Goal: Transaction & Acquisition: Book appointment/travel/reservation

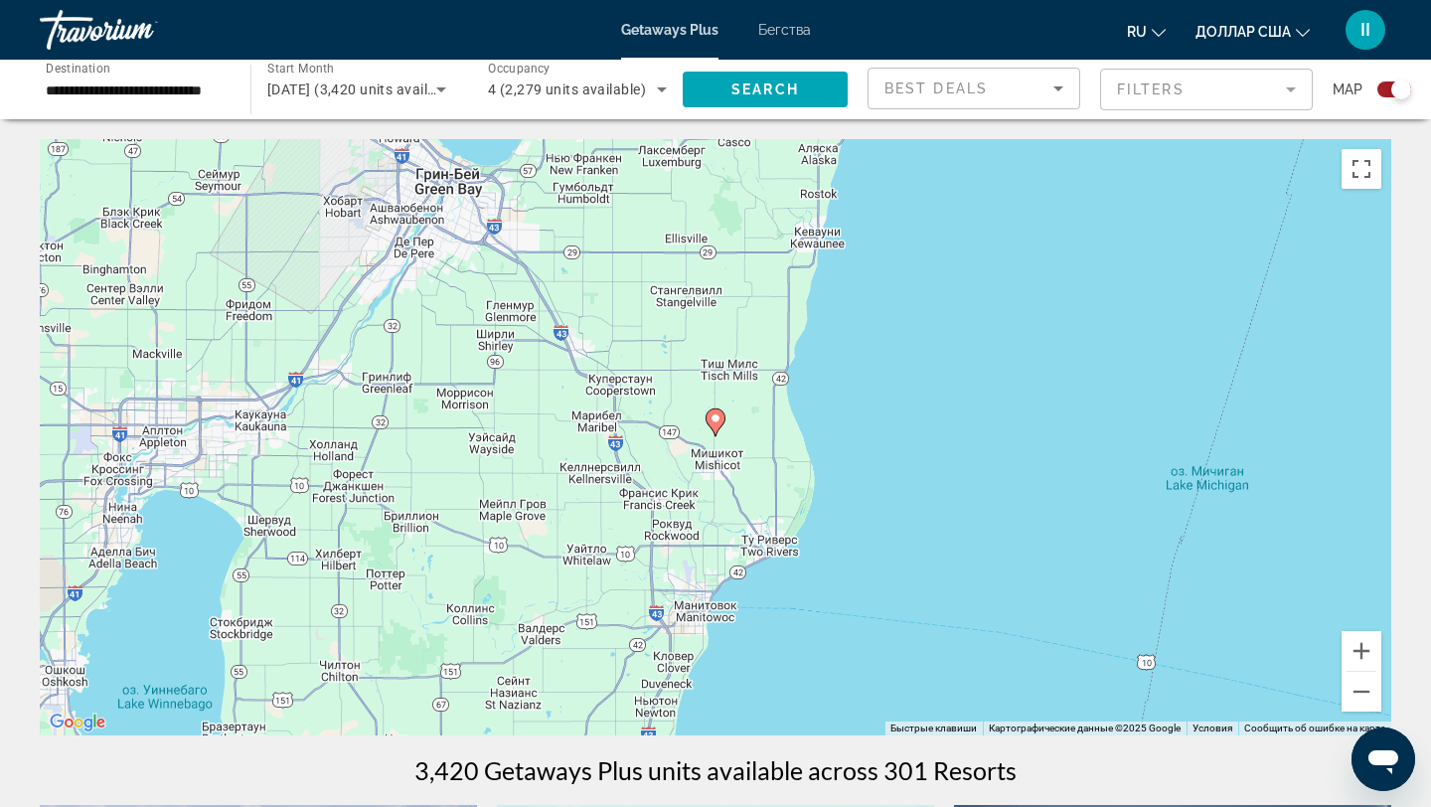
click at [715, 418] on image "Основное содержание" at bounding box center [715, 418] width 12 height 12
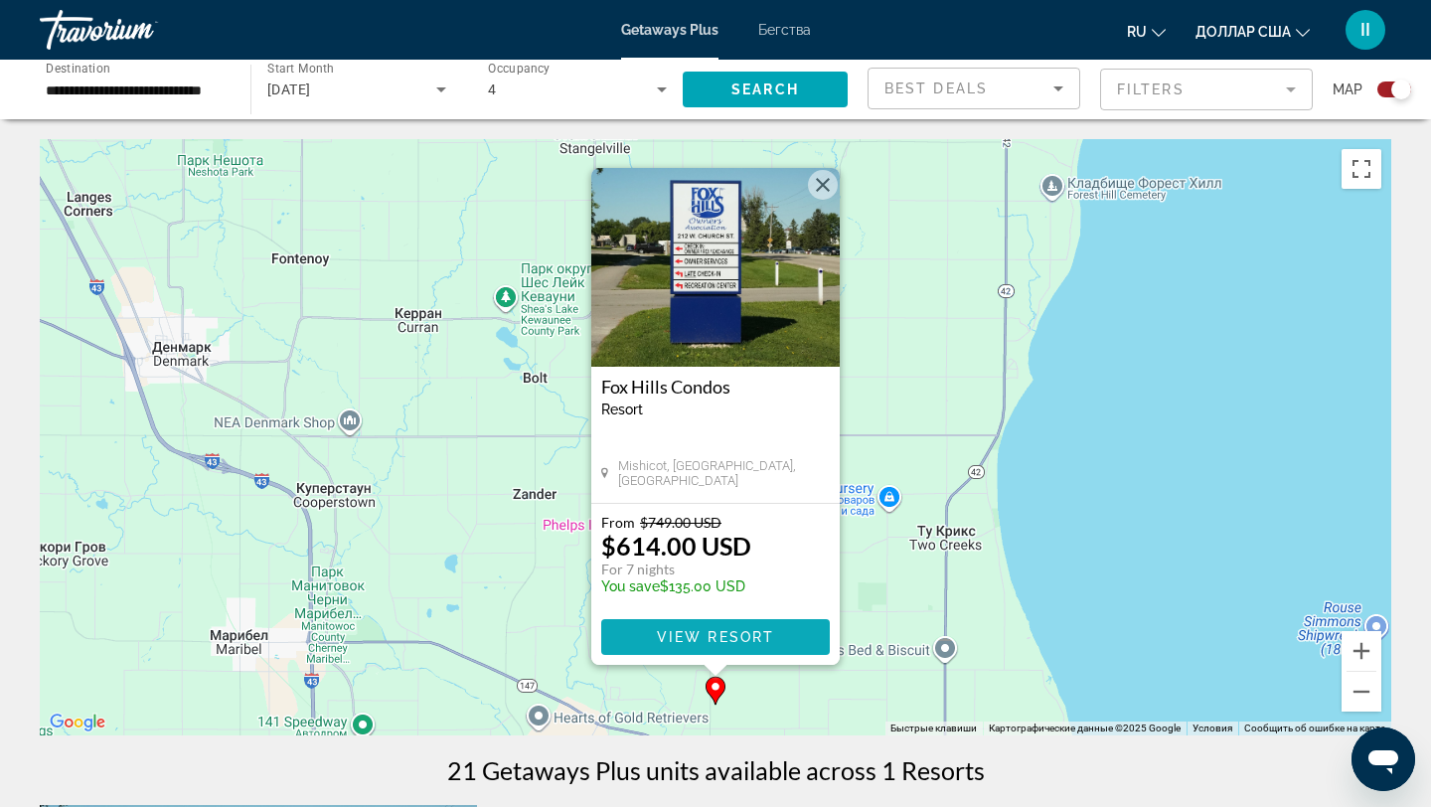
click at [745, 638] on span "View Resort" at bounding box center [715, 637] width 117 height 16
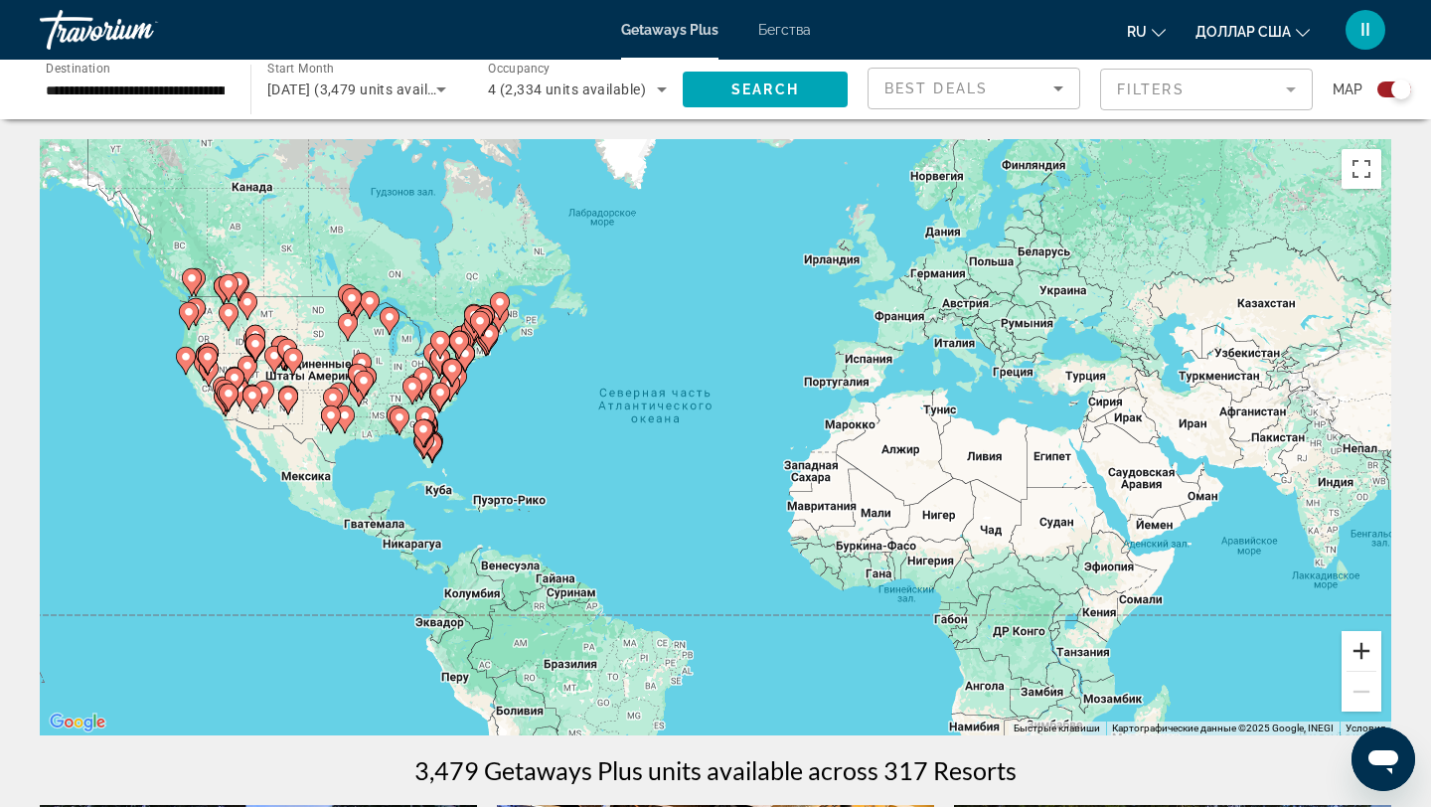
click at [1362, 648] on button "Увеличить" at bounding box center [1361, 651] width 40 height 40
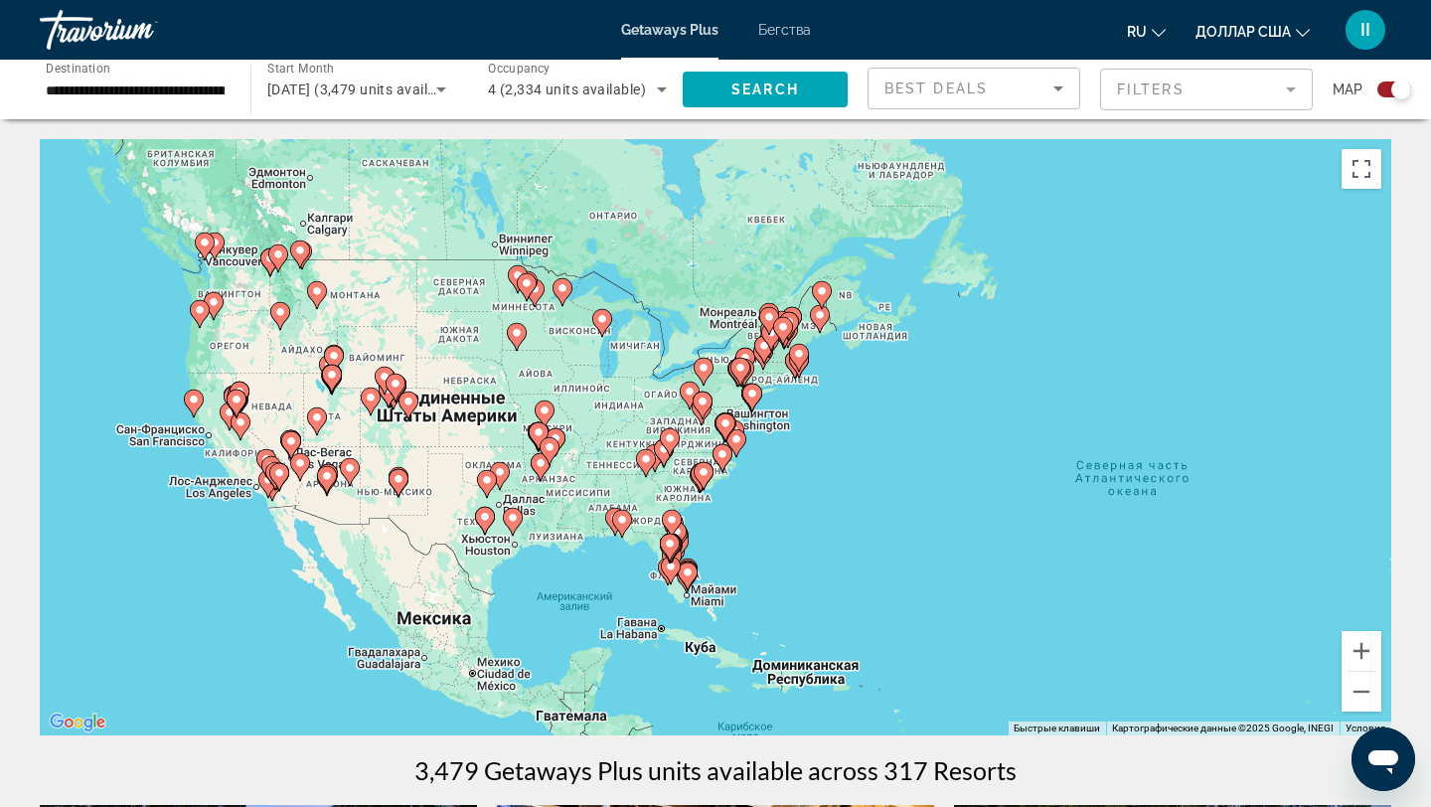
drag, startPoint x: 601, startPoint y: 528, endPoint x: 1143, endPoint y: 635, distance: 552.0
click at [1143, 634] on div "Чтобы активировать перетаскивание с помощью клавиатуры, нажмите Alt + Ввод. Пос…" at bounding box center [715, 437] width 1351 height 596
click at [1363, 649] on button "Увеличить" at bounding box center [1361, 651] width 40 height 40
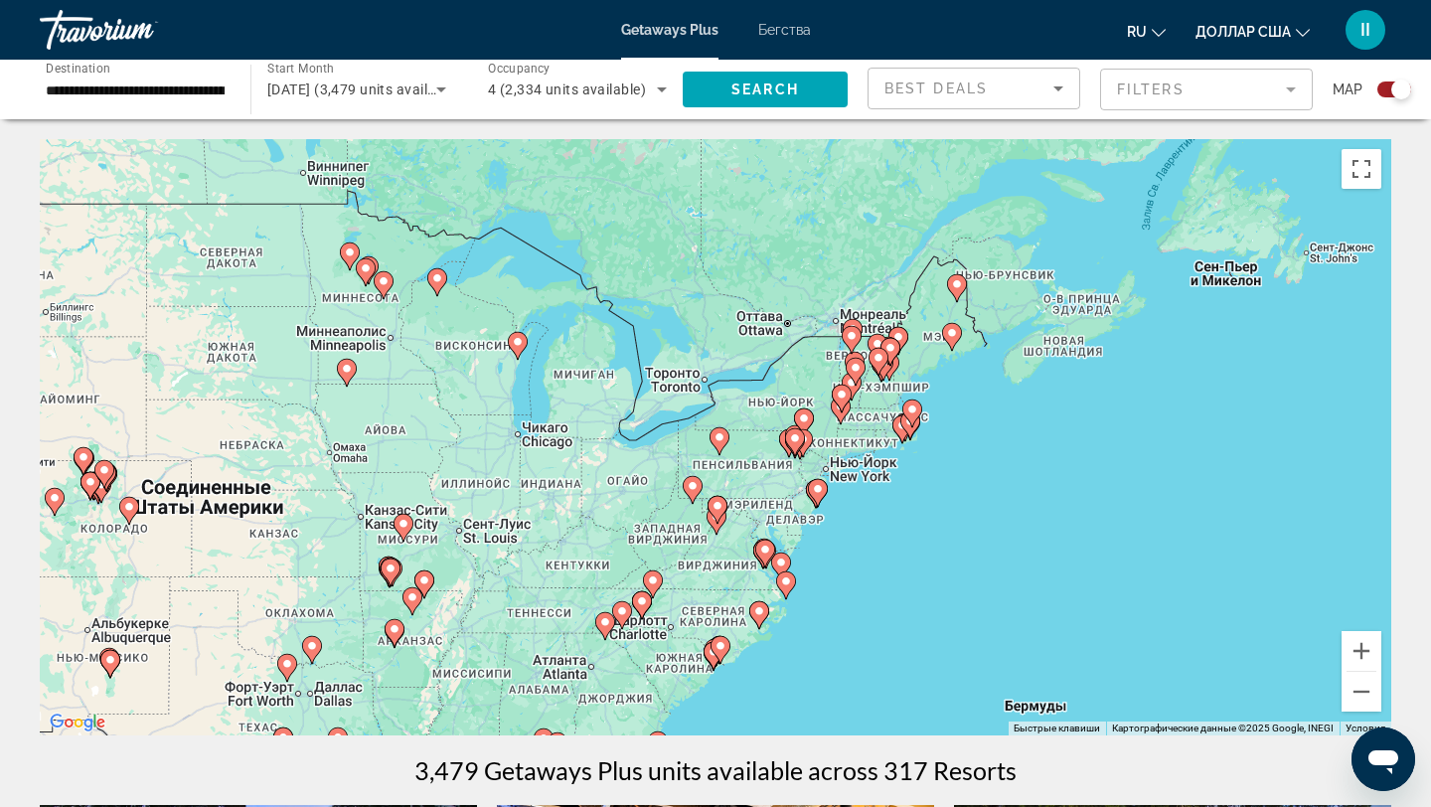
drag, startPoint x: 1048, startPoint y: 454, endPoint x: 1076, endPoint y: 575, distance: 124.4
click at [1076, 575] on div "Чтобы активировать перетаскивание с помощью клавиатуры, нажмите Alt + Ввод. Пос…" at bounding box center [715, 437] width 1351 height 596
click at [1363, 654] on button "Увеличить" at bounding box center [1361, 651] width 40 height 40
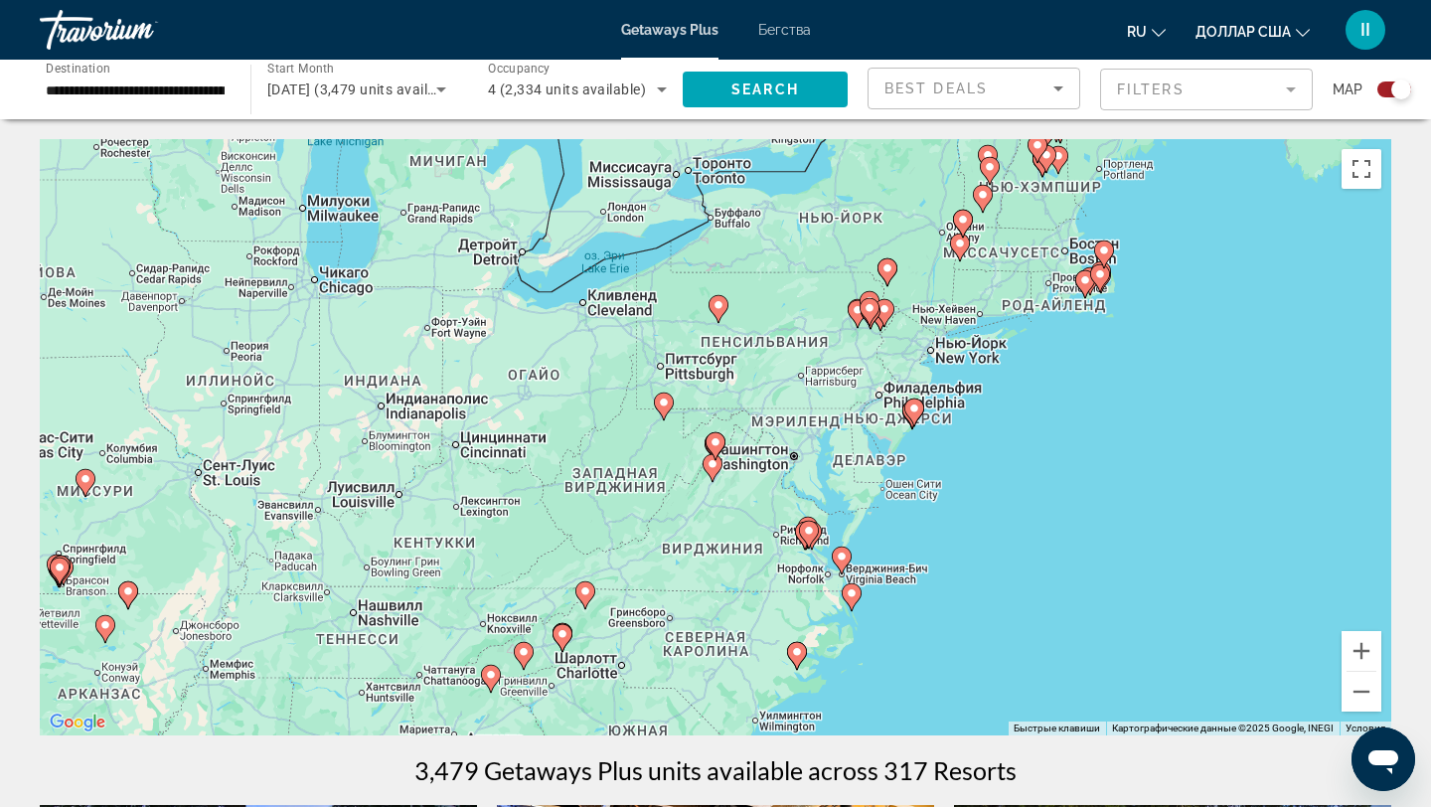
drag, startPoint x: 1122, startPoint y: 594, endPoint x: 1118, endPoint y: 439, distance: 155.0
click at [1118, 439] on div "Чтобы активировать перетаскивание с помощью клавиатуры, нажмите Alt + Ввод. Пос…" at bounding box center [715, 437] width 1351 height 596
click at [1366, 650] on button "Увеличить" at bounding box center [1361, 651] width 40 height 40
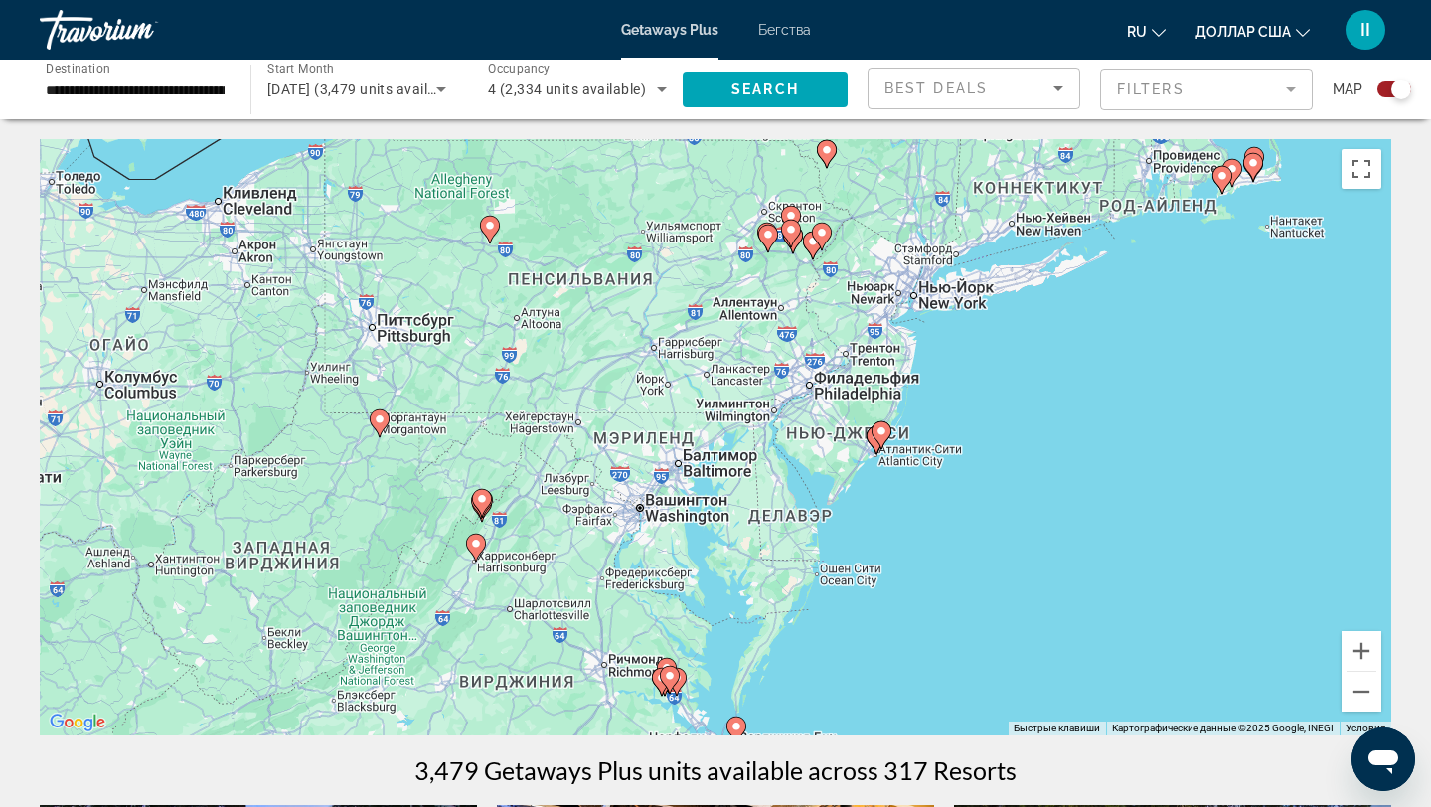
drag, startPoint x: 1211, startPoint y: 542, endPoint x: 974, endPoint y: 574, distance: 239.6
click at [974, 574] on div "Чтобы активировать перетаскивание с помощью клавиатуры, нажмите Alt + Ввод. Пос…" at bounding box center [715, 437] width 1351 height 596
click at [875, 444] on gmp-advanced-marker "Основное содержание" at bounding box center [881, 435] width 20 height 30
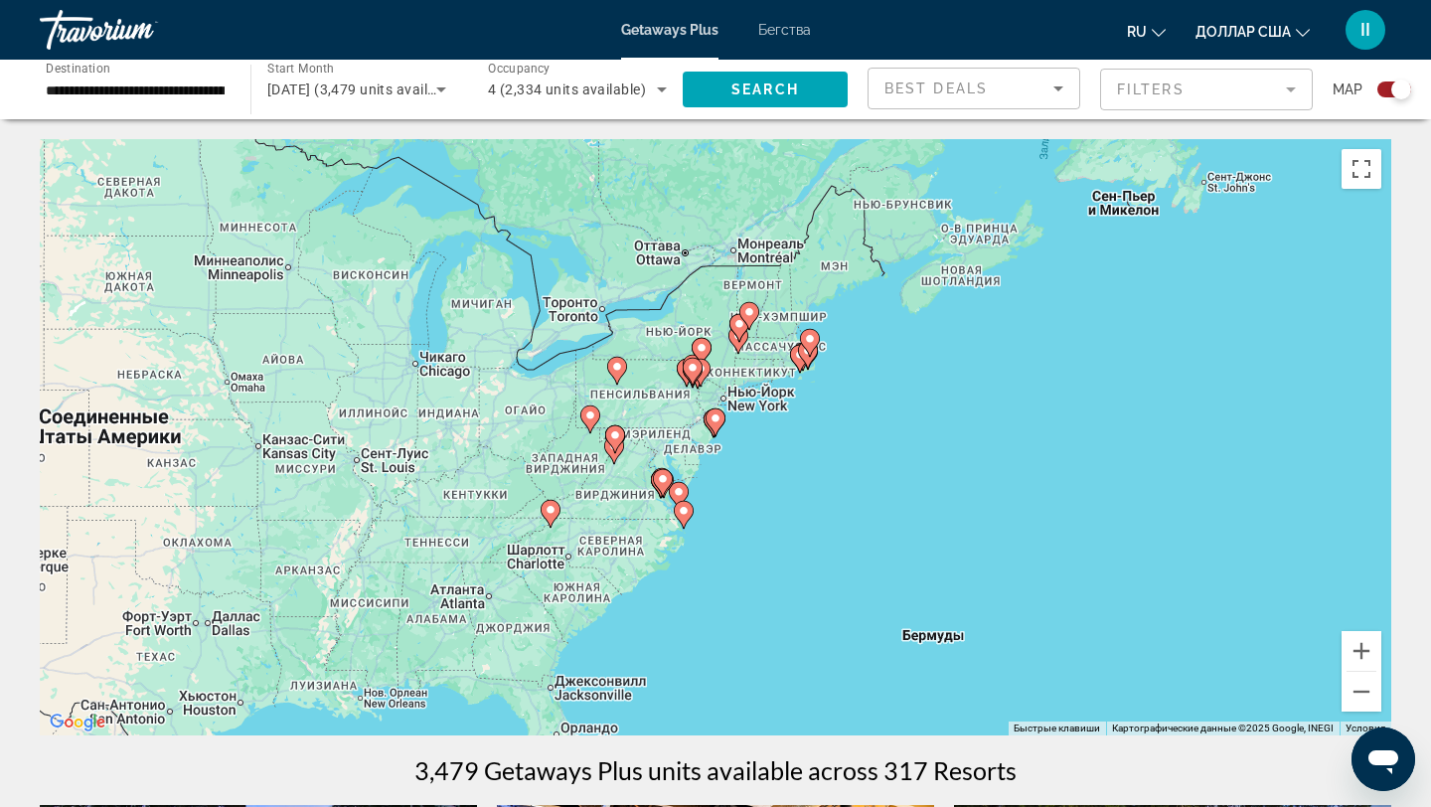
click at [714, 423] on image "Основное содержание" at bounding box center [715, 418] width 12 height 12
type input "**********"
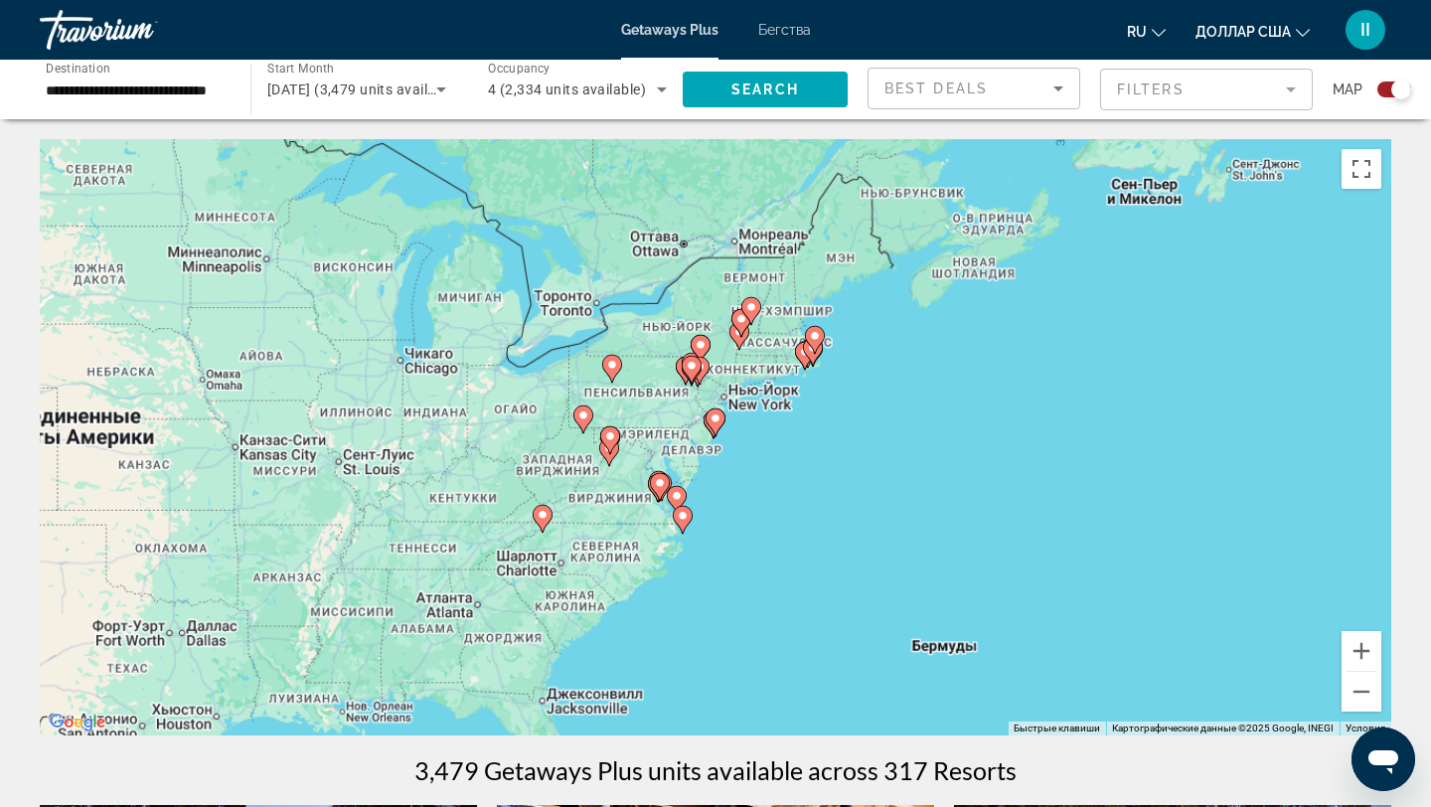
click at [714, 423] on image "Основное содержание" at bounding box center [715, 418] width 12 height 12
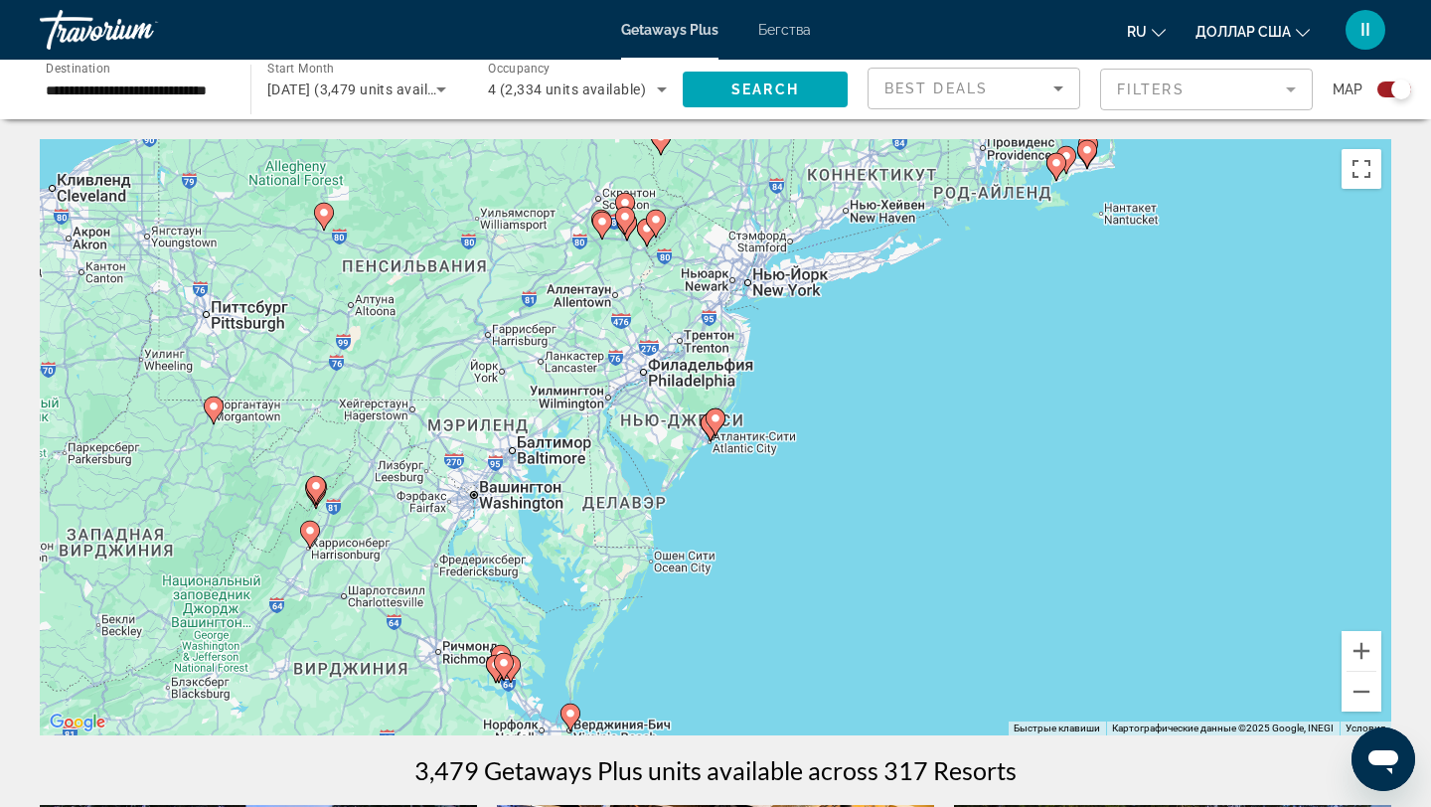
click at [710, 430] on gmp-advanced-marker "Основное содержание" at bounding box center [715, 422] width 20 height 30
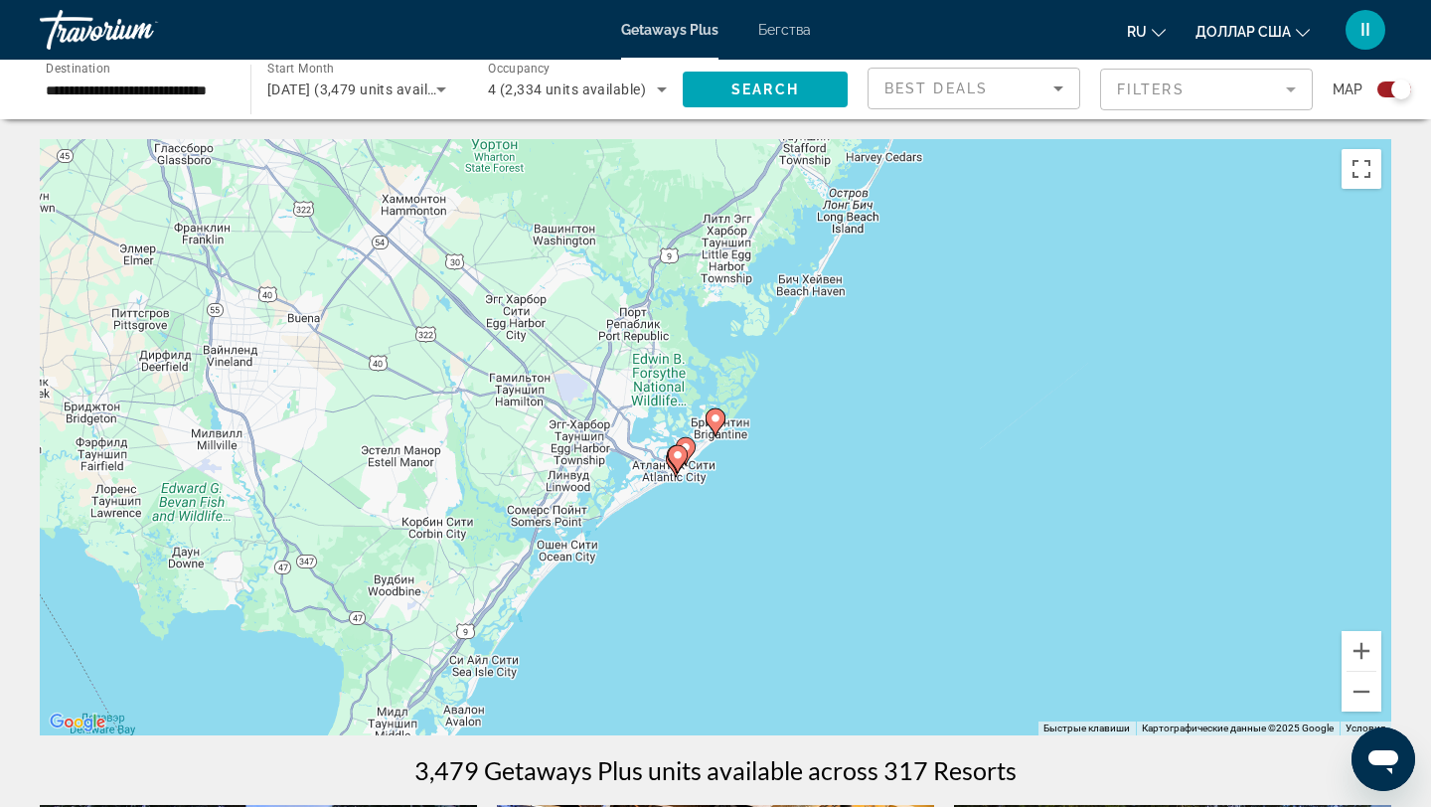
click at [678, 455] on image "Основное содержание" at bounding box center [678, 455] width 12 height 12
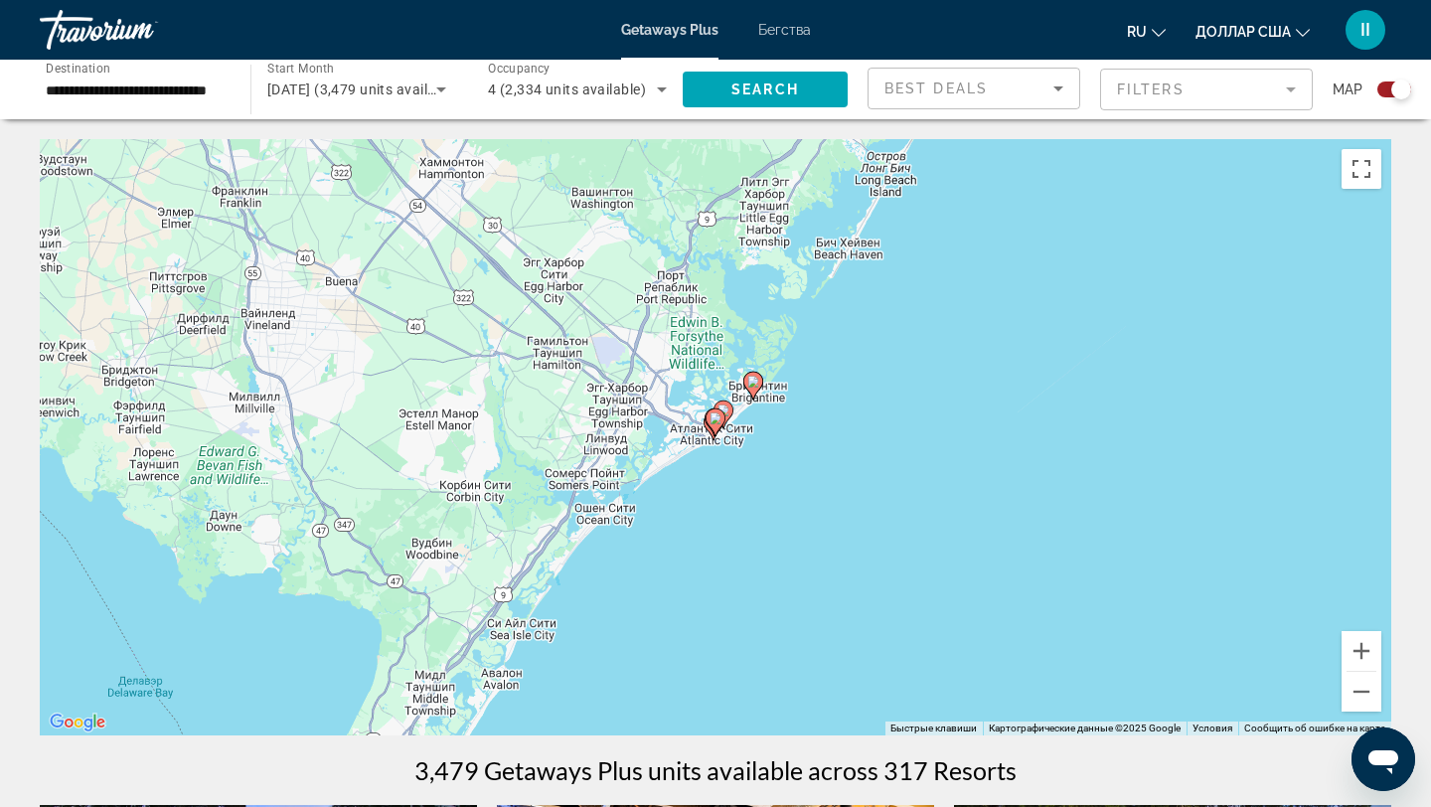
click at [716, 418] on image "Основное содержание" at bounding box center [715, 418] width 12 height 12
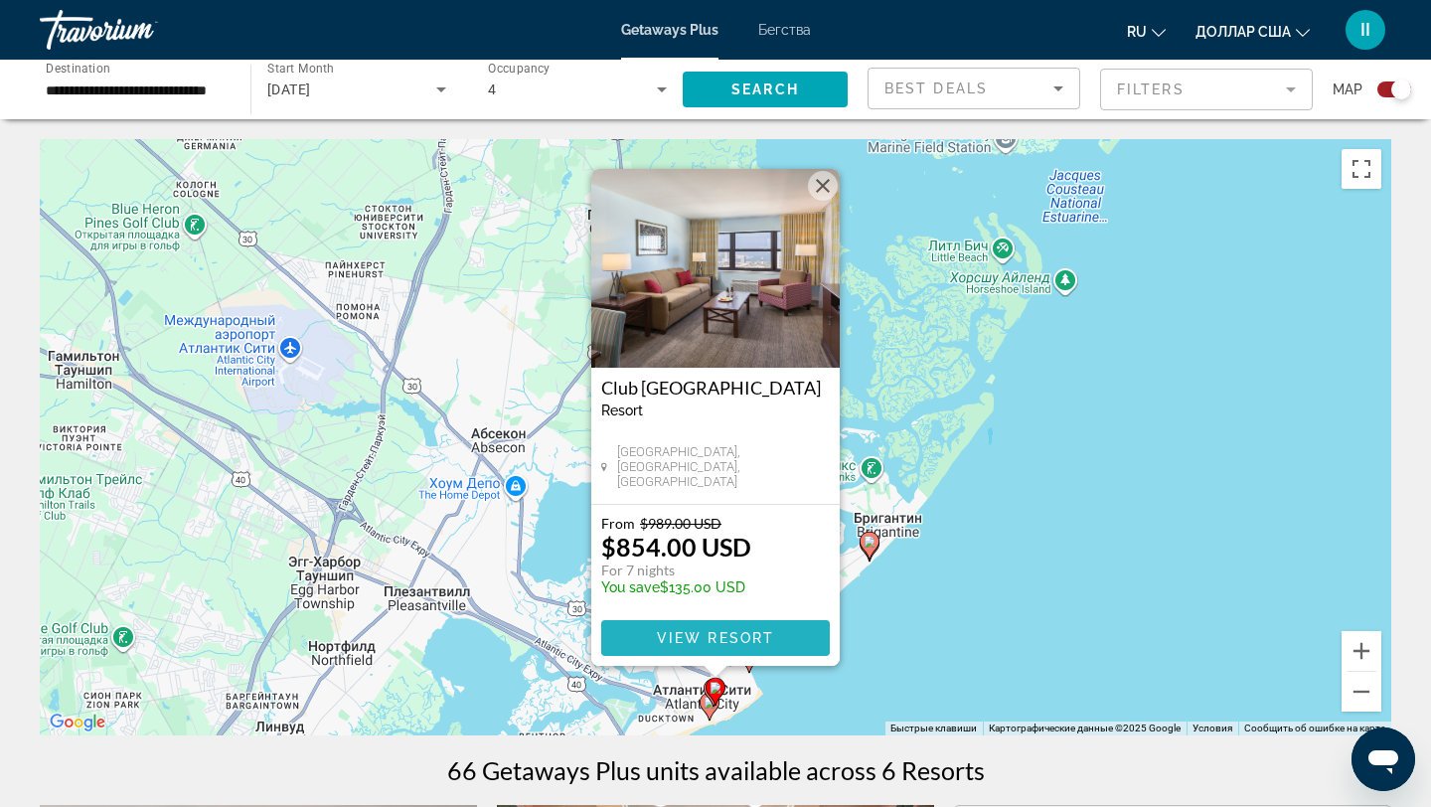
click at [764, 634] on span "View Resort" at bounding box center [715, 638] width 117 height 16
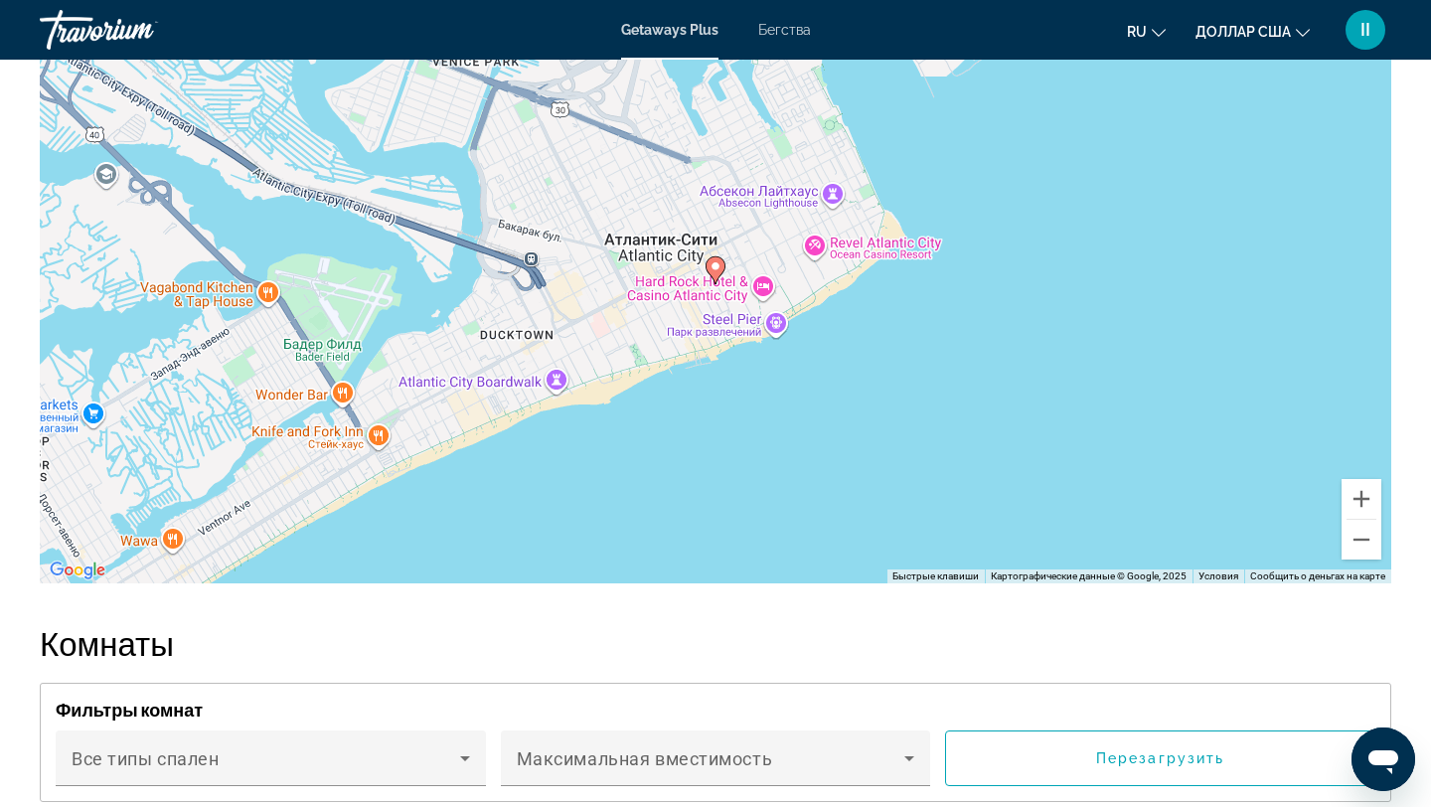
scroll to position [3512, 0]
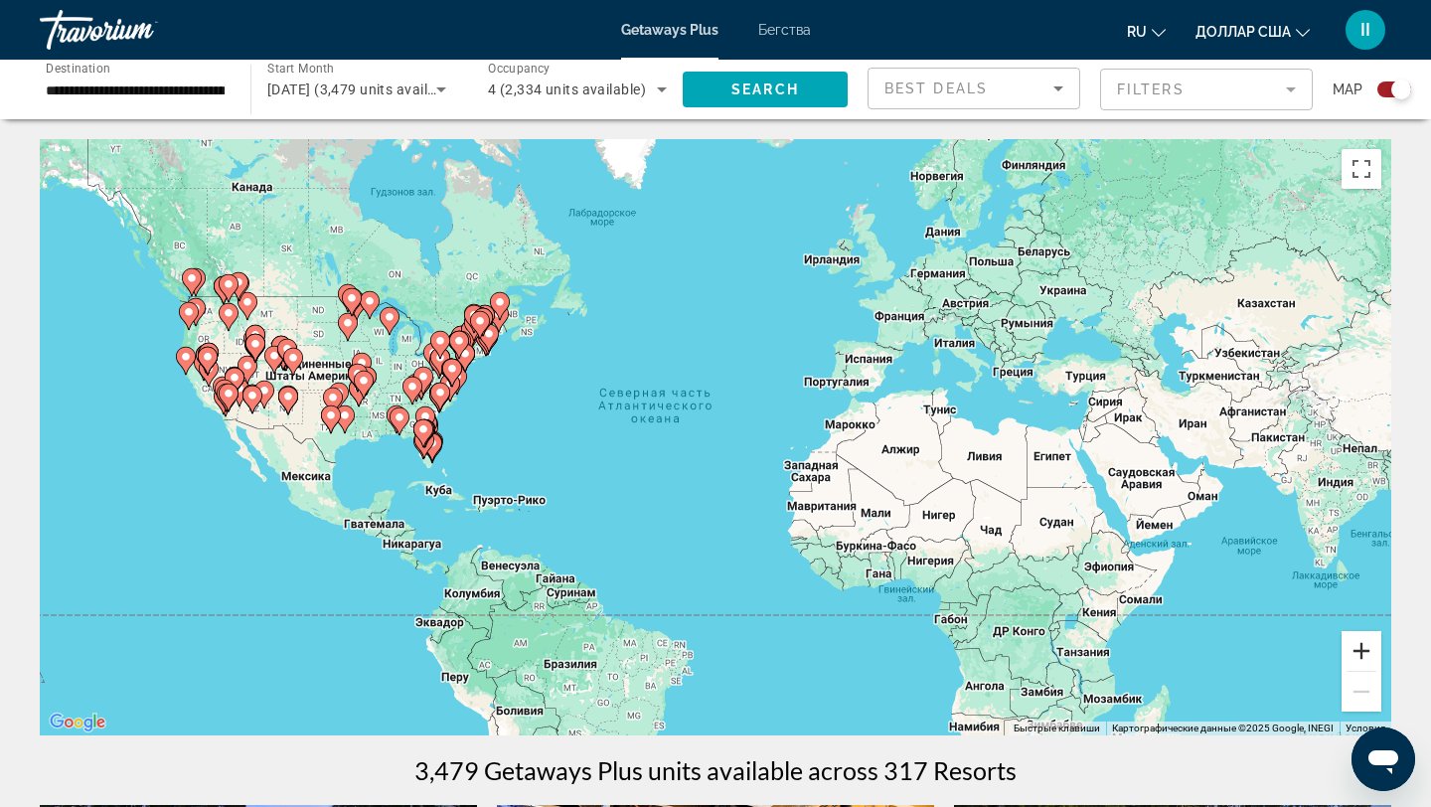
click at [1364, 648] on button "Увеличить" at bounding box center [1361, 651] width 40 height 40
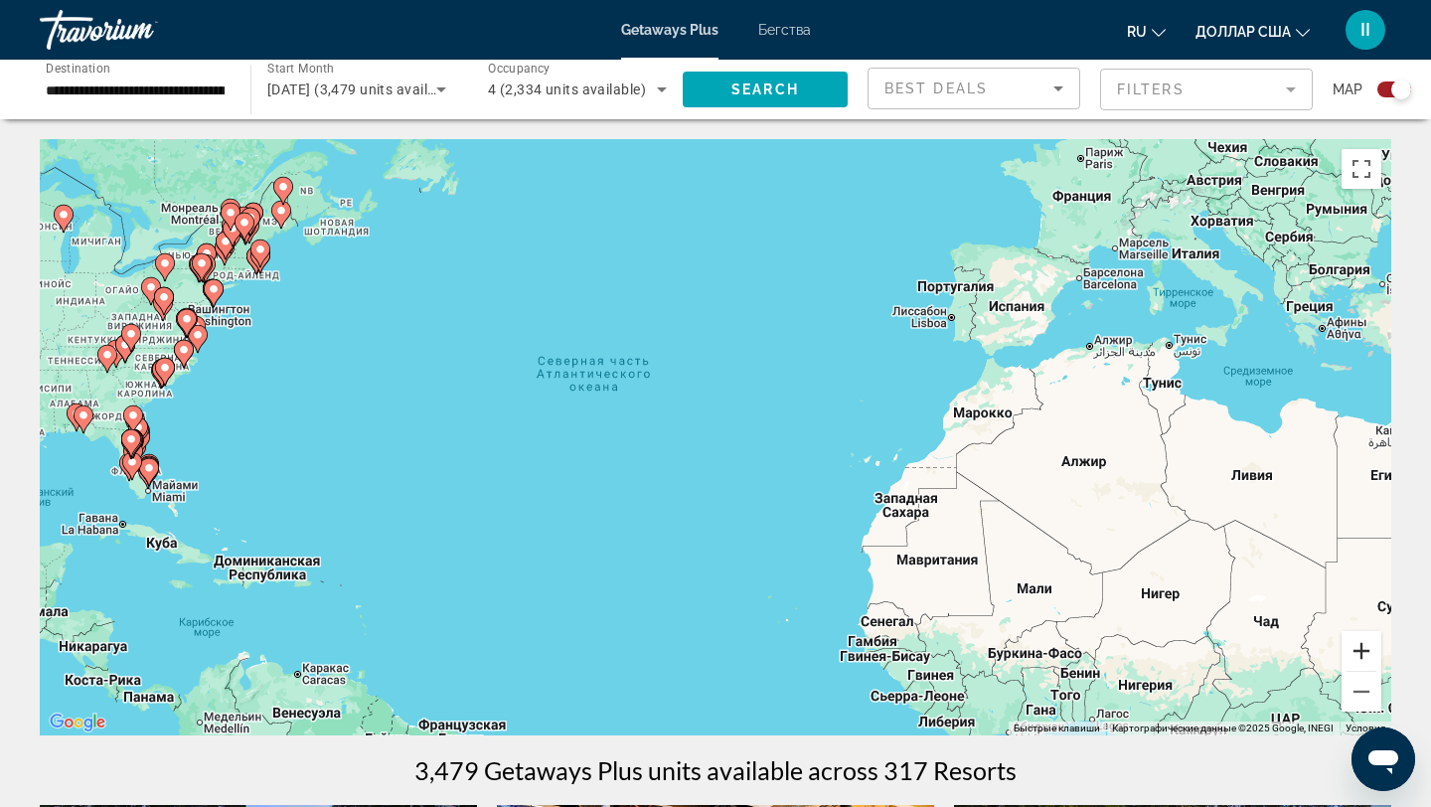
click at [1369, 648] on button "Увеличить" at bounding box center [1361, 651] width 40 height 40
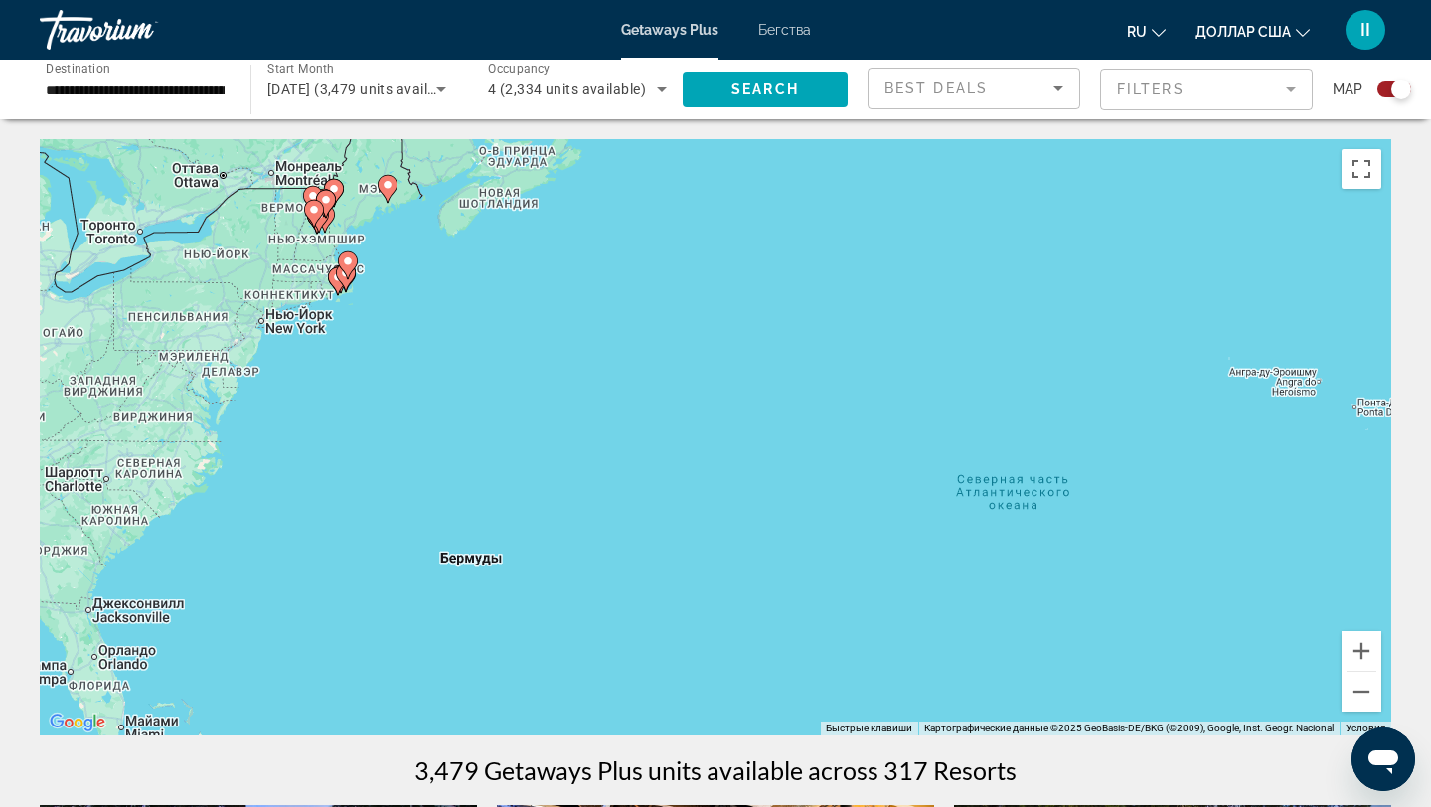
drag, startPoint x: 399, startPoint y: 510, endPoint x: 944, endPoint y: 696, distance: 575.6
click at [944, 695] on div "Чтобы активировать перетаскивание с помощью клавиатуры, нажмите Alt + Ввод. Пос…" at bounding box center [715, 437] width 1351 height 596
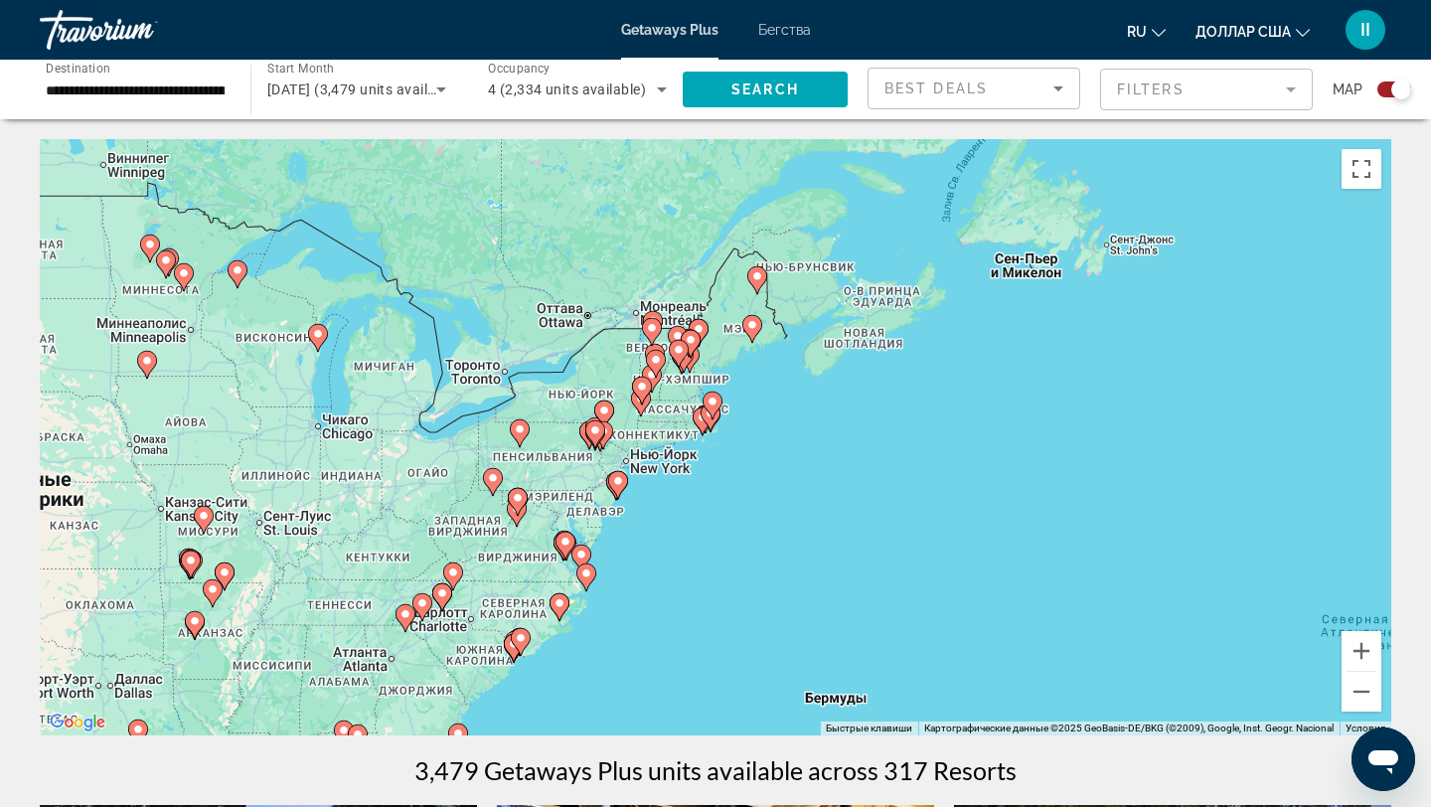
drag, startPoint x: 313, startPoint y: 516, endPoint x: 678, endPoint y: 649, distance: 388.2
click at [678, 649] on div "Чтобы активировать перетаскивание с помощью клавиатуры, нажмите Alt + Ввод. Пос…" at bounding box center [715, 437] width 1351 height 596
click at [1362, 650] on button "Увеличить" at bounding box center [1361, 651] width 40 height 40
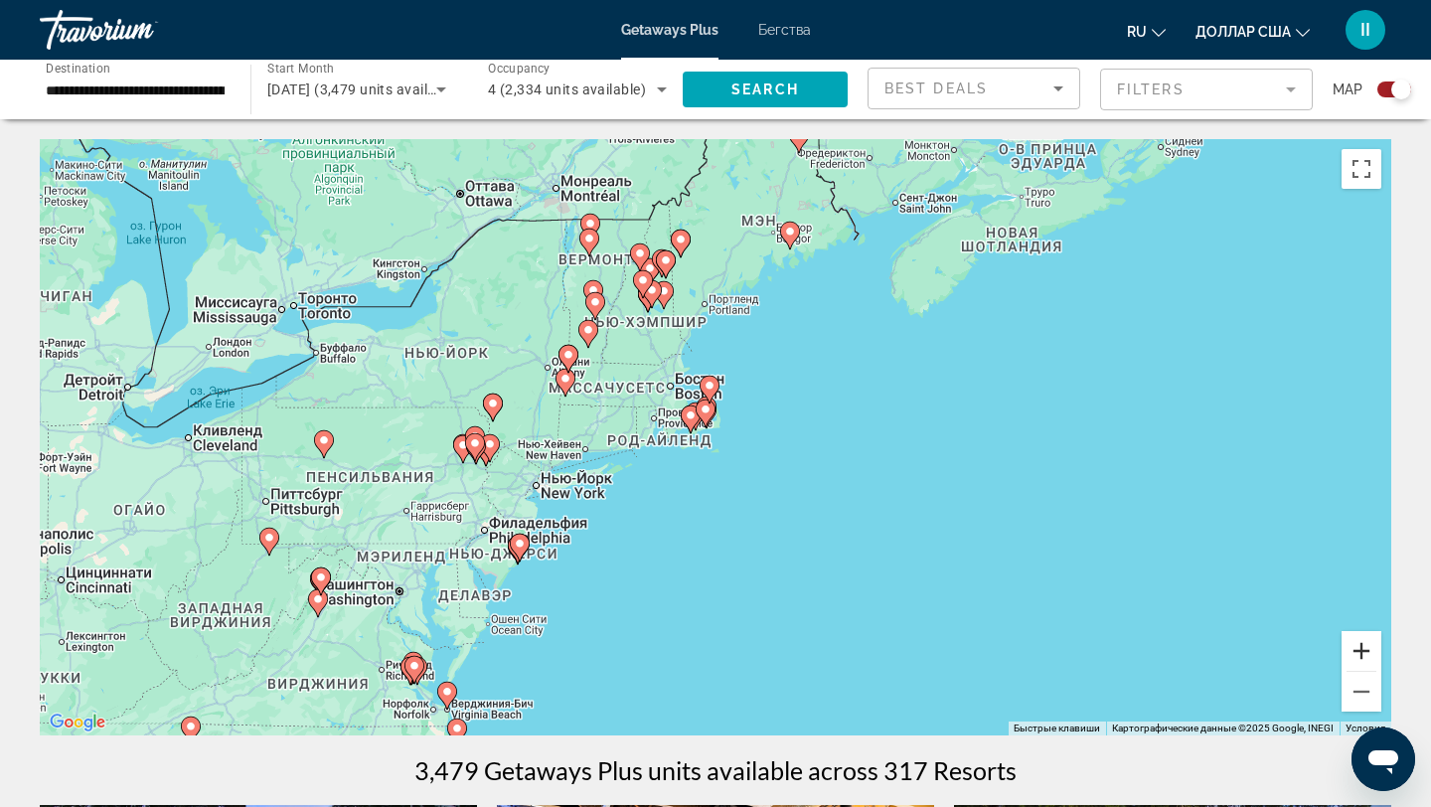
click at [1363, 648] on button "Увеличить" at bounding box center [1361, 651] width 40 height 40
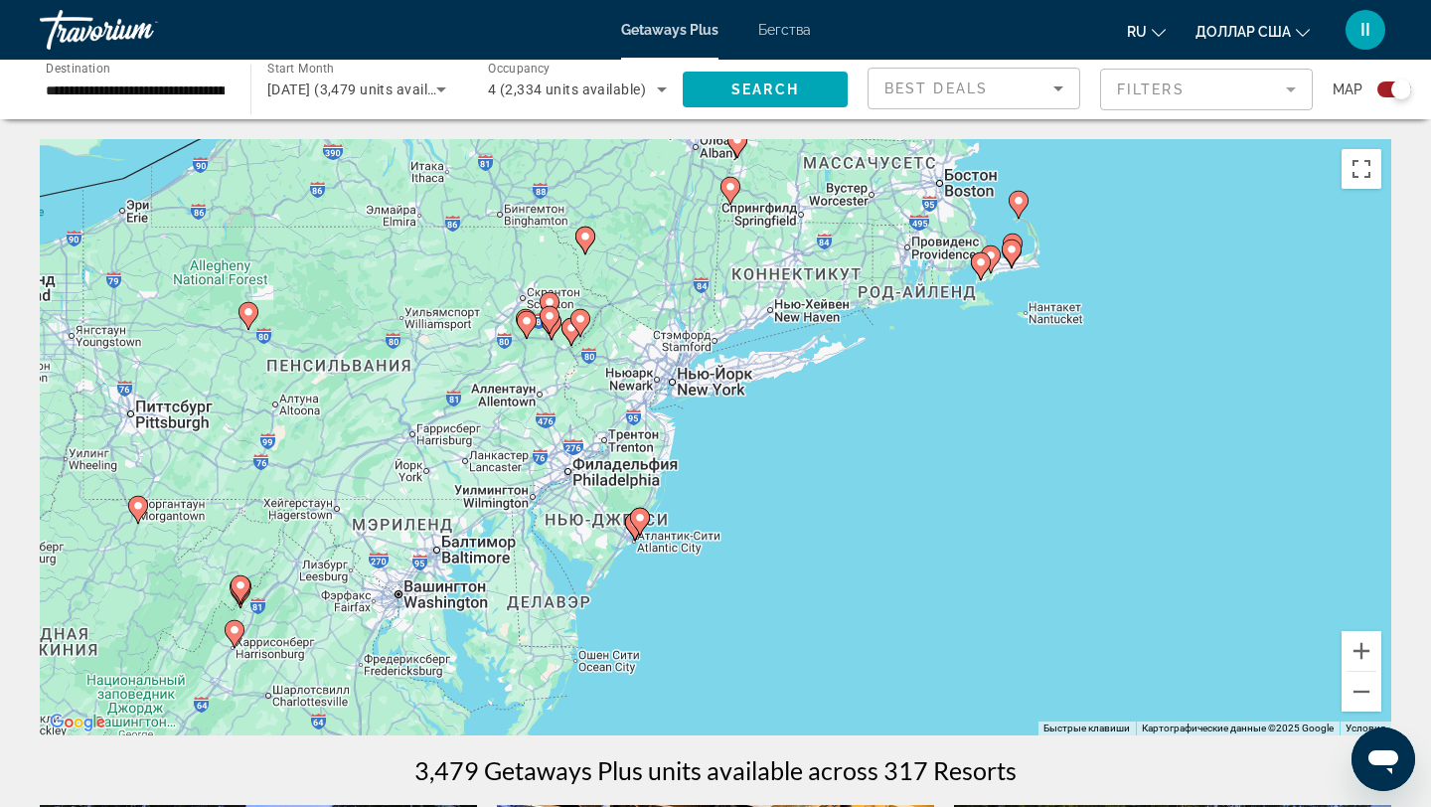
drag, startPoint x: 716, startPoint y: 597, endPoint x: 1032, endPoint y: 446, distance: 350.2
click at [1033, 445] on div "Чтобы активировать перетаскивание с помощью клавиатуры, нажмите Alt + Ввод. Пос…" at bounding box center [715, 437] width 1351 height 596
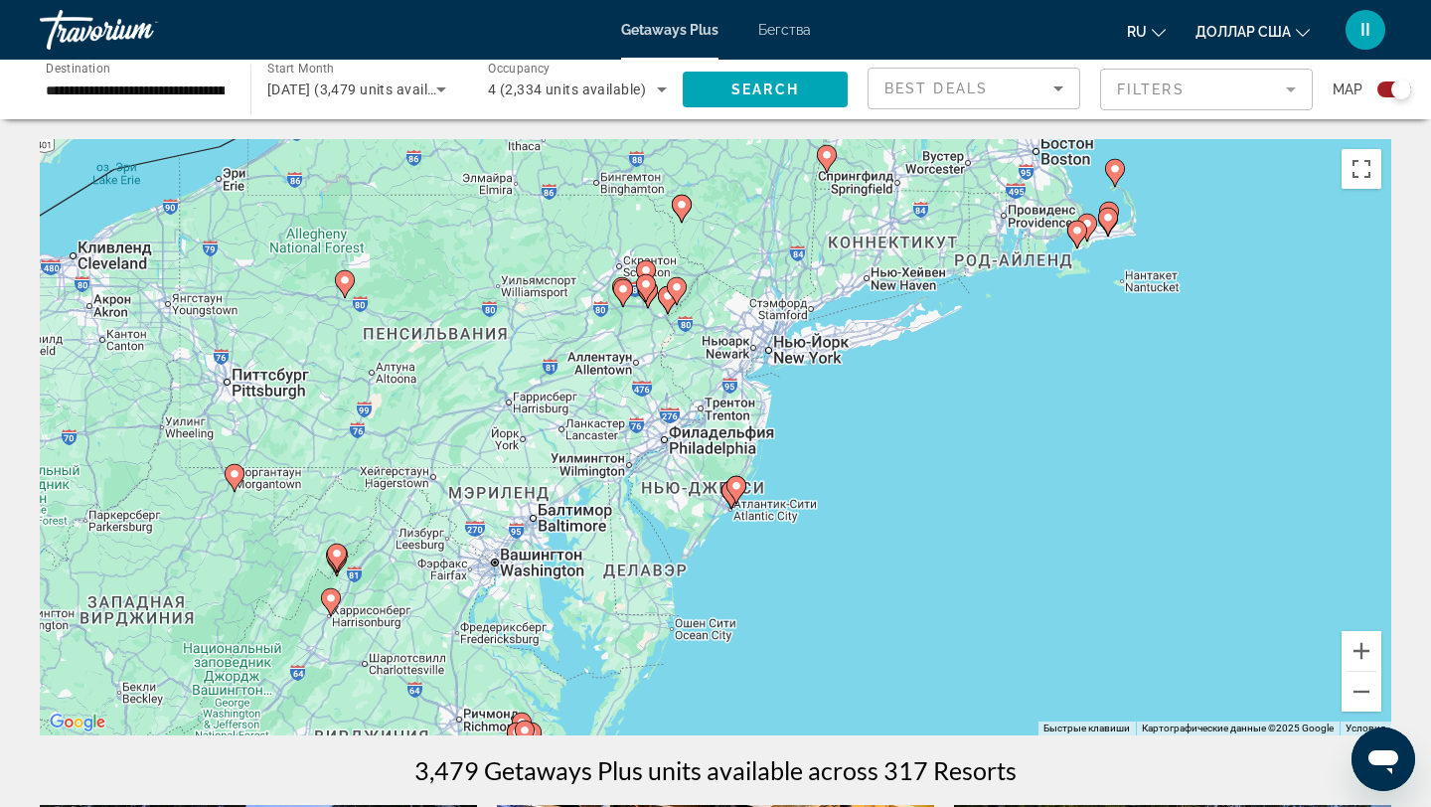
drag, startPoint x: 732, startPoint y: 631, endPoint x: 832, endPoint y: 599, distance: 104.3
click at [831, 598] on div "Чтобы активировать перетаскивание с помощью клавиатуры, нажмите Alt + Ввод. Пос…" at bounding box center [715, 437] width 1351 height 596
click at [1360, 653] on button "Увеличить" at bounding box center [1361, 651] width 40 height 40
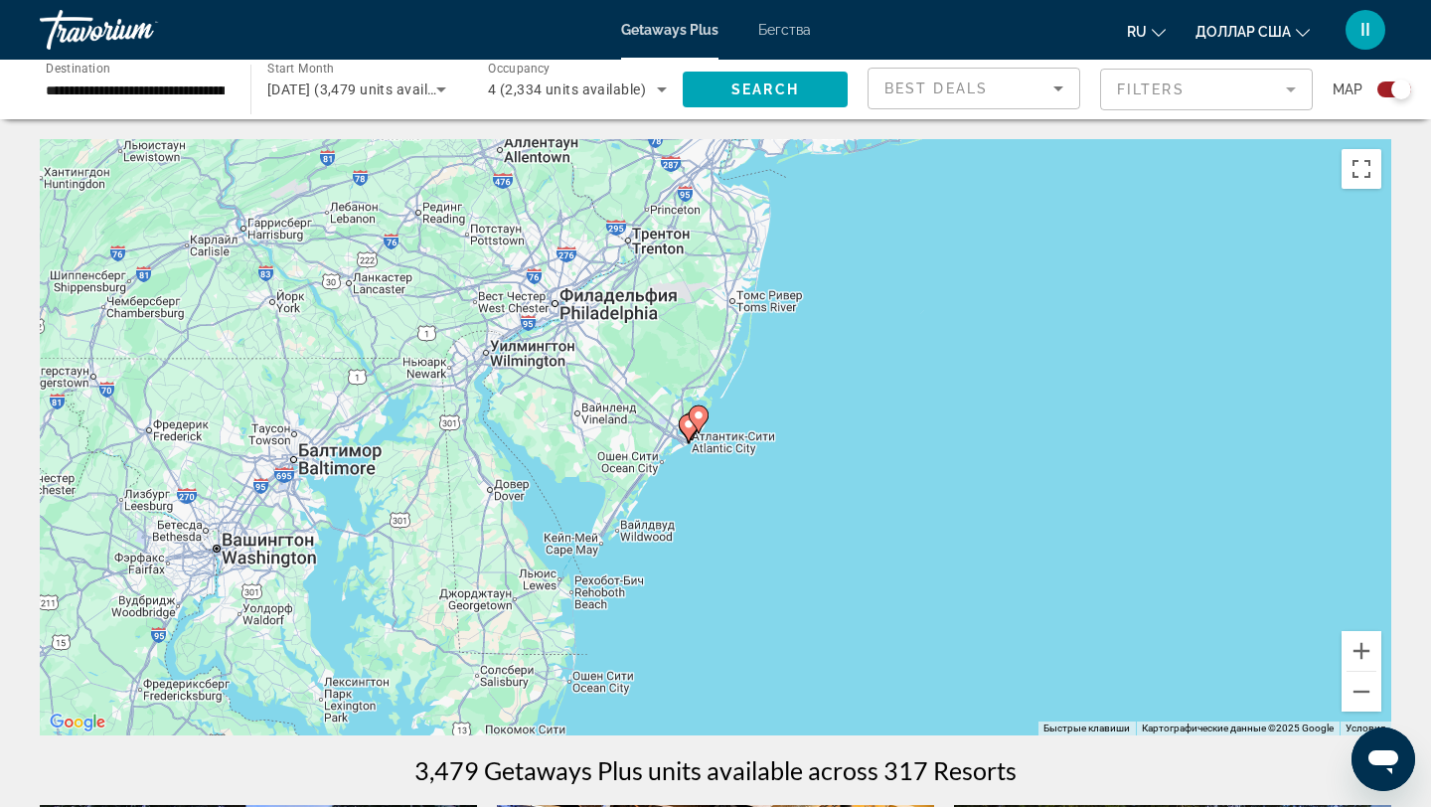
drag, startPoint x: 1011, startPoint y: 592, endPoint x: 954, endPoint y: 445, distance: 157.9
click at [954, 444] on div "Чтобы активировать перетаскивание с помощью клавиатуры, нажмите Alt + Ввод. Пос…" at bounding box center [715, 437] width 1351 height 596
click at [1364, 646] on button "Увеличить" at bounding box center [1361, 651] width 40 height 40
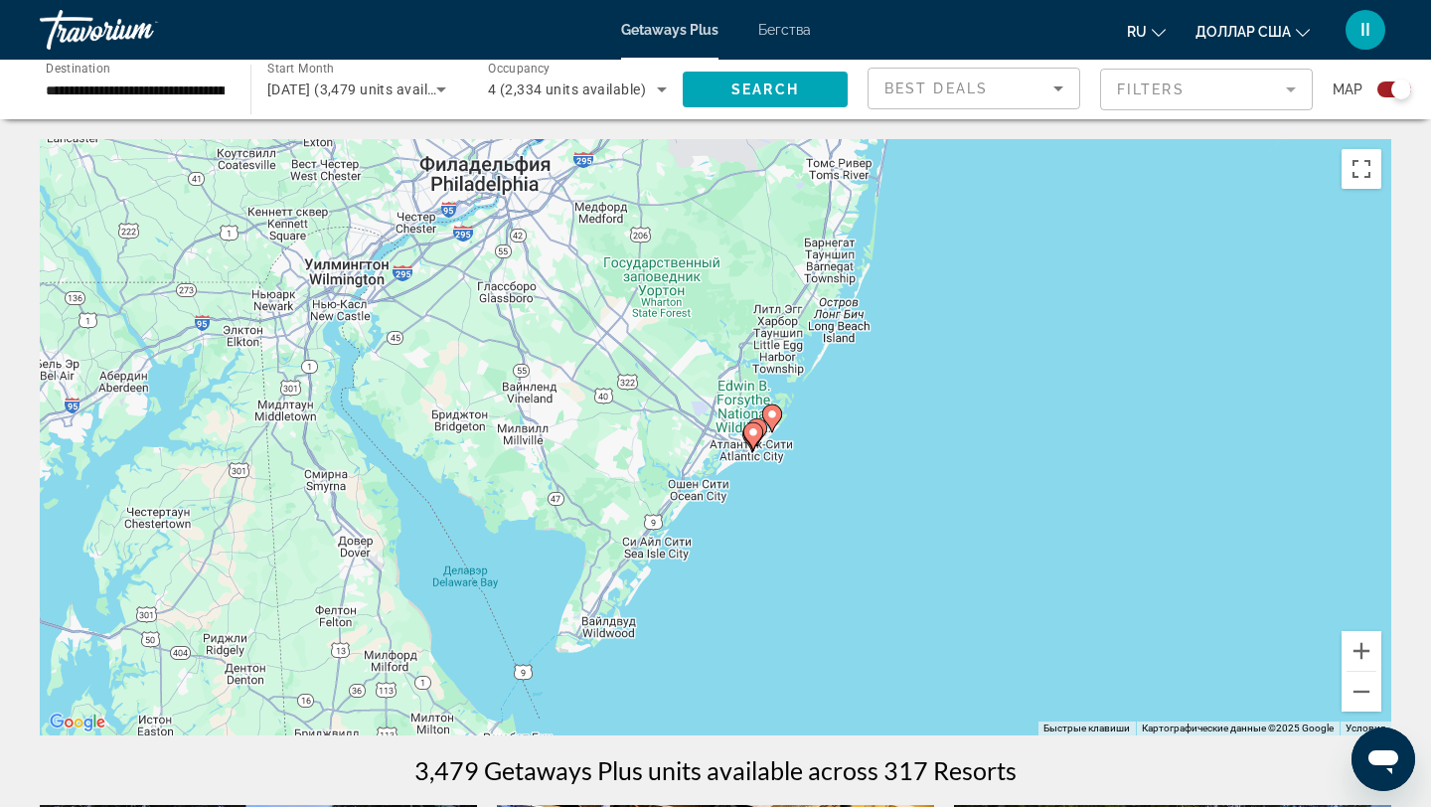
drag, startPoint x: 795, startPoint y: 487, endPoint x: 889, endPoint y: 492, distance: 94.5
click at [889, 488] on div "Чтобы активировать перетаскивание с помощью клавиатуры, нажмите Alt + Ввод. Пос…" at bounding box center [715, 437] width 1351 height 596
click at [1367, 645] on button "Увеличить" at bounding box center [1361, 651] width 40 height 40
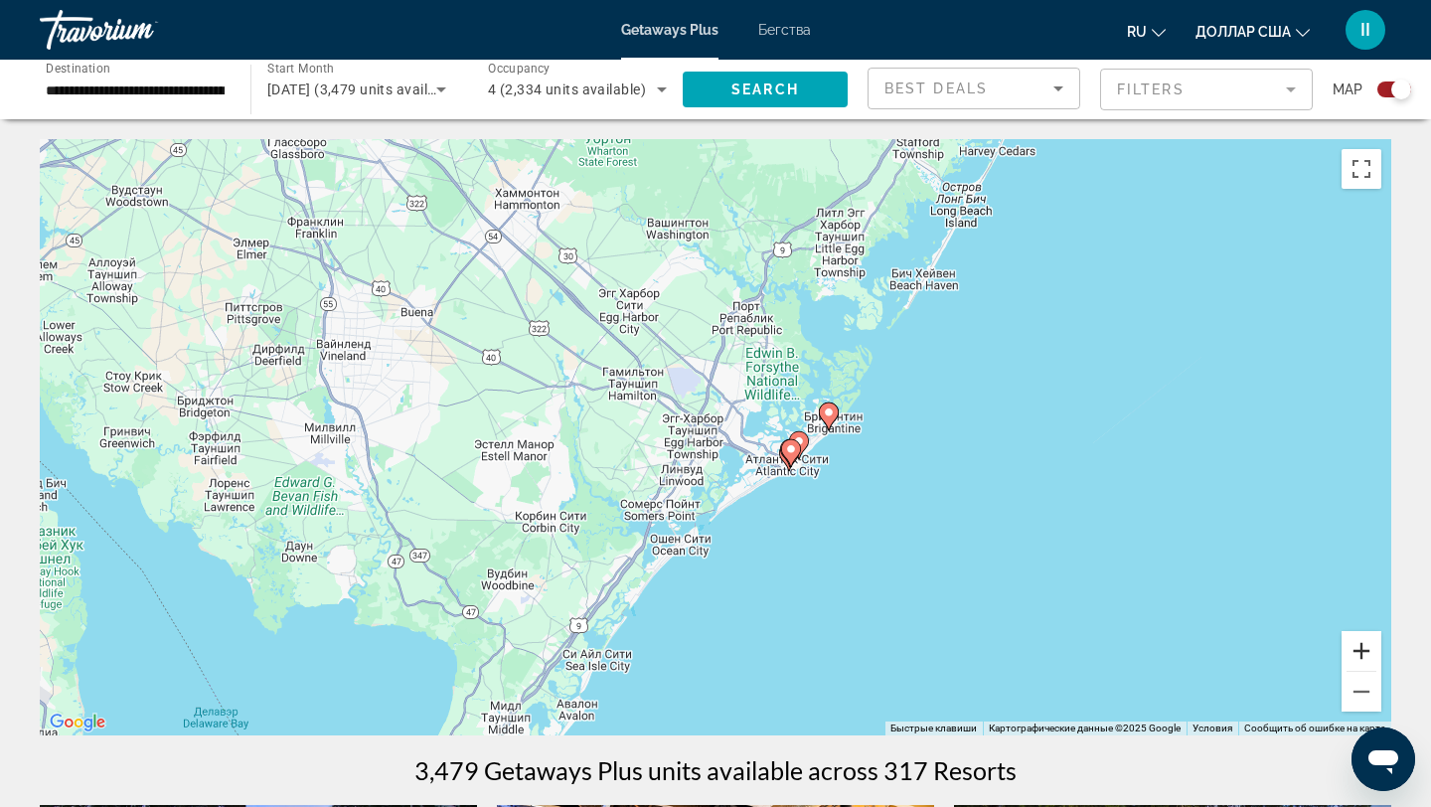
click at [1361, 654] on button "Увеличить" at bounding box center [1361, 651] width 40 height 40
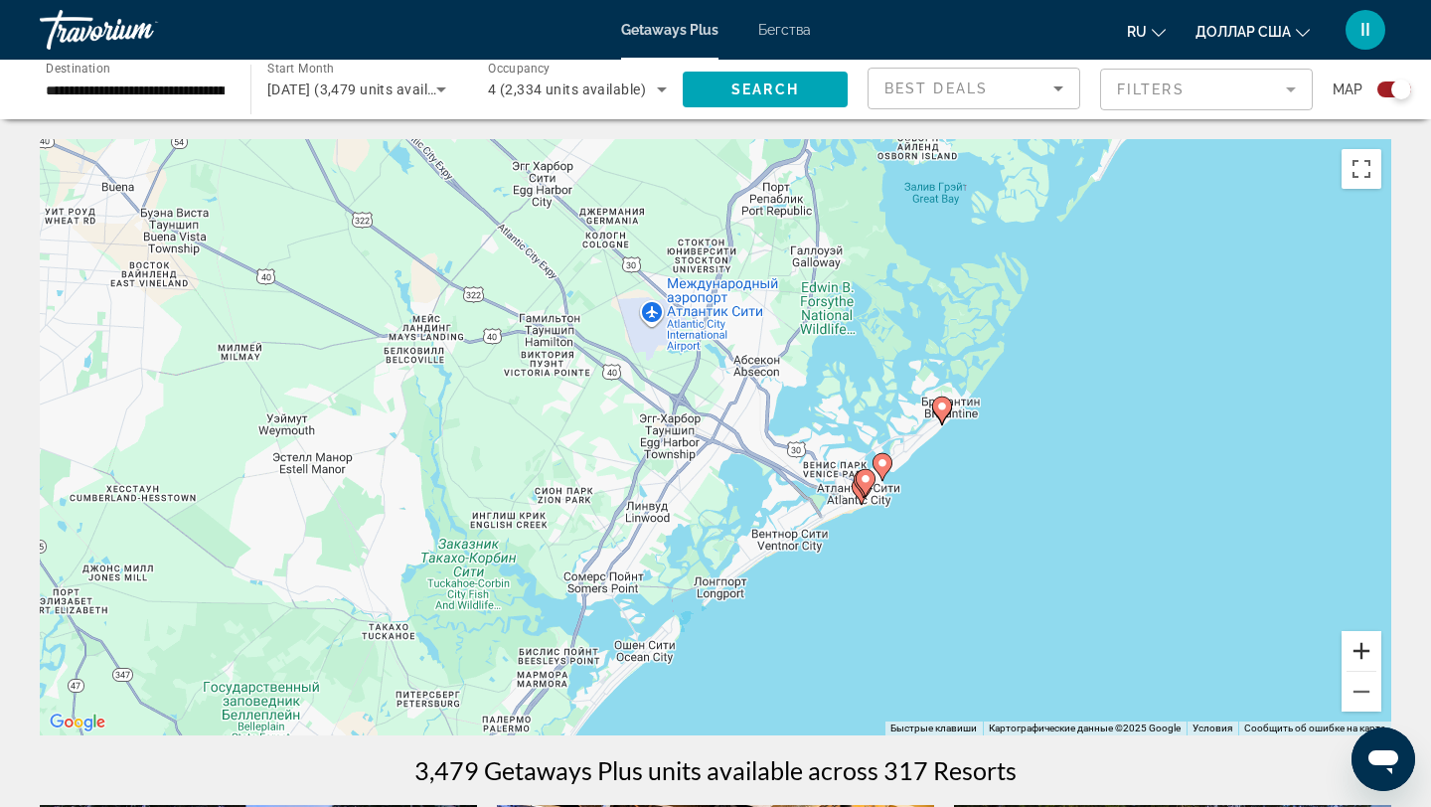
click at [1369, 643] on button "Увеличить" at bounding box center [1361, 651] width 40 height 40
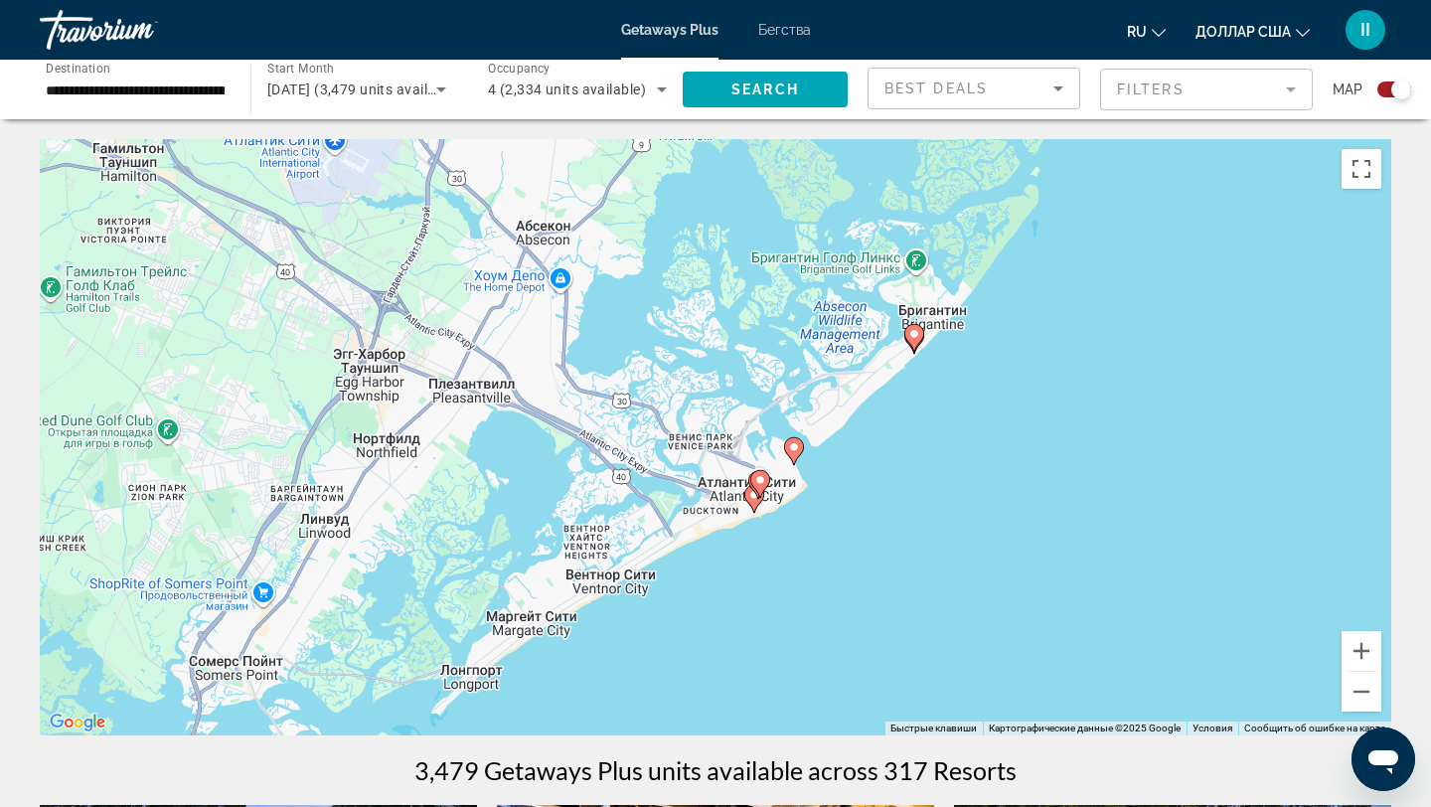
drag, startPoint x: 1166, startPoint y: 599, endPoint x: 909, endPoint y: 537, distance: 264.8
click at [909, 537] on div "Чтобы активировать перетаскивание с помощью клавиатуры, нажмите Alt + Ввод. Пос…" at bounding box center [715, 437] width 1351 height 596
click at [1360, 646] on button "Увеличить" at bounding box center [1361, 651] width 40 height 40
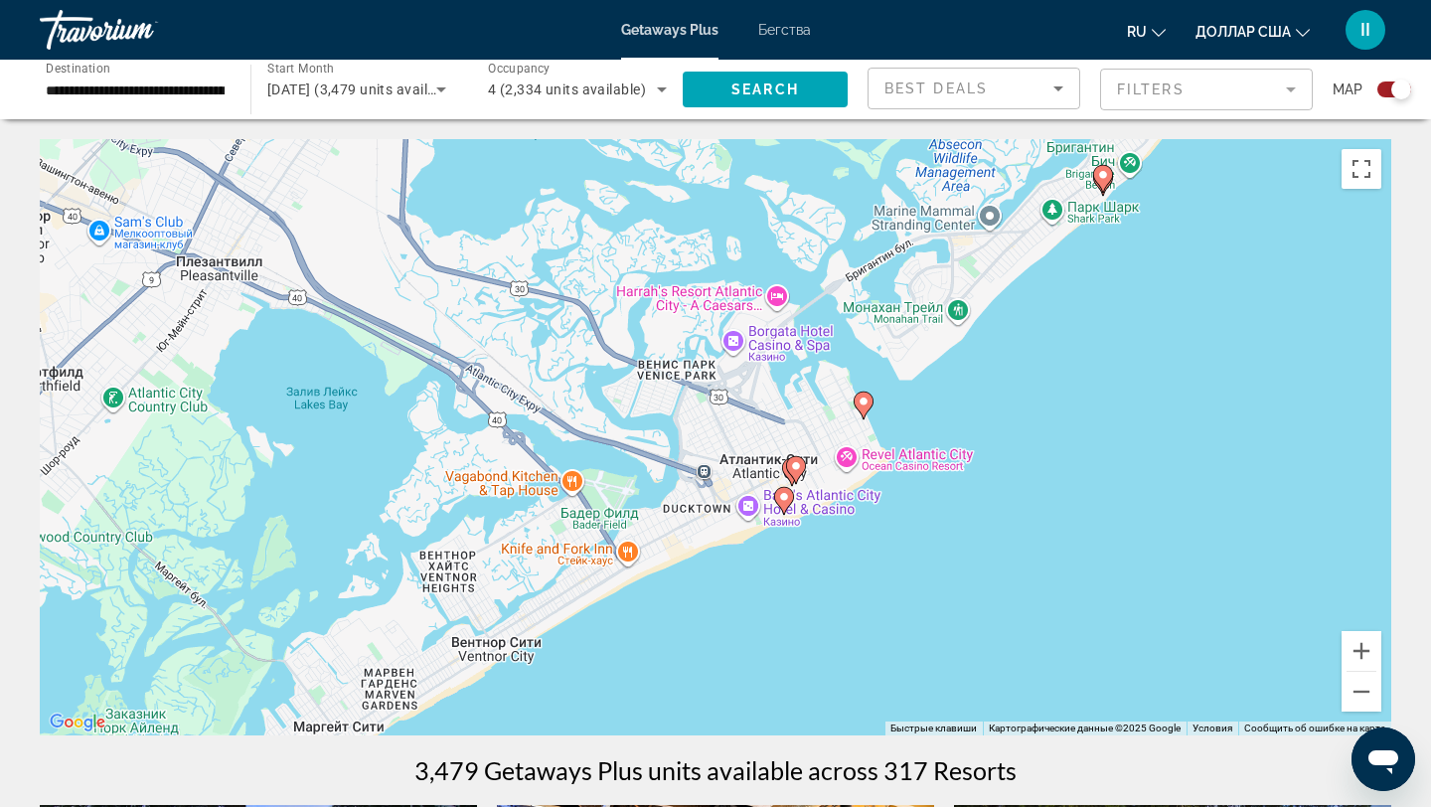
drag, startPoint x: 1152, startPoint y: 607, endPoint x: 1143, endPoint y: 529, distance: 79.0
click at [1143, 529] on div "Чтобы активировать перетаскивание с помощью клавиатуры, нажмите Alt + Ввод. Пос…" at bounding box center [715, 437] width 1351 height 596
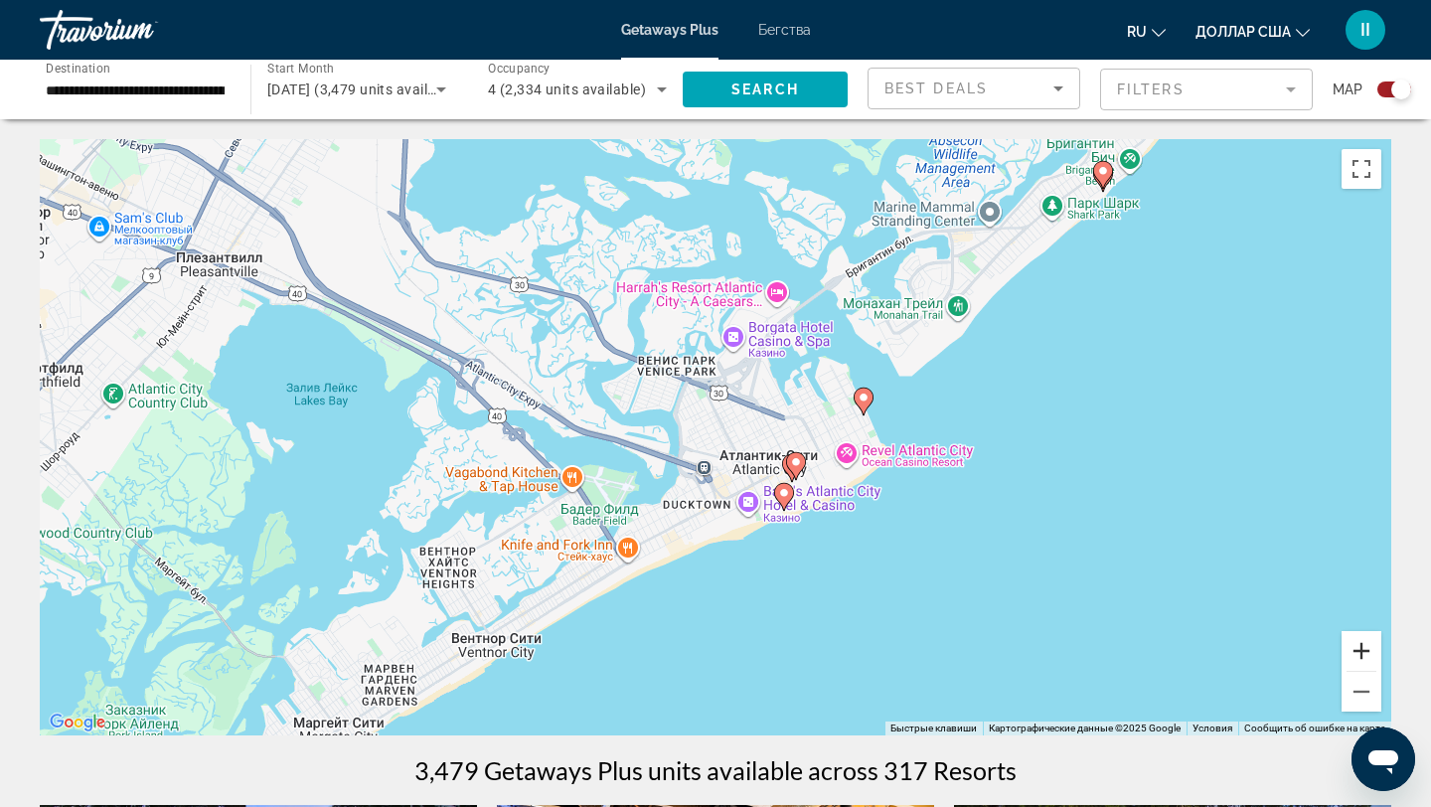
click at [1362, 646] on button "Увеличить" at bounding box center [1361, 651] width 40 height 40
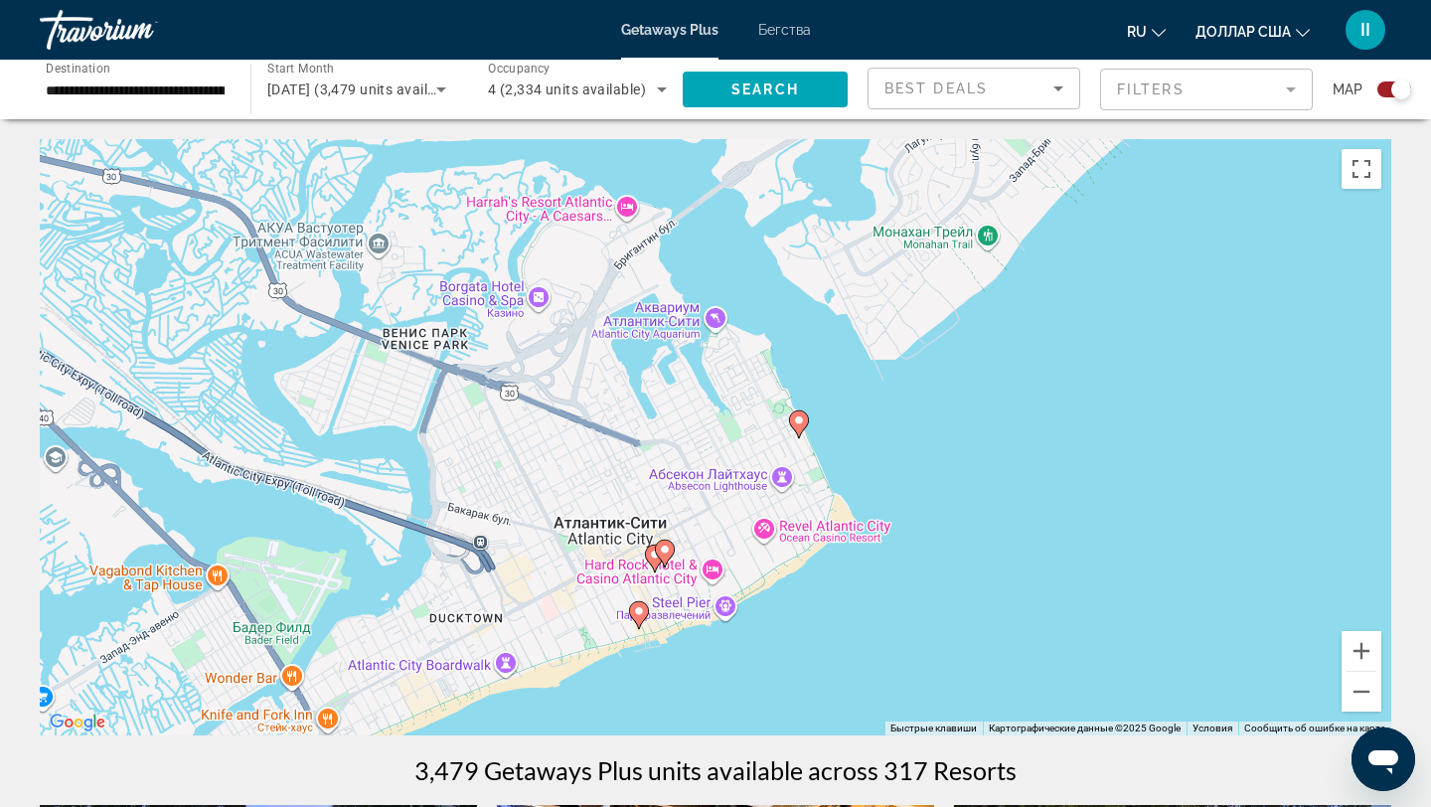
drag, startPoint x: 1114, startPoint y: 596, endPoint x: 897, endPoint y: 642, distance: 221.4
click at [897, 642] on div "Чтобы активировать перетаскивание с помощью клавиатуры, нажмите Alt + Ввод. Пос…" at bounding box center [715, 437] width 1351 height 596
click at [635, 610] on image "Основное содержание" at bounding box center [638, 611] width 12 height 12
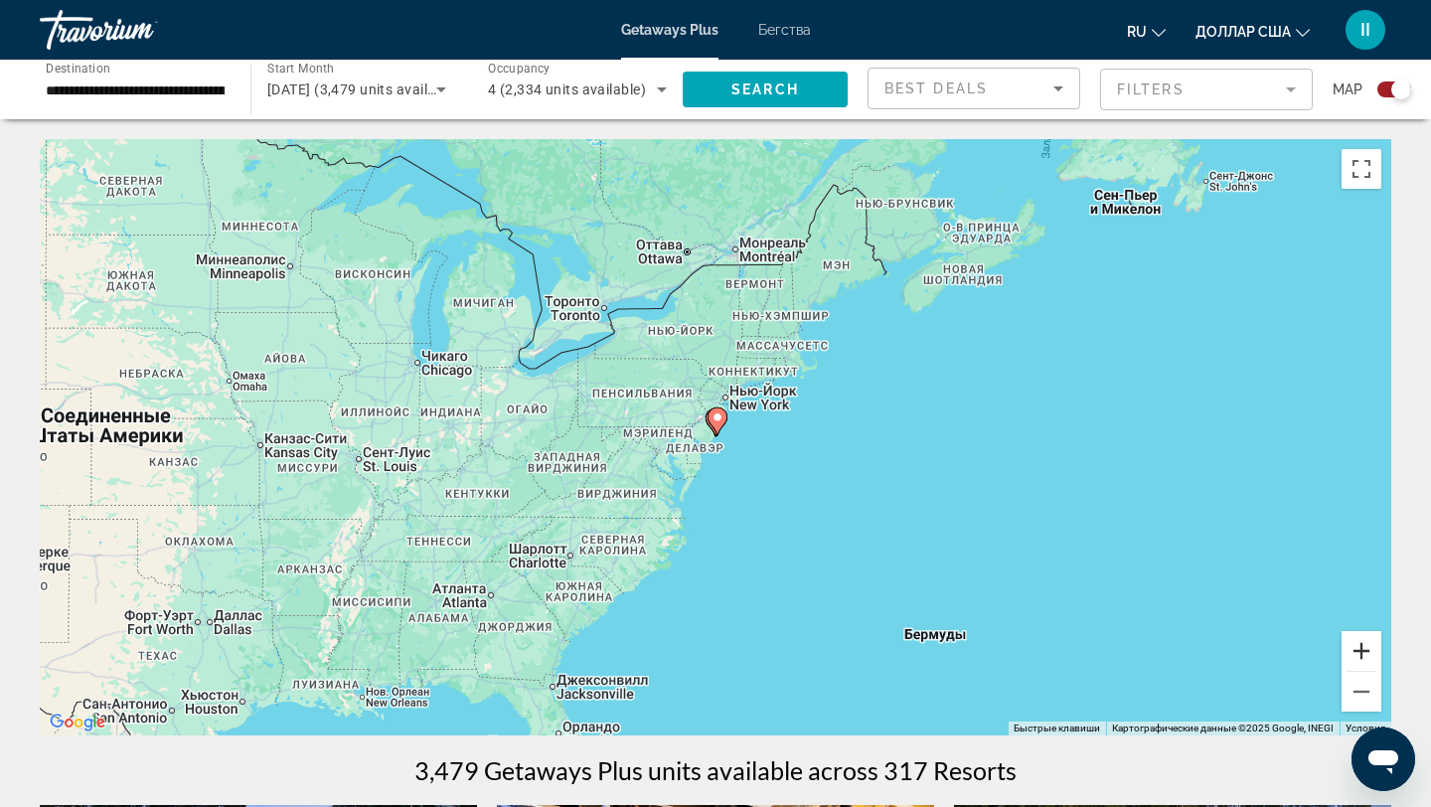
click at [1365, 650] on button "Увеличить" at bounding box center [1361, 651] width 40 height 40
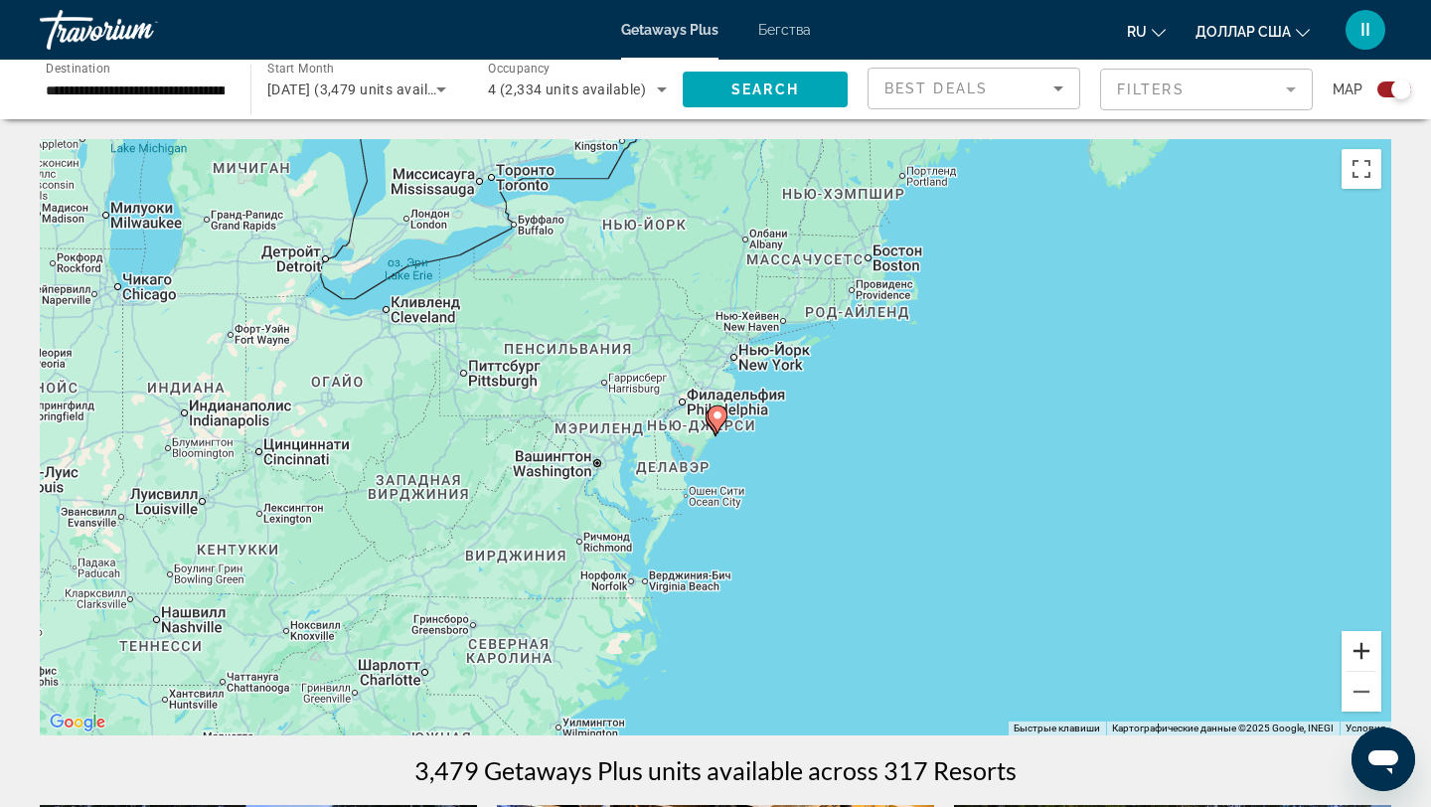
click at [1364, 650] on button "Увеличить" at bounding box center [1361, 651] width 40 height 40
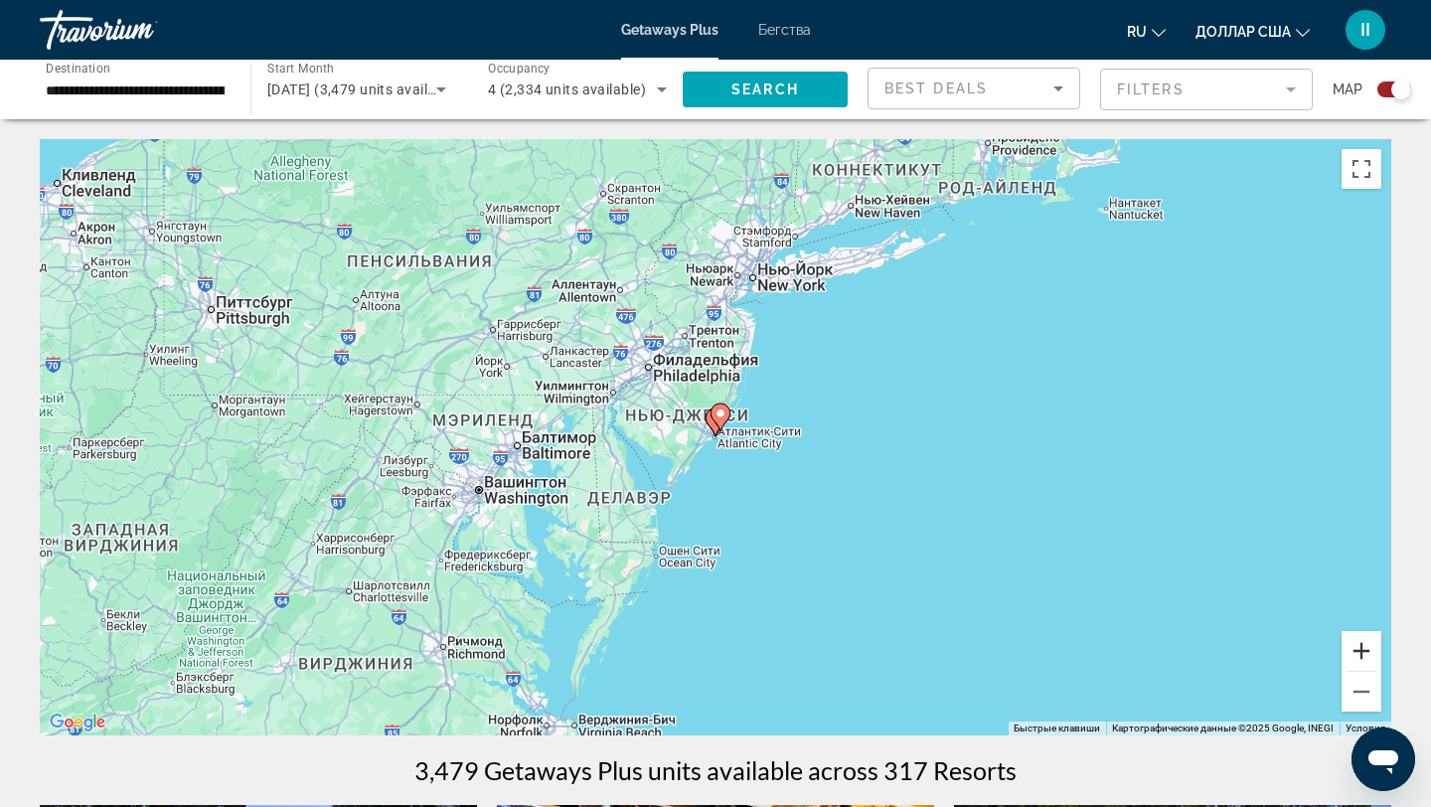
click at [1364, 650] on button "Увеличить" at bounding box center [1361, 651] width 40 height 40
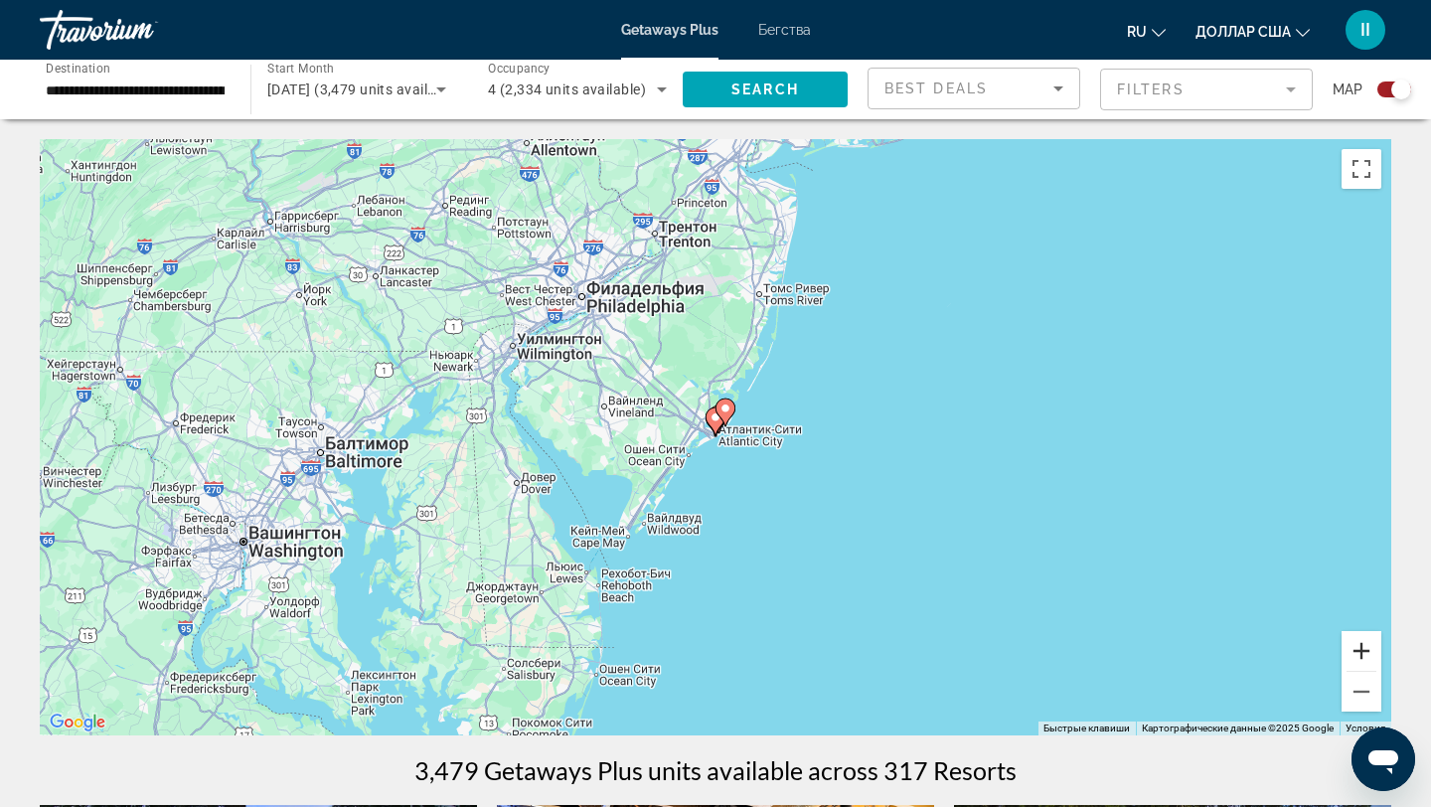
click at [1364, 649] on button "Увеличить" at bounding box center [1361, 651] width 40 height 40
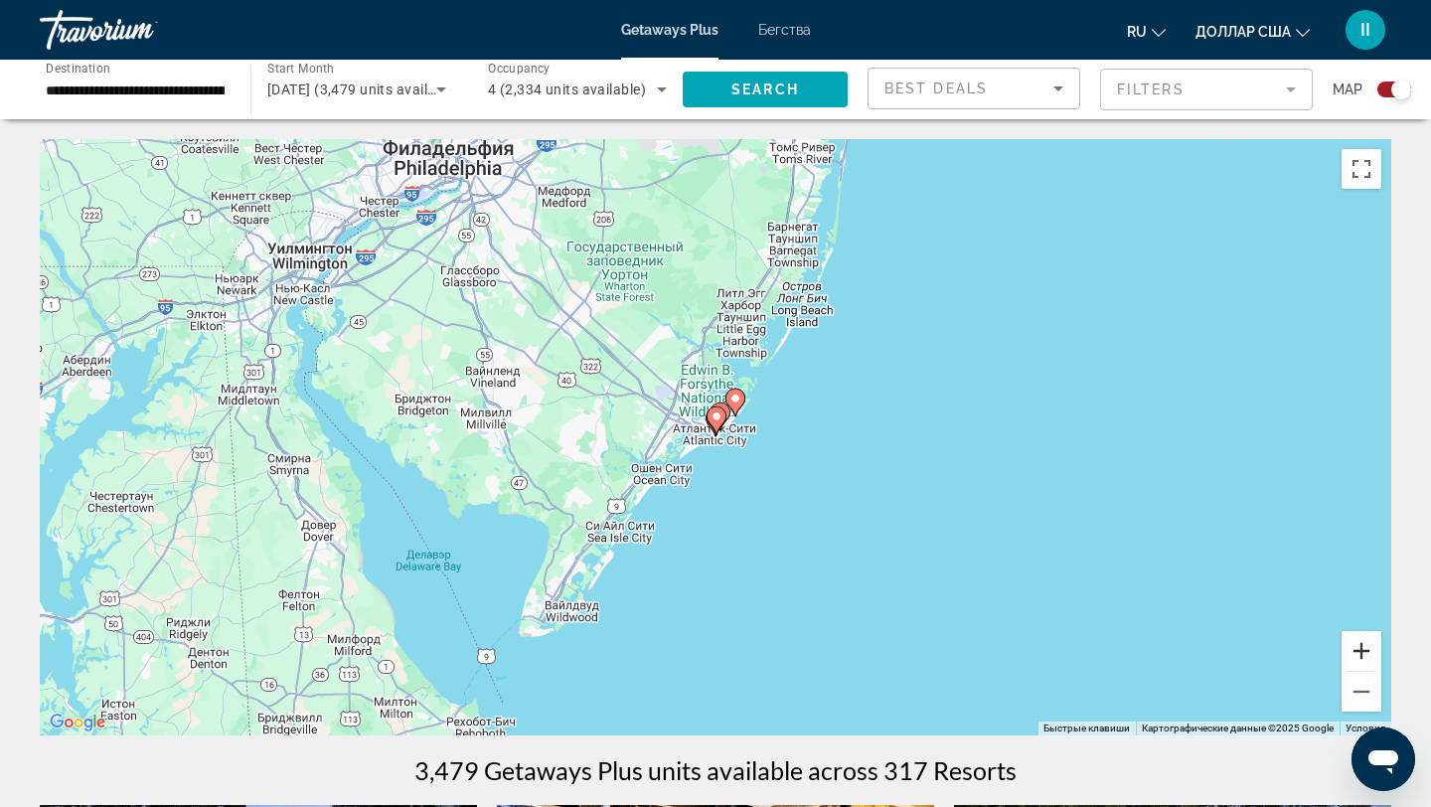
click at [1364, 649] on button "Увеличить" at bounding box center [1361, 651] width 40 height 40
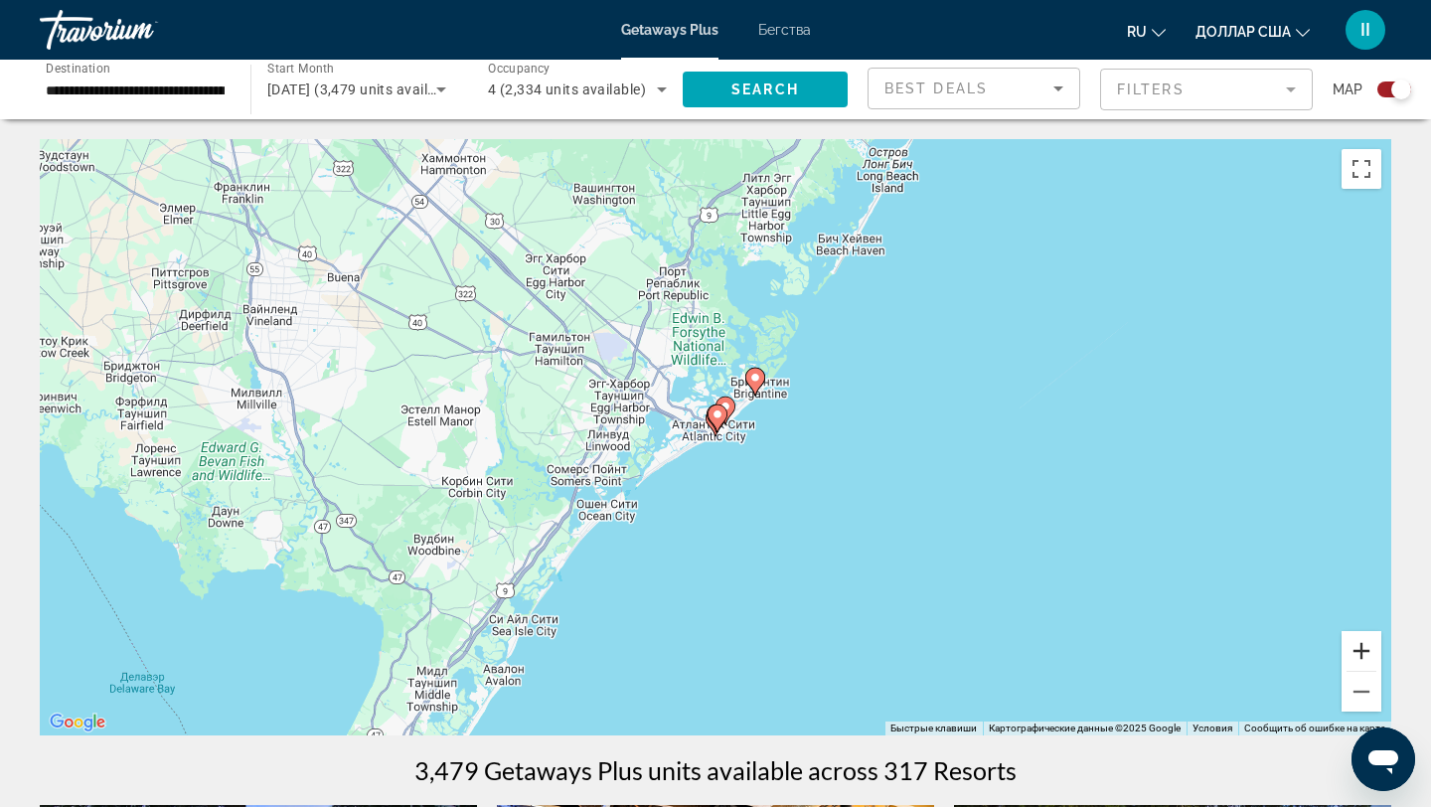
click at [1364, 649] on button "Увеличить" at bounding box center [1361, 651] width 40 height 40
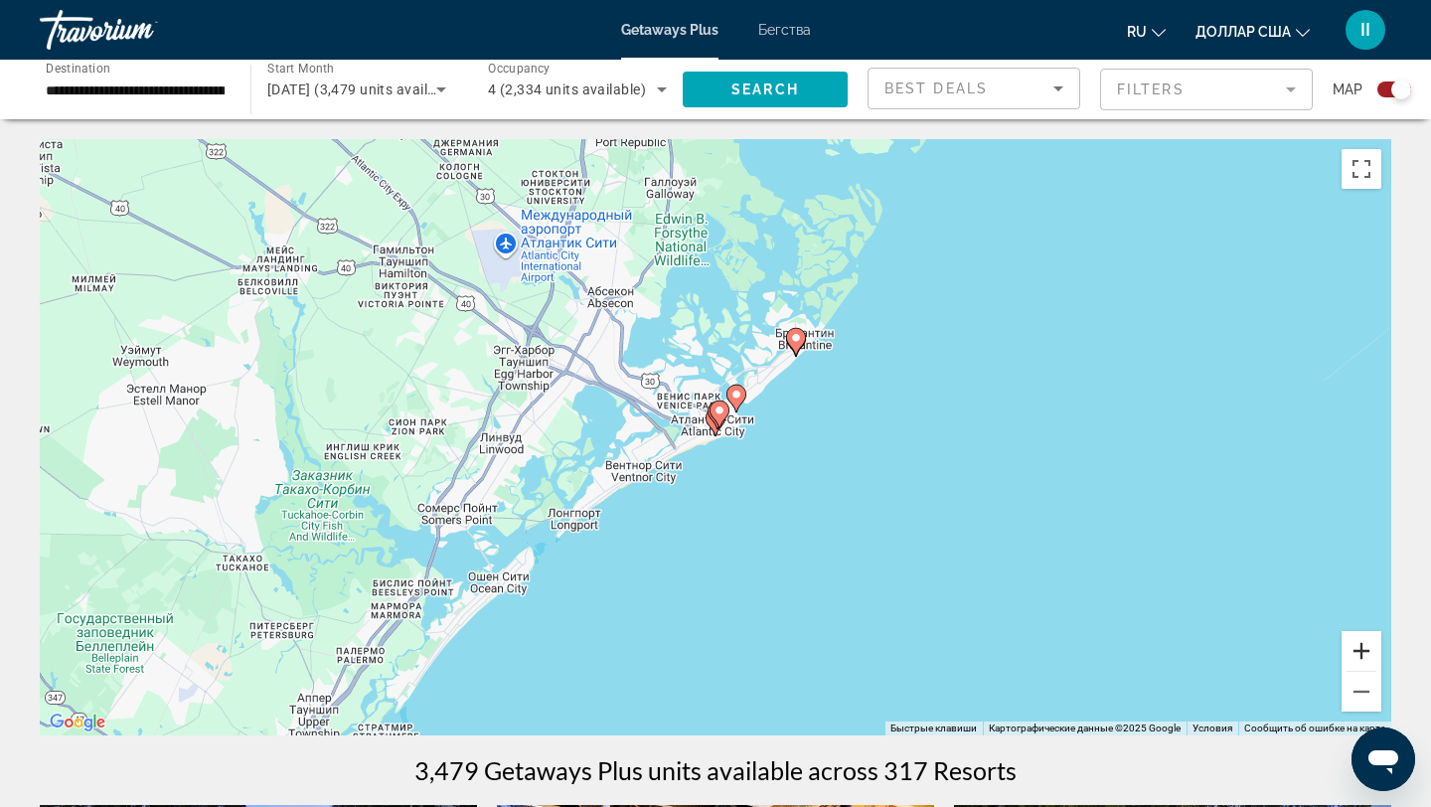
click at [1363, 649] on button "Увеличить" at bounding box center [1361, 651] width 40 height 40
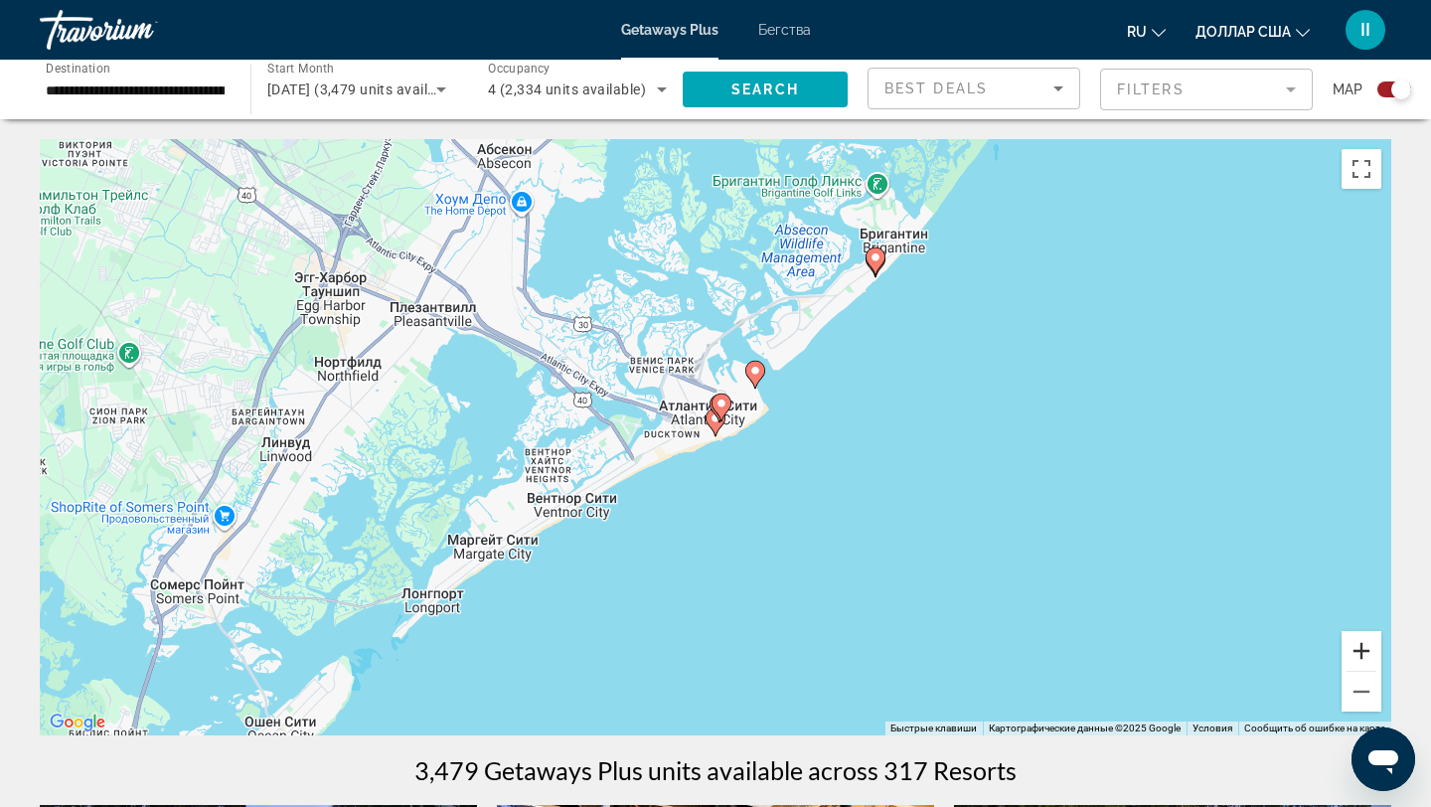
click at [1363, 649] on button "Увеличить" at bounding box center [1361, 651] width 40 height 40
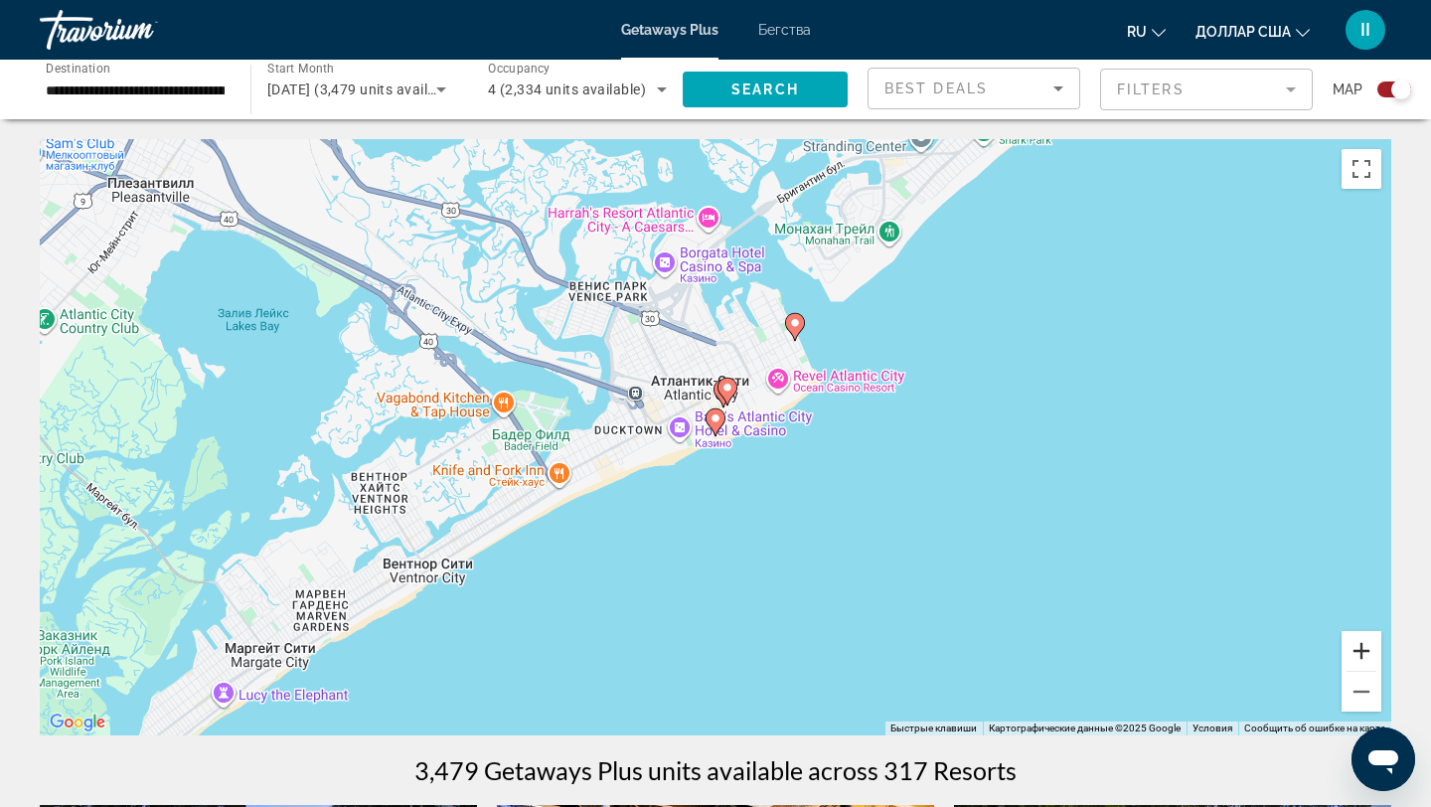
click at [1363, 649] on button "Увеличить" at bounding box center [1361, 651] width 40 height 40
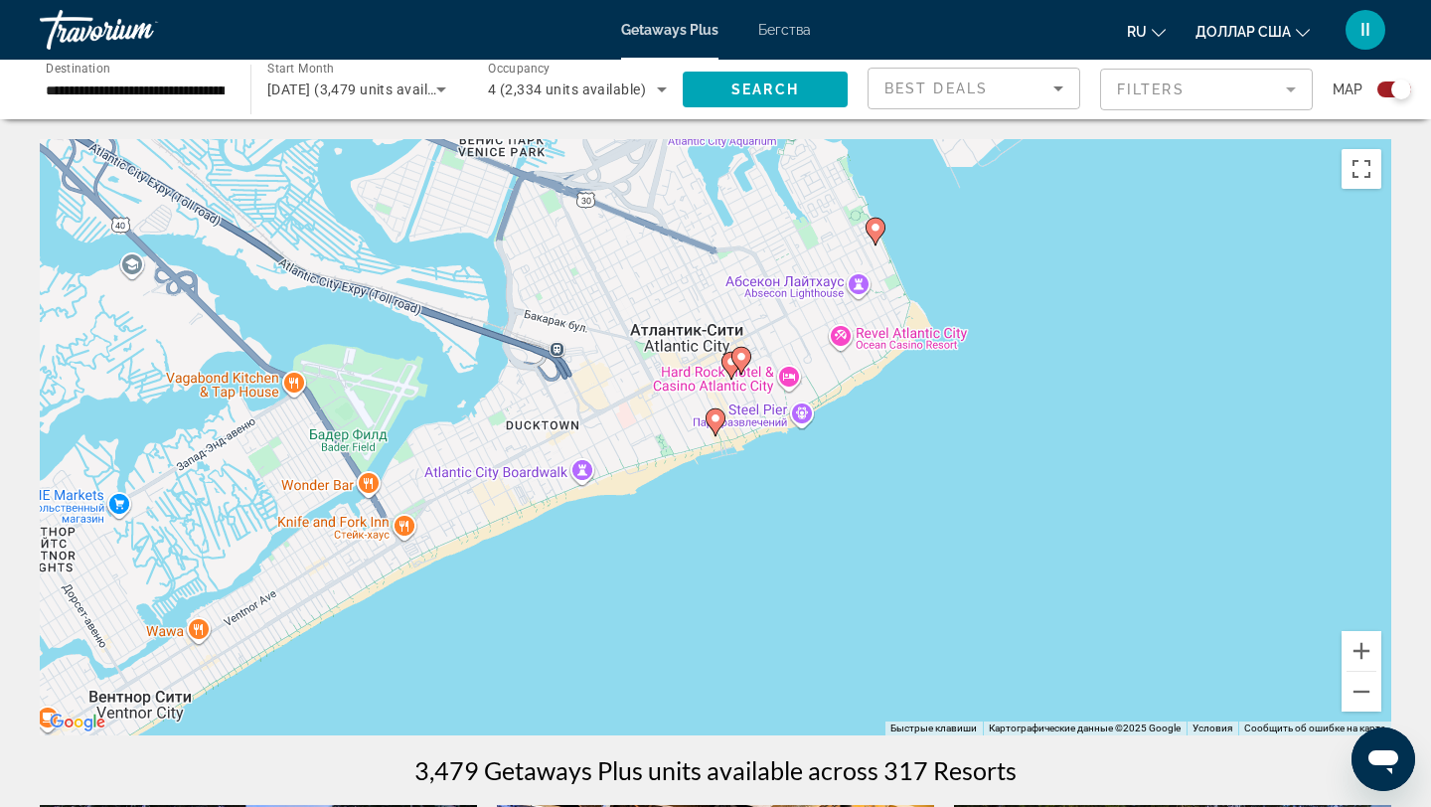
click at [714, 418] on image "Основное содержание" at bounding box center [715, 418] width 12 height 12
type input "**********"
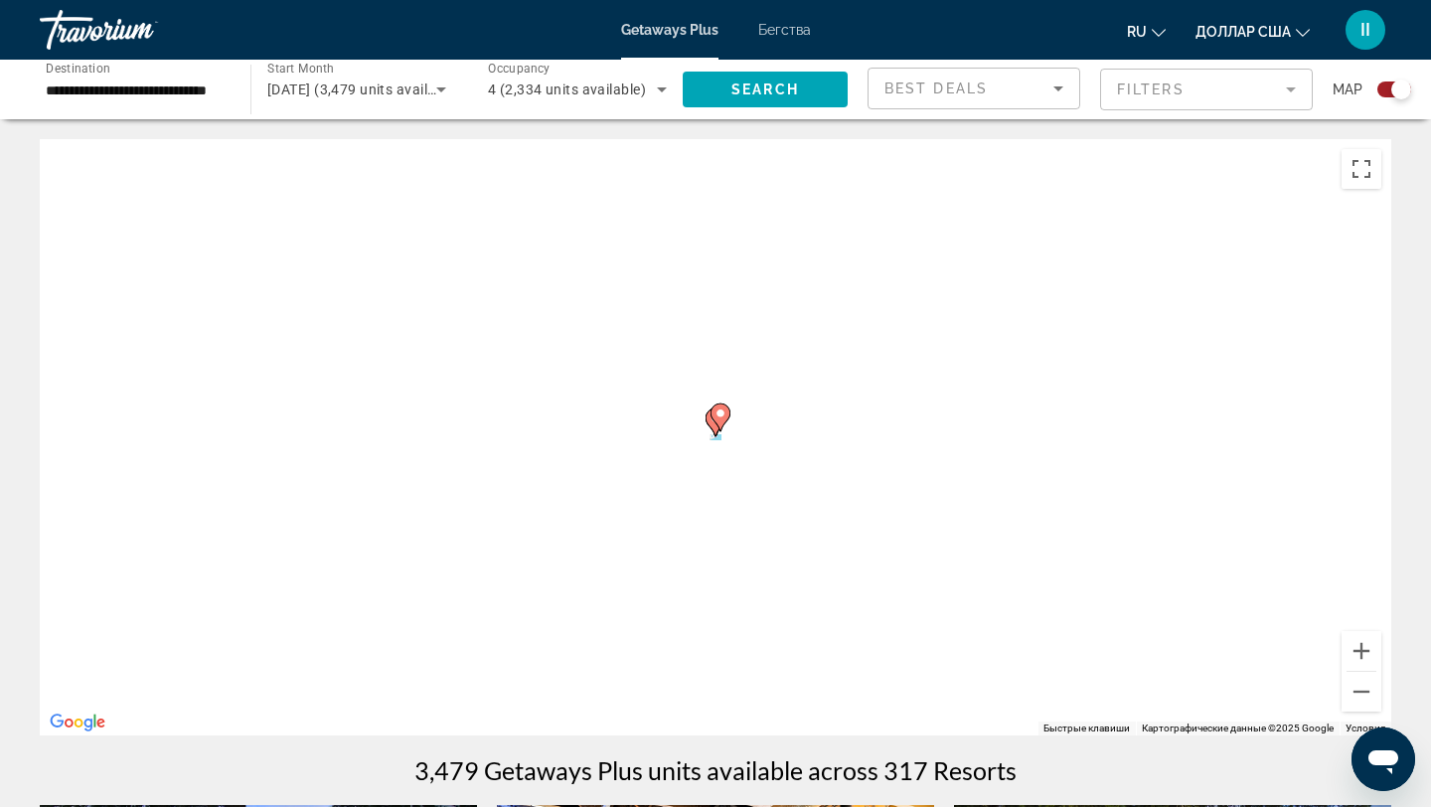
click at [714, 418] on image "Основное содержание" at bounding box center [720, 413] width 12 height 12
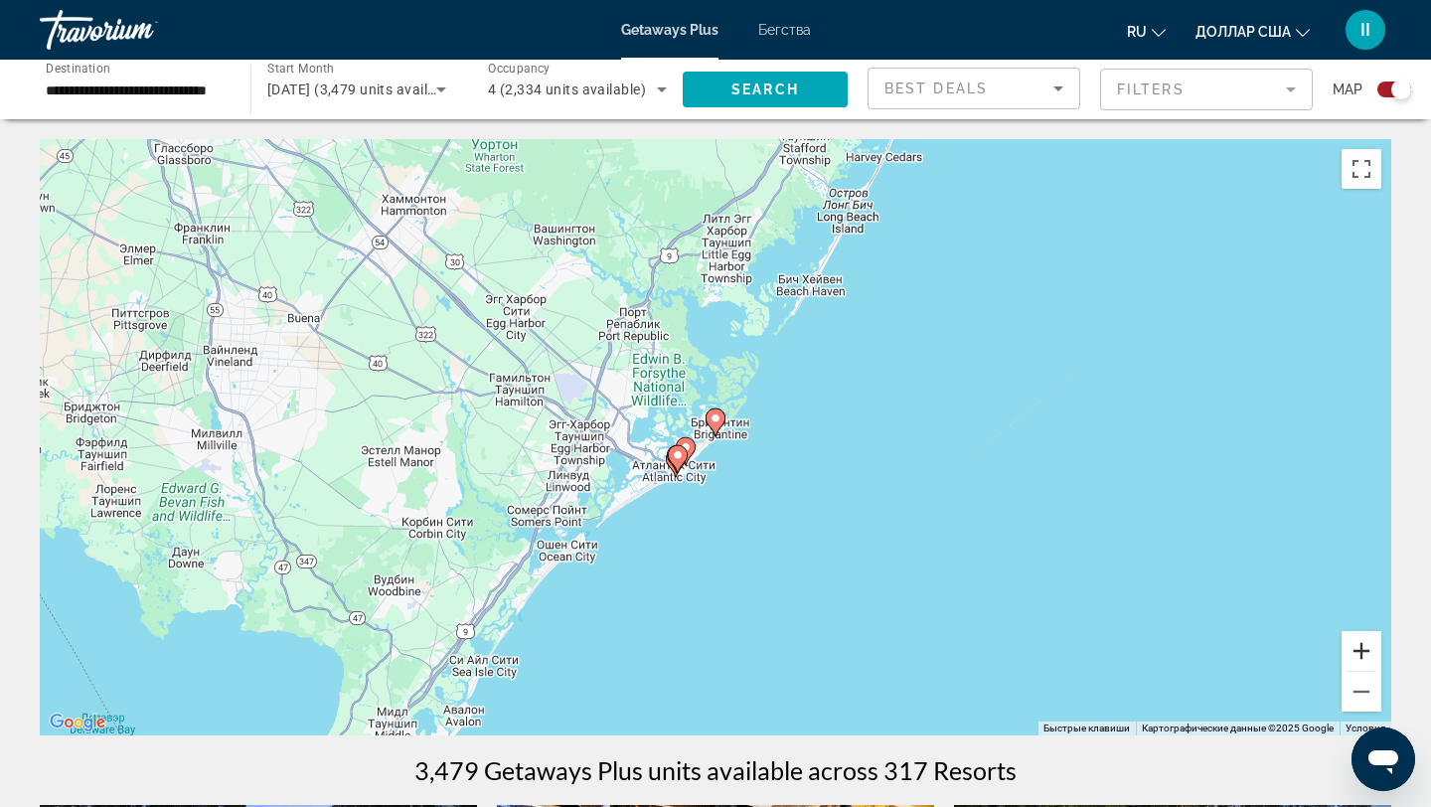
click at [1362, 646] on button "Увеличить" at bounding box center [1361, 651] width 40 height 40
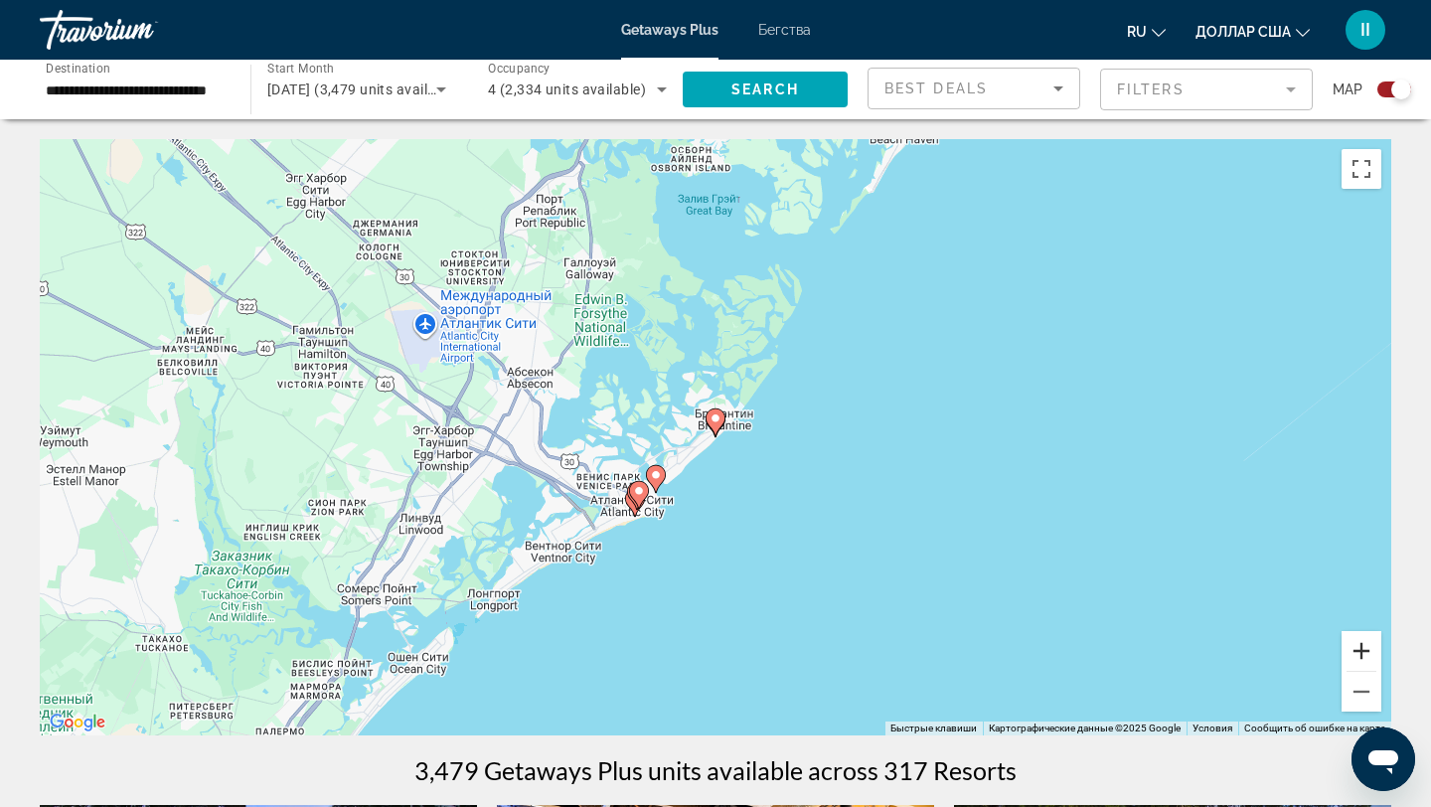
click at [1362, 647] on button "Увеличить" at bounding box center [1361, 651] width 40 height 40
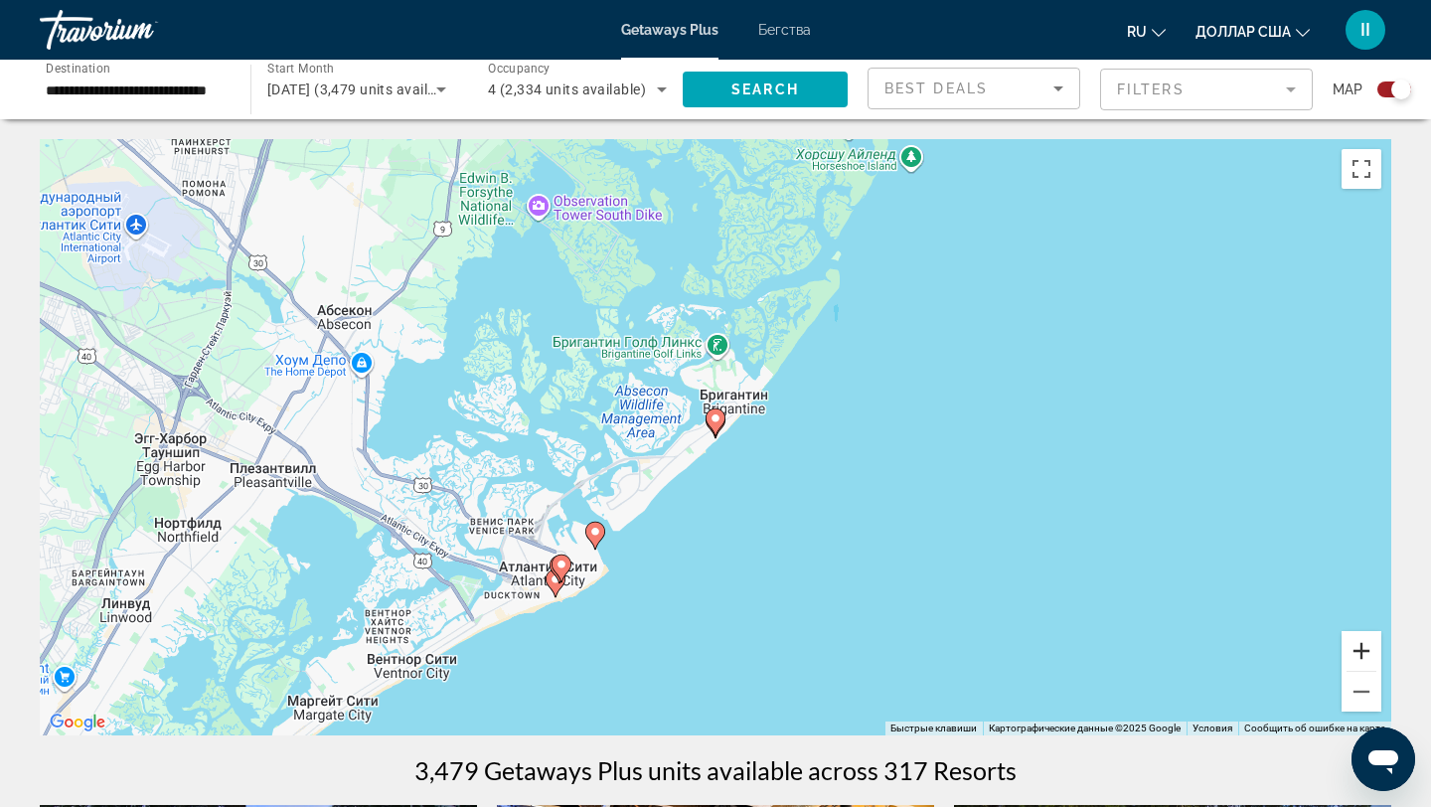
click at [1362, 647] on button "Увеличить" at bounding box center [1361, 651] width 40 height 40
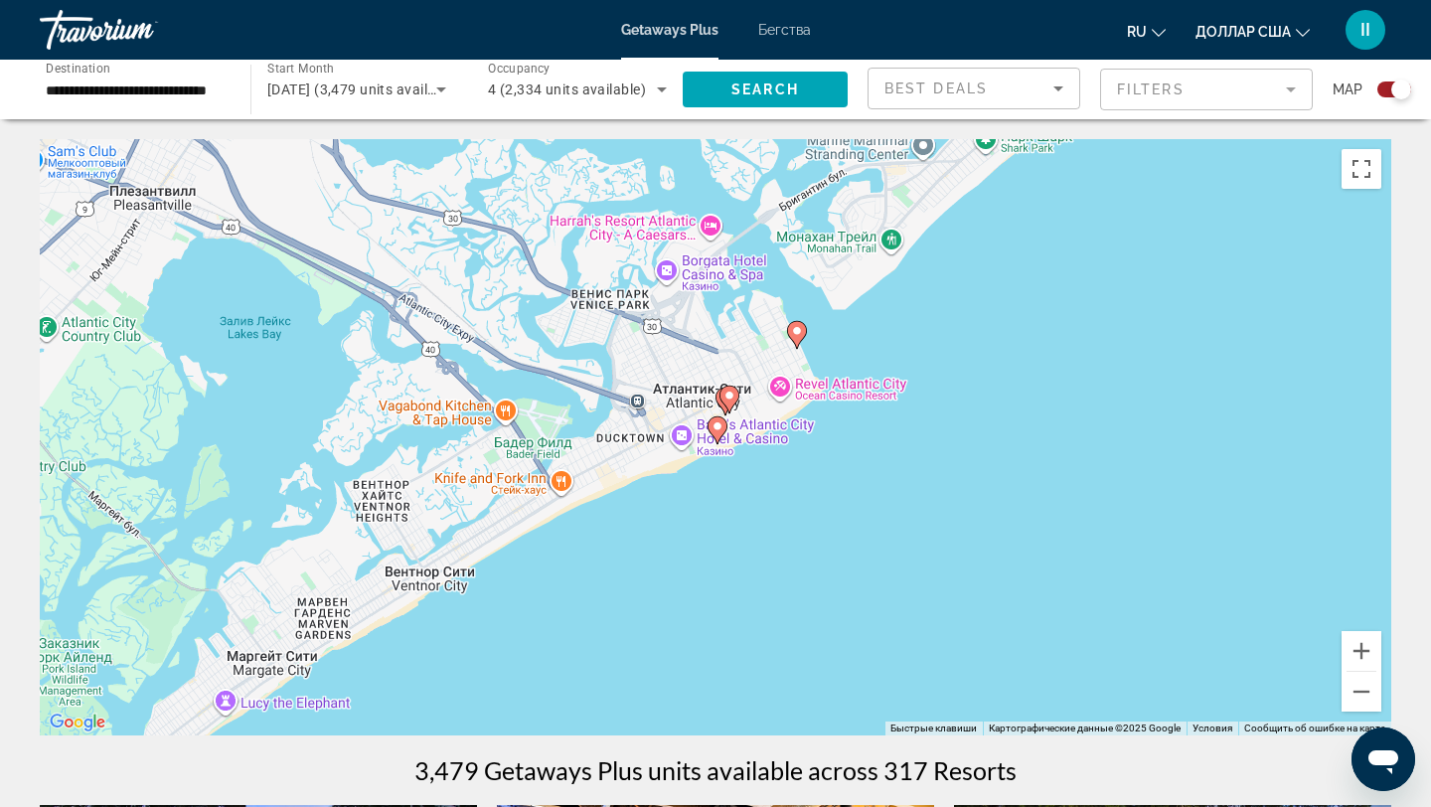
drag, startPoint x: 787, startPoint y: 617, endPoint x: 1108, endPoint y: 301, distance: 450.4
click at [1108, 301] on div "Чтобы активировать перетаскивание с помощью клавиатуры, нажмите Alt + Ввод. Пос…" at bounding box center [715, 437] width 1351 height 596
click at [1361, 654] on button "Увеличить" at bounding box center [1361, 651] width 40 height 40
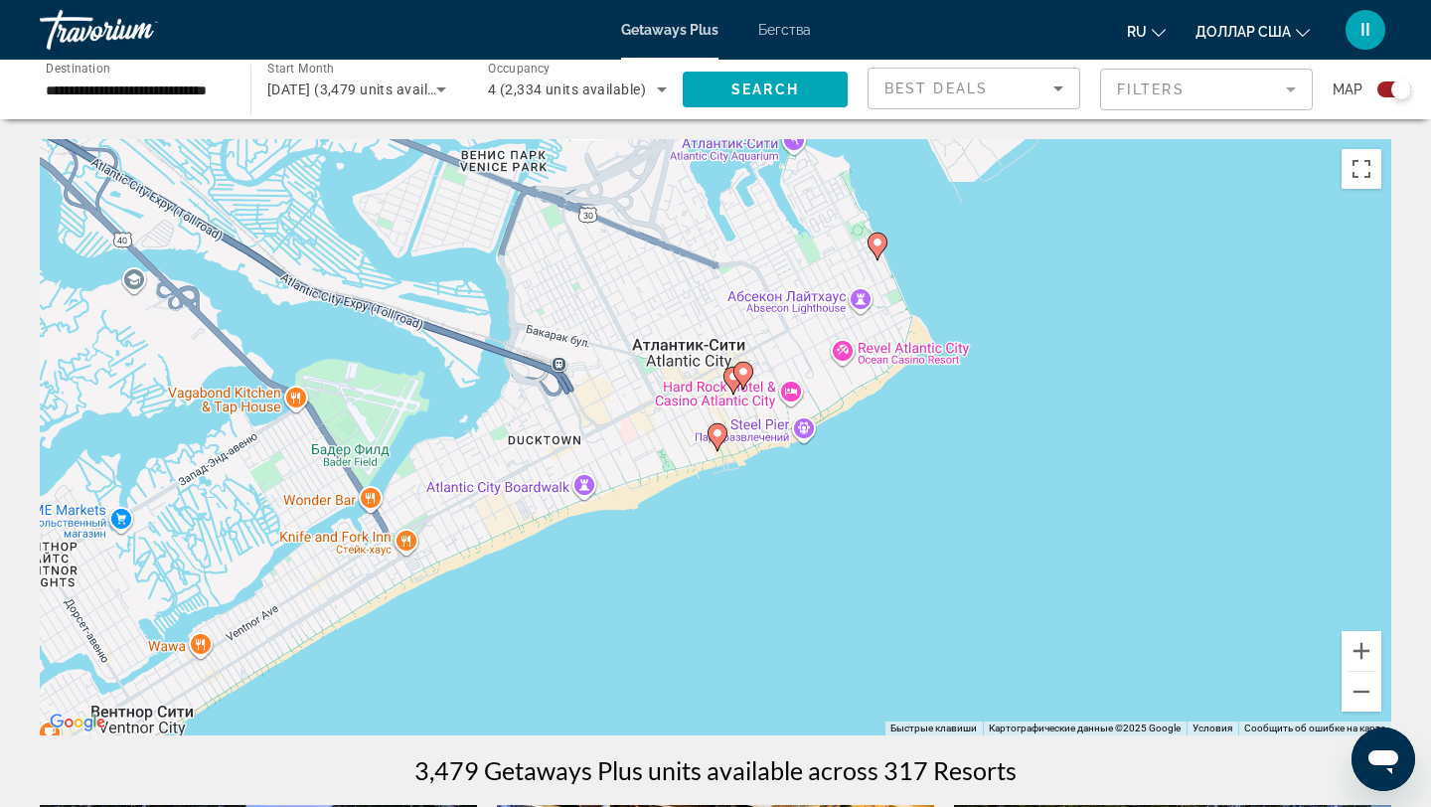
click at [717, 433] on image "Основное содержание" at bounding box center [717, 433] width 12 height 12
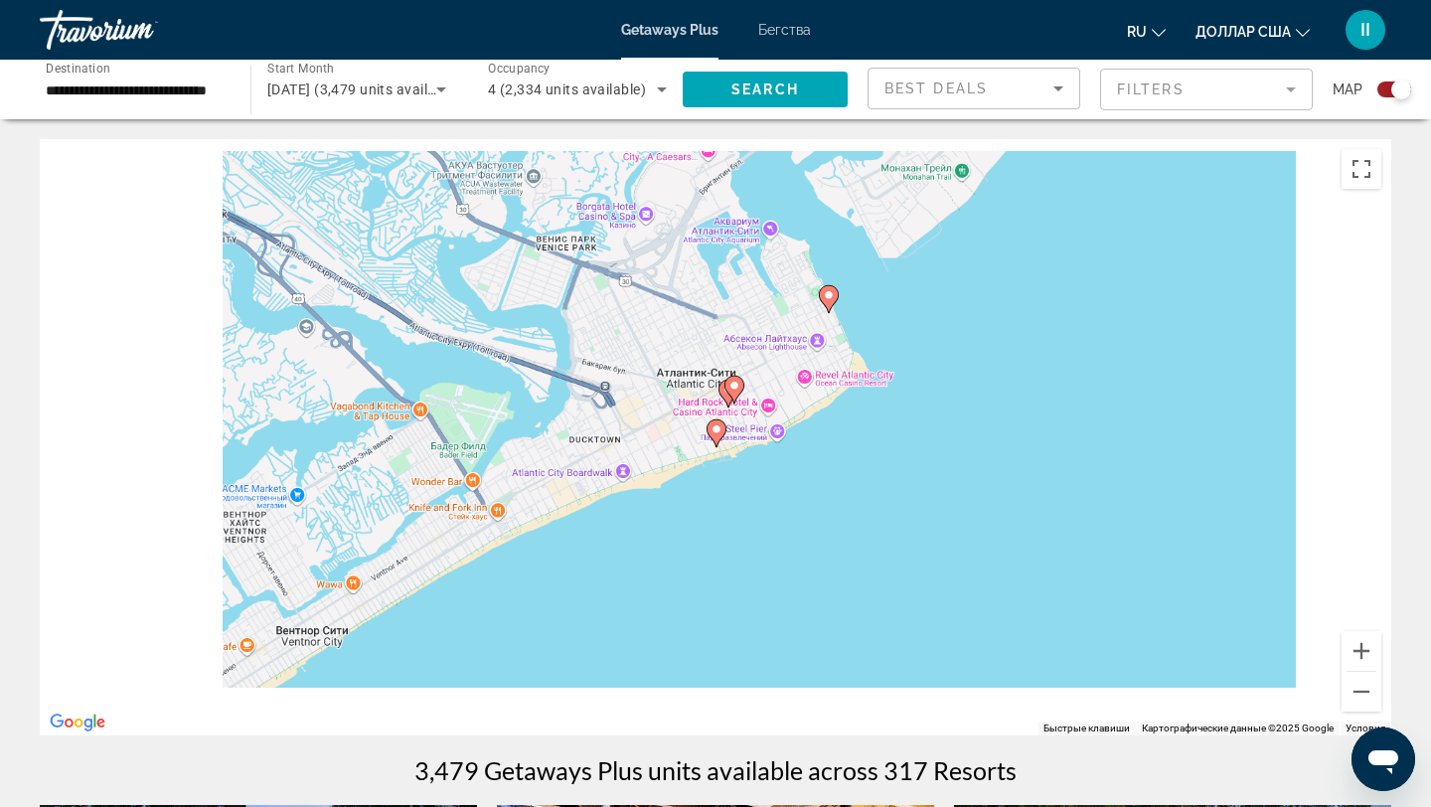
click at [717, 433] on g "Основное содержание" at bounding box center [716, 433] width 20 height 28
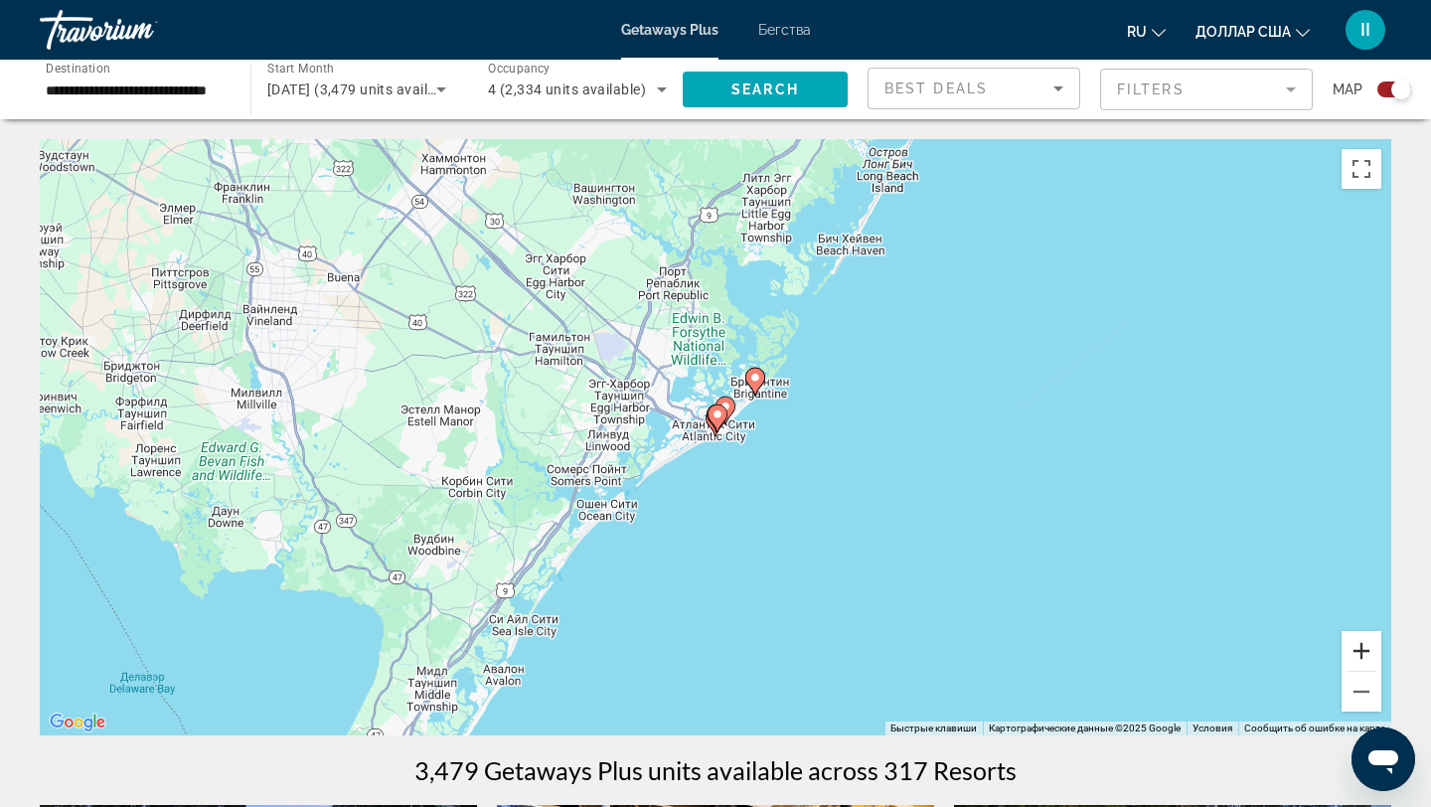
click at [1357, 652] on button "Увеличить" at bounding box center [1361, 651] width 40 height 40
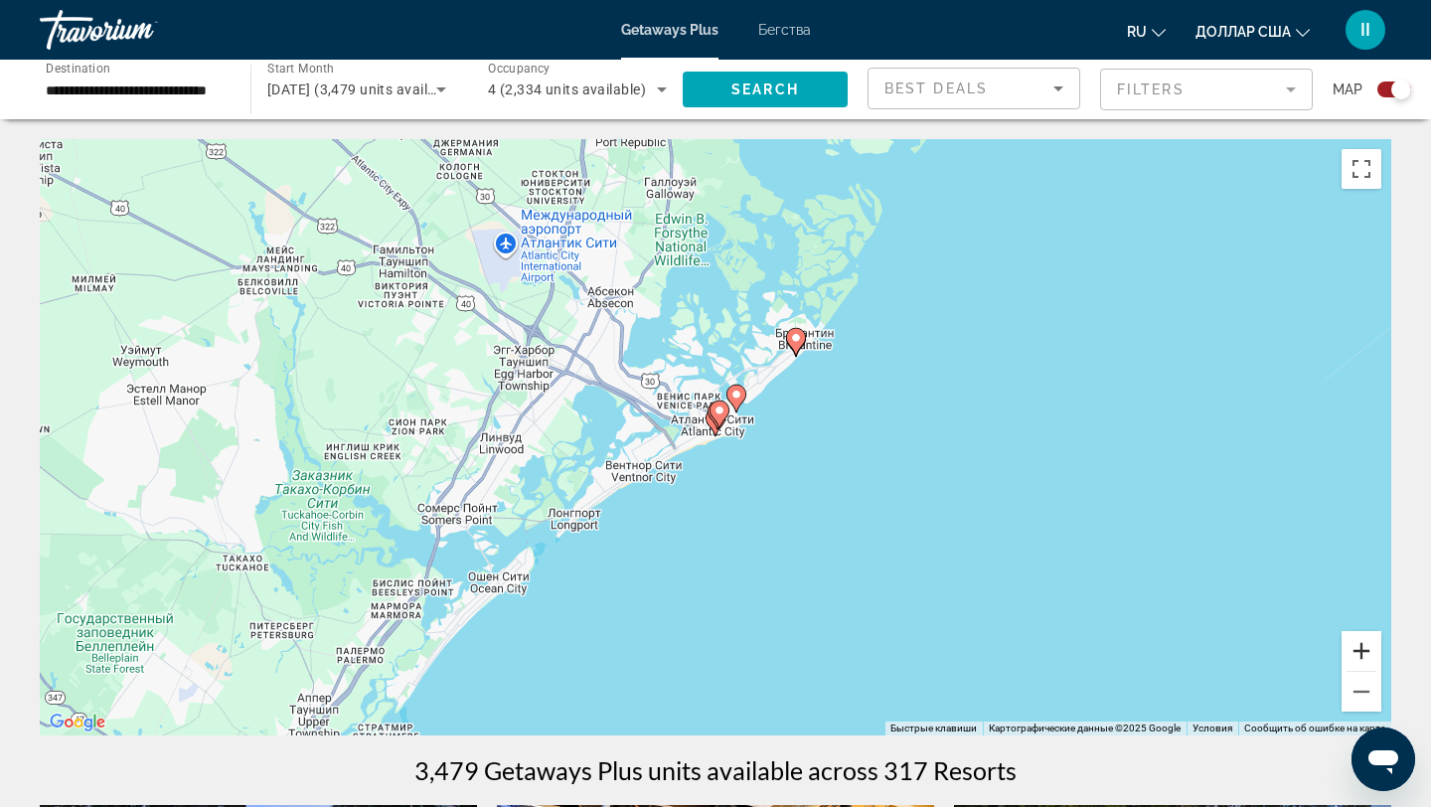
click at [1357, 652] on button "Увеличить" at bounding box center [1361, 651] width 40 height 40
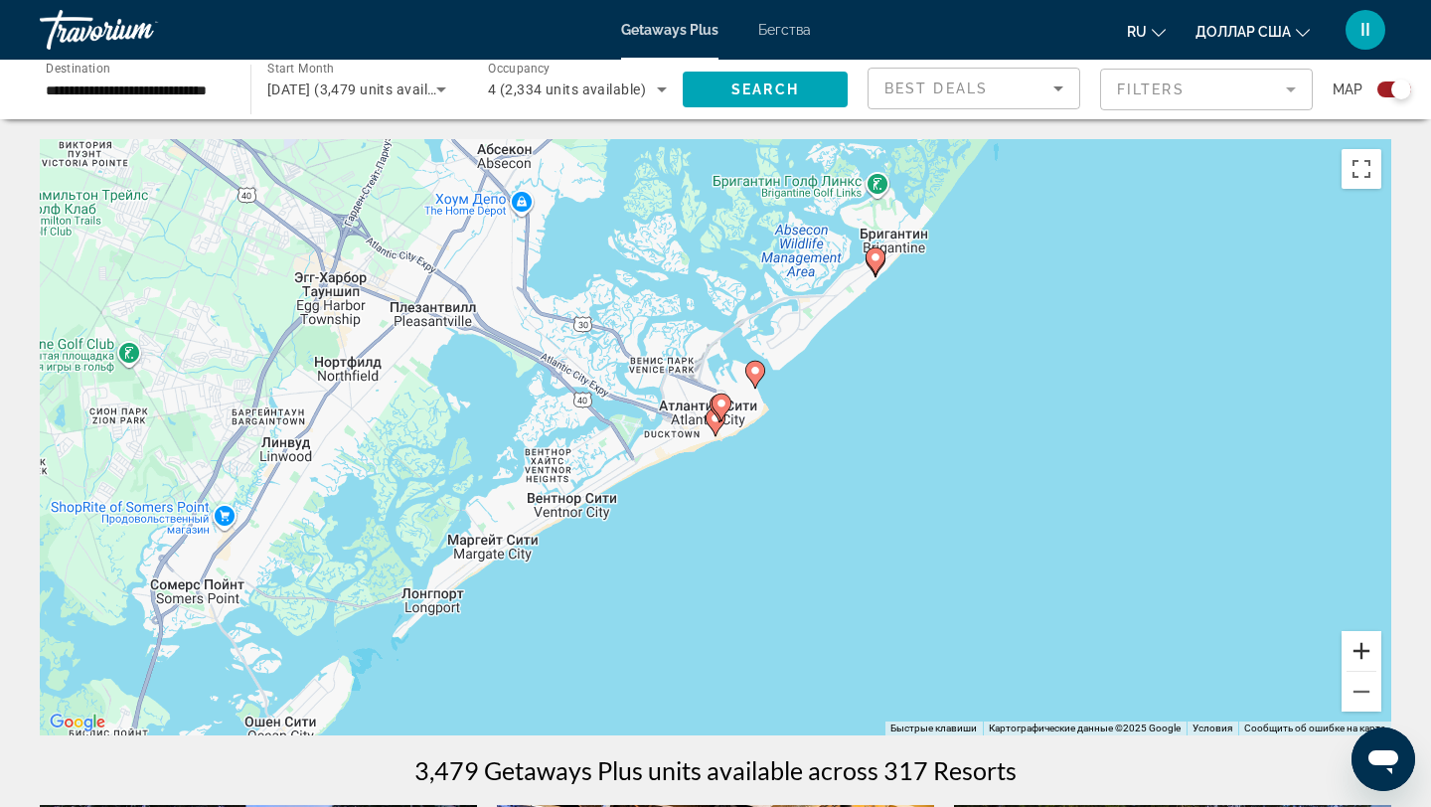
click at [1357, 652] on button "Увеличить" at bounding box center [1361, 651] width 40 height 40
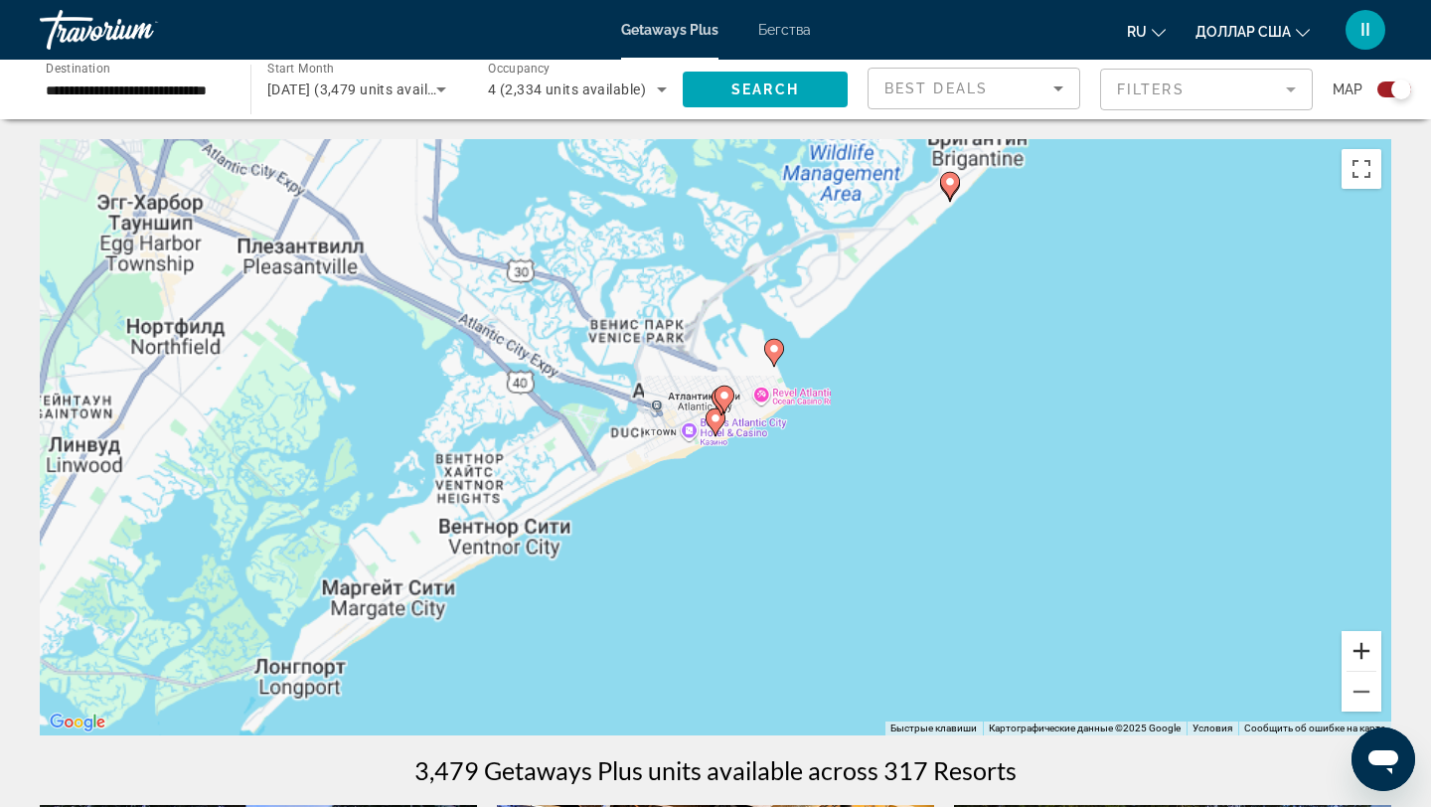
click at [1357, 652] on button "Увеличить" at bounding box center [1361, 651] width 40 height 40
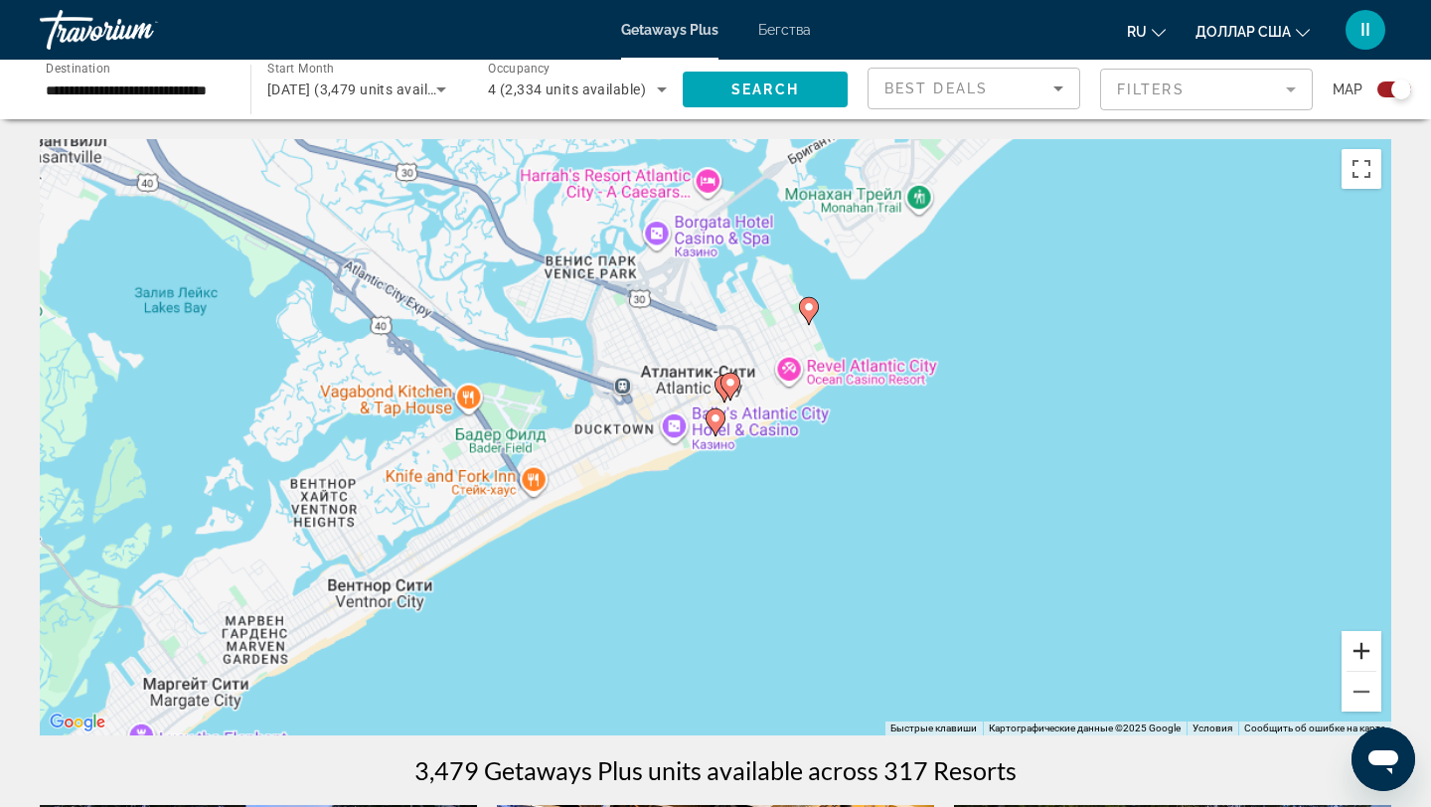
click at [1357, 652] on button "Увеличить" at bounding box center [1361, 651] width 40 height 40
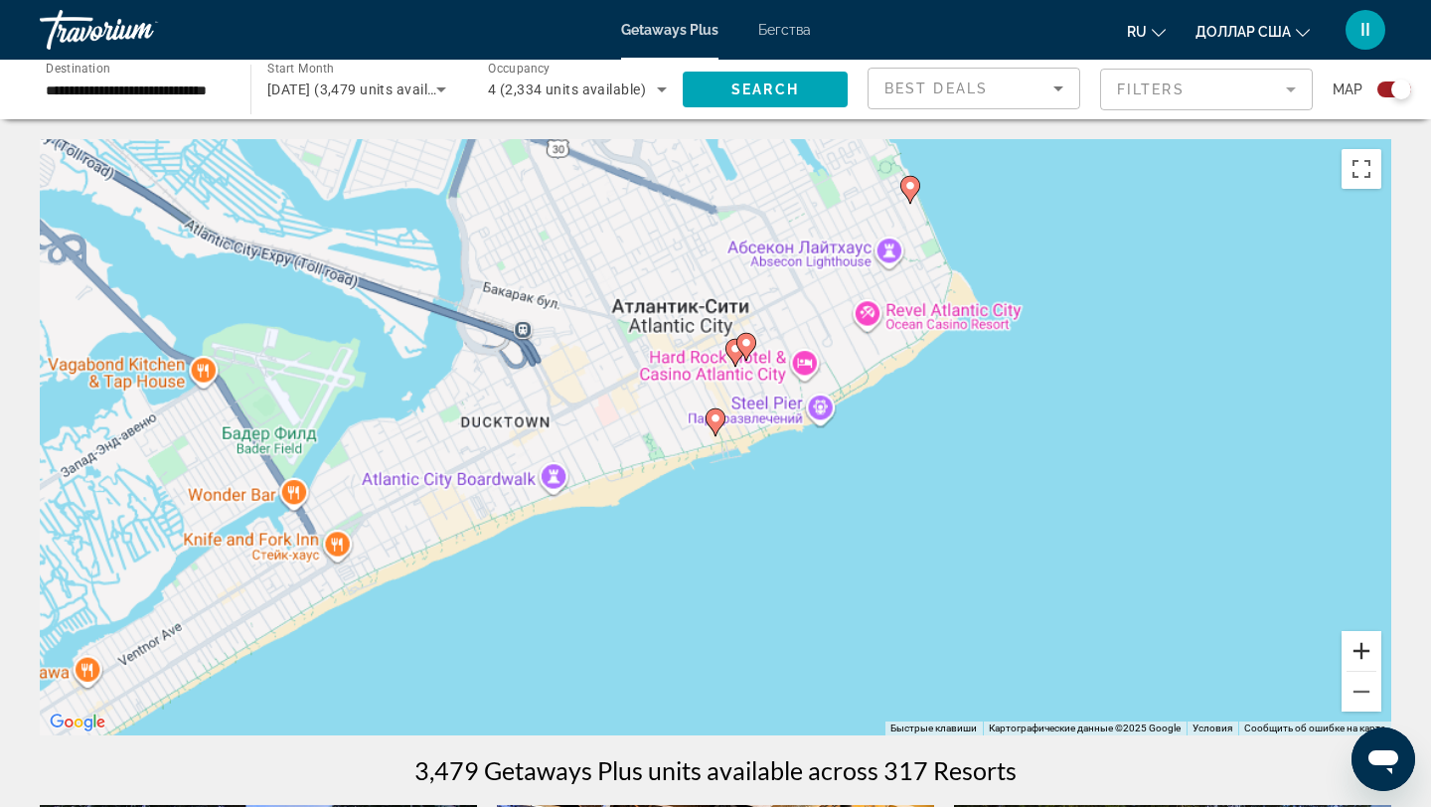
click at [1357, 652] on button "Увеличить" at bounding box center [1361, 651] width 40 height 40
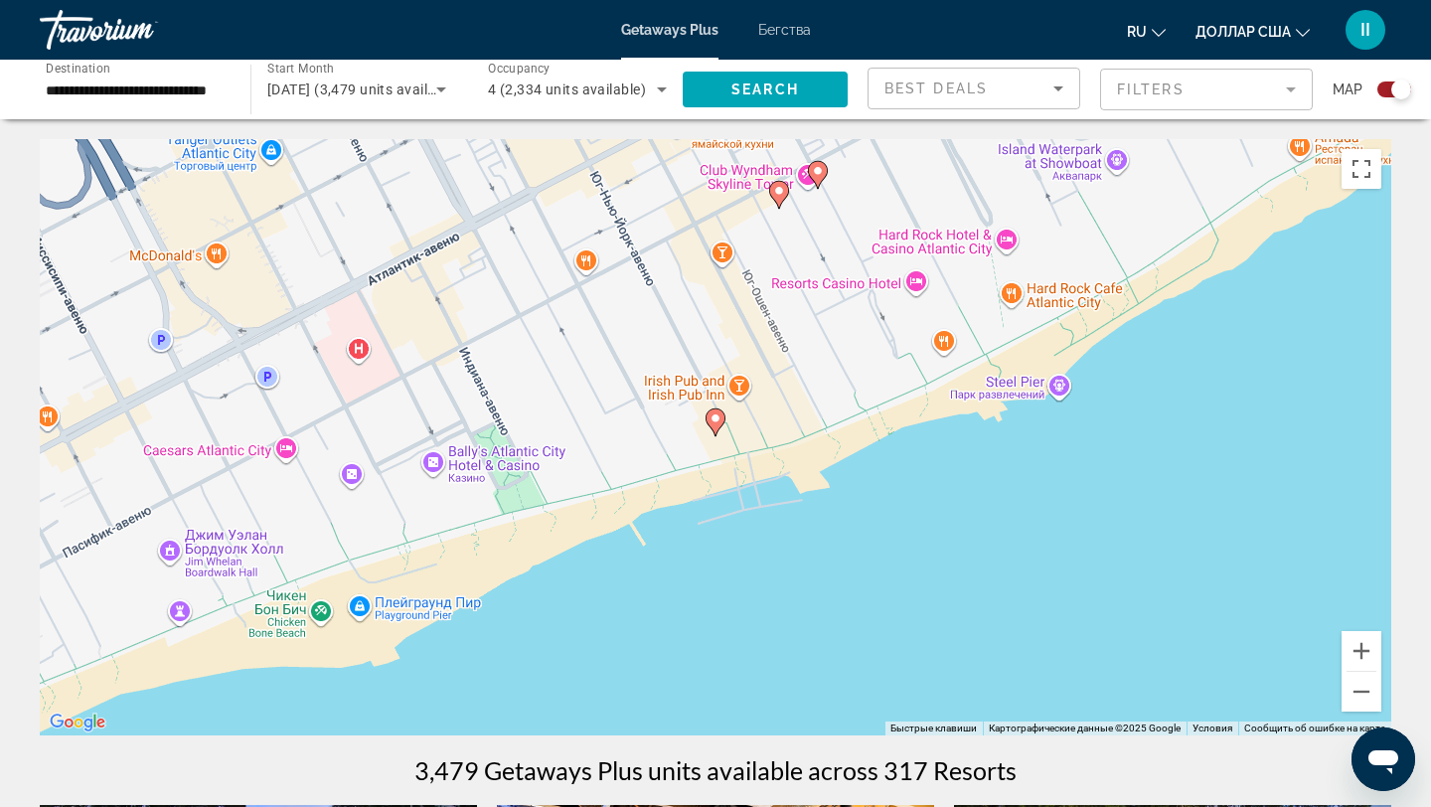
click at [720, 446] on div "Чтобы активировать перетаскивание с помощью клавиатуры, нажмите Alt + Ввод. Пос…" at bounding box center [715, 437] width 1351 height 596
click at [715, 421] on image "Основное содержание" at bounding box center [715, 418] width 12 height 12
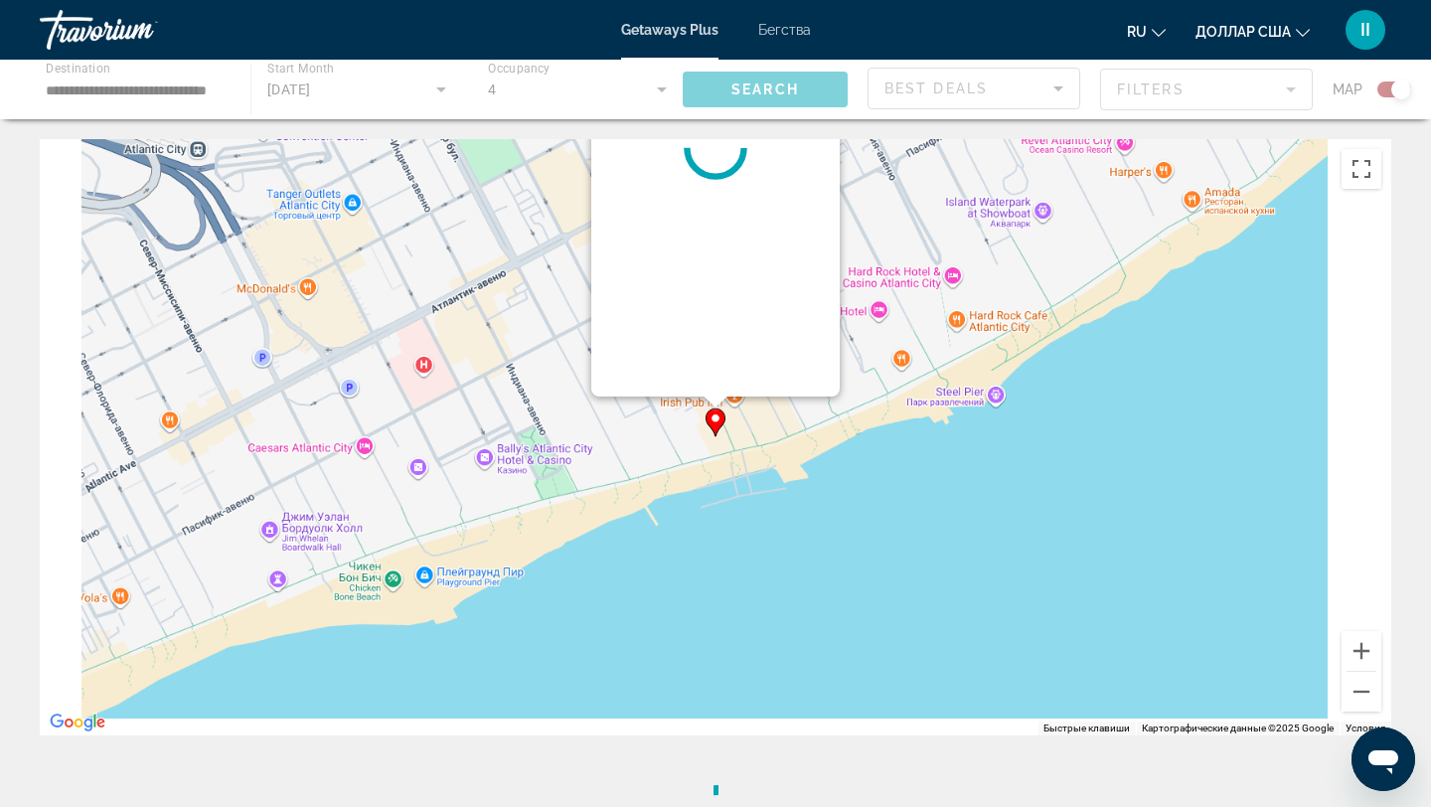
click at [715, 421] on image "Основное содержание" at bounding box center [715, 418] width 12 height 12
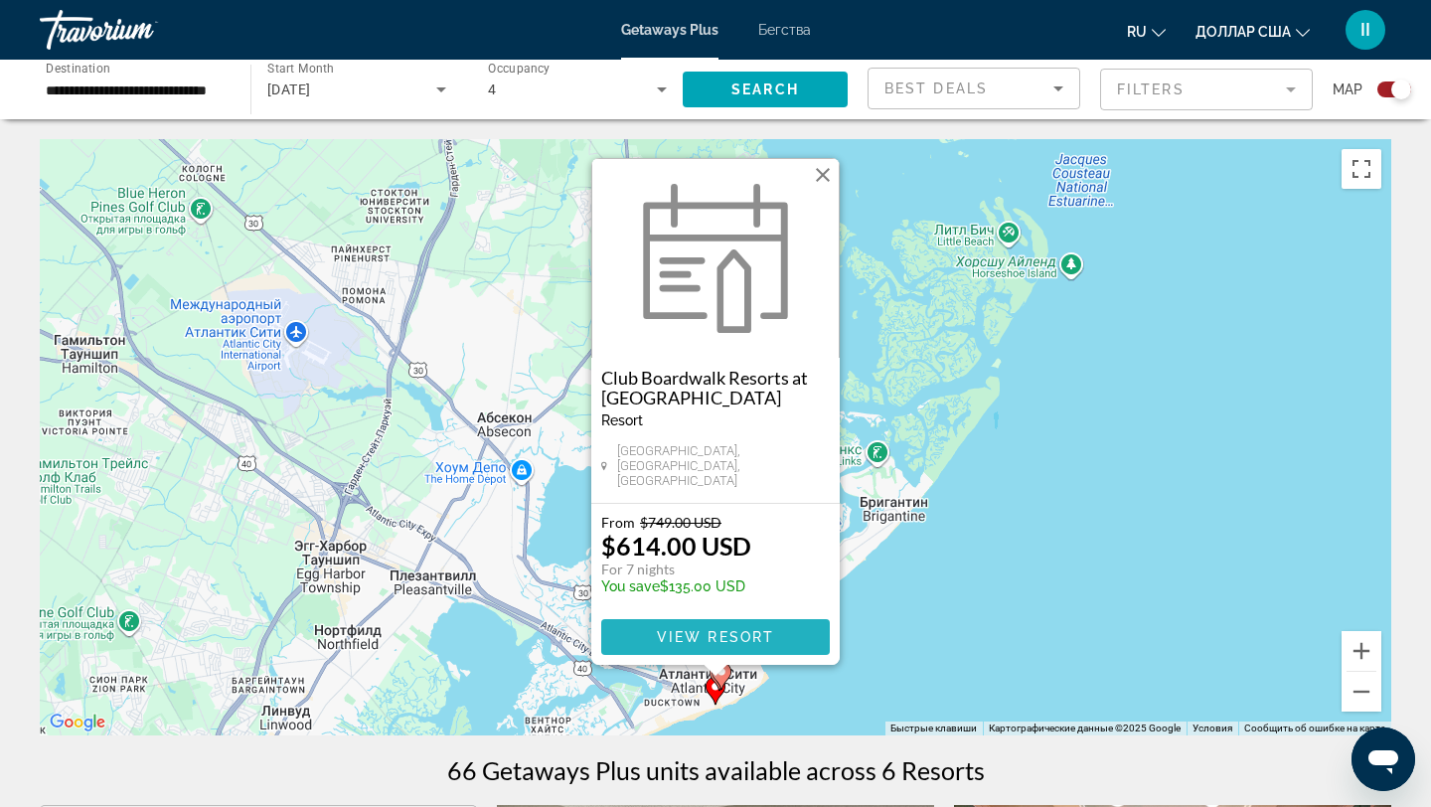
click at [746, 636] on span "View Resort" at bounding box center [715, 637] width 117 height 16
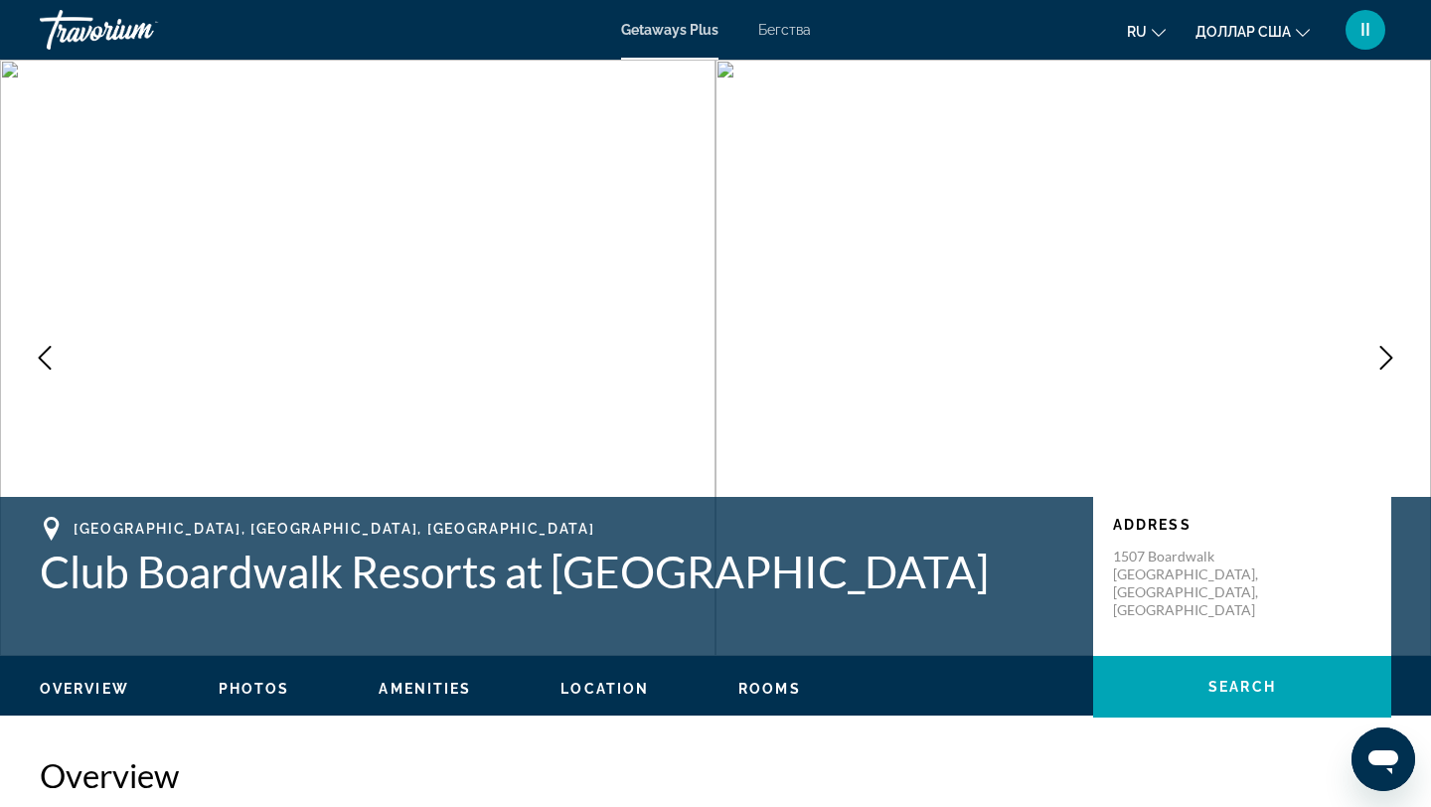
click at [1388, 355] on icon "Next image" at bounding box center [1386, 358] width 13 height 24
click at [43, 354] on icon "Previous image" at bounding box center [45, 358] width 13 height 24
click at [724, 70] on img "Основное содержание" at bounding box center [1072, 358] width 715 height 596
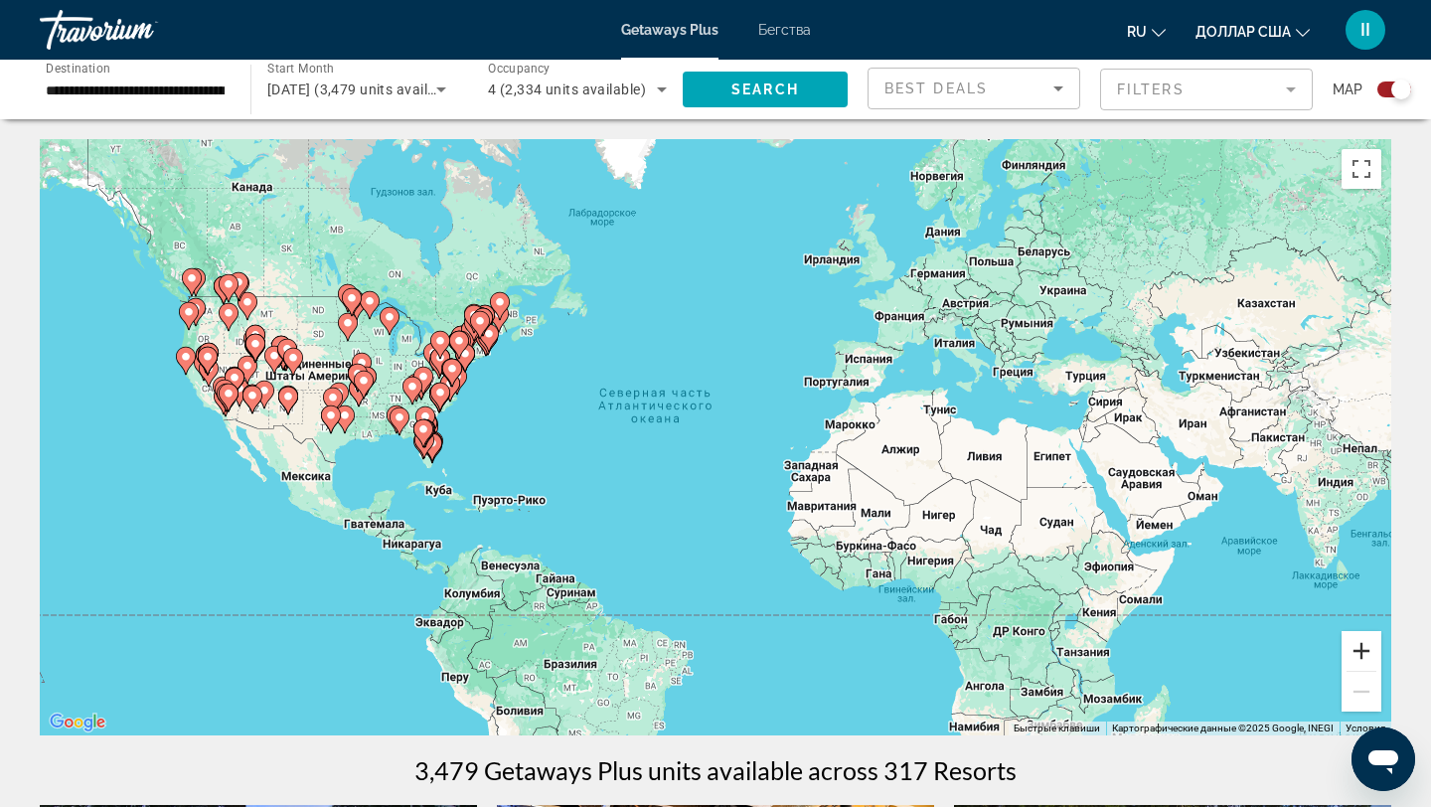
click at [1363, 650] on button "Увеличить" at bounding box center [1361, 651] width 40 height 40
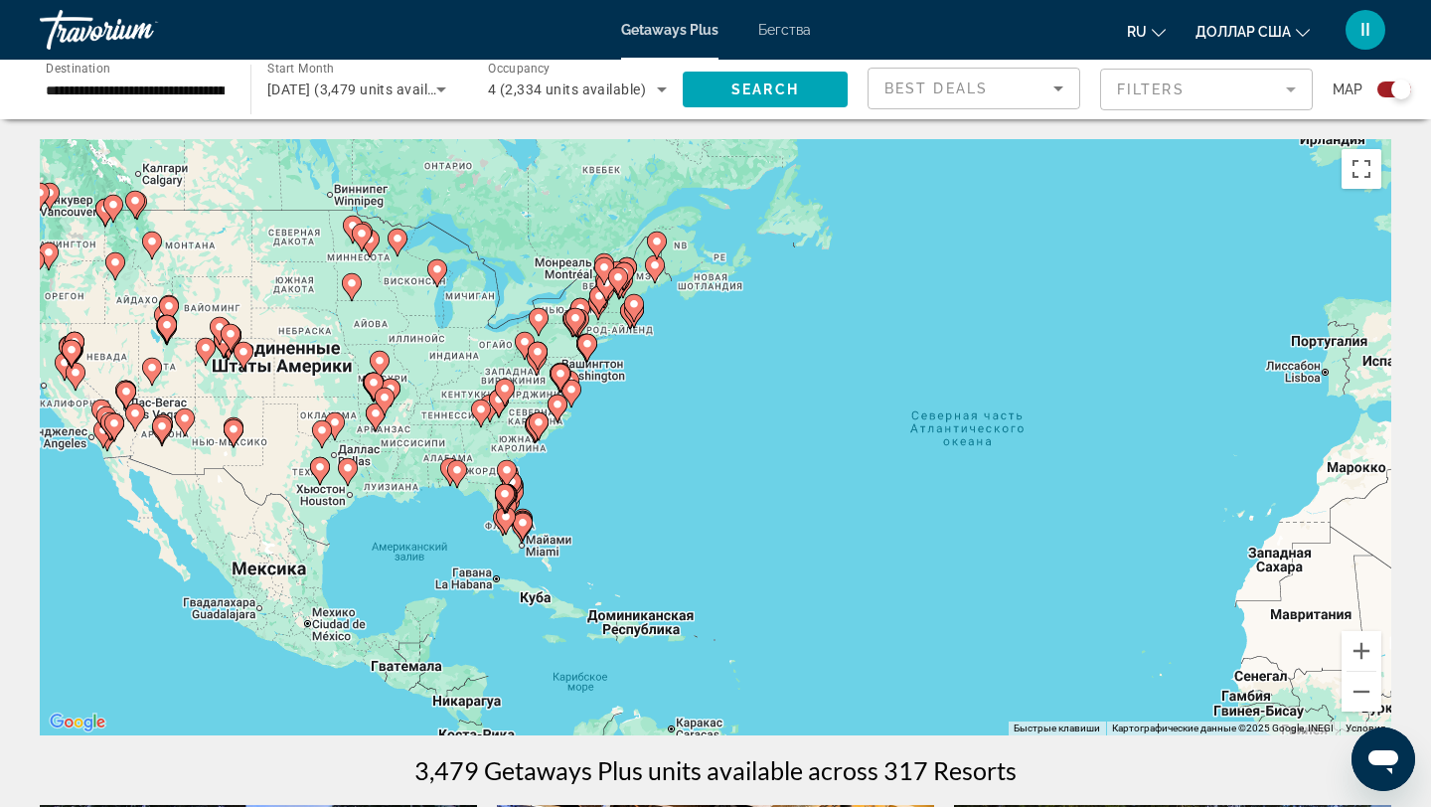
drag, startPoint x: 395, startPoint y: 456, endPoint x: 772, endPoint y: 513, distance: 380.8
click at [772, 513] on div "Чтобы активировать перетаскивание с помощью клавиатуры, нажмите Alt + Ввод. Пос…" at bounding box center [715, 437] width 1351 height 596
click at [1362, 649] on button "Увеличить" at bounding box center [1361, 651] width 40 height 40
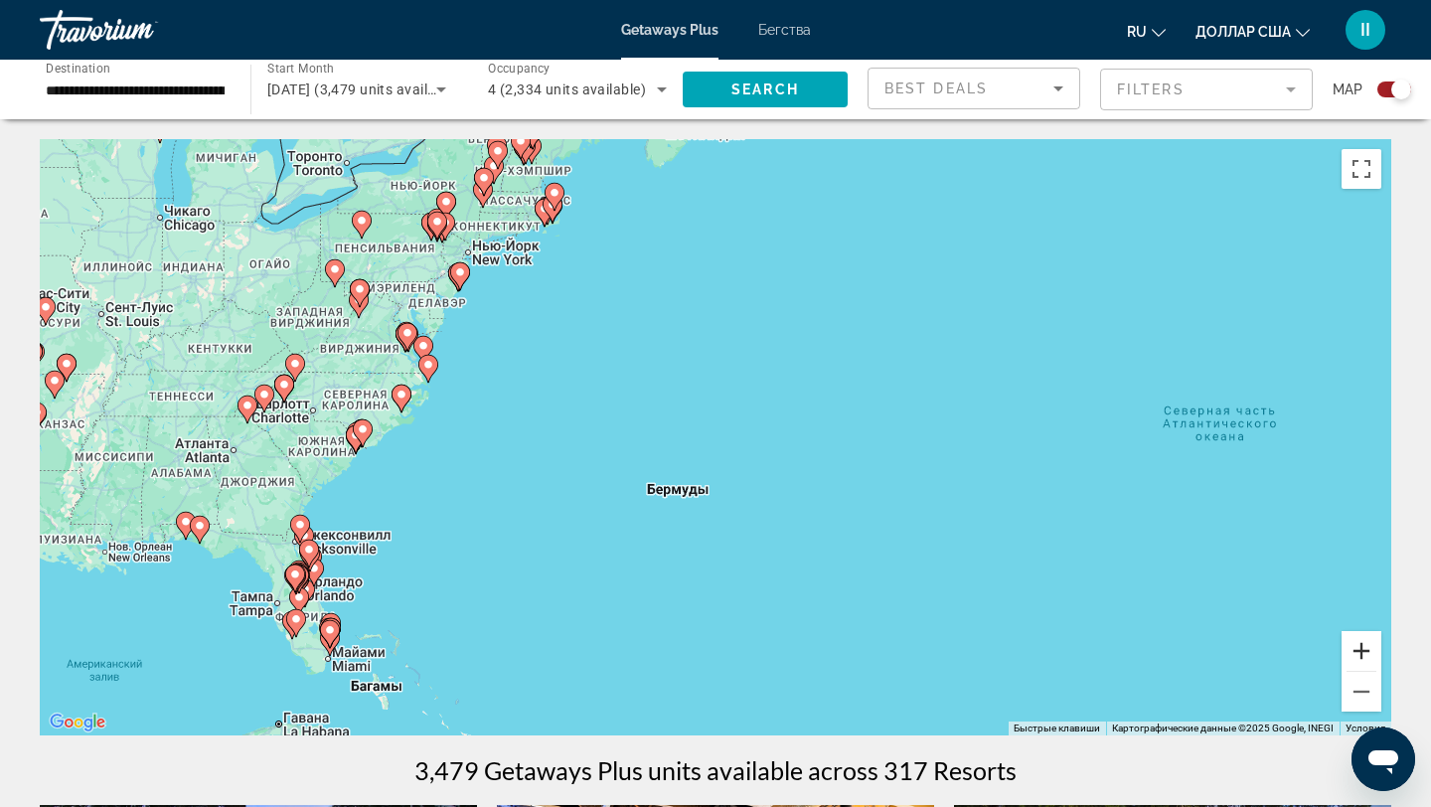
click at [1362, 650] on button "Увеличить" at bounding box center [1361, 651] width 40 height 40
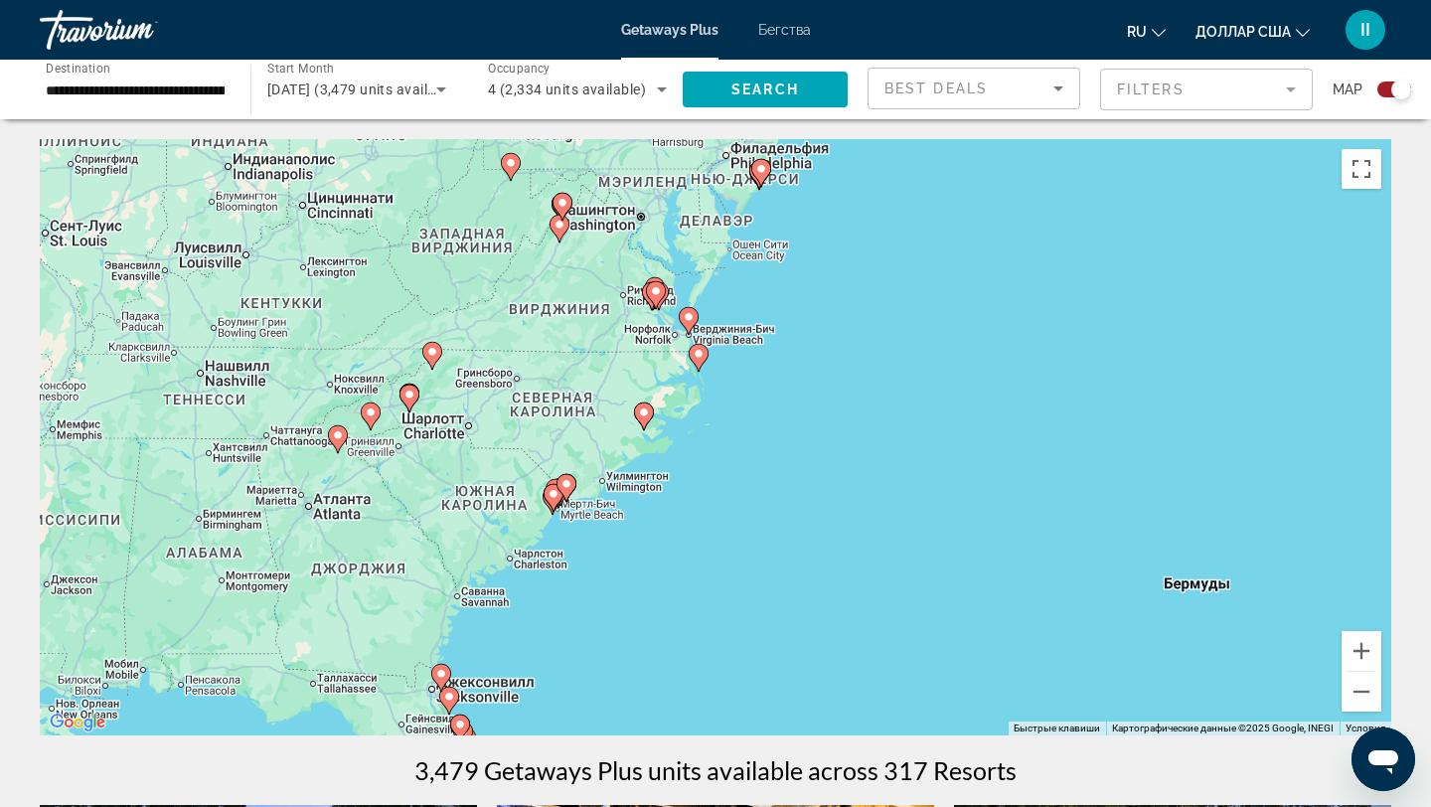
drag, startPoint x: 430, startPoint y: 506, endPoint x: 1008, endPoint y: 546, distance: 579.7
click at [1006, 546] on div "Чтобы активировать перетаскивание с помощью клавиатуры, нажмите Alt + Ввод. Пос…" at bounding box center [715, 437] width 1351 height 596
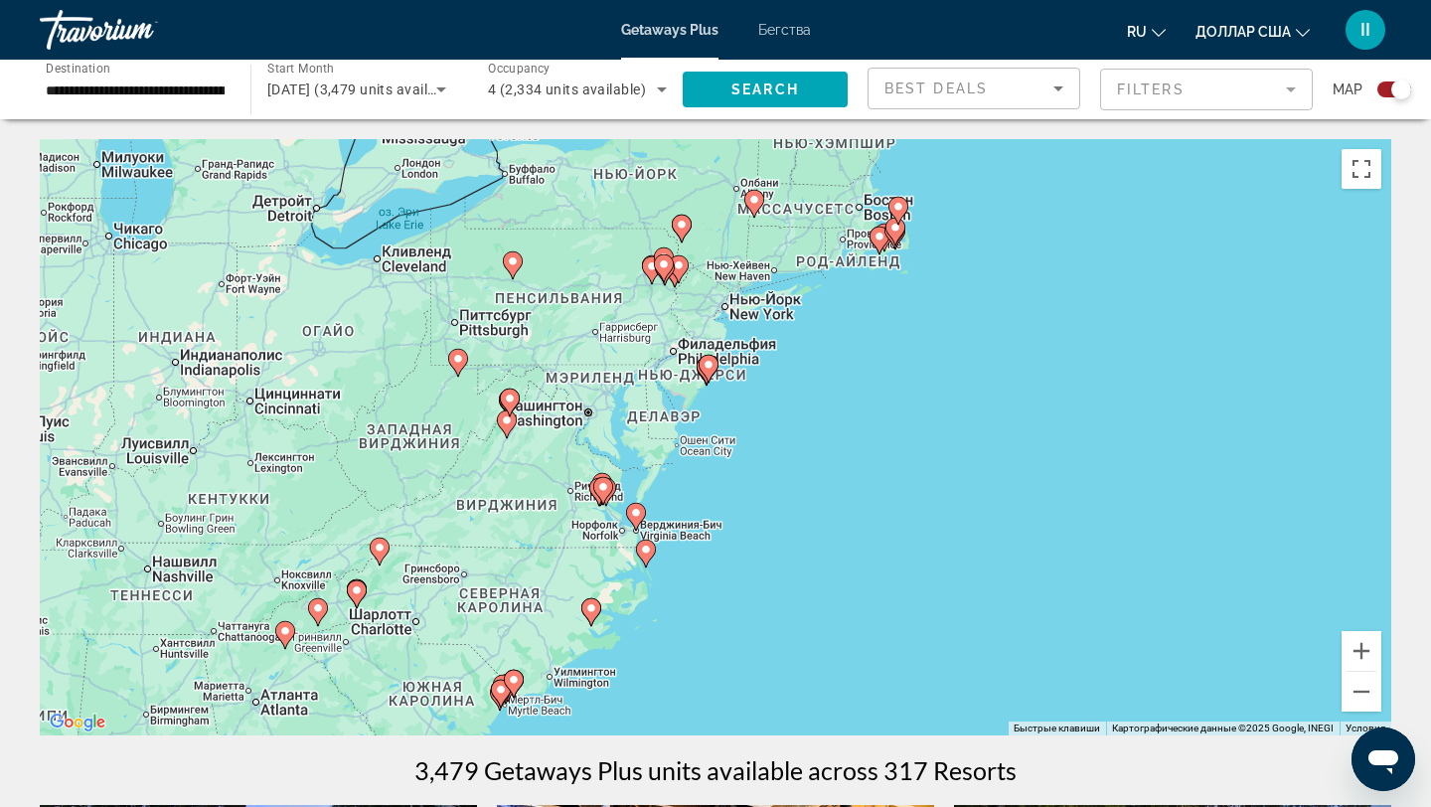
drag, startPoint x: 934, startPoint y: 440, endPoint x: 859, endPoint y: 642, distance: 215.0
click at [859, 642] on div "Чтобы активировать перетаскивание с помощью клавиатуры, нажмите Alt + Ввод. Пос…" at bounding box center [715, 437] width 1351 height 596
click at [1369, 647] on button "Увеличить" at bounding box center [1361, 651] width 40 height 40
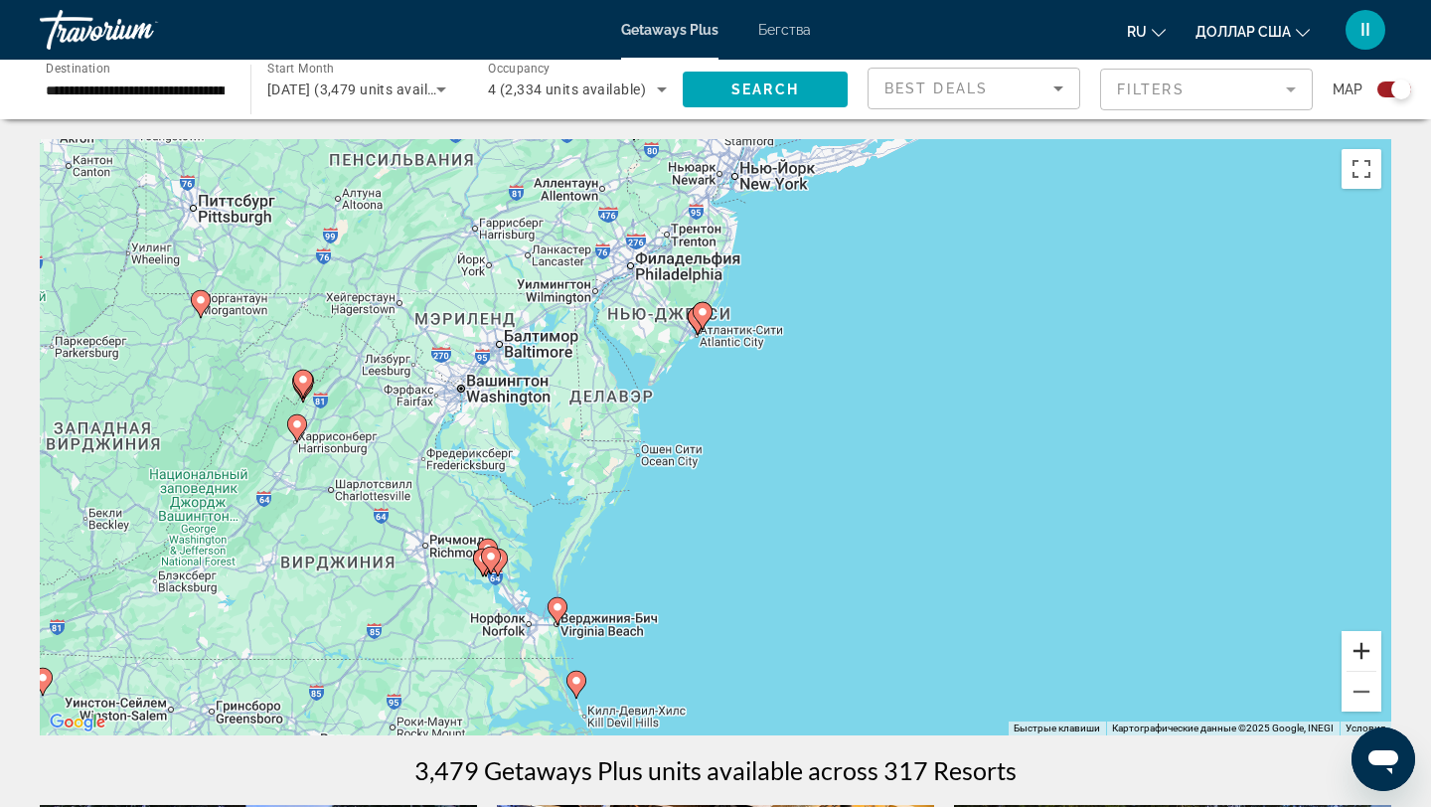
click at [1369, 647] on button "Увеличить" at bounding box center [1361, 651] width 40 height 40
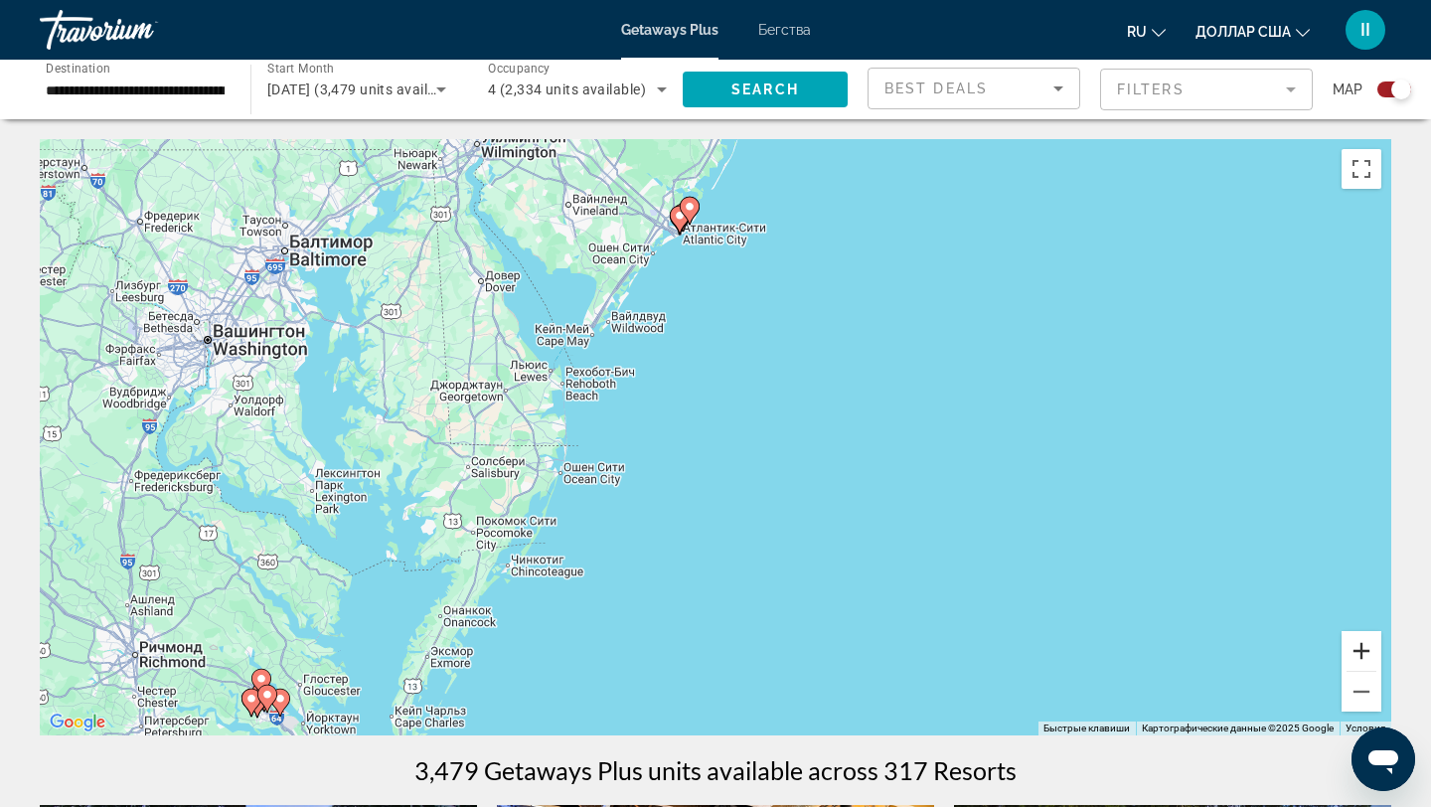
click at [1368, 645] on button "Увеличить" at bounding box center [1361, 651] width 40 height 40
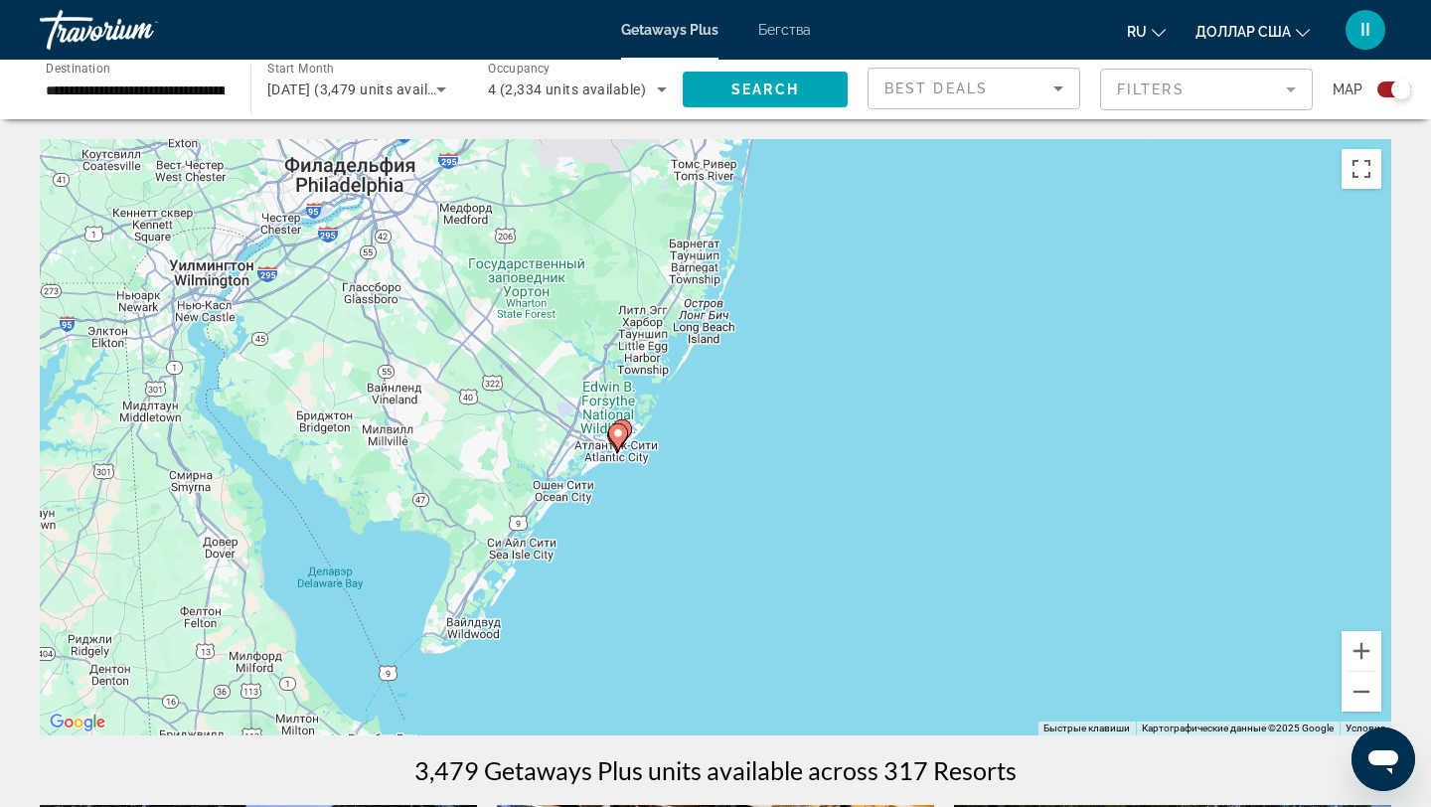
drag, startPoint x: 690, startPoint y: 243, endPoint x: 657, endPoint y: 713, distance: 471.1
click at [658, 710] on div "Чтобы активировать перетаскивание с помощью клавиатуры, нажмите Alt + Ввод. Пос…" at bounding box center [715, 437] width 1351 height 596
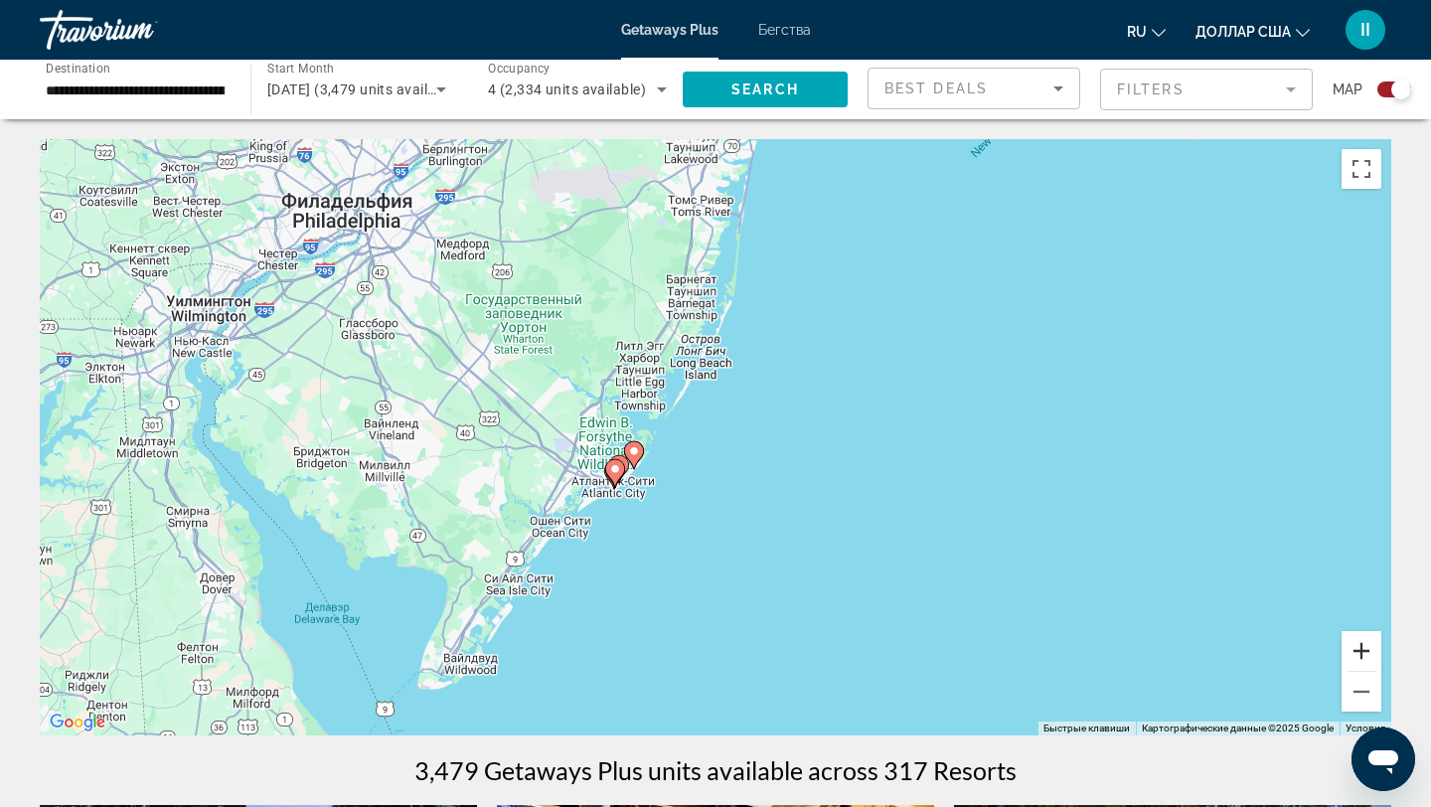
click at [1362, 657] on button "Увеличить" at bounding box center [1361, 651] width 40 height 40
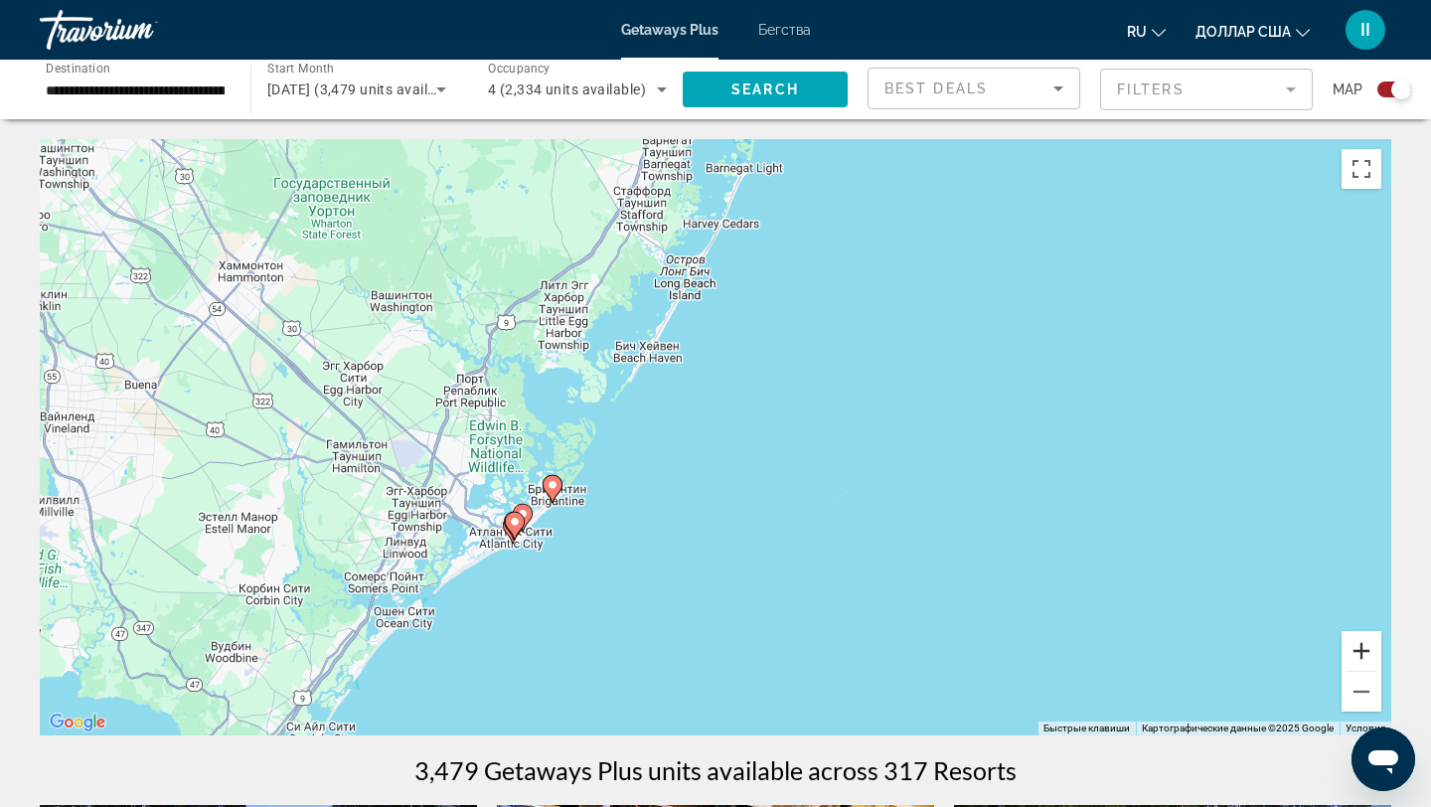
click at [1364, 642] on button "Увеличить" at bounding box center [1361, 651] width 40 height 40
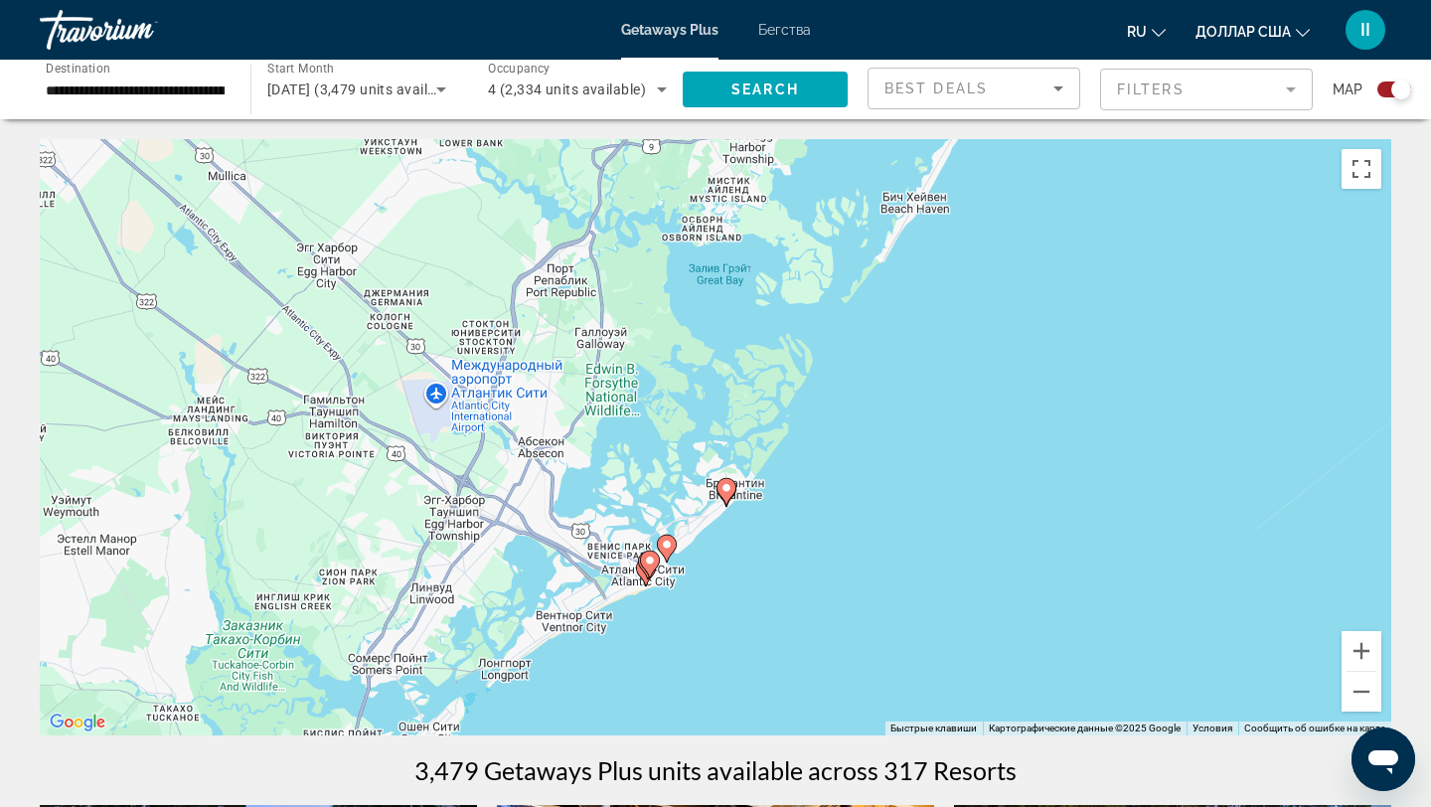
drag, startPoint x: 659, startPoint y: 651, endPoint x: 1089, endPoint y: 588, distance: 434.7
click at [1092, 587] on div "Чтобы активировать перетаскивание с помощью клавиатуры, нажмите Alt + Ввод. Пос…" at bounding box center [715, 437] width 1351 height 596
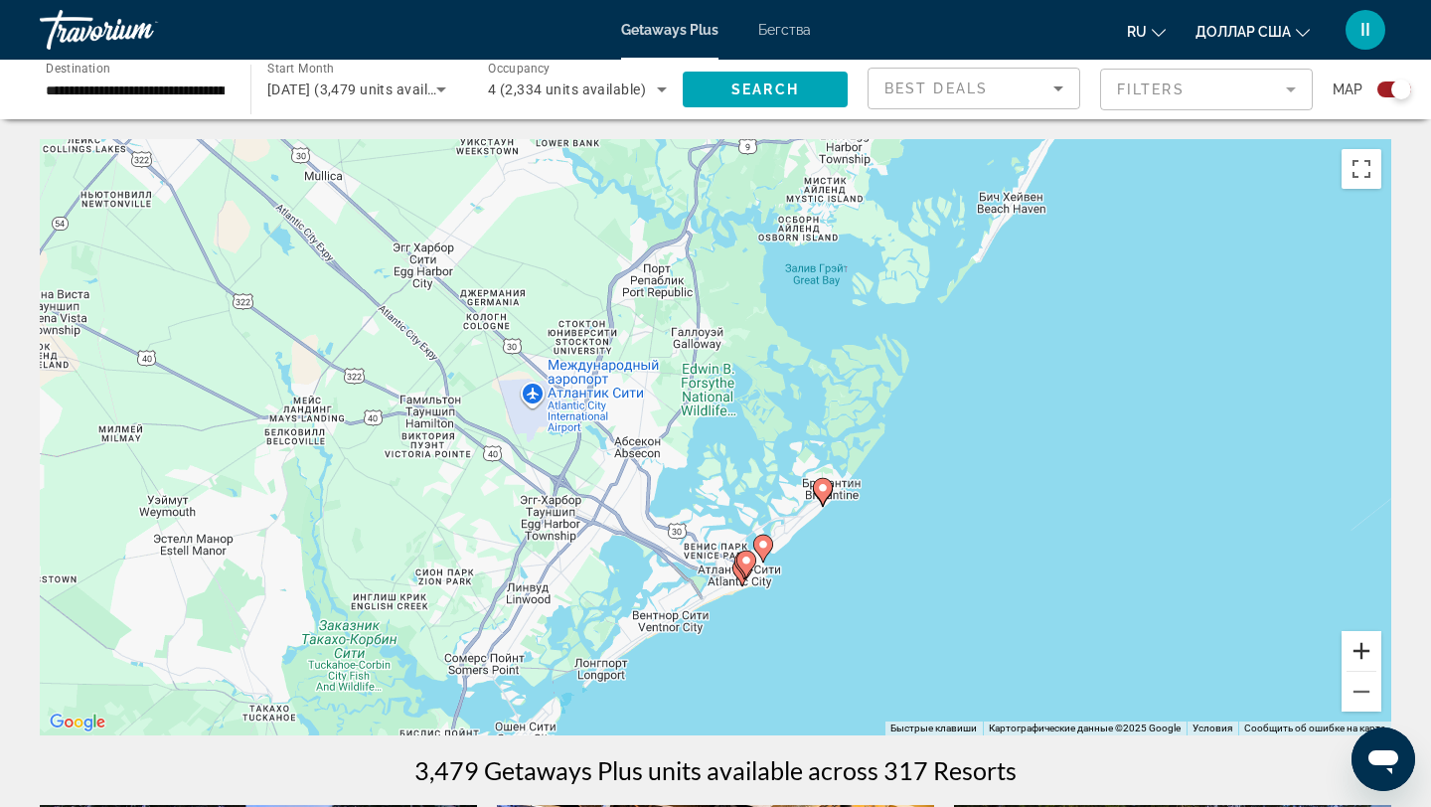
click at [1364, 654] on button "Увеличить" at bounding box center [1361, 651] width 40 height 40
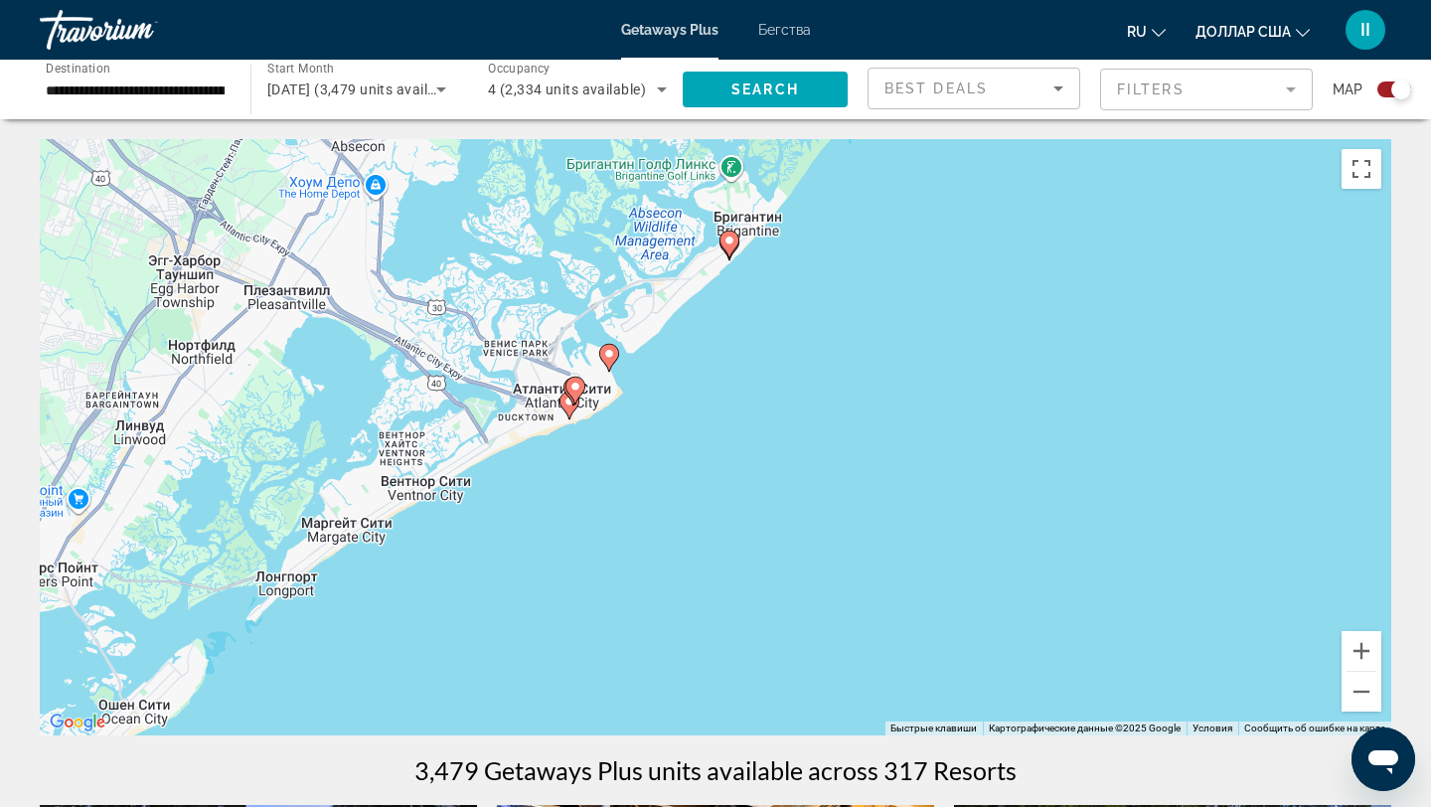
drag, startPoint x: 1175, startPoint y: 600, endPoint x: 972, endPoint y: 282, distance: 377.6
click at [972, 282] on div "Чтобы активировать перетаскивание с помощью клавиатуры, нажмите Alt + Ввод. Пос…" at bounding box center [715, 437] width 1351 height 596
click at [1369, 656] on button "Увеличить" at bounding box center [1361, 651] width 40 height 40
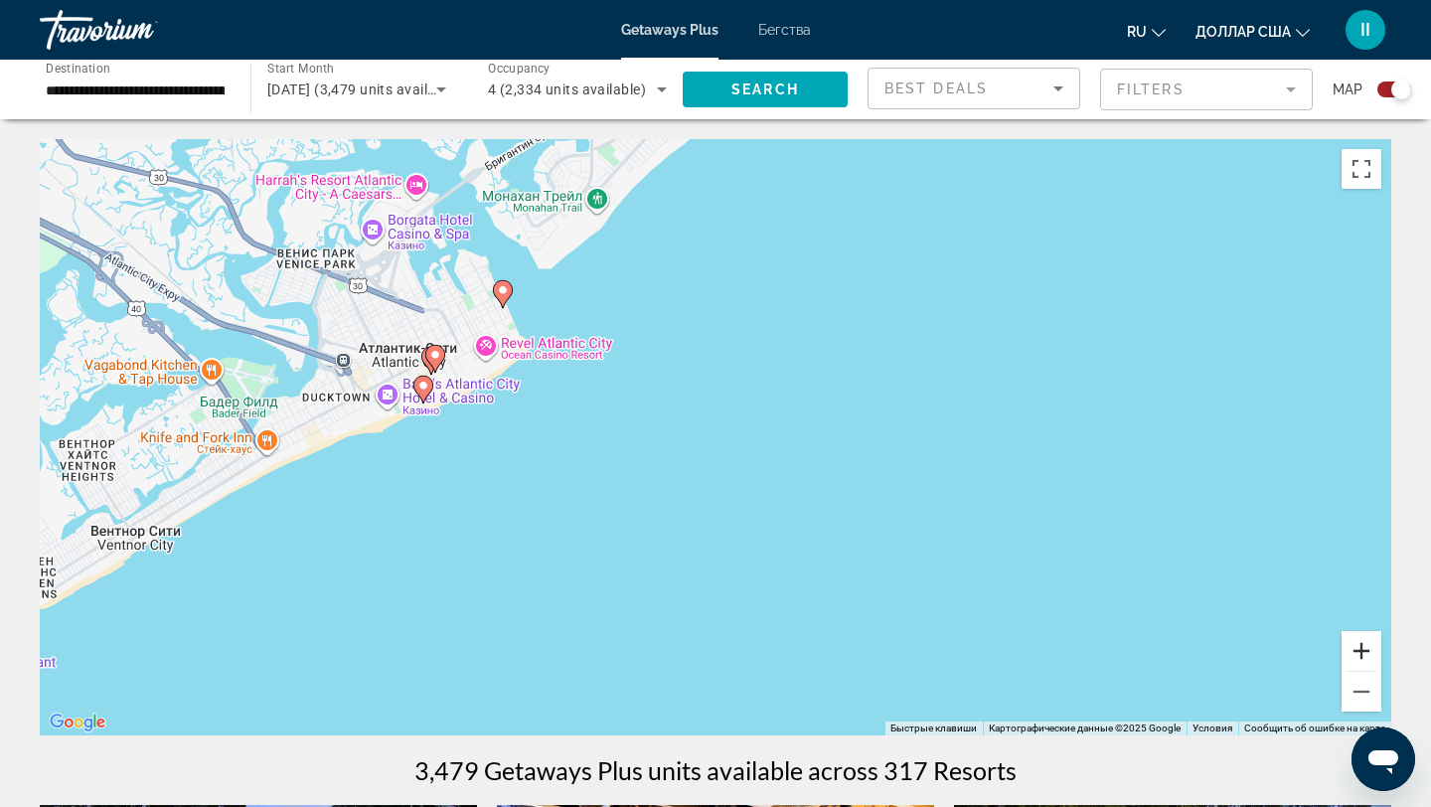
click at [1371, 648] on button "Увеличить" at bounding box center [1361, 651] width 40 height 40
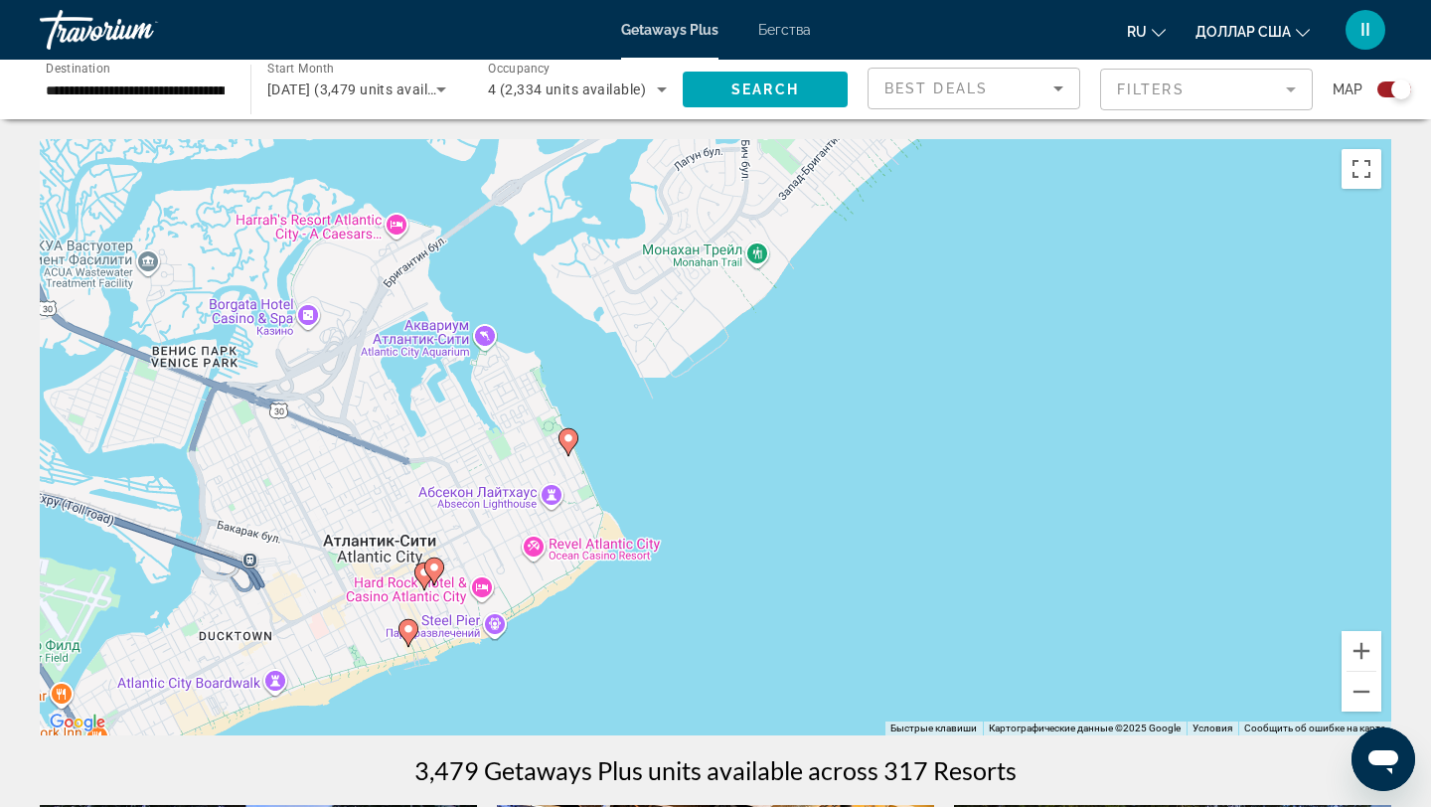
drag, startPoint x: 620, startPoint y: 325, endPoint x: 903, endPoint y: 605, distance: 398.4
click at [903, 605] on div "Чтобы активировать перетаскивание с помощью клавиатуры, нажмите Alt + Ввод. Пос…" at bounding box center [715, 437] width 1351 height 596
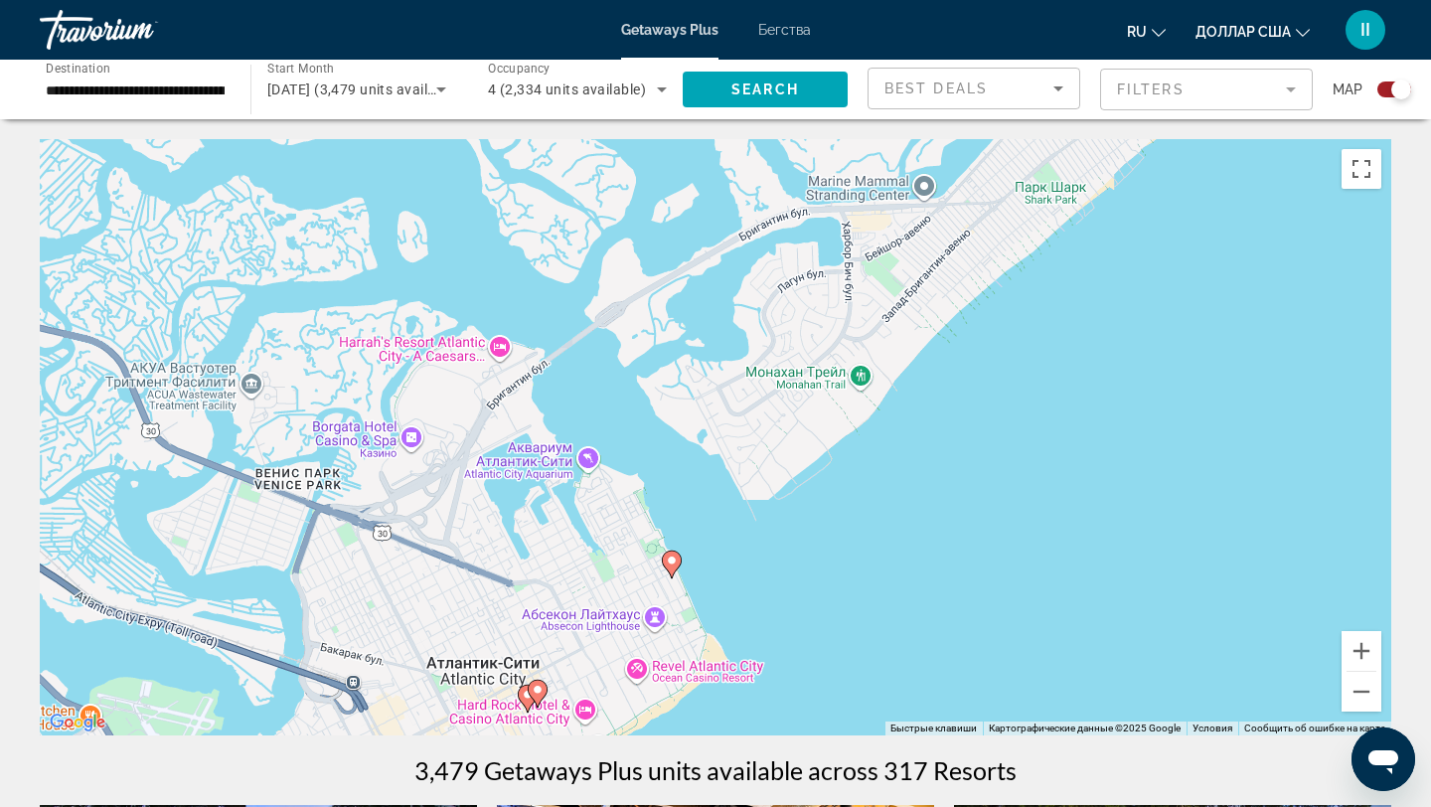
drag, startPoint x: 762, startPoint y: 449, endPoint x: 865, endPoint y: 572, distance: 160.8
click at [865, 572] on div "Чтобы активировать перетаскивание с помощью клавиатуры, нажмите Alt + Ввод. Пос…" at bounding box center [715, 437] width 1351 height 596
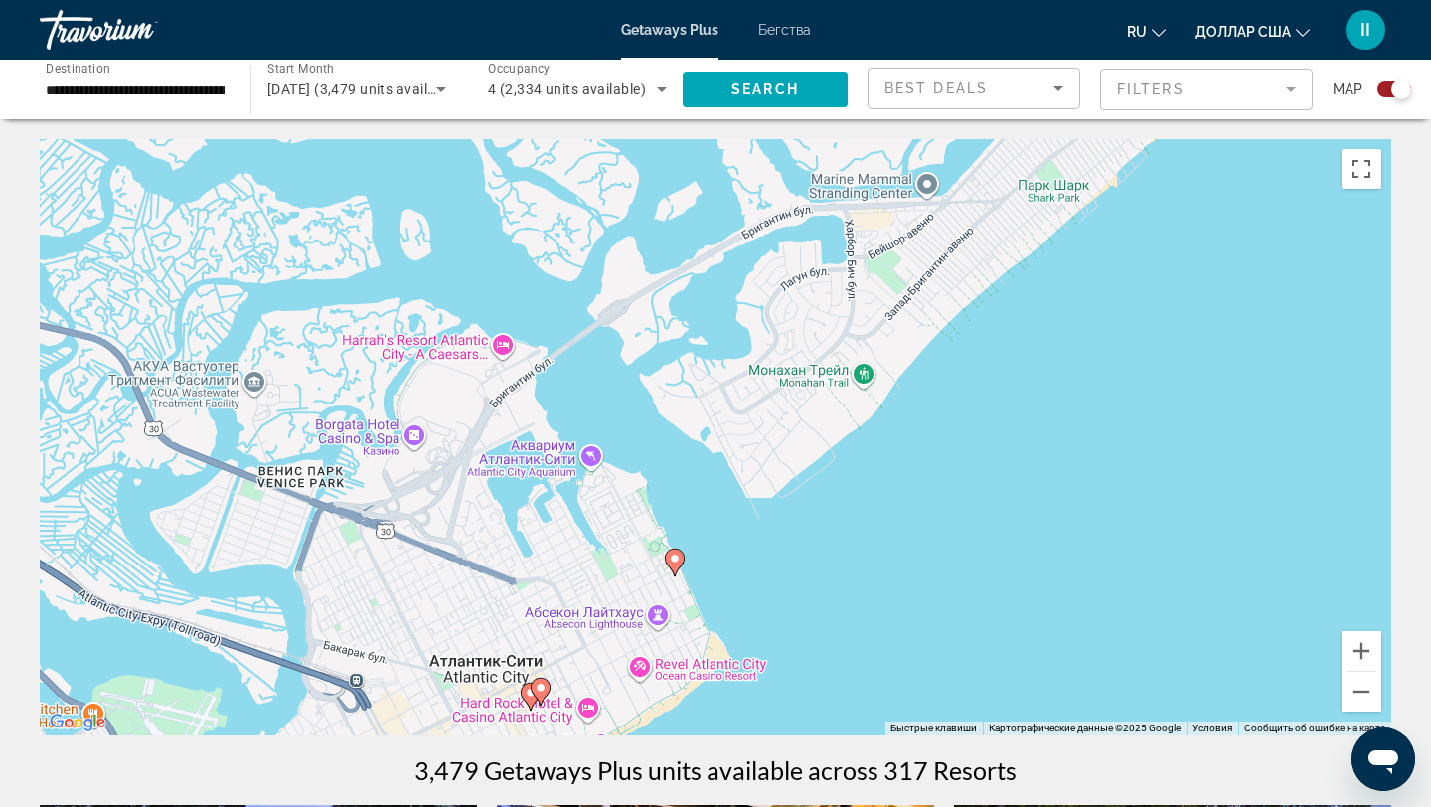
click at [676, 558] on image "Основное содержание" at bounding box center [675, 558] width 12 height 12
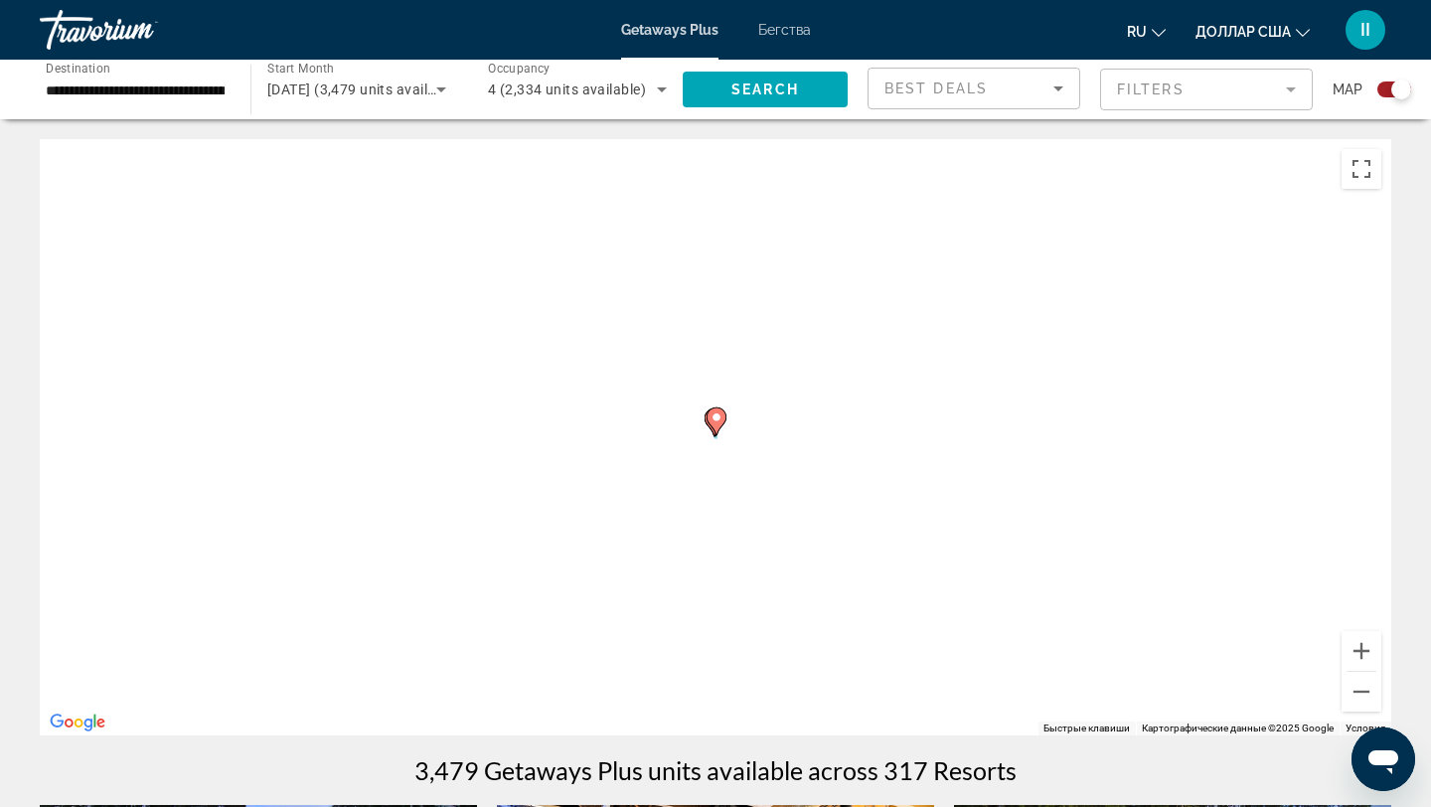
click at [676, 558] on div "Чтобы активировать перетаскивание с помощью клавиатуры, нажмите Alt + Ввод. Пос…" at bounding box center [715, 437] width 1351 height 596
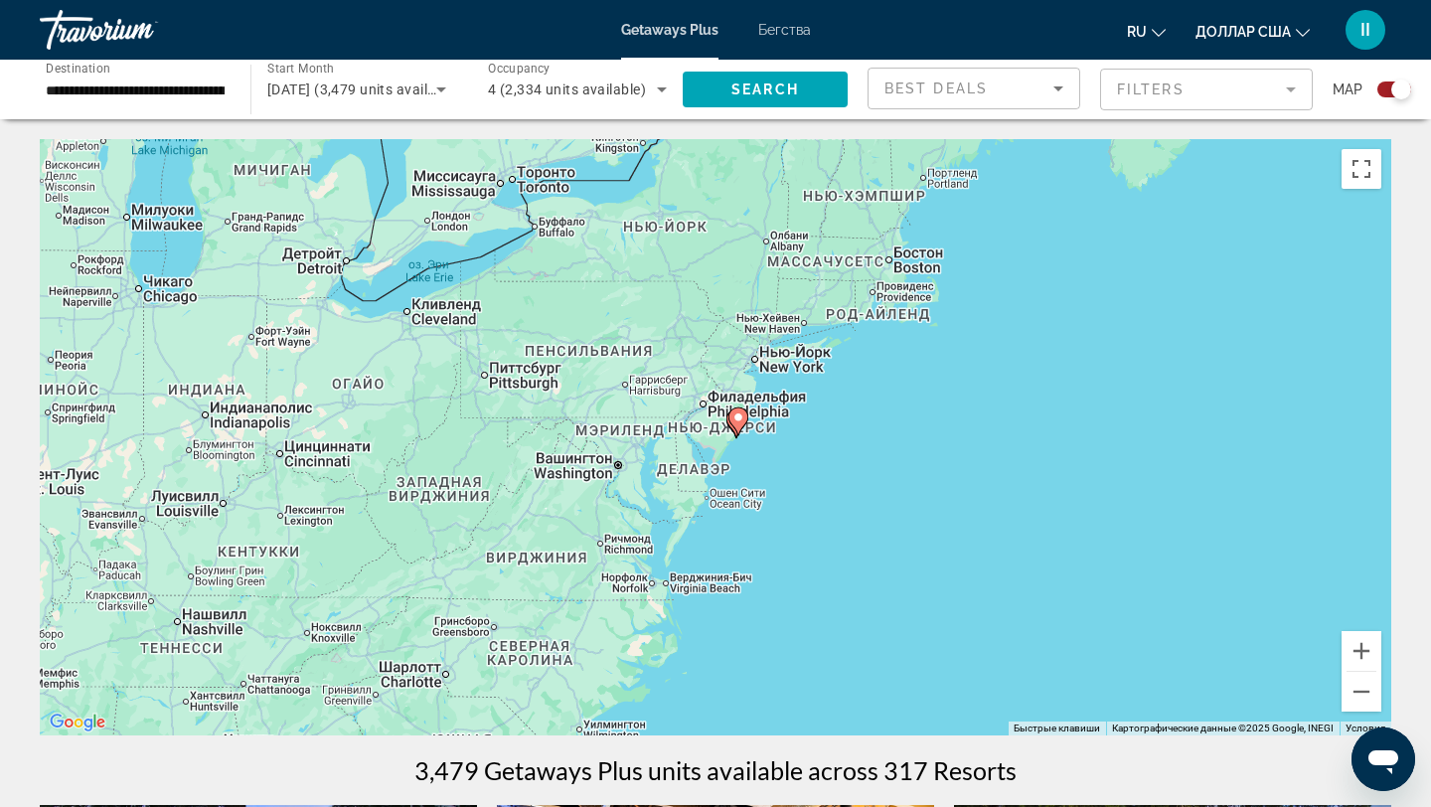
drag, startPoint x: 857, startPoint y: 488, endPoint x: 834, endPoint y: 629, distance: 143.1
click at [835, 618] on div "Чтобы активировать перетаскивание с помощью клавиатуры, нажмите Alt + Ввод. Пос…" at bounding box center [715, 437] width 1351 height 596
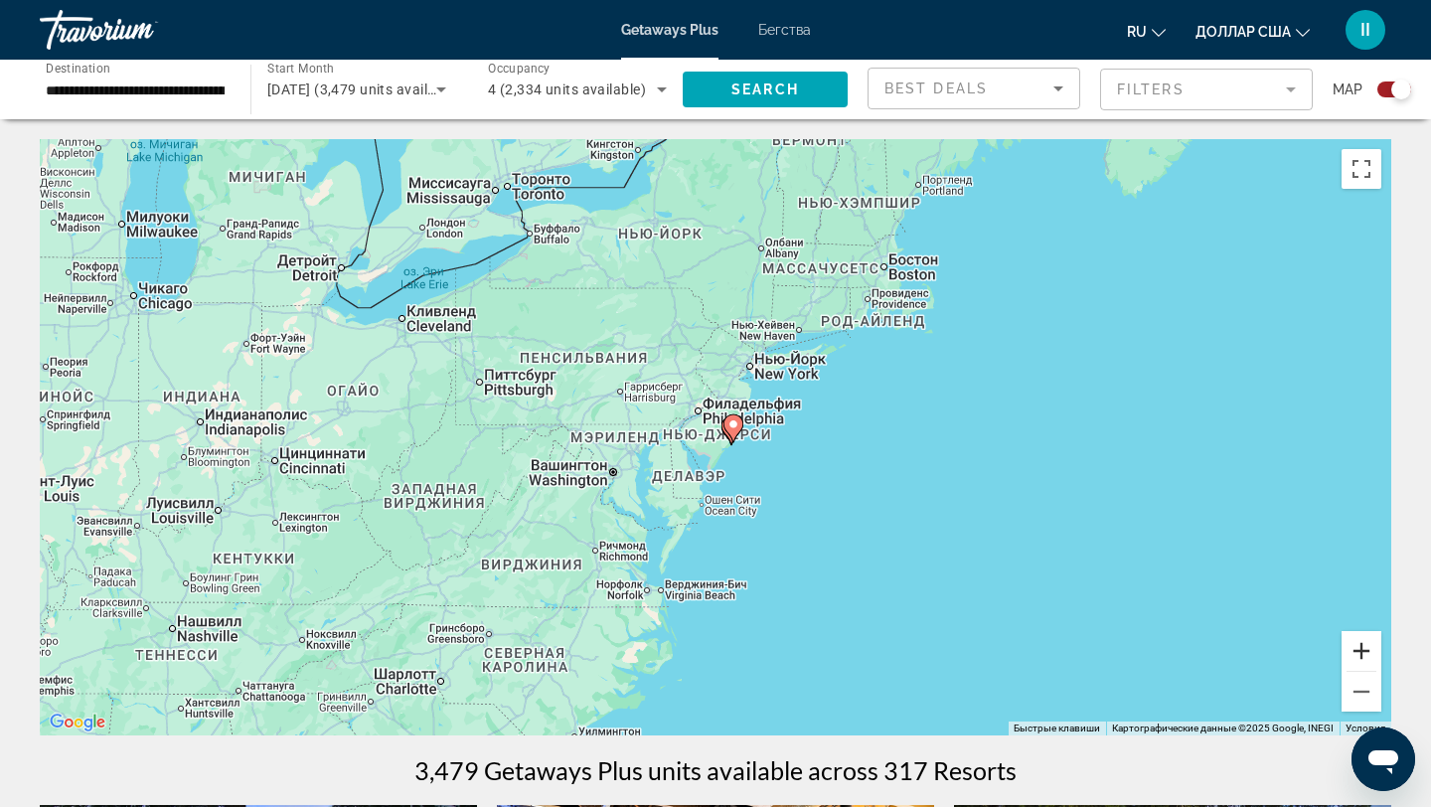
click at [1364, 646] on button "Увеличить" at bounding box center [1361, 651] width 40 height 40
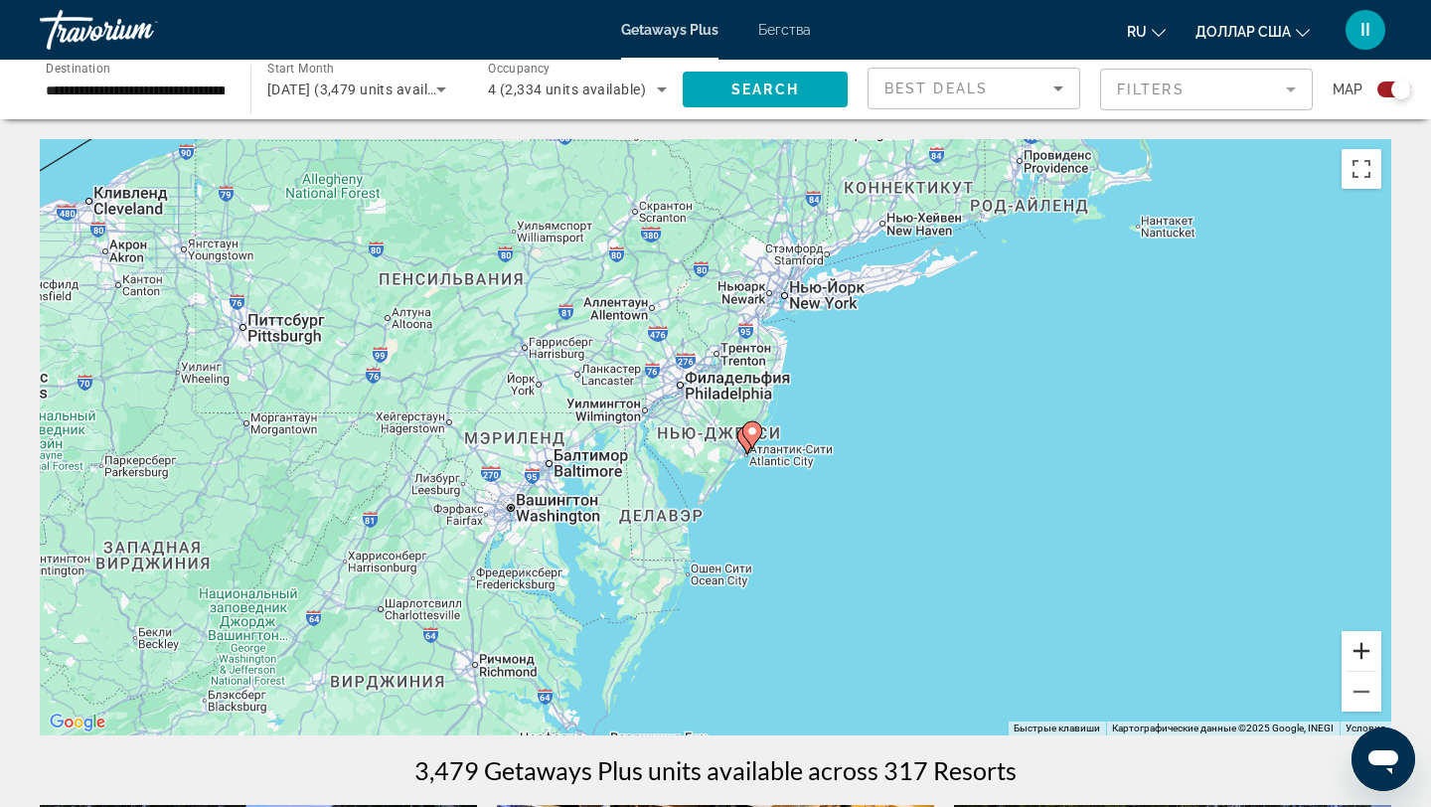
click at [1364, 646] on button "Увеличить" at bounding box center [1361, 651] width 40 height 40
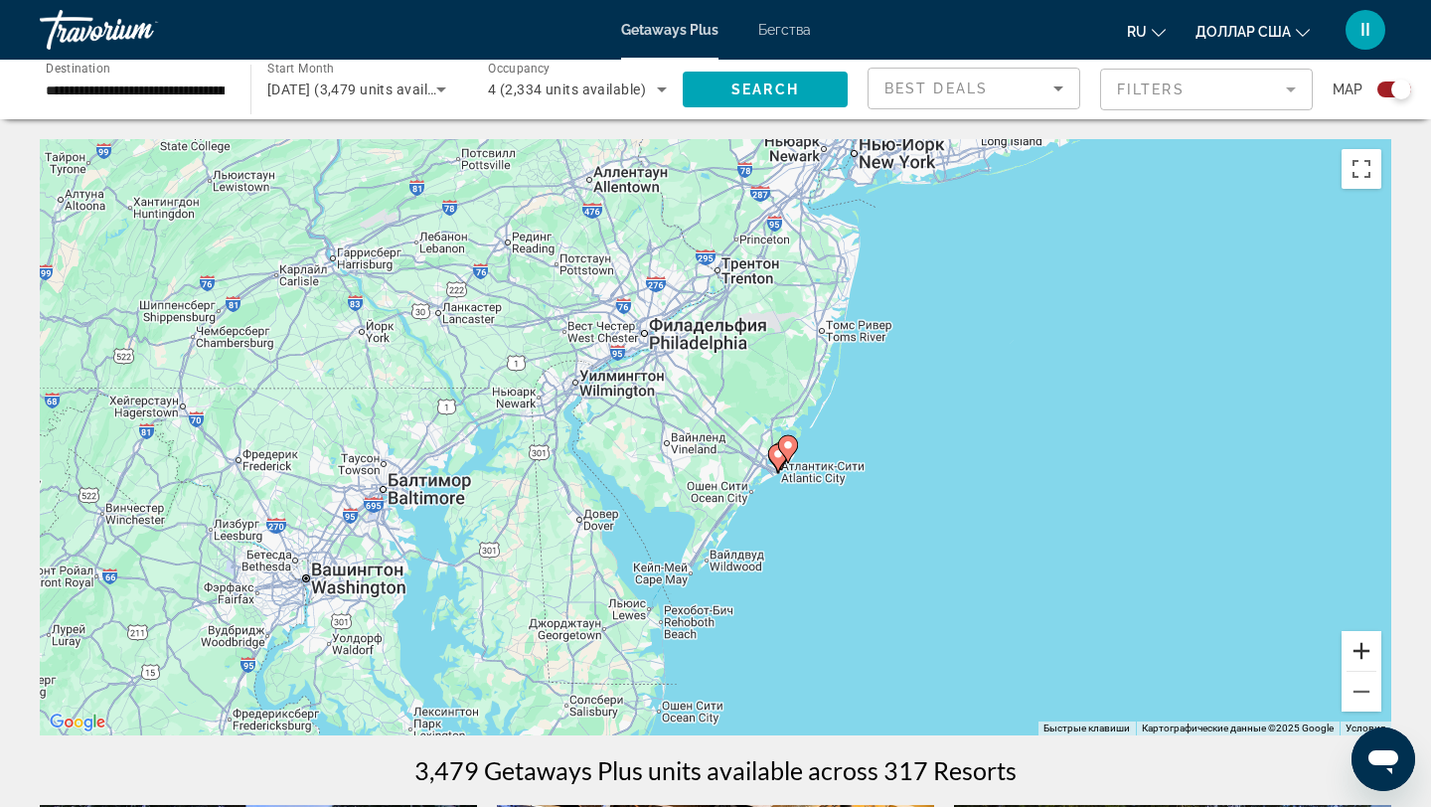
click at [1363, 644] on button "Увеличить" at bounding box center [1361, 651] width 40 height 40
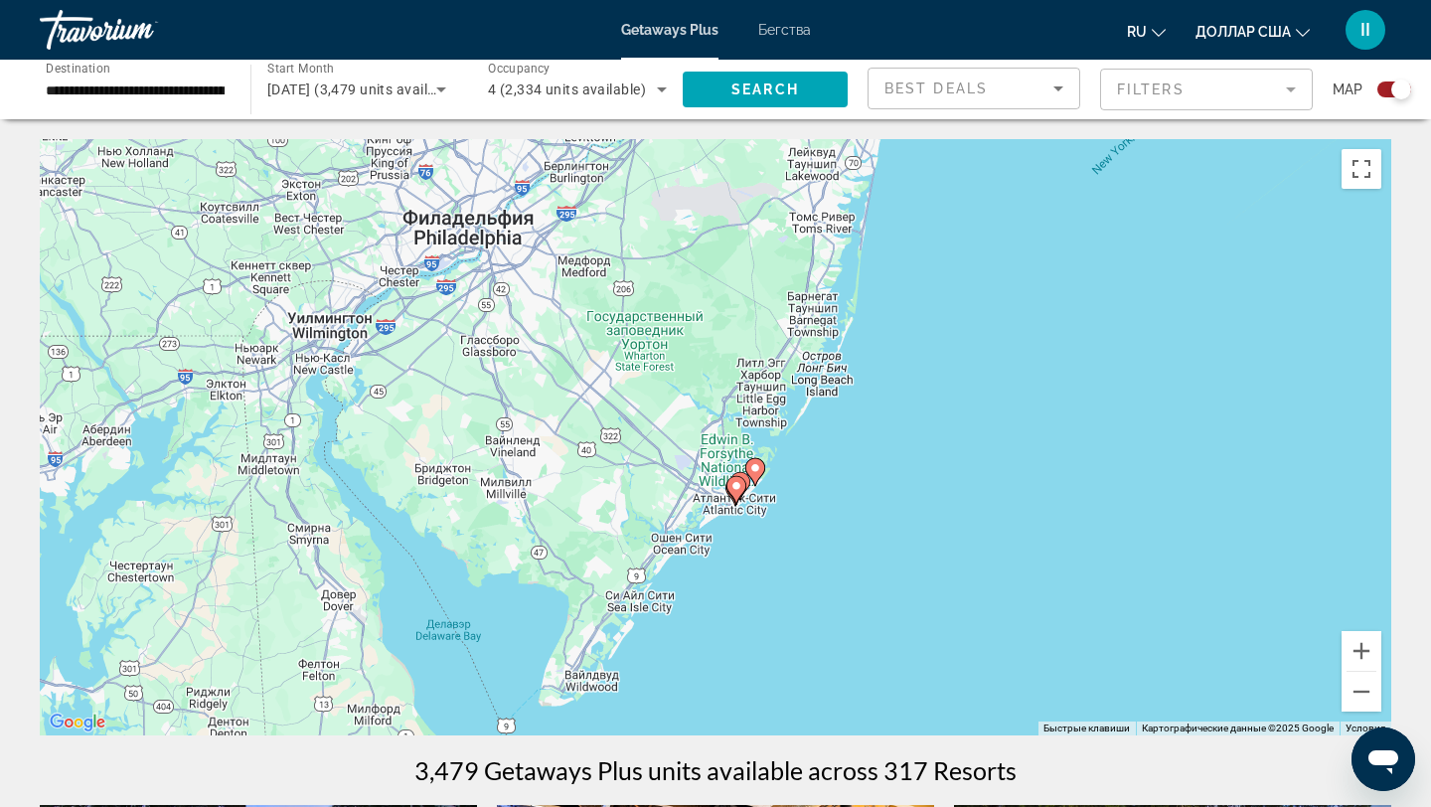
drag, startPoint x: 1016, startPoint y: 441, endPoint x: 901, endPoint y: 440, distance: 115.3
click at [901, 440] on div "Чтобы активировать перетаскивание с помощью клавиатуры, нажмите Alt + Ввод. Пос…" at bounding box center [715, 437] width 1351 height 596
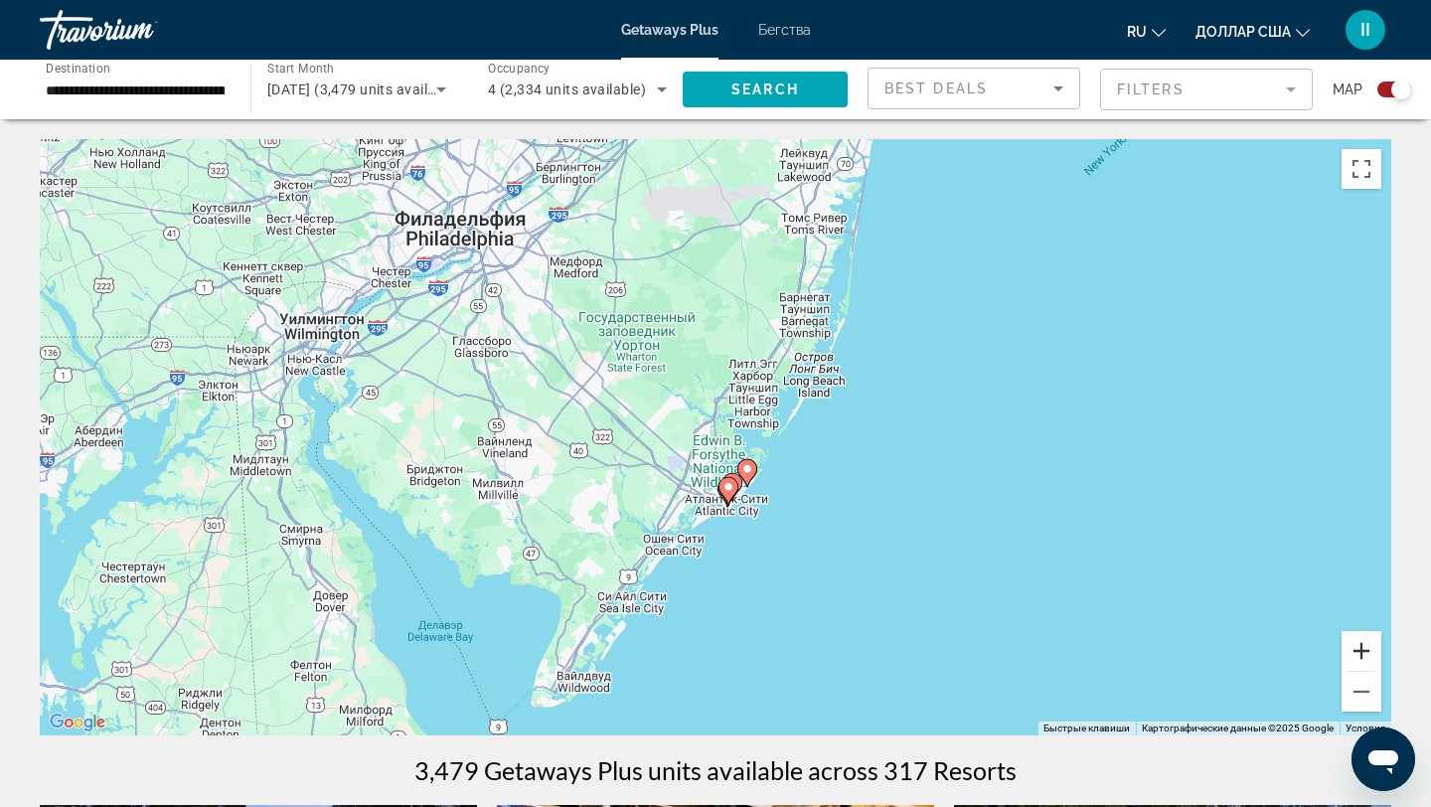
click at [1357, 643] on button "Увеличить" at bounding box center [1361, 651] width 40 height 40
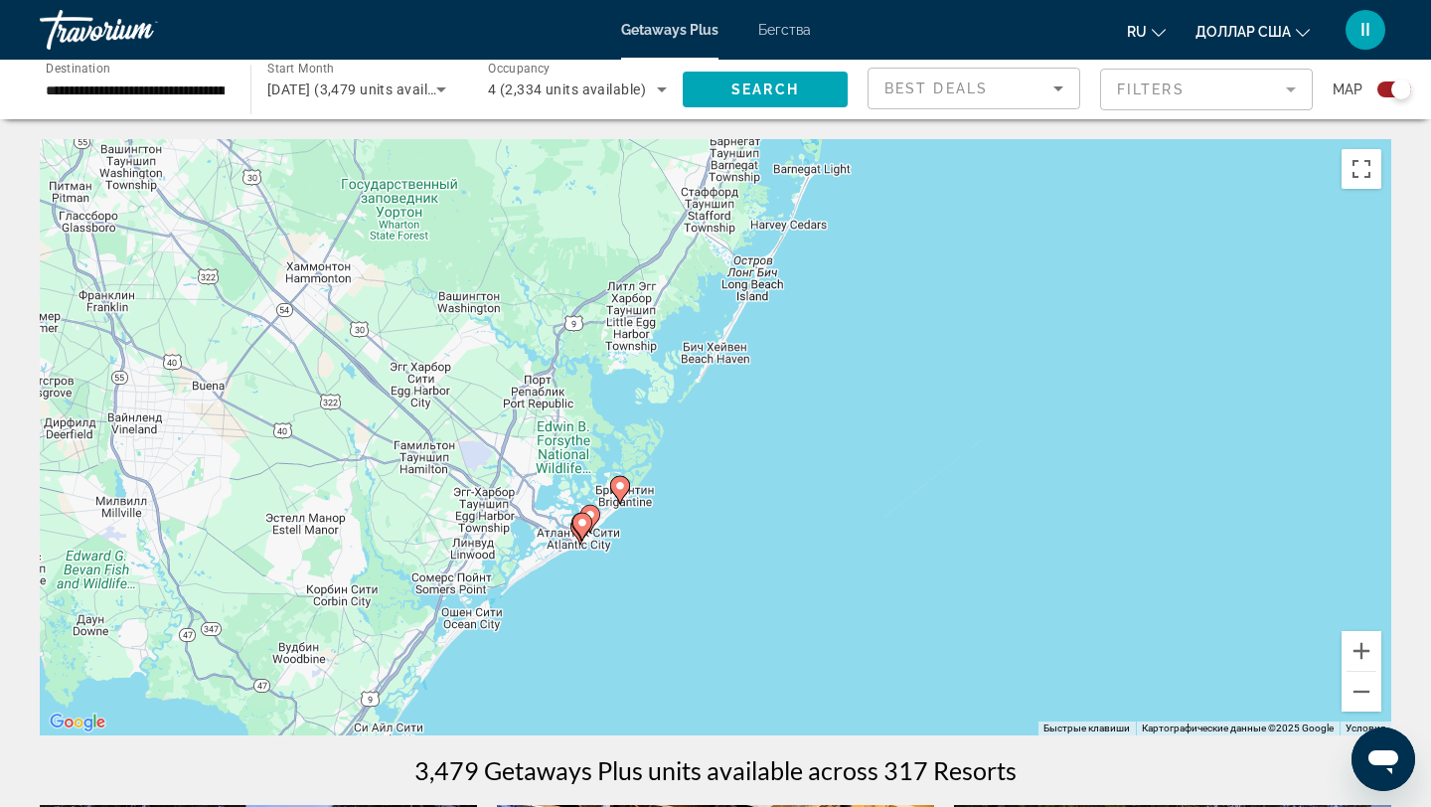
drag, startPoint x: 1047, startPoint y: 589, endPoint x: 840, endPoint y: 566, distance: 208.9
click at [840, 566] on div "Чтобы активировать перетаскивание с помощью клавиатуры, нажмите Alt + Ввод. Пос…" at bounding box center [715, 437] width 1351 height 596
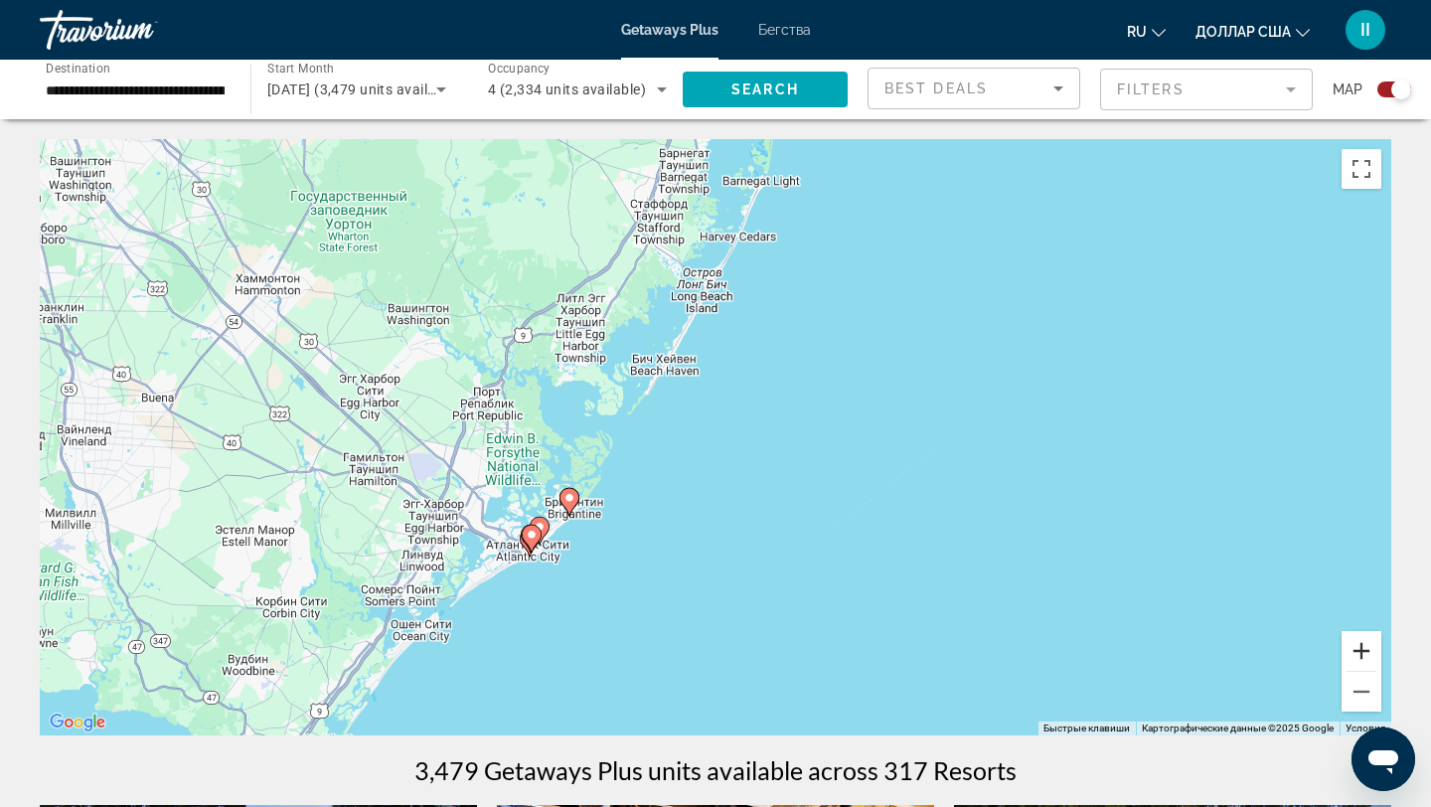
click at [1361, 641] on button "Увеличить" at bounding box center [1361, 651] width 40 height 40
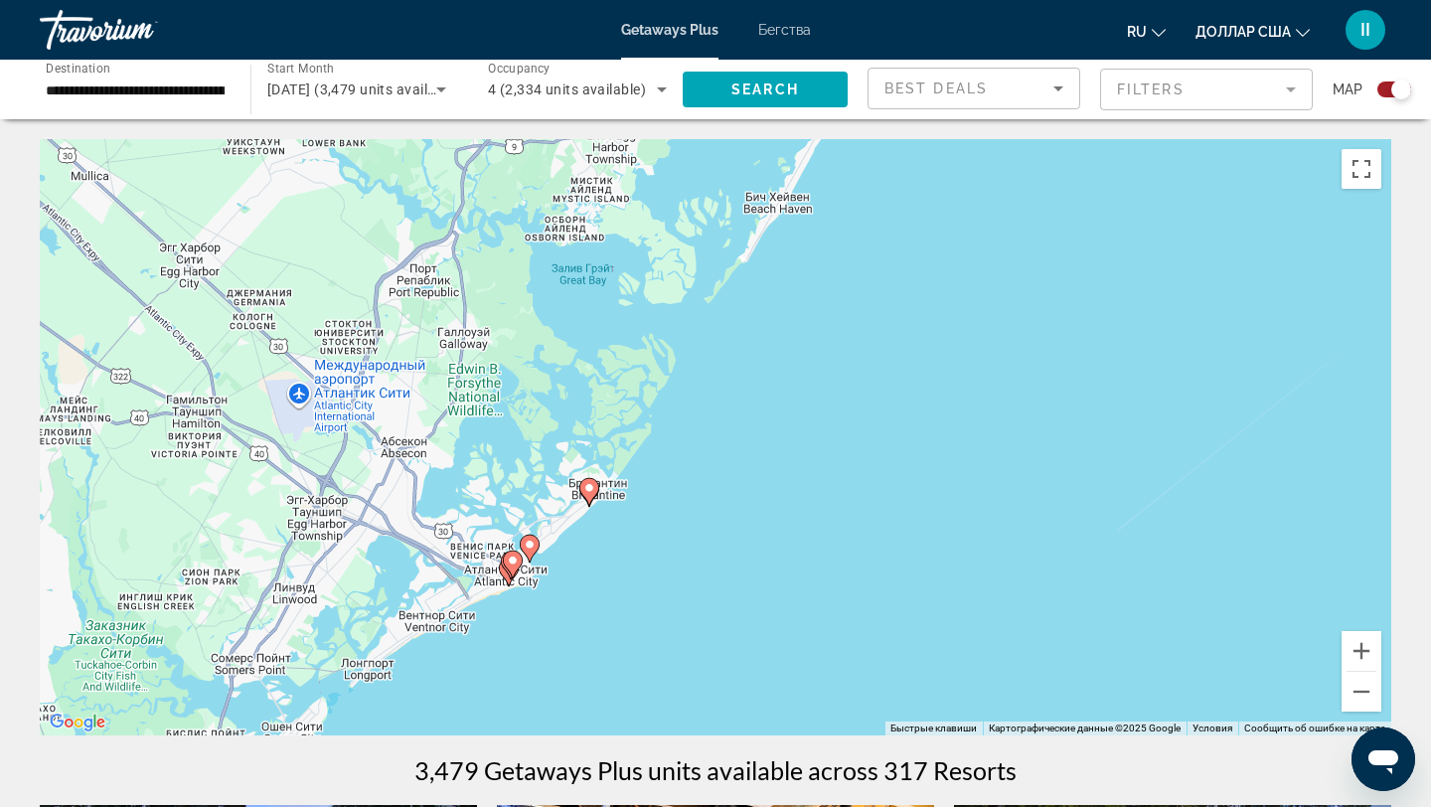
drag, startPoint x: 630, startPoint y: 643, endPoint x: 826, endPoint y: 542, distance: 220.4
click at [825, 542] on div "Чтобы активировать перетаскивание с помощью клавиатуры, нажмите Alt + Ввод. Пос…" at bounding box center [715, 437] width 1351 height 596
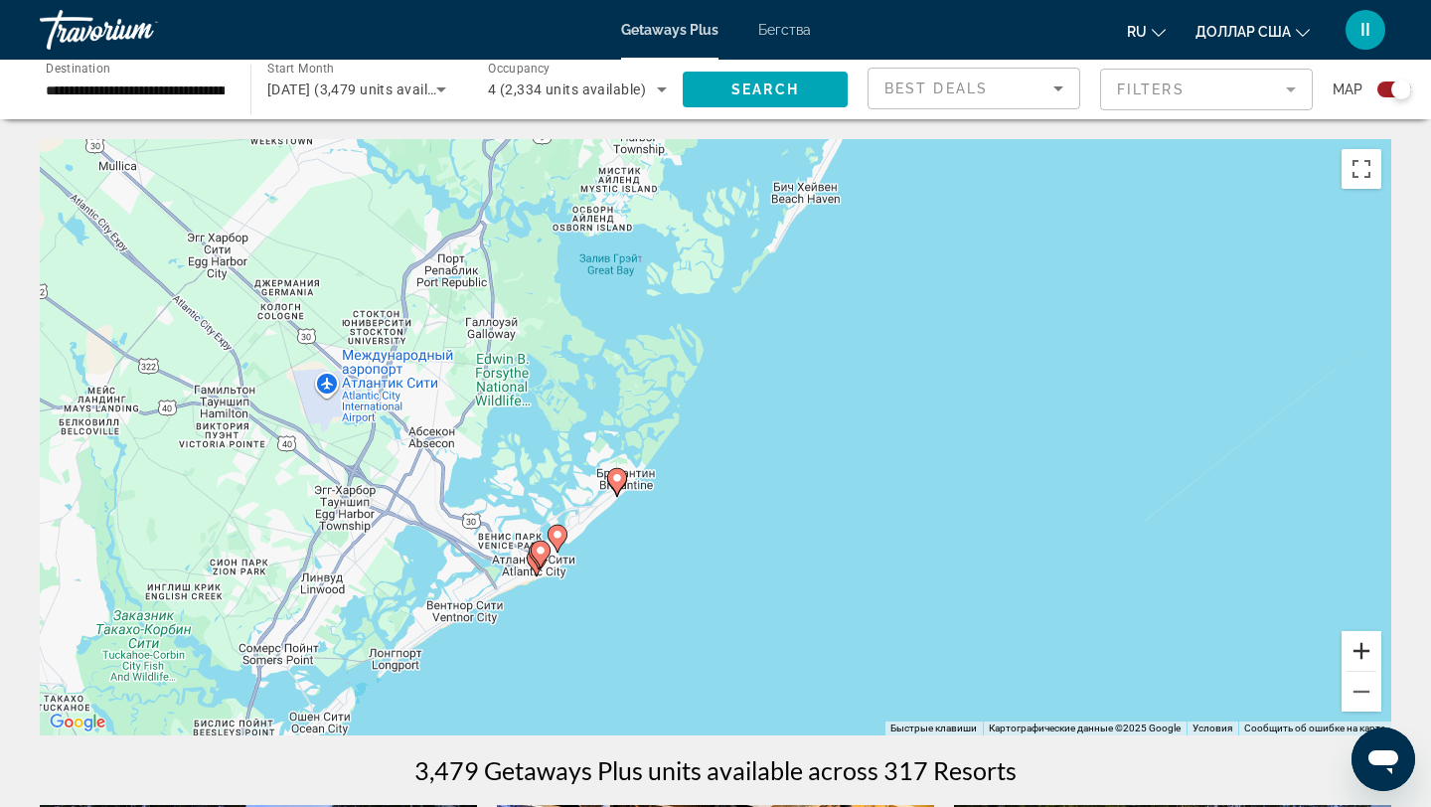
click at [1360, 646] on button "Увеличить" at bounding box center [1361, 651] width 40 height 40
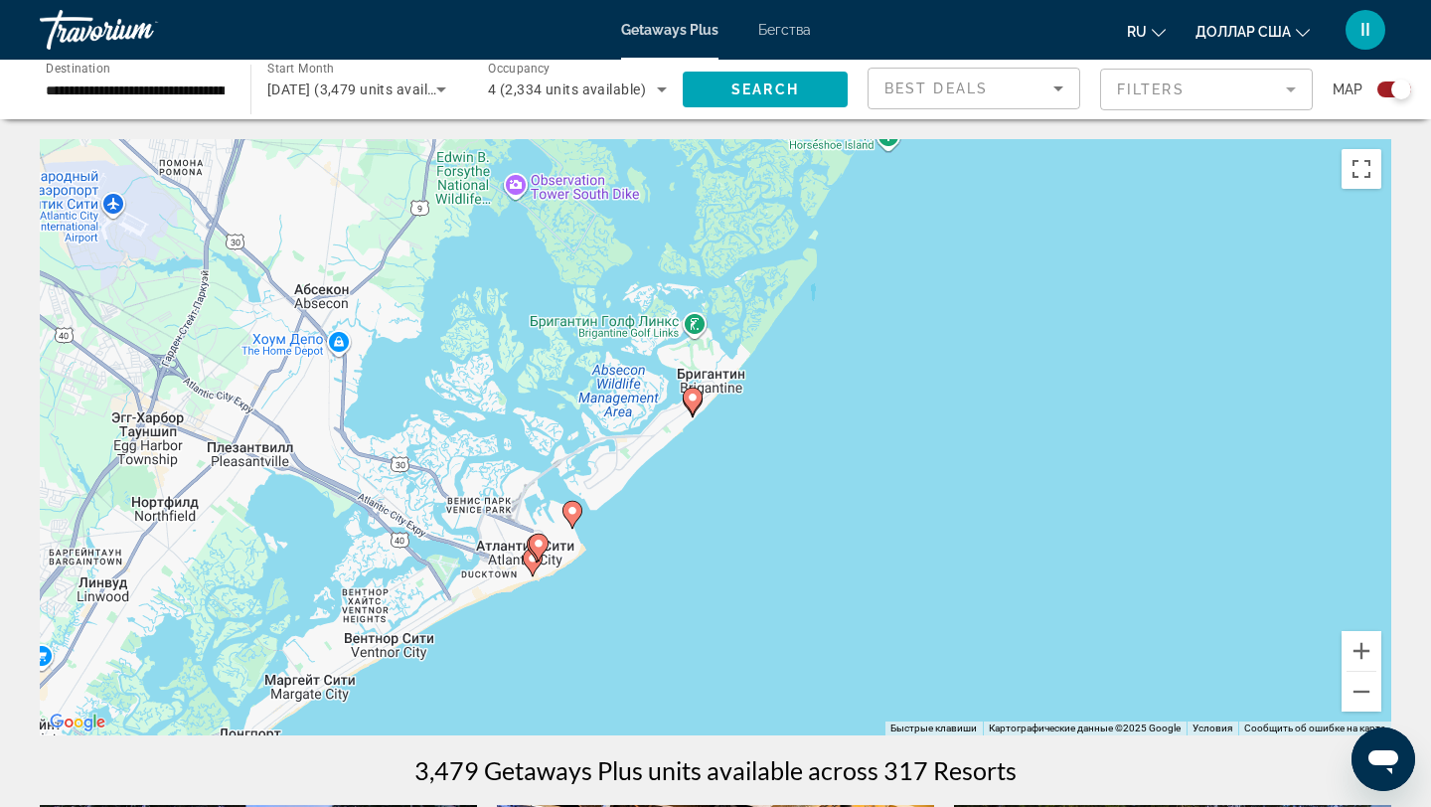
drag, startPoint x: 796, startPoint y: 649, endPoint x: 970, endPoint y: 506, distance: 225.2
click at [970, 506] on div "Чтобы активировать перетаскивание с помощью клавиатуры, нажмите Alt + Ввод. Пос…" at bounding box center [715, 437] width 1351 height 596
click at [1364, 647] on button "Увеличить" at bounding box center [1361, 651] width 40 height 40
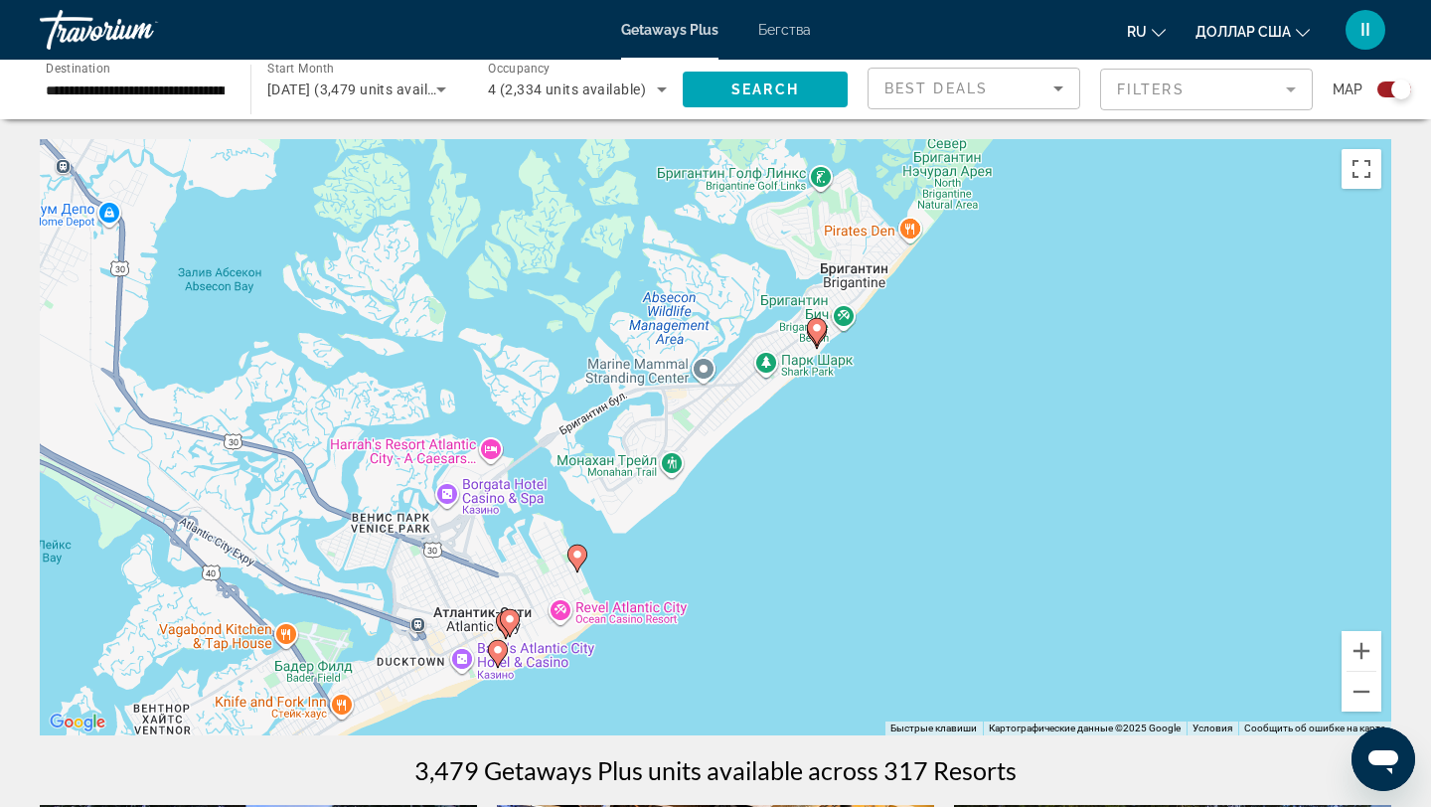
drag, startPoint x: 646, startPoint y: 489, endPoint x: 857, endPoint y: 391, distance: 233.0
click at [856, 391] on div "Чтобы активировать перетаскивание с помощью клавиатуры, нажмите Alt + Ввод. Пос…" at bounding box center [715, 437] width 1351 height 596
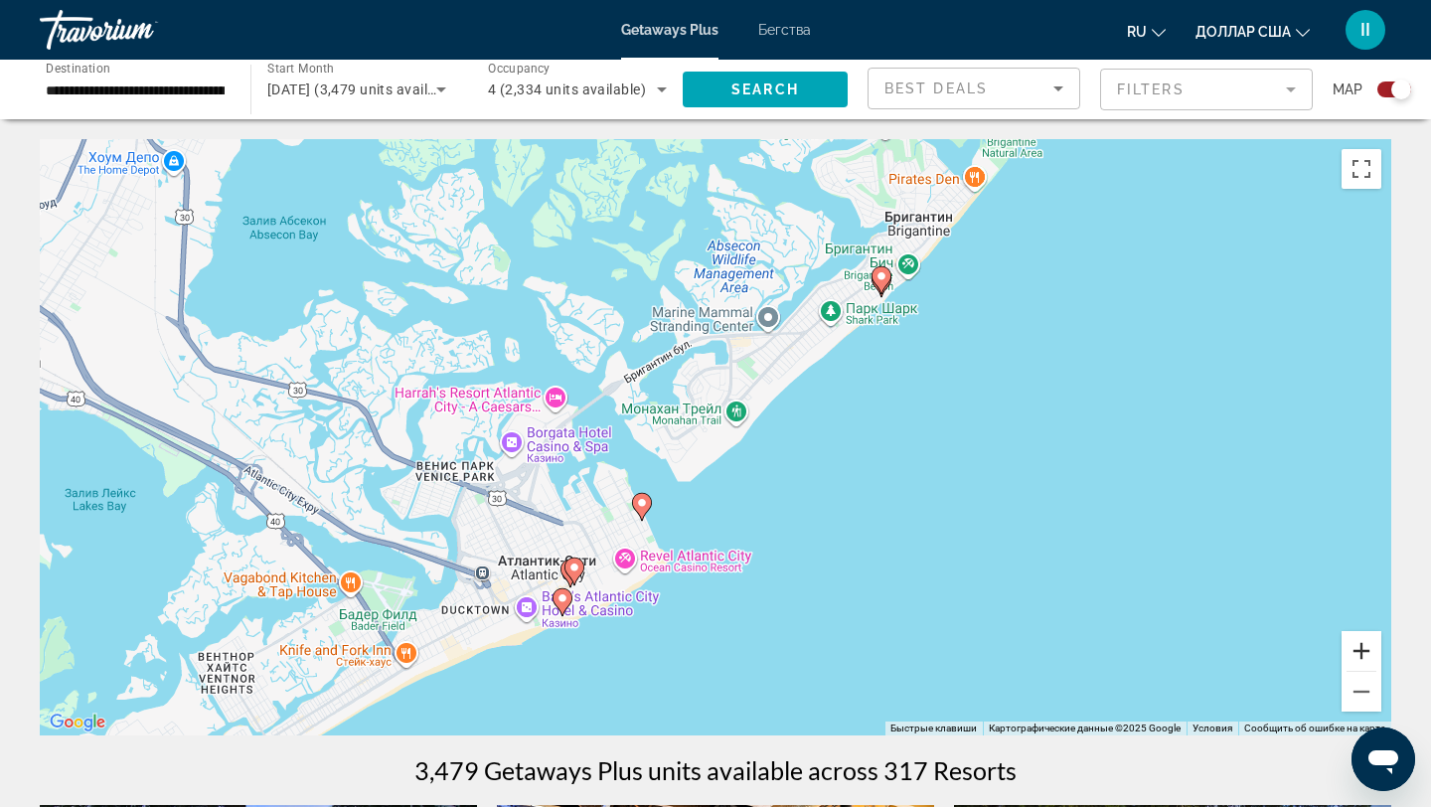
click at [1366, 650] on button "Увеличить" at bounding box center [1361, 651] width 40 height 40
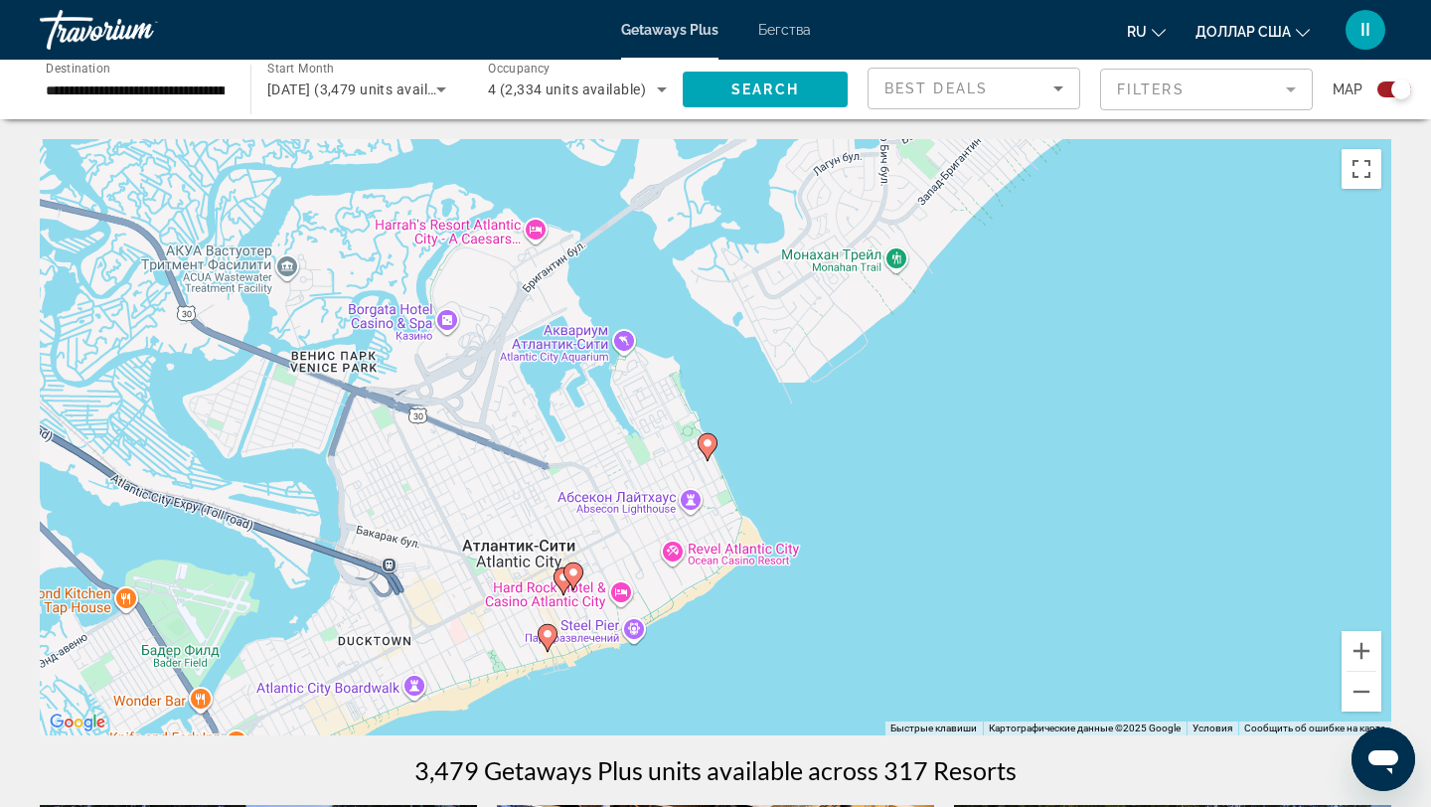
drag, startPoint x: 790, startPoint y: 393, endPoint x: 931, endPoint y: 254, distance: 198.1
click at [932, 253] on div "Чтобы активировать перетаскивание с помощью клавиатуры, нажмите Alt + Ввод. Пос…" at bounding box center [715, 437] width 1351 height 596
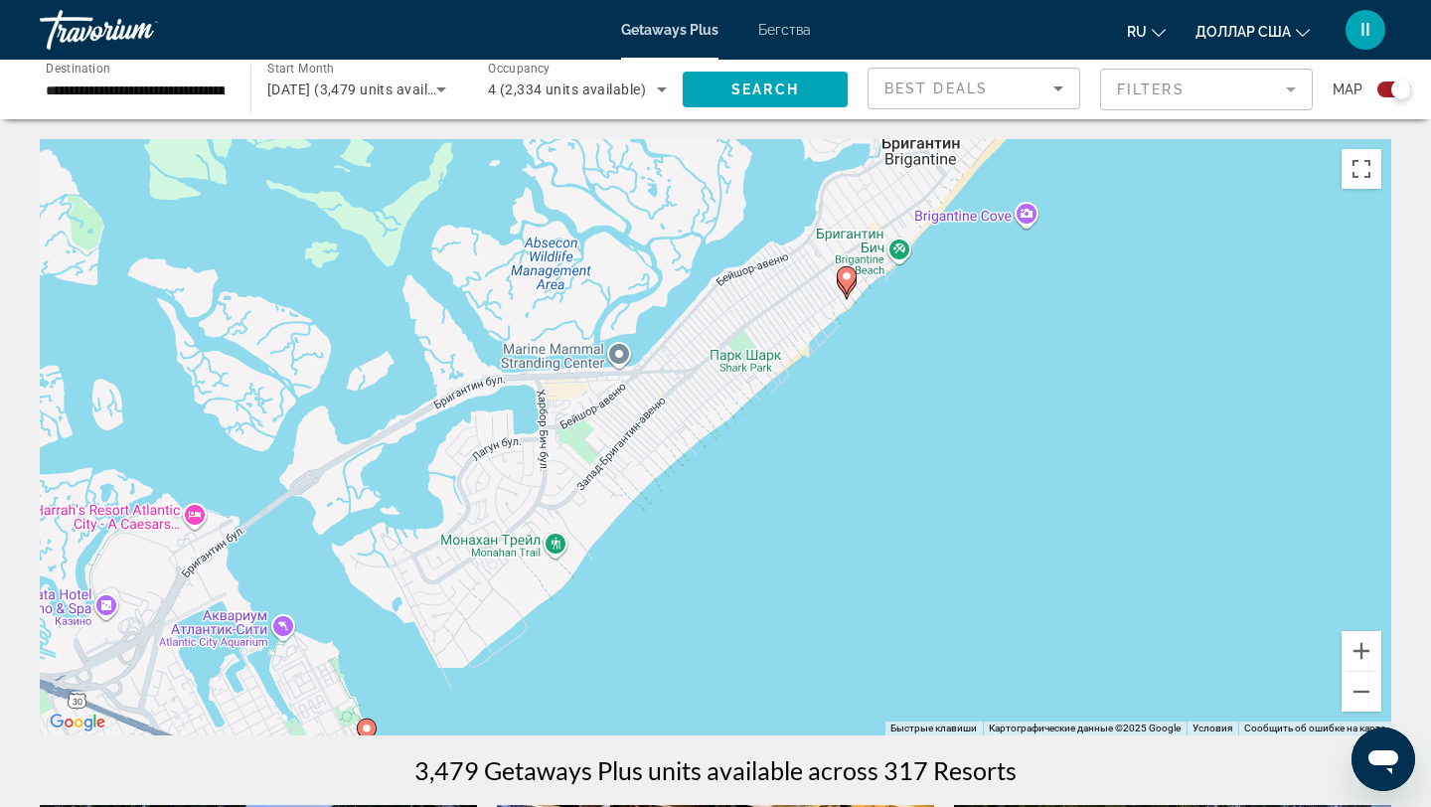
drag, startPoint x: 975, startPoint y: 501, endPoint x: 629, endPoint y: 791, distance: 451.4
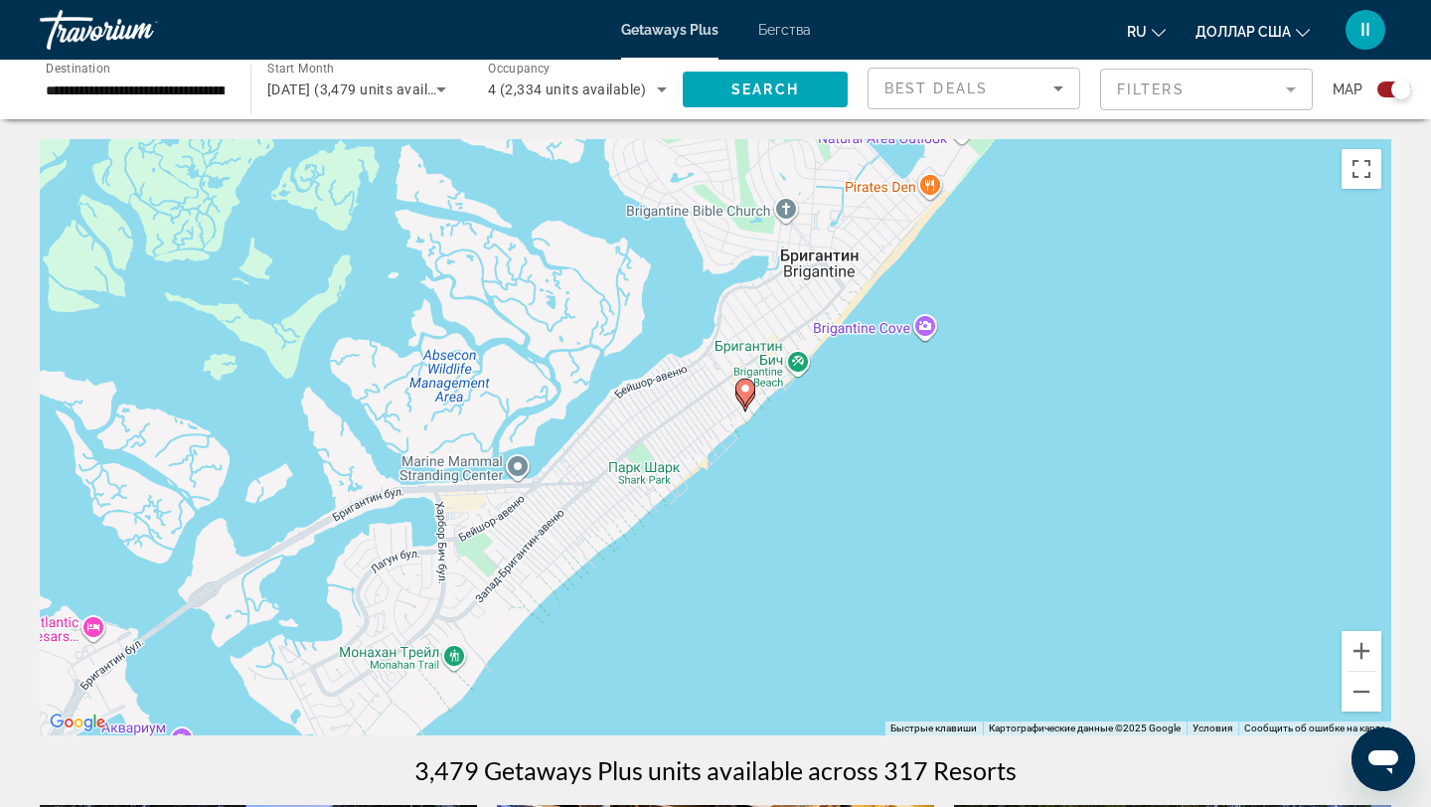
drag, startPoint x: 938, startPoint y: 438, endPoint x: 840, endPoint y: 548, distance: 147.8
click at [840, 548] on div "Чтобы активировать перетаскивание с помощью клавиатуры, нажмите Alt + Ввод. Пос…" at bounding box center [715, 437] width 1351 height 596
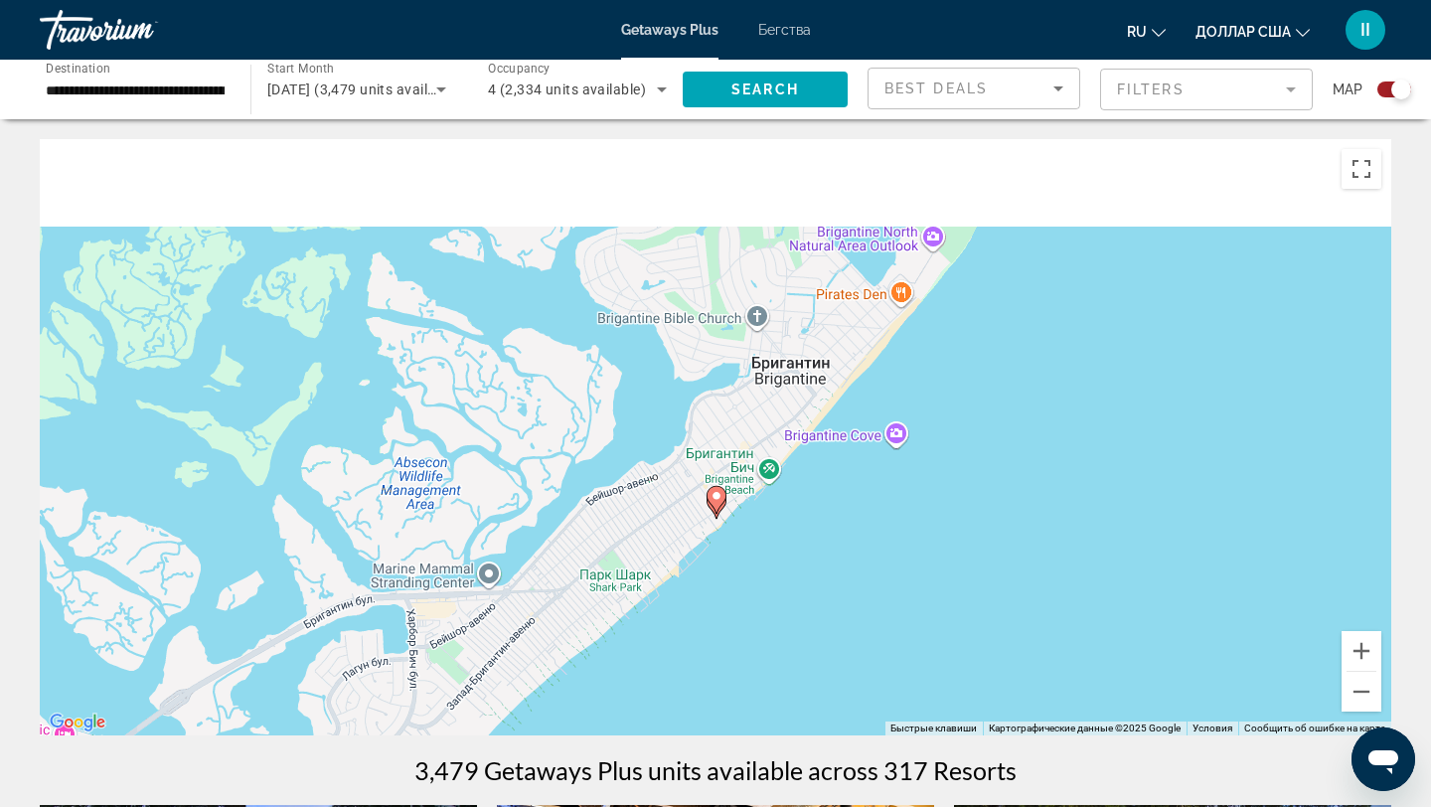
drag, startPoint x: 807, startPoint y: 517, endPoint x: 754, endPoint y: 705, distance: 196.0
click at [756, 705] on div "Чтобы активировать перетаскивание с помощью клавиатуры, нажмите Alt + Ввод. Пос…" at bounding box center [715, 437] width 1351 height 596
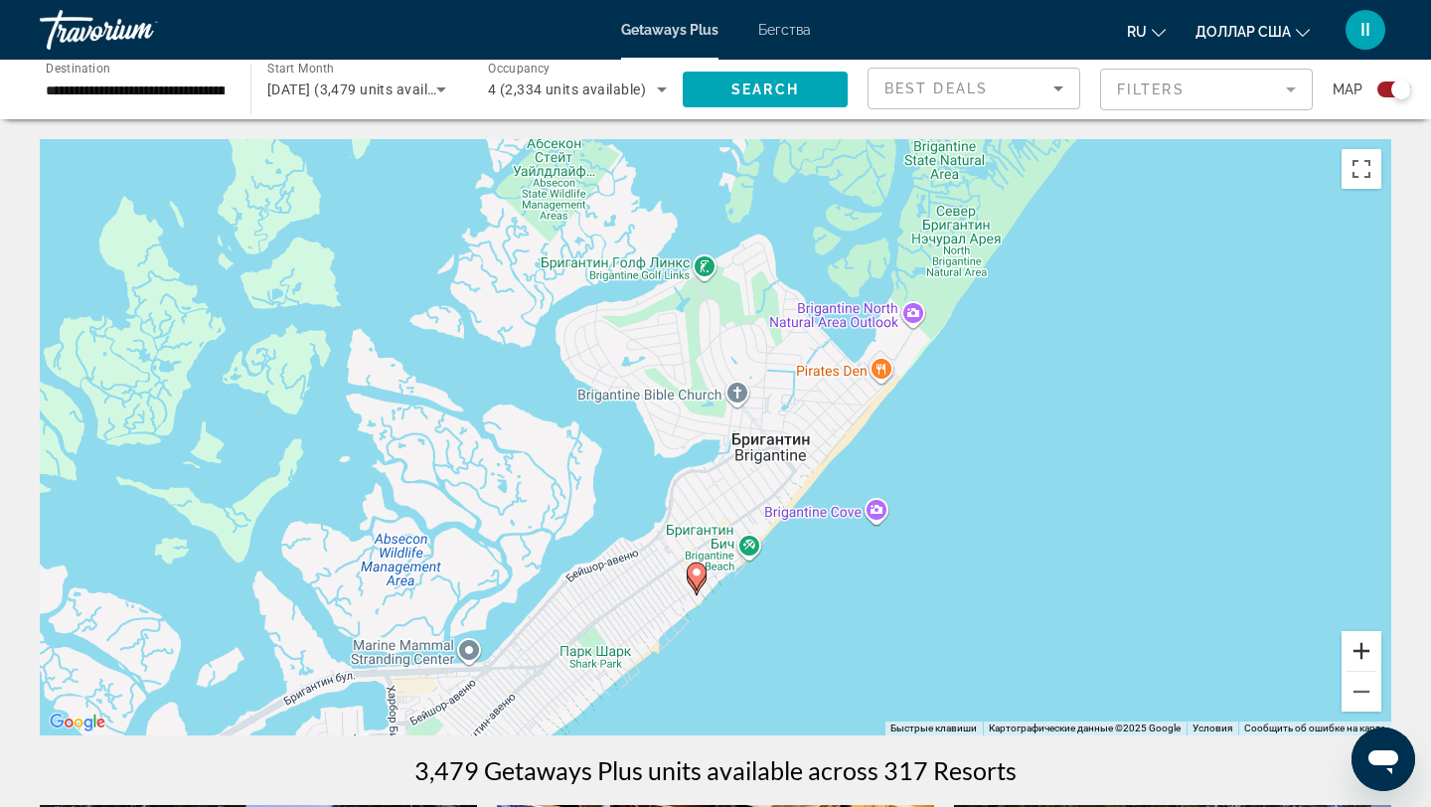
click at [1364, 645] on button "Увеличить" at bounding box center [1361, 651] width 40 height 40
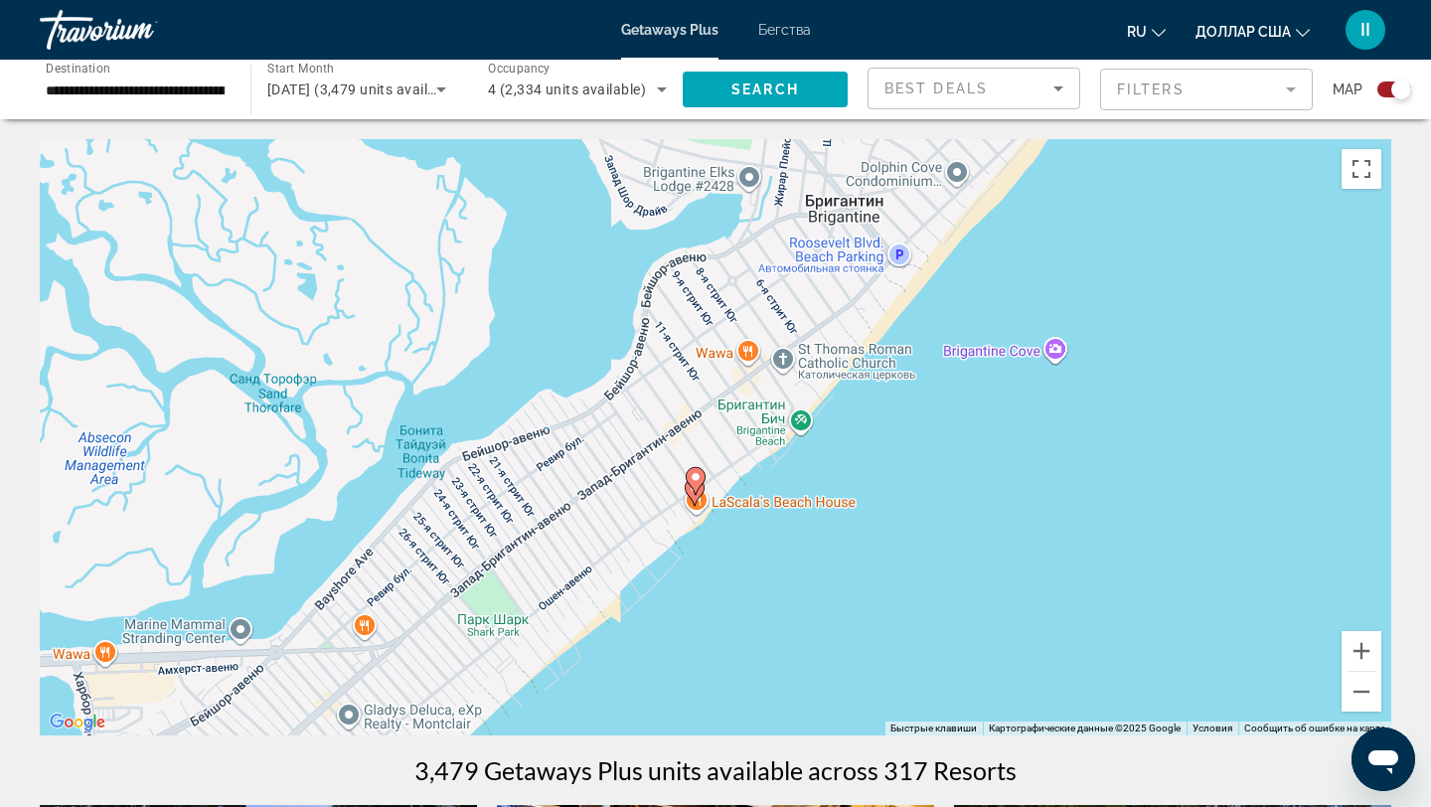
drag, startPoint x: 1125, startPoint y: 626, endPoint x: 1143, endPoint y: 374, distance: 253.0
click at [1143, 374] on div "Чтобы активировать перетаскивание с помощью клавиатуры, нажмите Alt + Ввод. Пос…" at bounding box center [715, 437] width 1351 height 596
click at [1359, 650] on button "Увеличить" at bounding box center [1361, 651] width 40 height 40
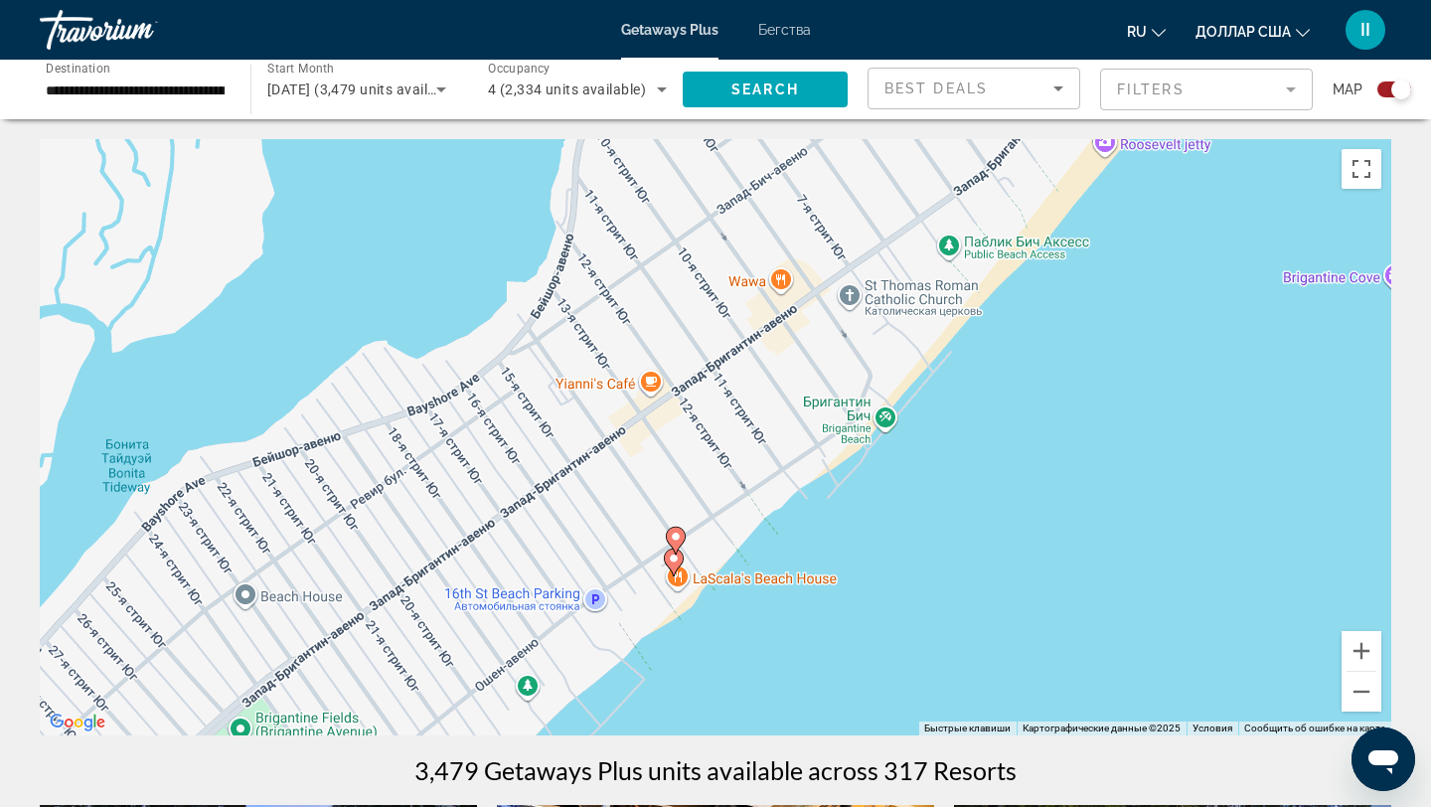
click at [675, 561] on image "Основное содержание" at bounding box center [674, 558] width 12 height 12
type input "**********"
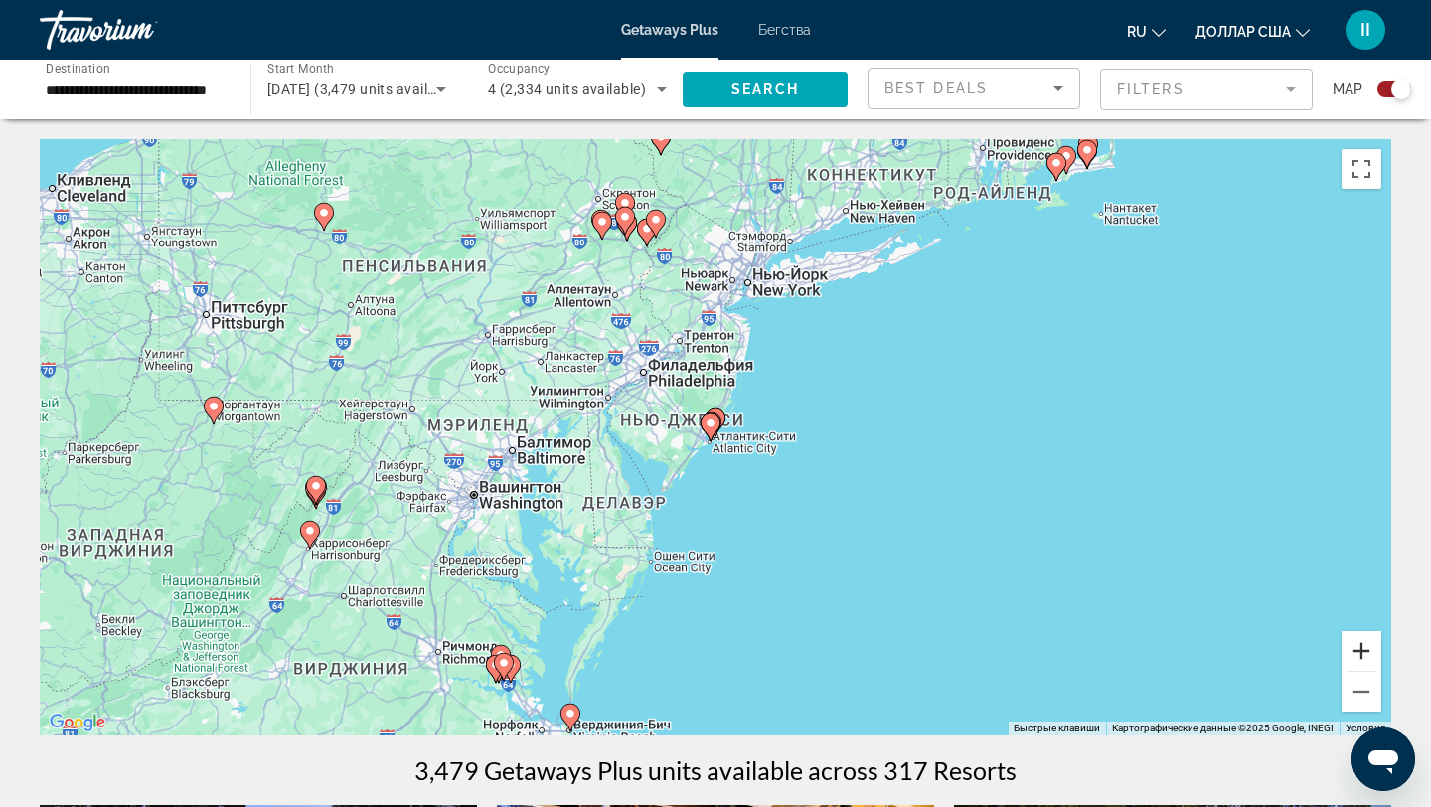
click at [1360, 648] on button "Увеличить" at bounding box center [1361, 651] width 40 height 40
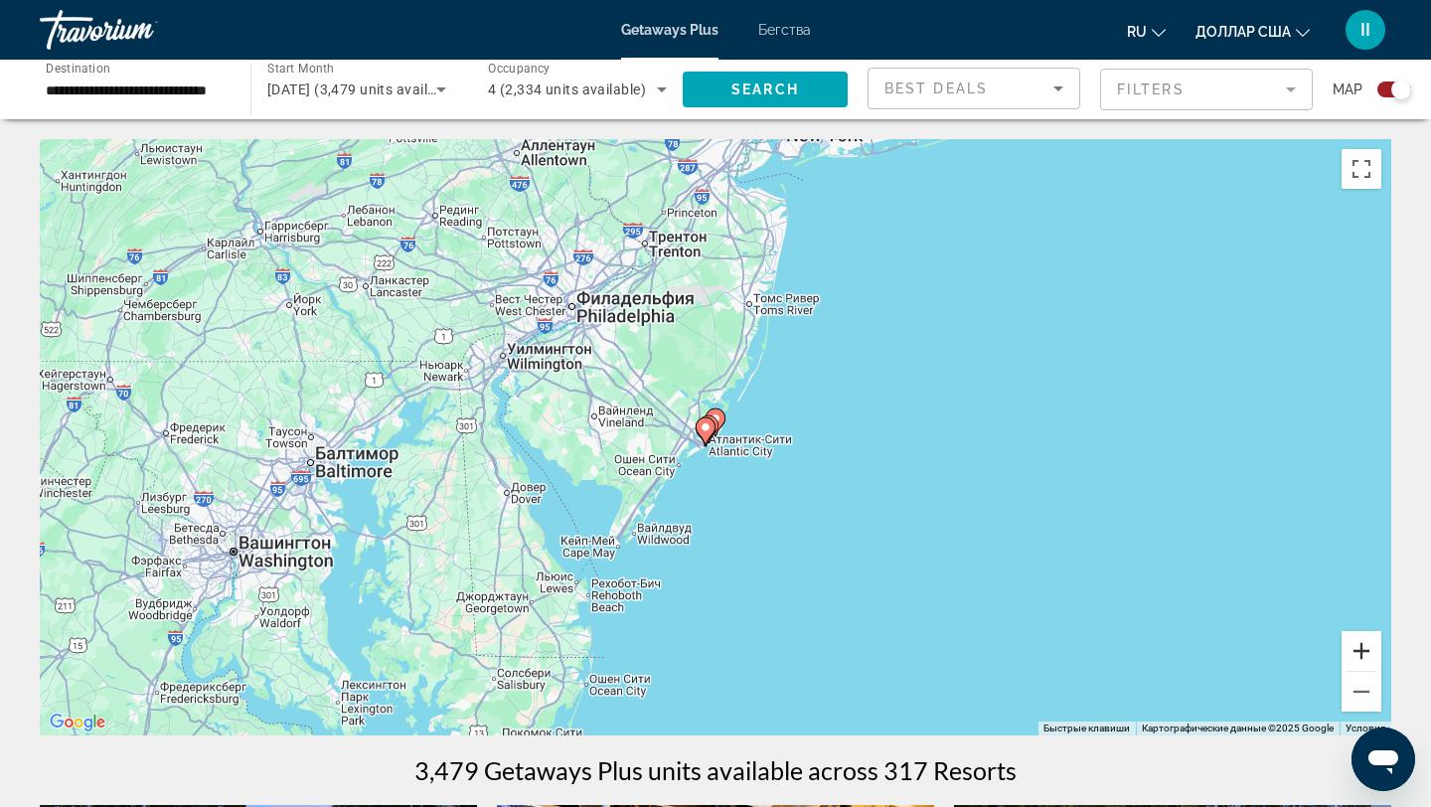
click at [1360, 648] on button "Увеличить" at bounding box center [1361, 651] width 40 height 40
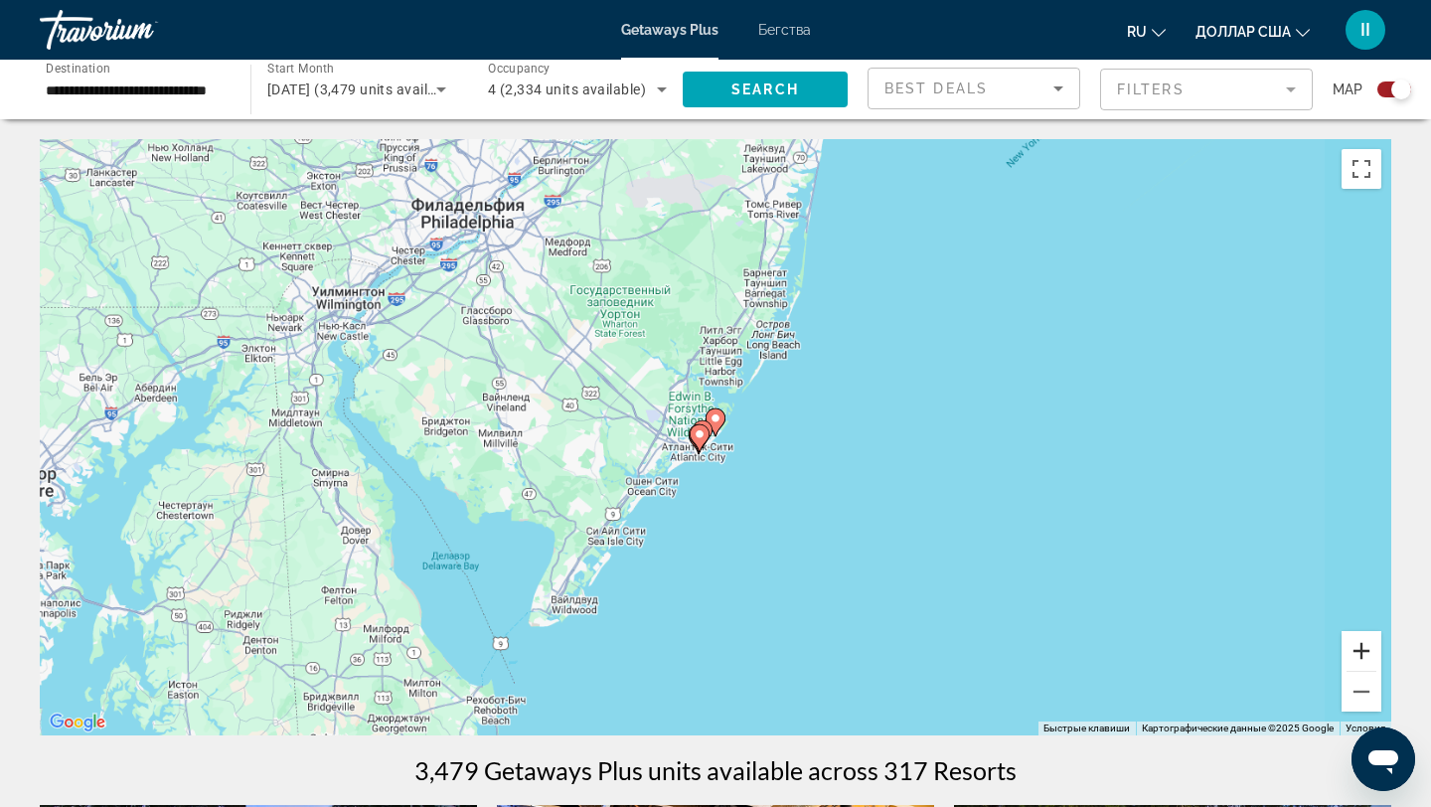
click at [1360, 648] on button "Увеличить" at bounding box center [1361, 651] width 40 height 40
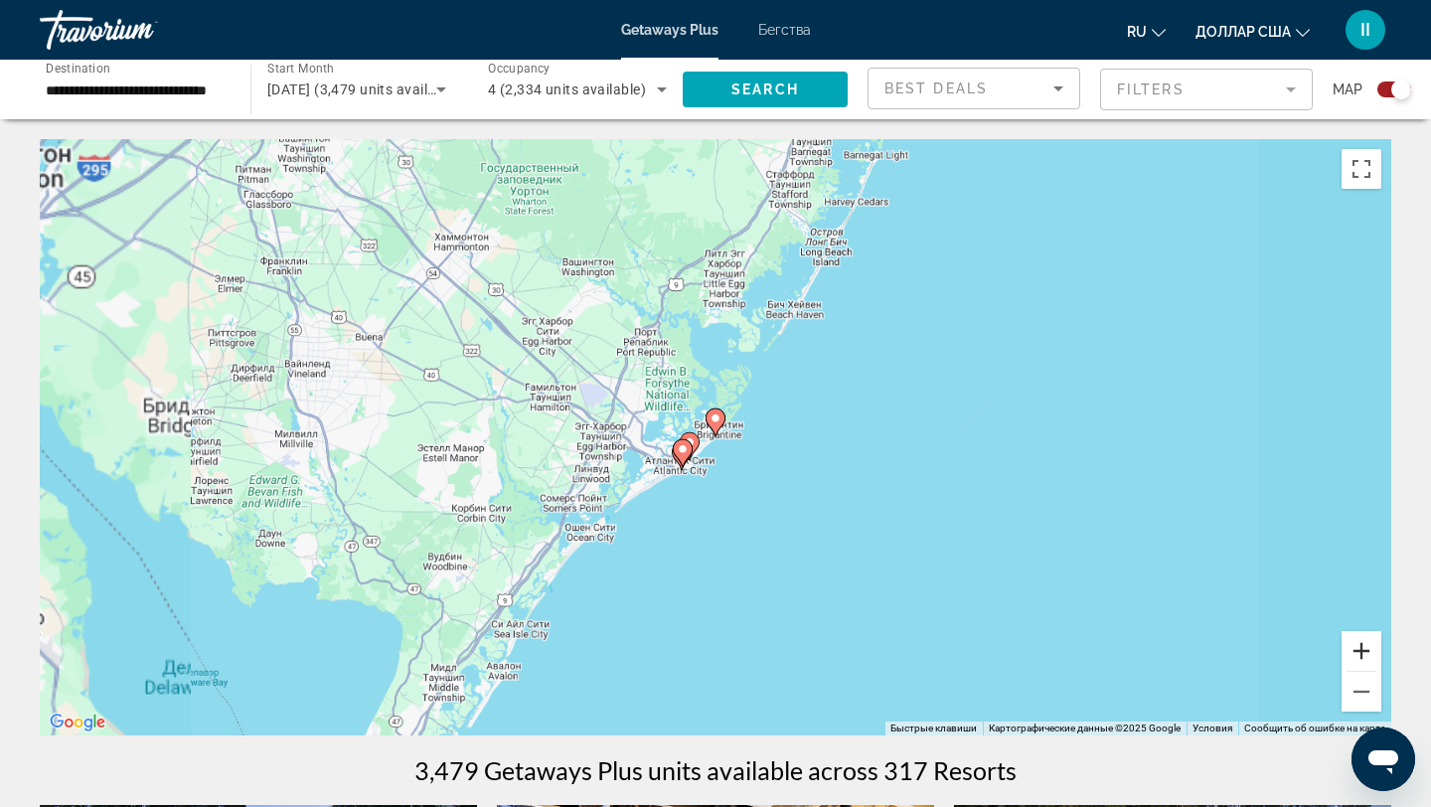
click at [1360, 648] on button "Увеличить" at bounding box center [1361, 651] width 40 height 40
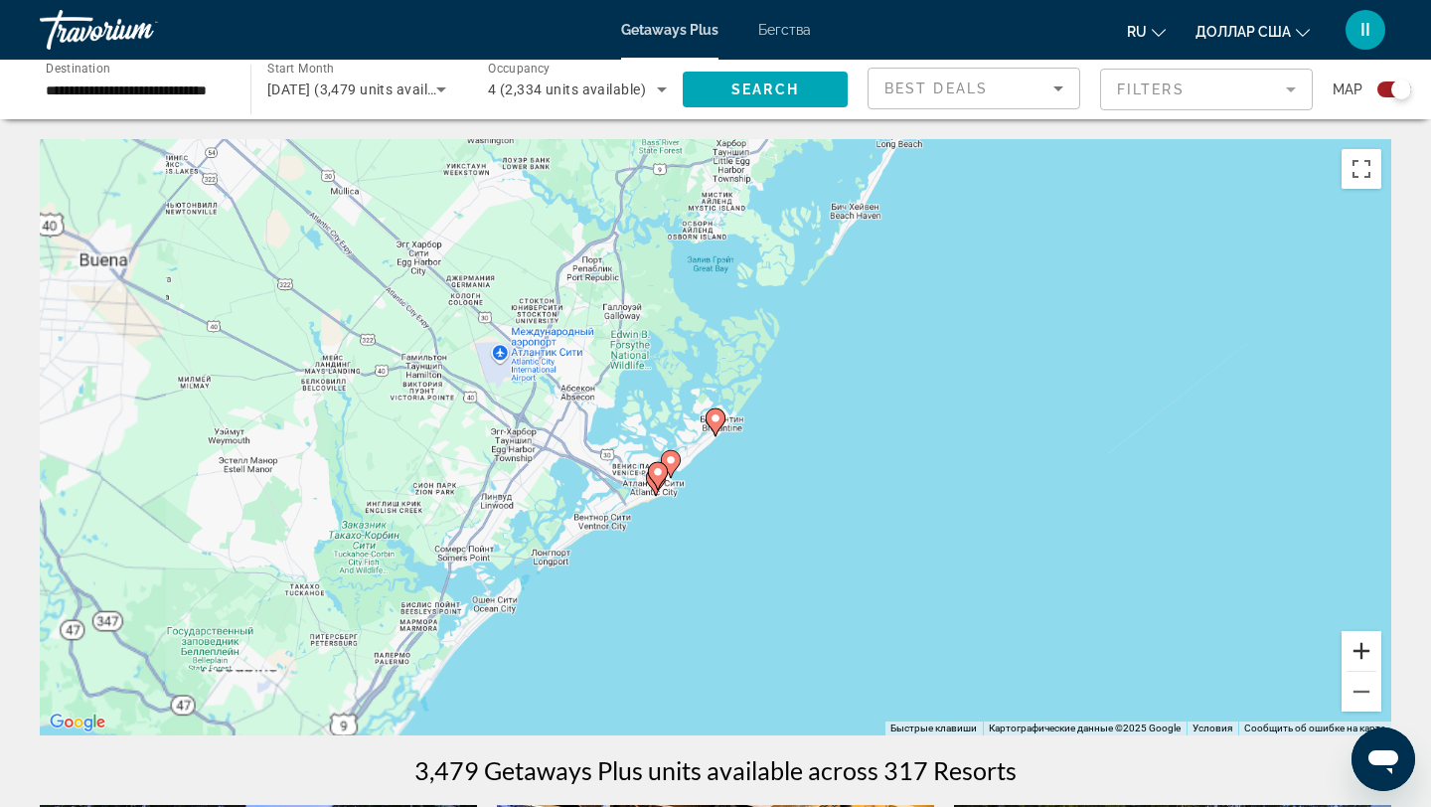
click at [1360, 648] on button "Увеличить" at bounding box center [1361, 651] width 40 height 40
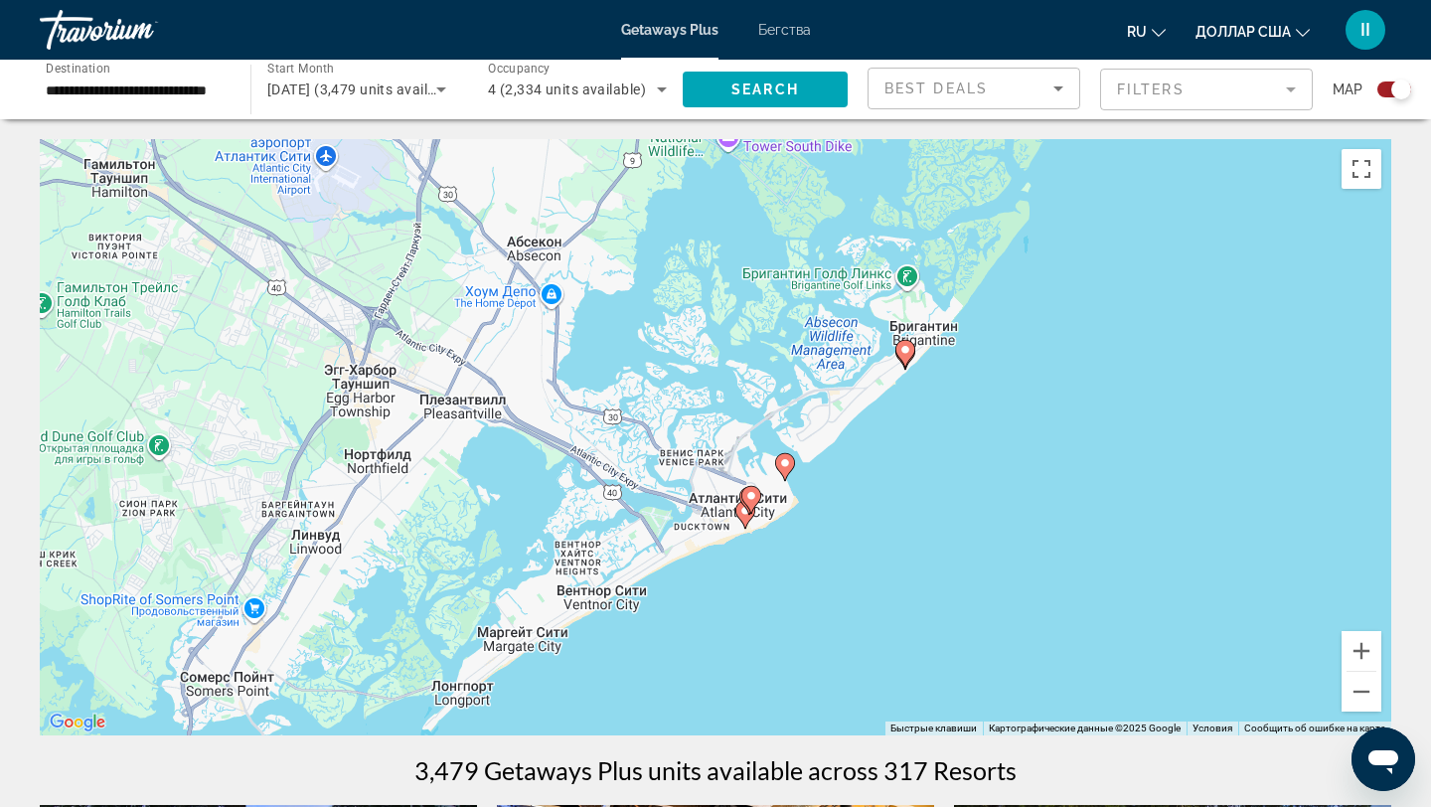
drag, startPoint x: 799, startPoint y: 543, endPoint x: 997, endPoint y: 476, distance: 208.9
click at [996, 476] on div "Чтобы активировать перетаскивание с помощью клавиатуры, нажмите Alt + Ввод. Пос…" at bounding box center [715, 437] width 1351 height 596
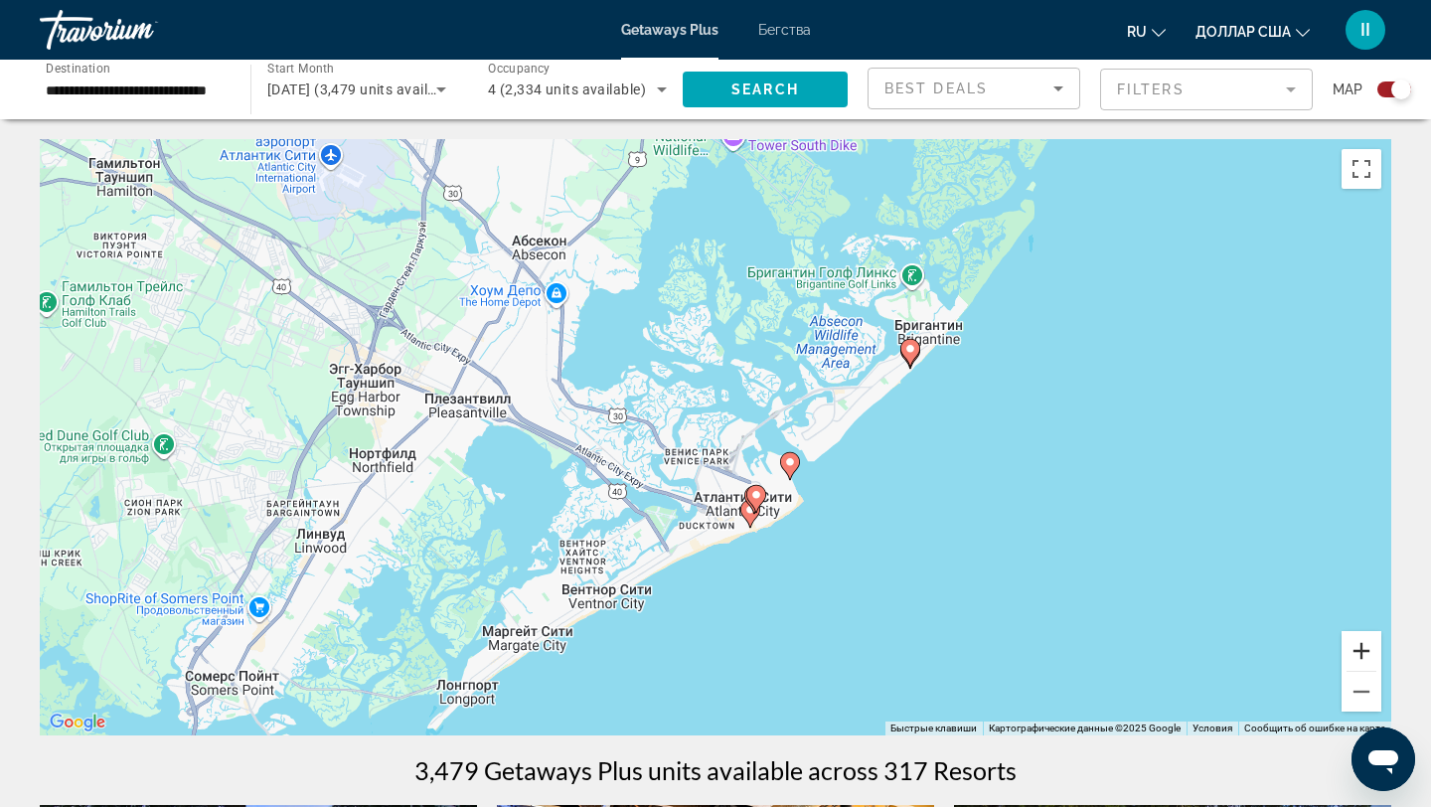
click at [1360, 648] on button "Увеличить" at bounding box center [1361, 651] width 40 height 40
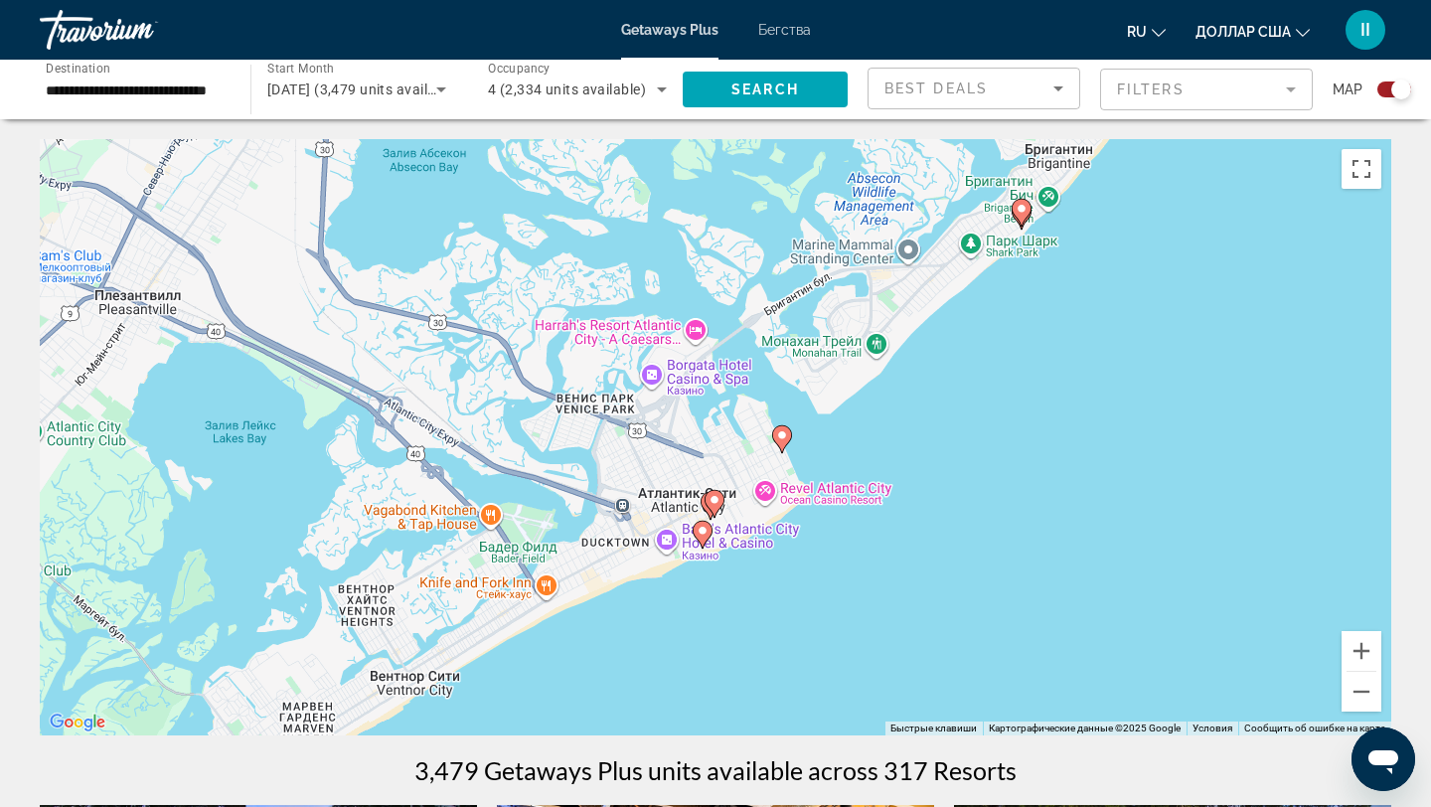
drag, startPoint x: 1070, startPoint y: 613, endPoint x: 970, endPoint y: 558, distance: 114.3
click at [972, 553] on div "Чтобы активировать перетаскивание с помощью клавиатуры, нажмите Alt + Ввод. Пос…" at bounding box center [715, 437] width 1351 height 596
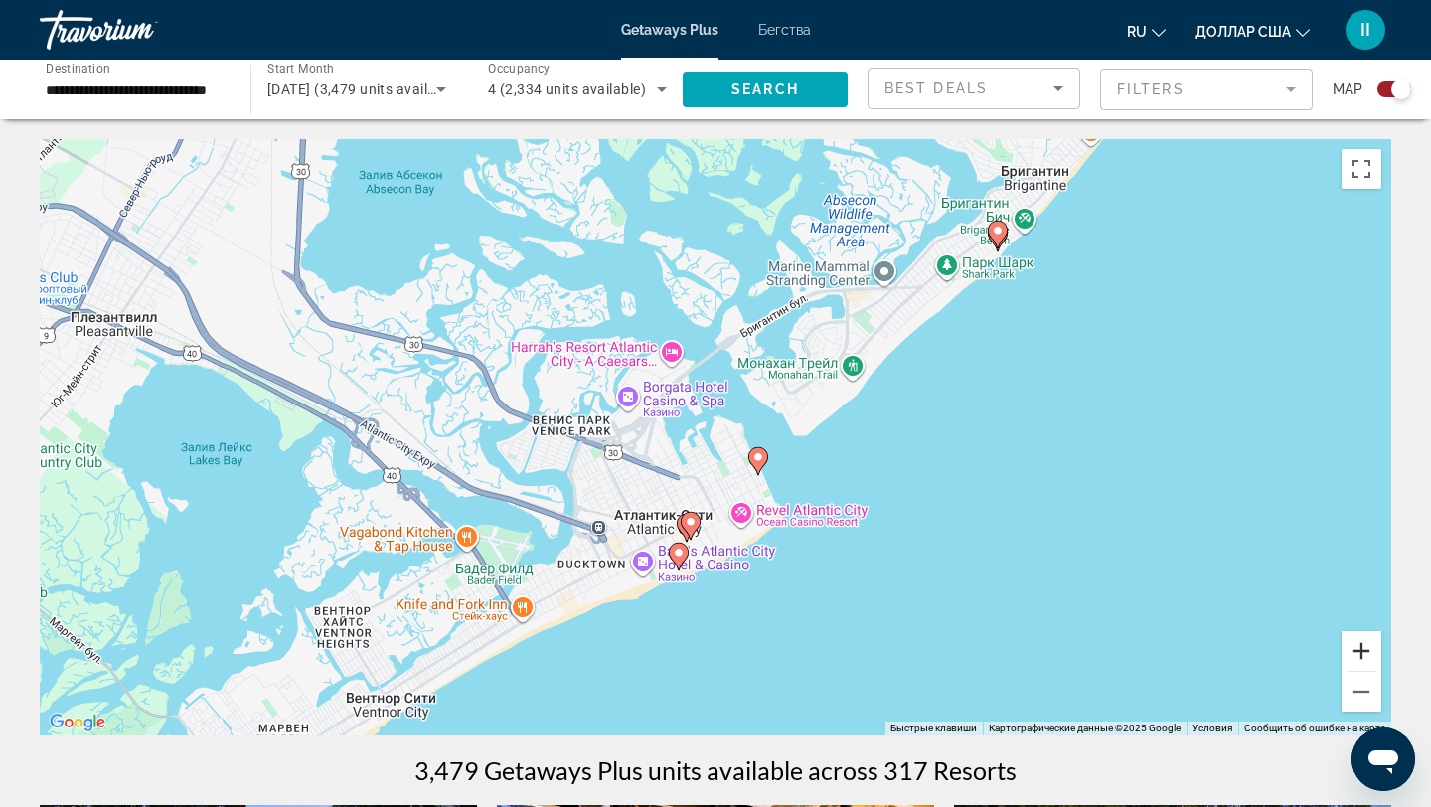
click at [1352, 650] on button "Увеличить" at bounding box center [1361, 651] width 40 height 40
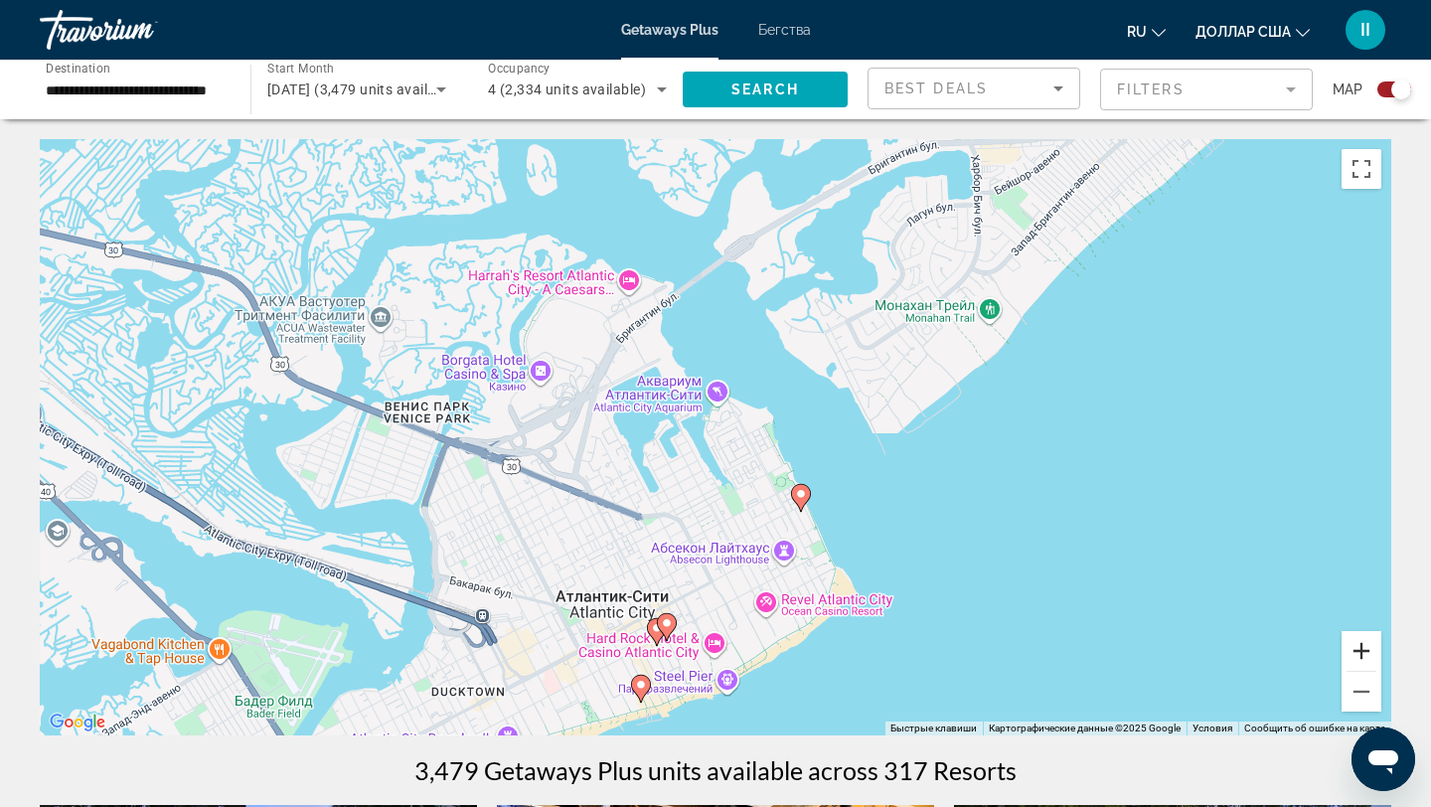
click at [1362, 647] on button "Увеличить" at bounding box center [1361, 651] width 40 height 40
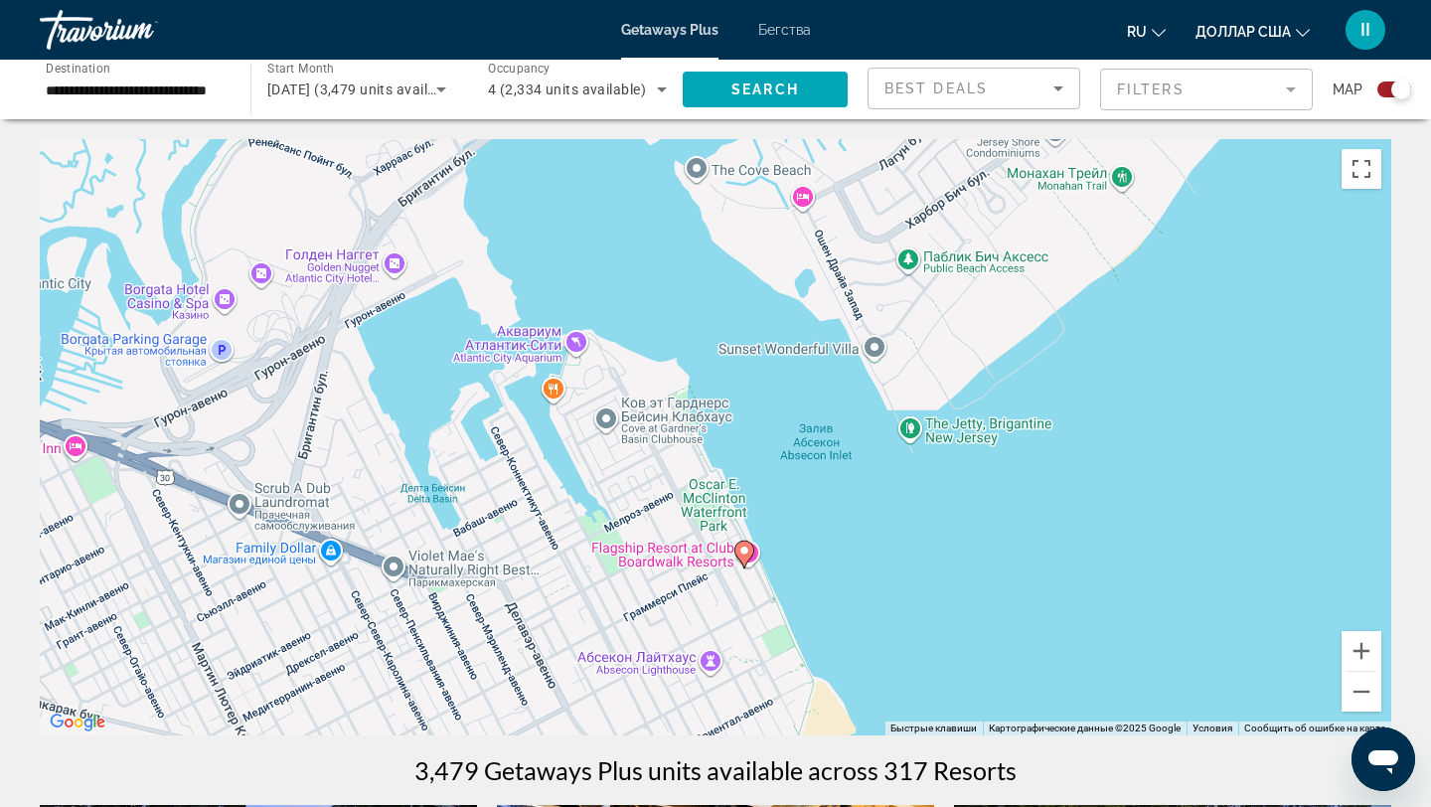
drag, startPoint x: 1036, startPoint y: 571, endPoint x: 891, endPoint y: 551, distance: 146.4
click at [891, 551] on div "Чтобы активировать перетаскивание с помощью клавиатуры, нажмите Alt + Ввод. Пос…" at bounding box center [715, 437] width 1351 height 596
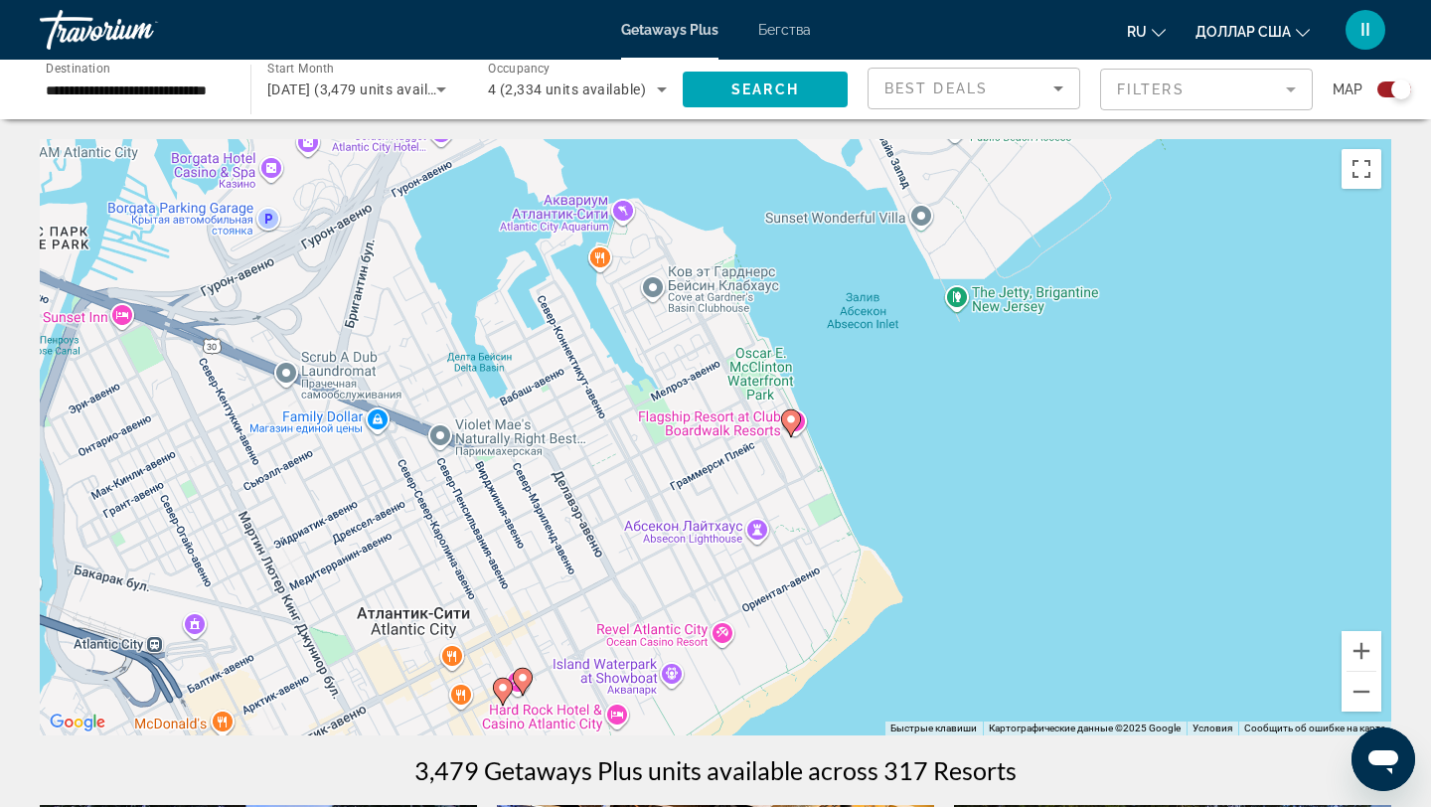
drag, startPoint x: 886, startPoint y: 653, endPoint x: 934, endPoint y: 519, distance: 142.4
click at [934, 519] on div "Чтобы активировать перетаскивание с помощью клавиатуры, нажмите Alt + Ввод. Пос…" at bounding box center [715, 437] width 1351 height 596
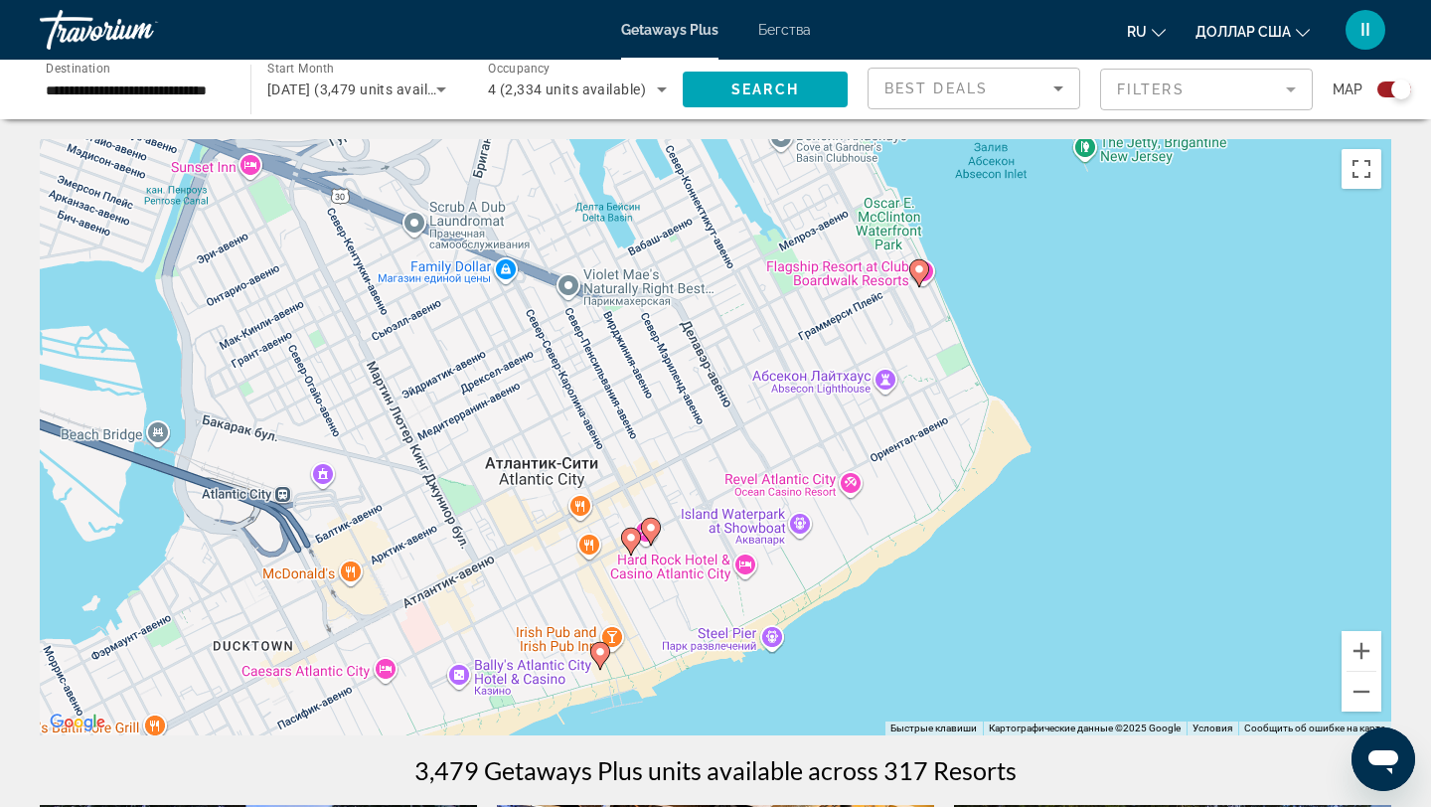
drag, startPoint x: 934, startPoint y: 519, endPoint x: 1062, endPoint y: 365, distance: 200.4
click at [1062, 365] on div "Чтобы активировать перетаскивание с помощью клавиатуры, нажмите Alt + Ввод. Пос…" at bounding box center [715, 437] width 1351 height 596
click at [919, 272] on image "Основное содержание" at bounding box center [919, 269] width 12 height 12
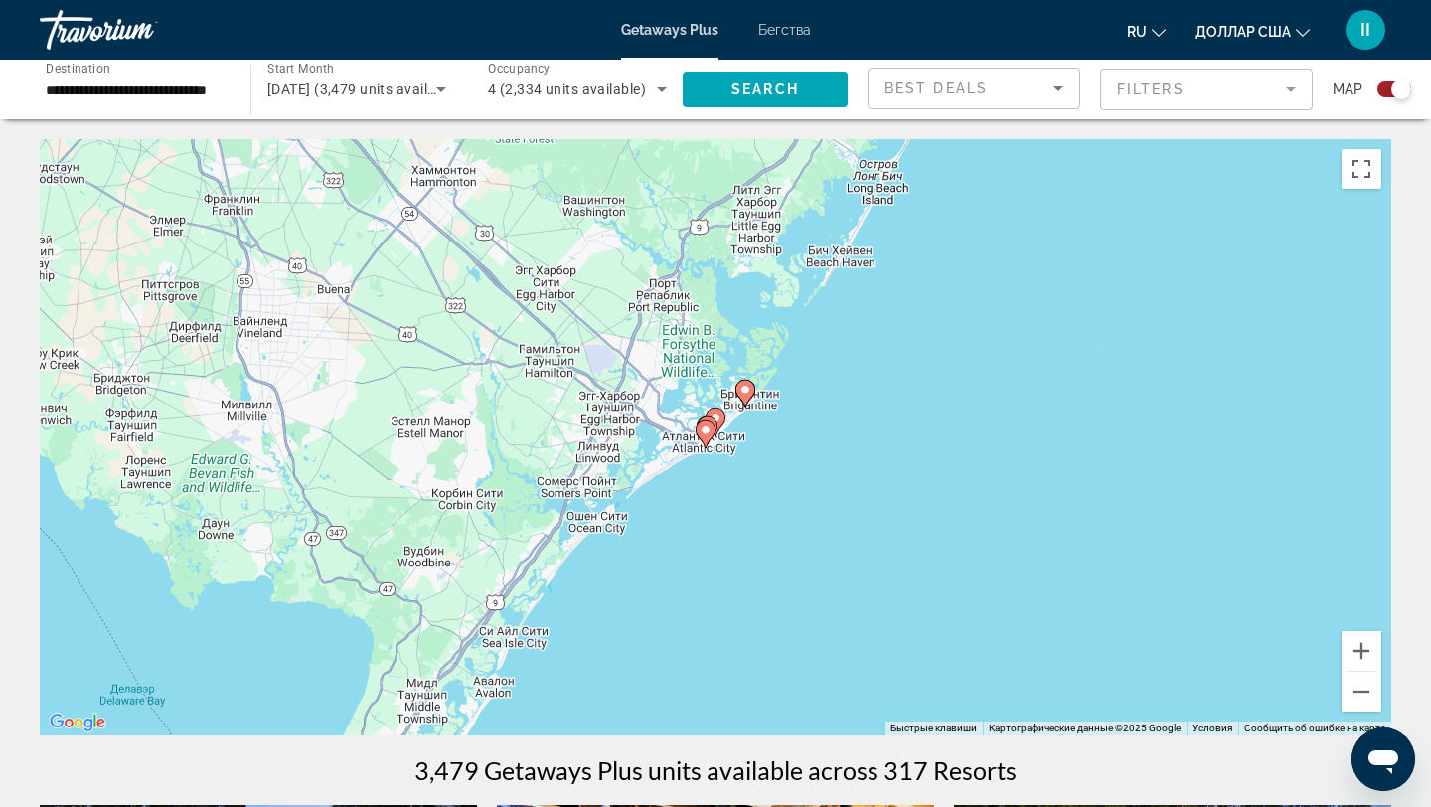
click at [744, 391] on image "Основное содержание" at bounding box center [745, 390] width 12 height 12
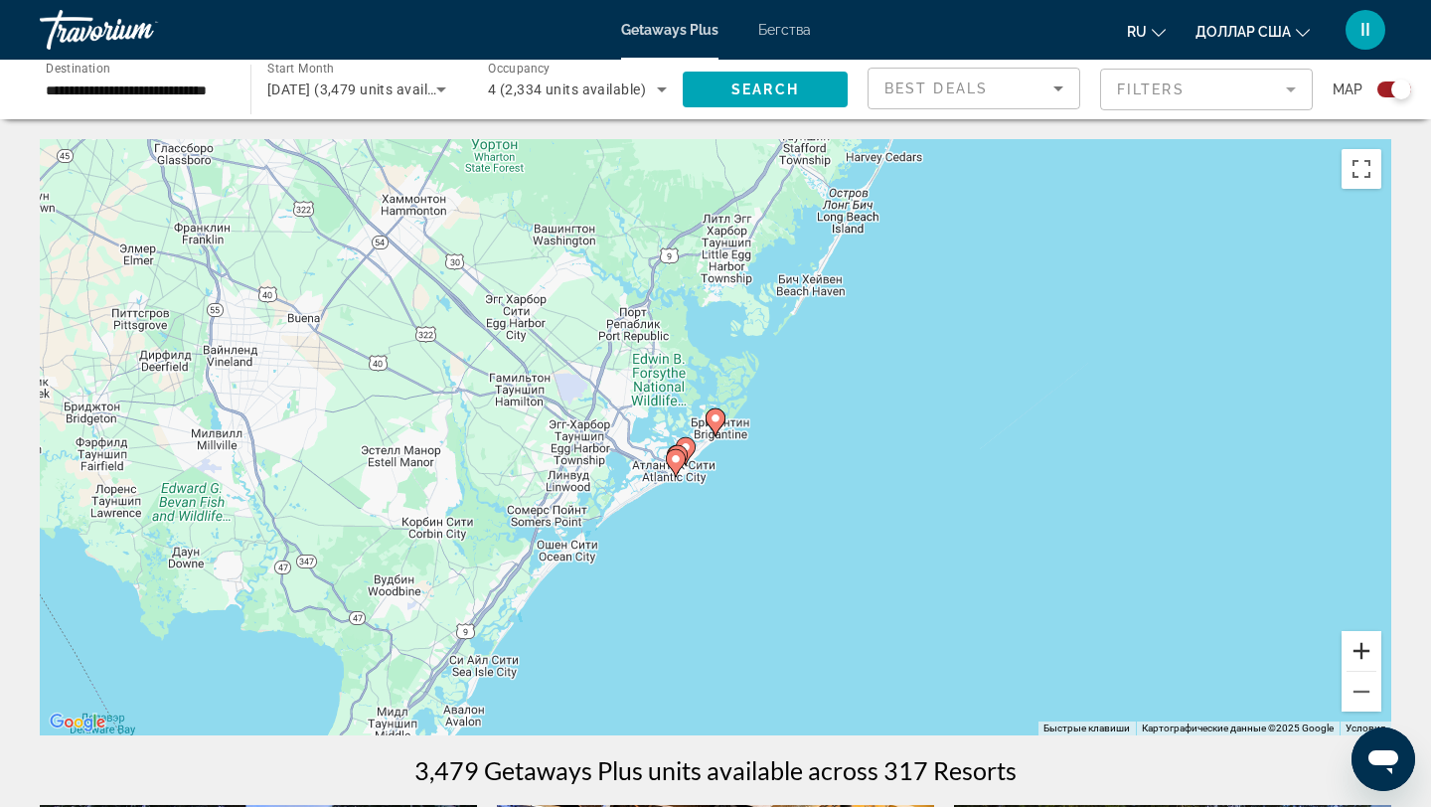
click at [1362, 652] on button "Увеличить" at bounding box center [1361, 651] width 40 height 40
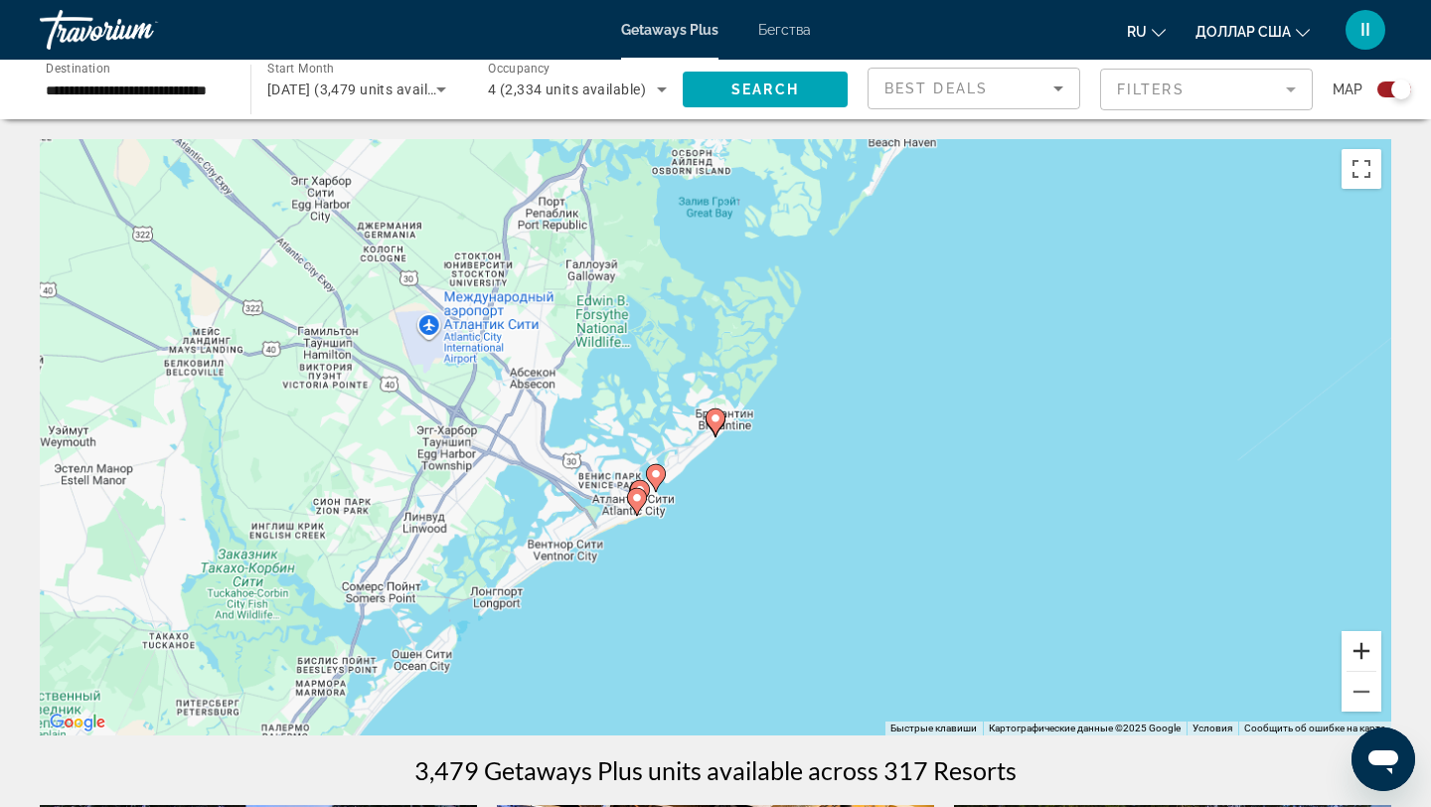
click at [1362, 651] on button "Увеличить" at bounding box center [1361, 651] width 40 height 40
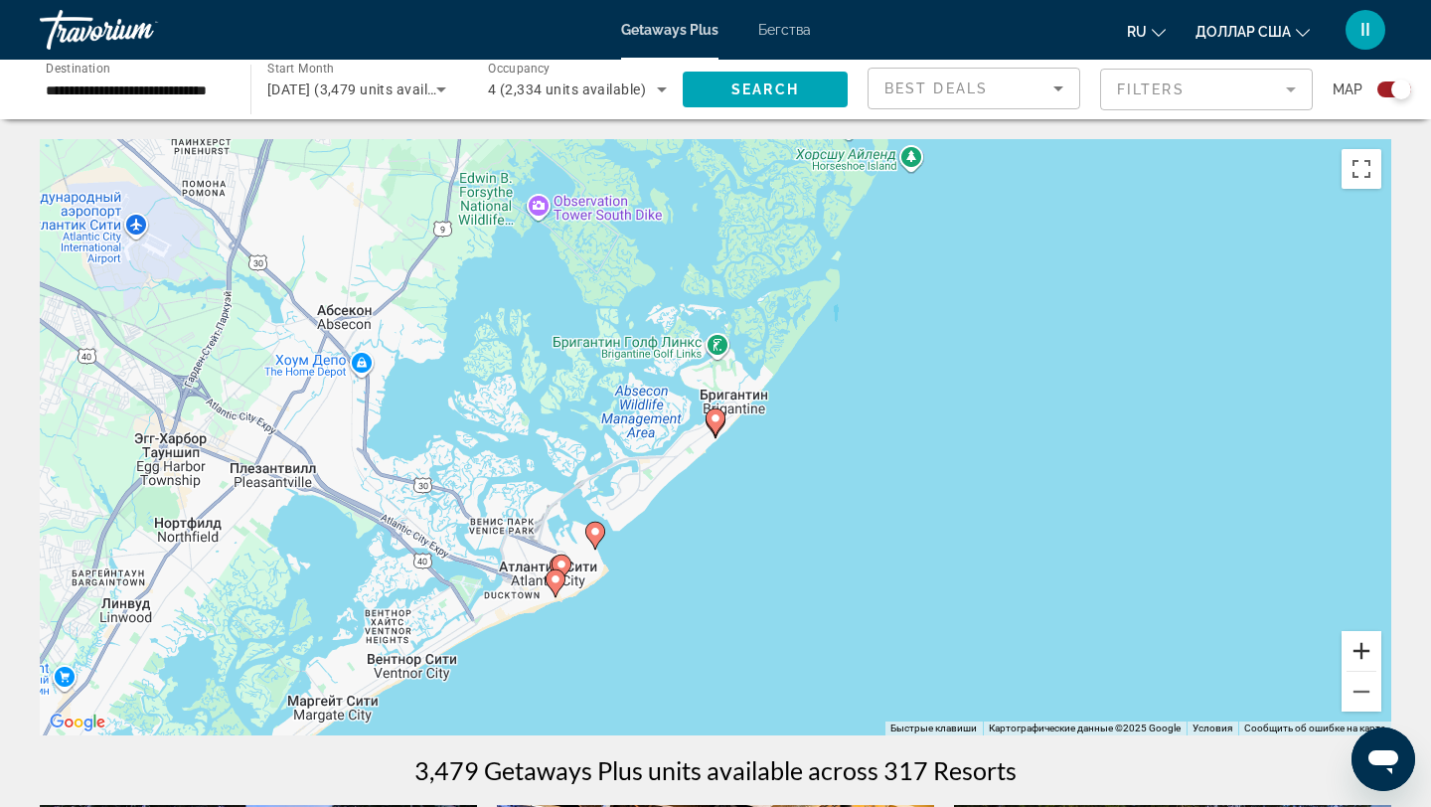
click at [1362, 649] on button "Увеличить" at bounding box center [1361, 651] width 40 height 40
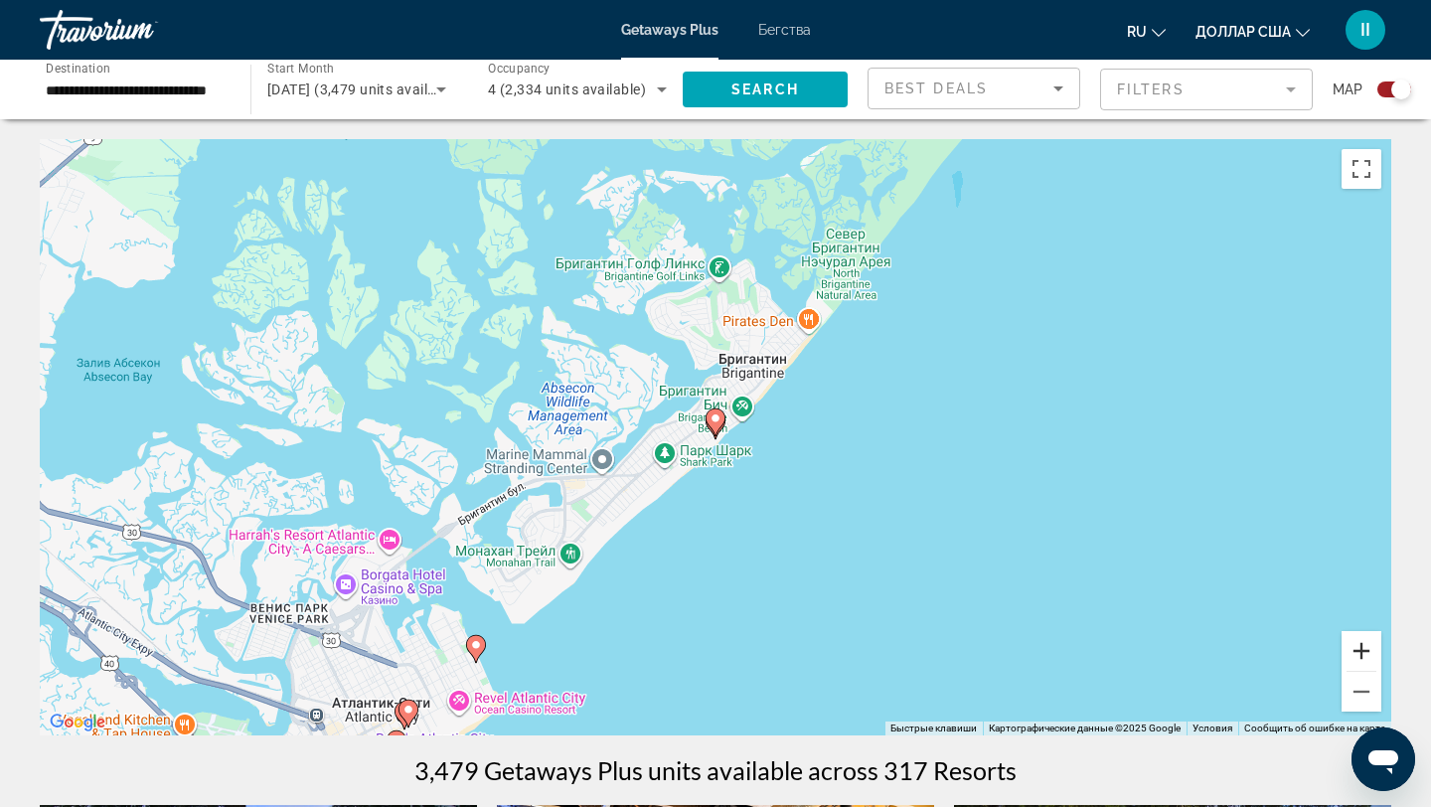
click at [1361, 647] on button "Увеличить" at bounding box center [1361, 651] width 40 height 40
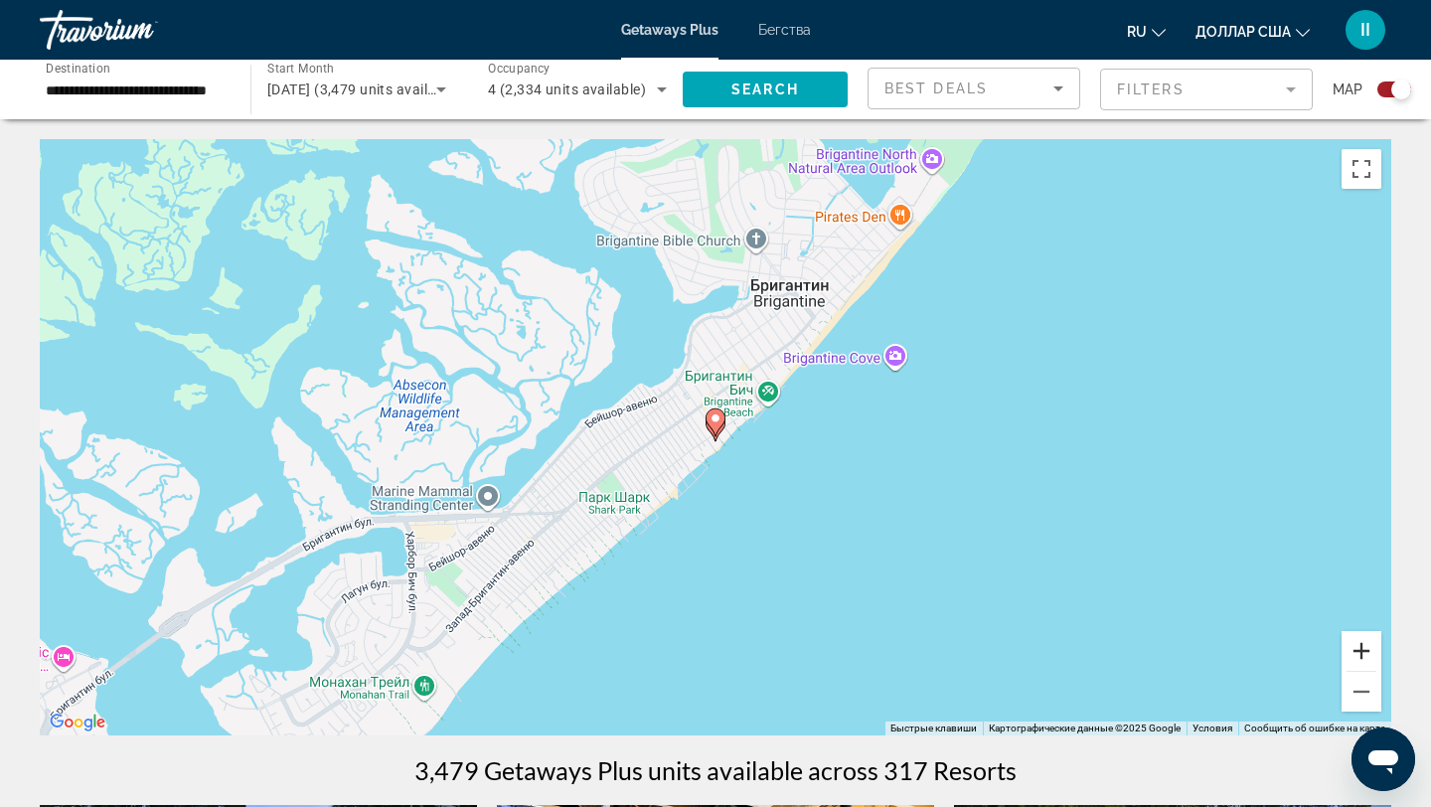
click at [1361, 647] on button "Увеличить" at bounding box center [1361, 651] width 40 height 40
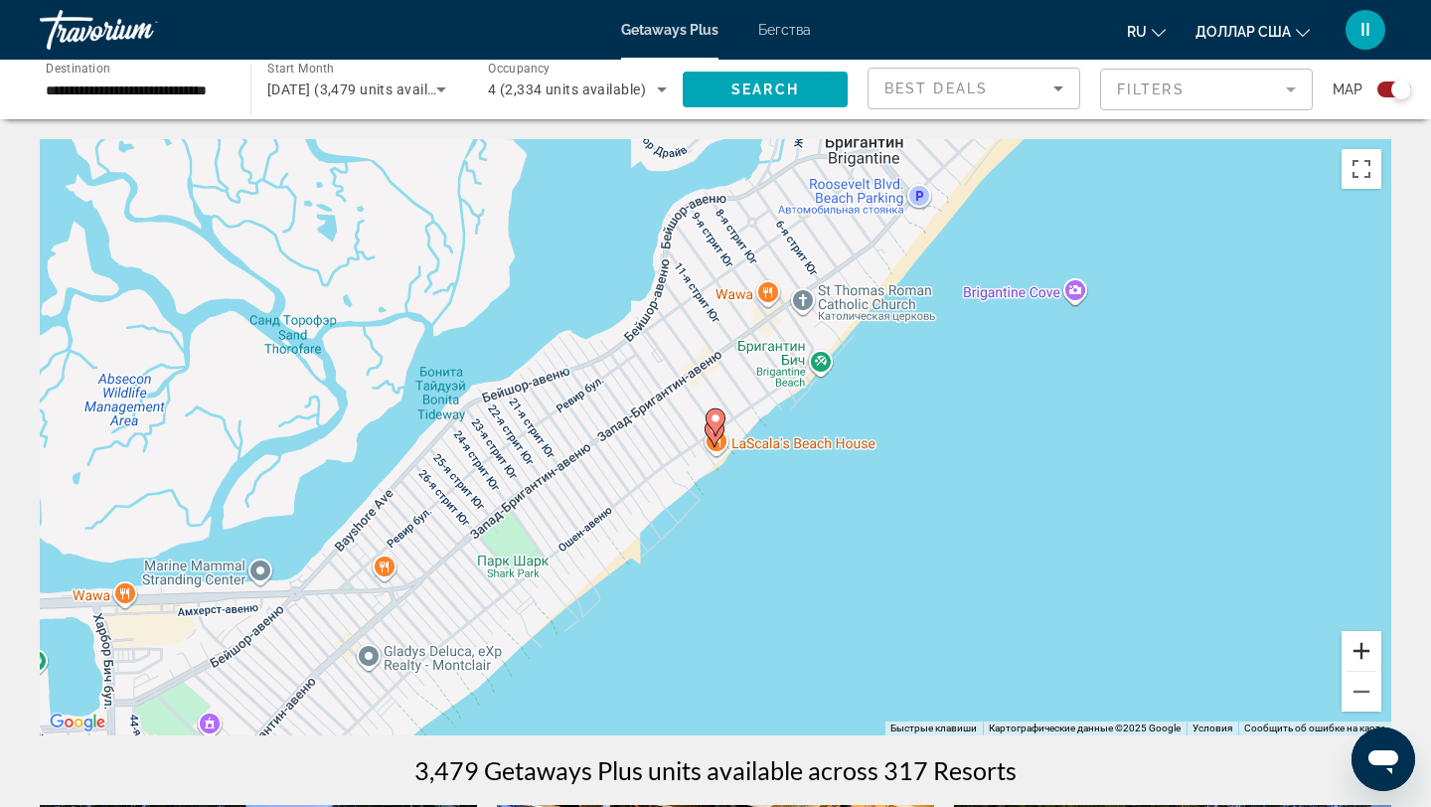
click at [1360, 647] on button "Увеличить" at bounding box center [1361, 651] width 40 height 40
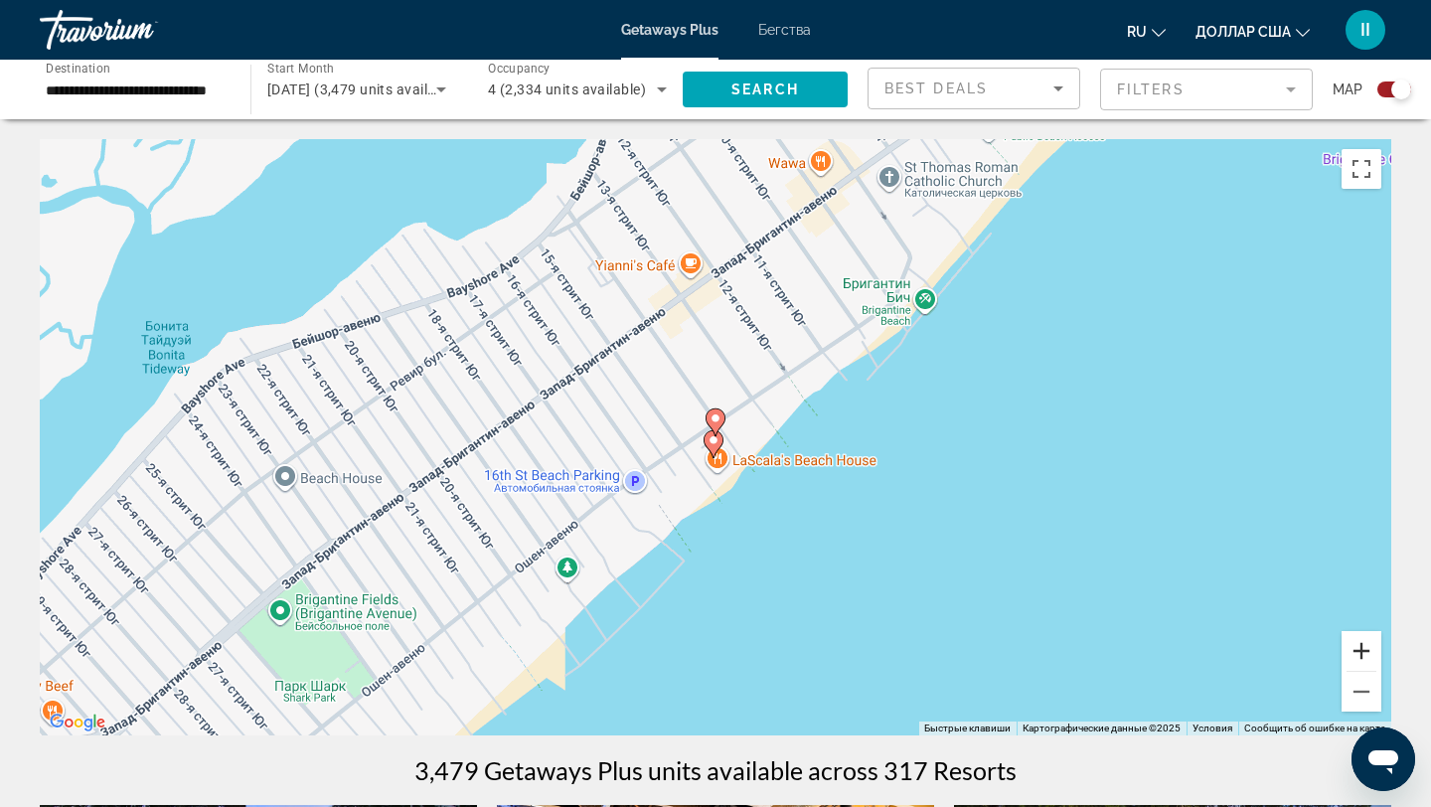
click at [1360, 647] on button "Увеличить" at bounding box center [1361, 651] width 40 height 40
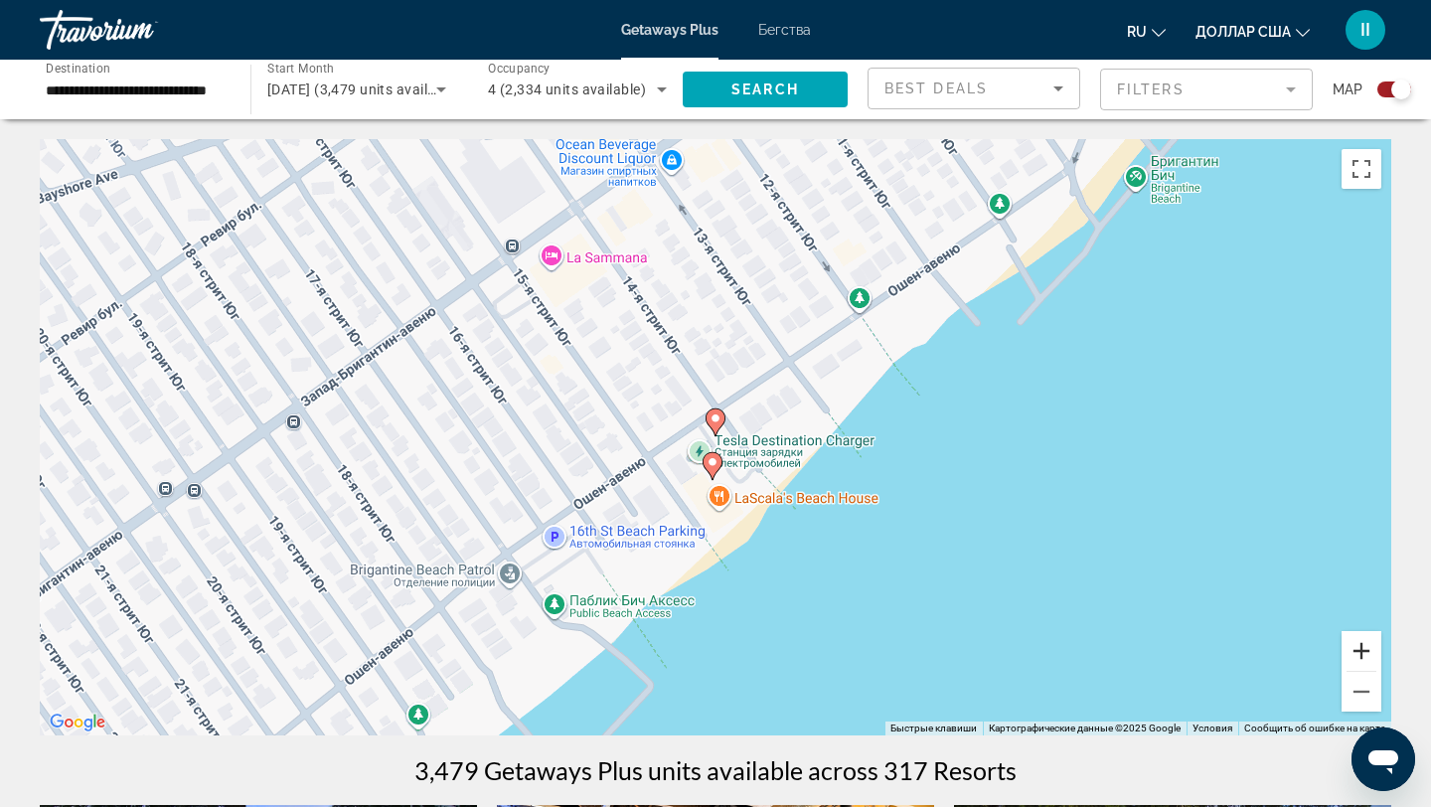
click at [1360, 647] on button "Увеличить" at bounding box center [1361, 651] width 40 height 40
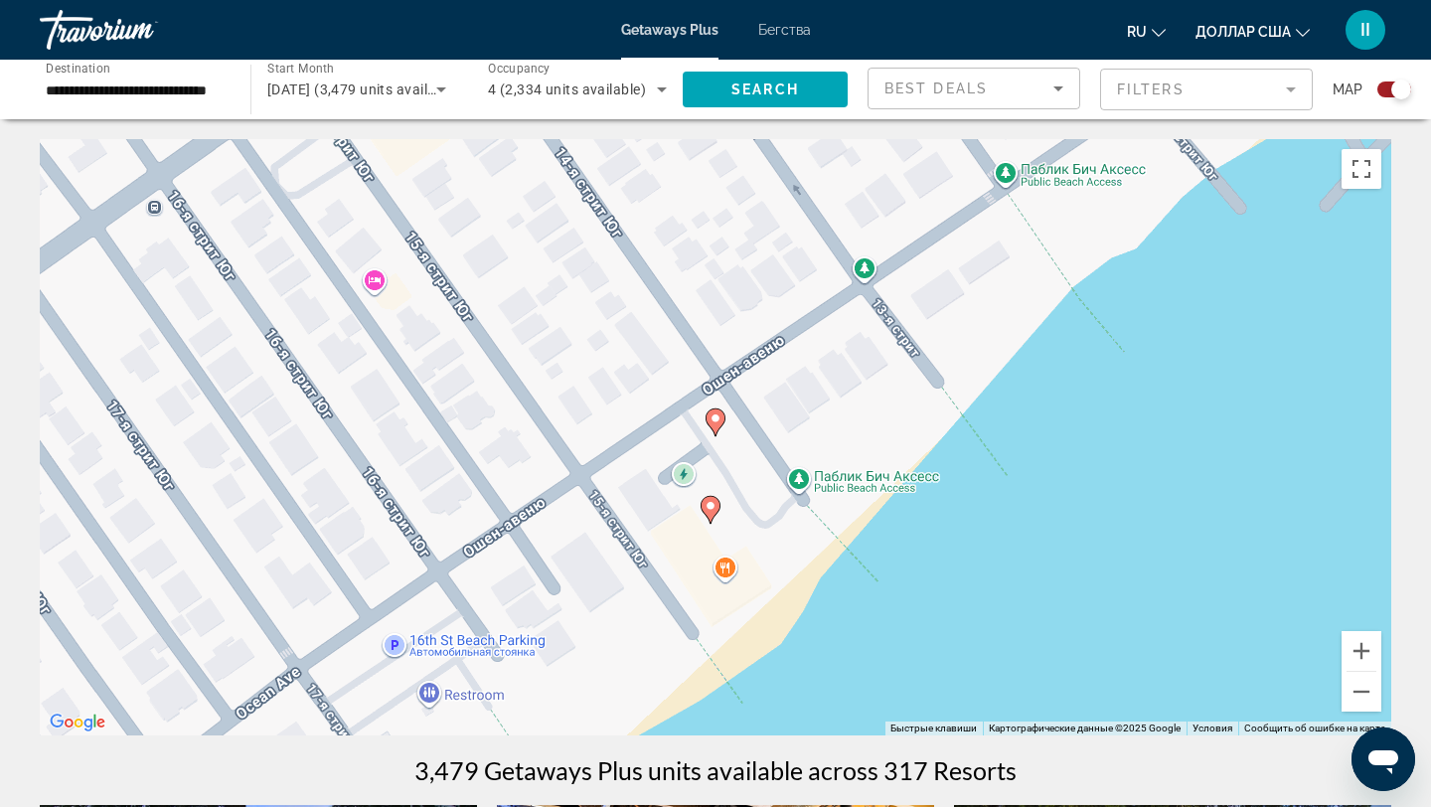
click at [710, 507] on image "Основное содержание" at bounding box center [710, 506] width 12 height 12
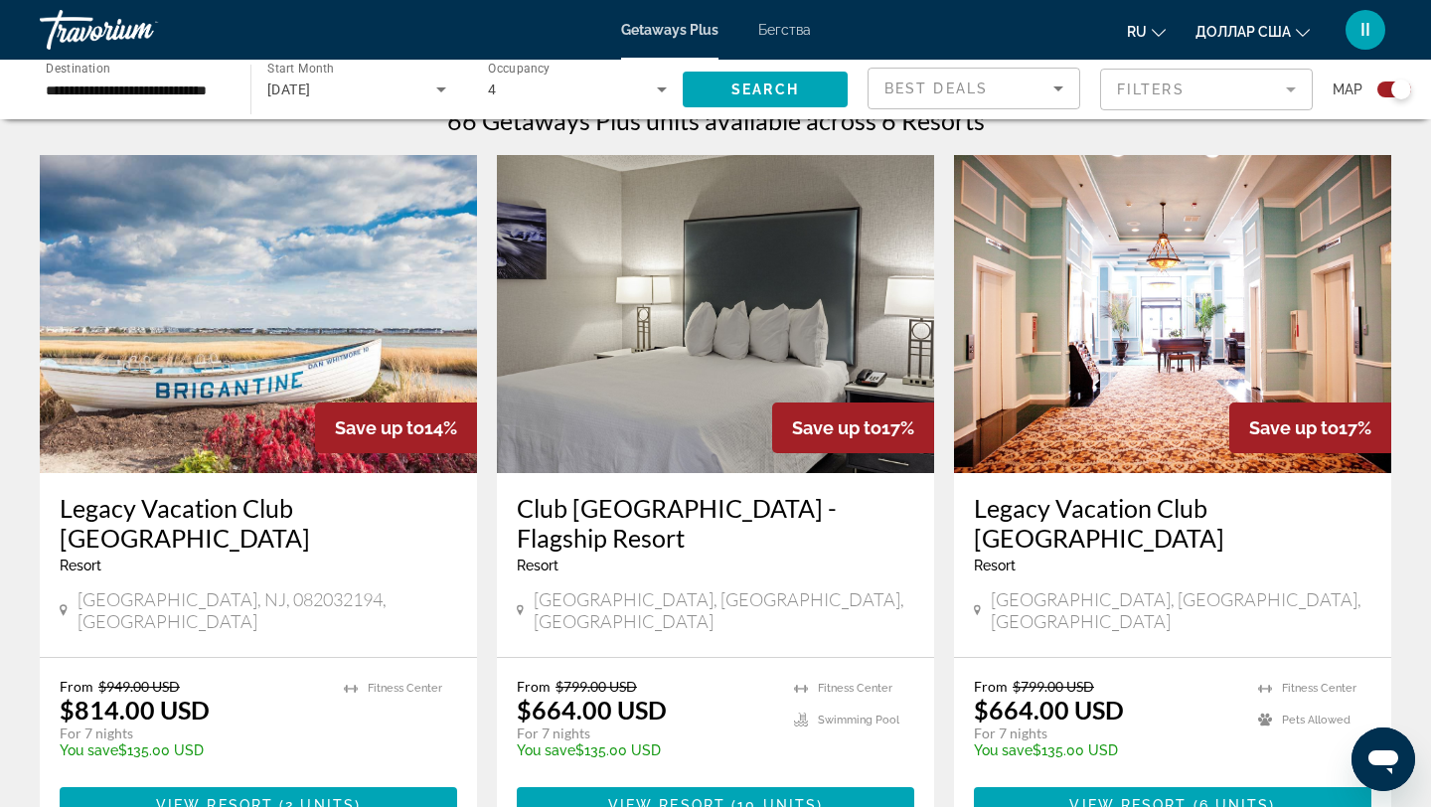
scroll to position [651, 0]
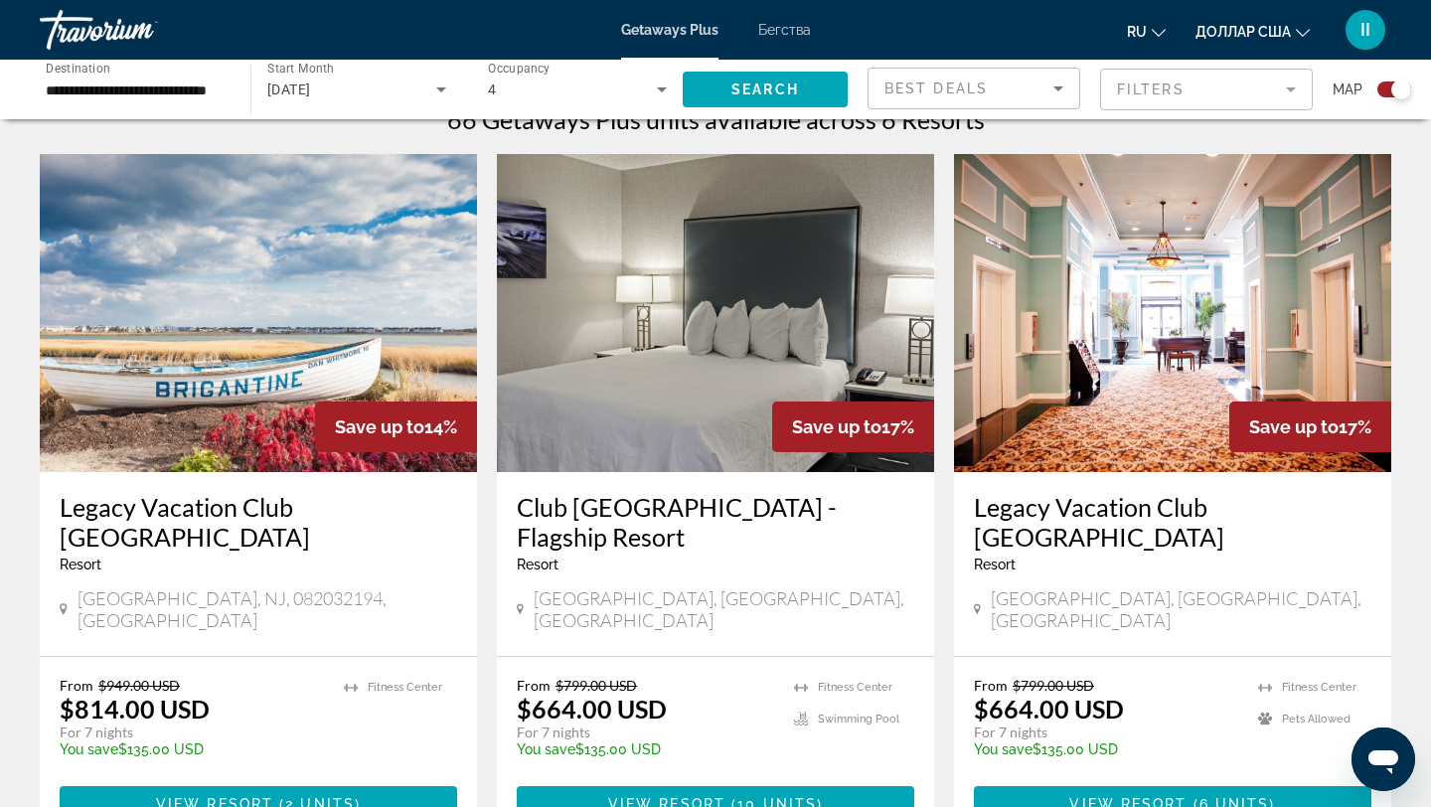
click at [755, 411] on img "Основное содержание" at bounding box center [715, 313] width 437 height 318
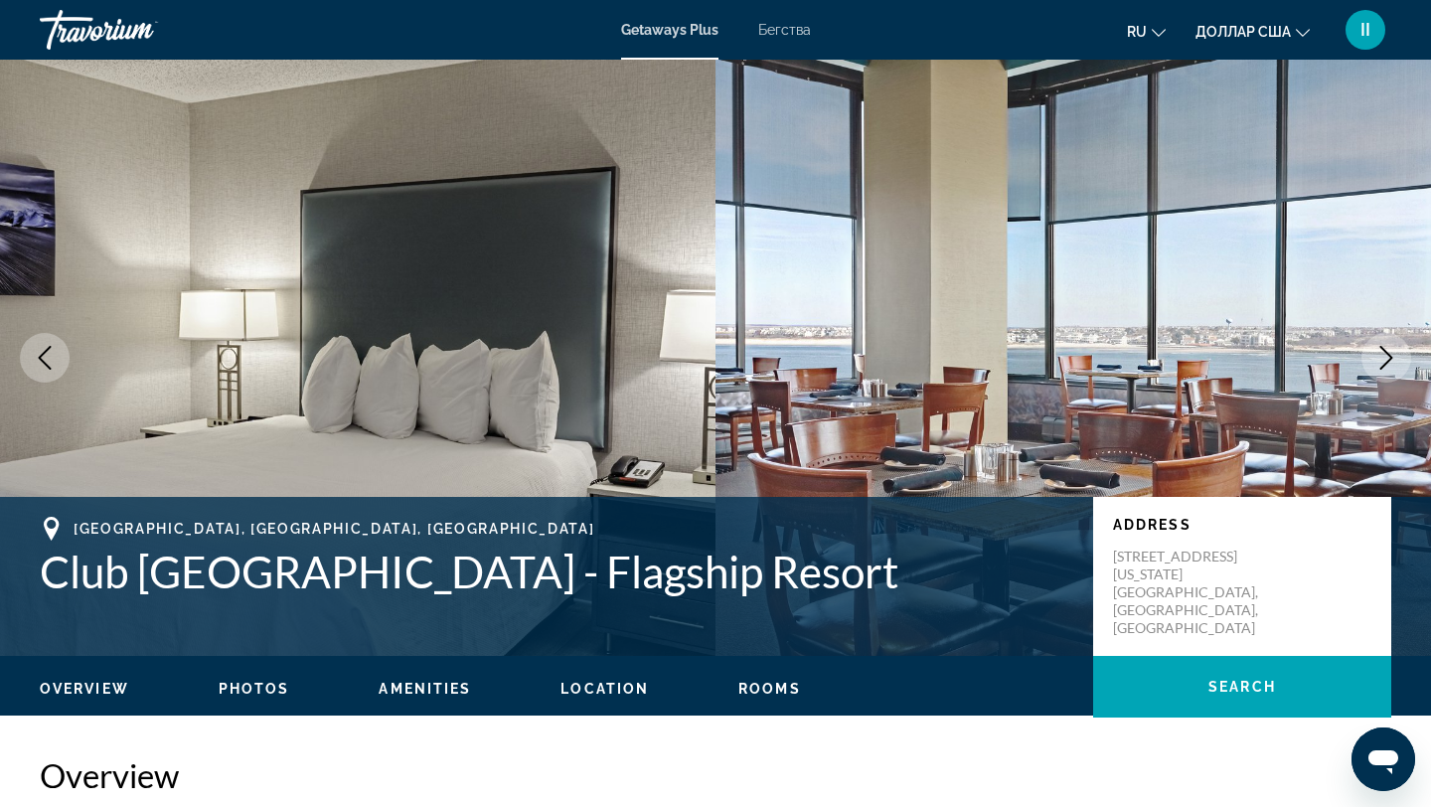
click at [1386, 356] on icon "Next image" at bounding box center [1386, 358] width 24 height 24
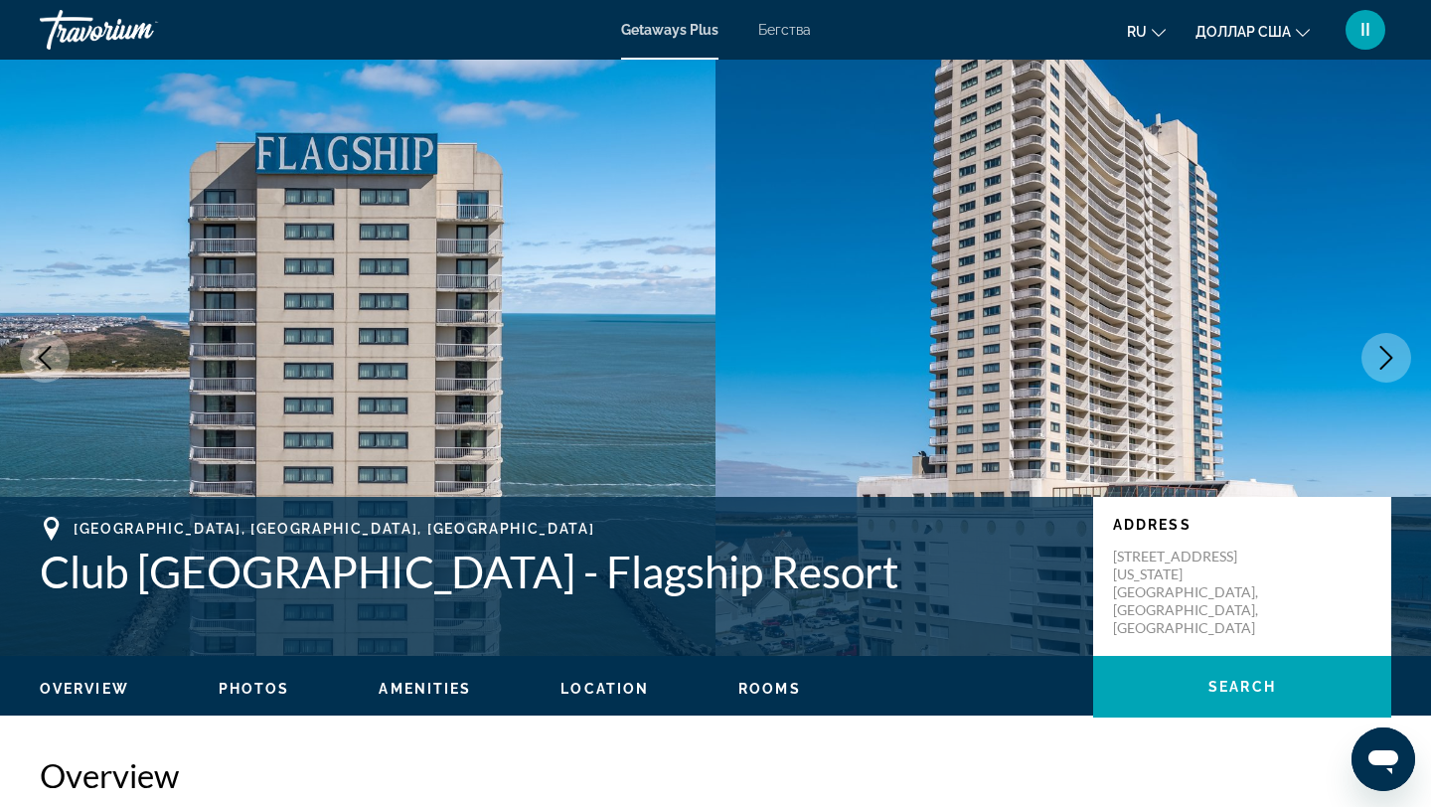
click at [1386, 356] on icon "Next image" at bounding box center [1386, 358] width 24 height 24
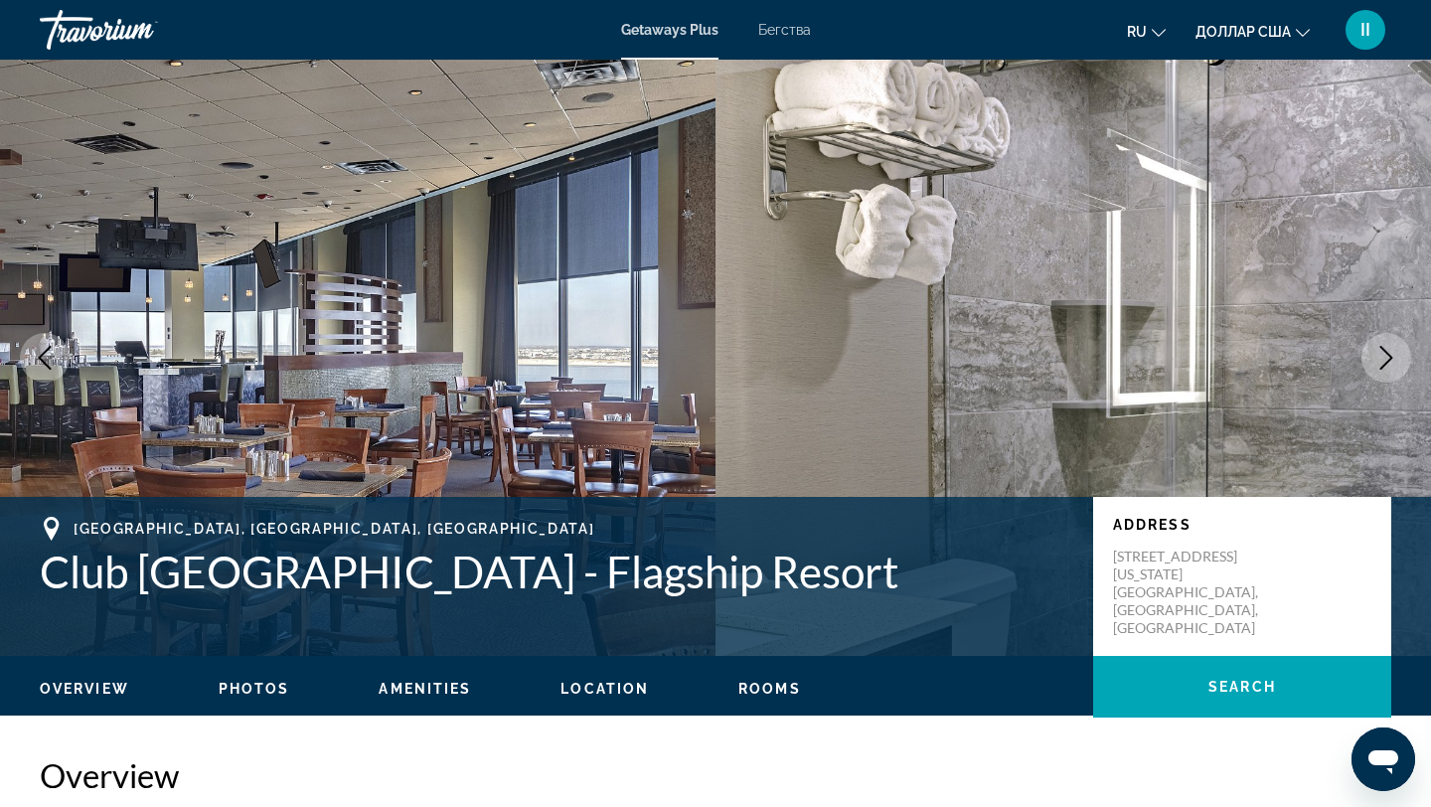
click at [1386, 356] on icon "Next image" at bounding box center [1386, 358] width 24 height 24
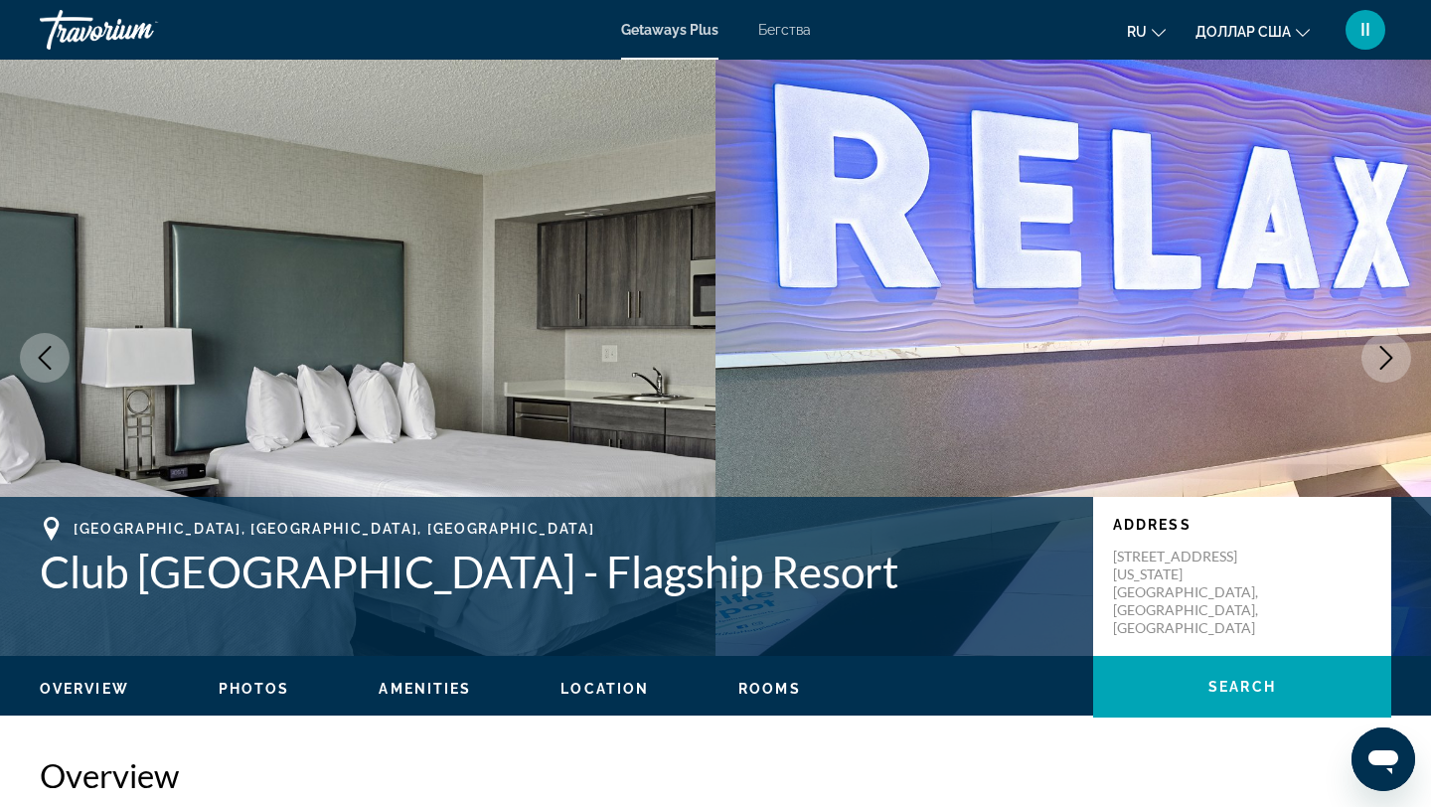
click at [1386, 356] on icon "Next image" at bounding box center [1386, 358] width 24 height 24
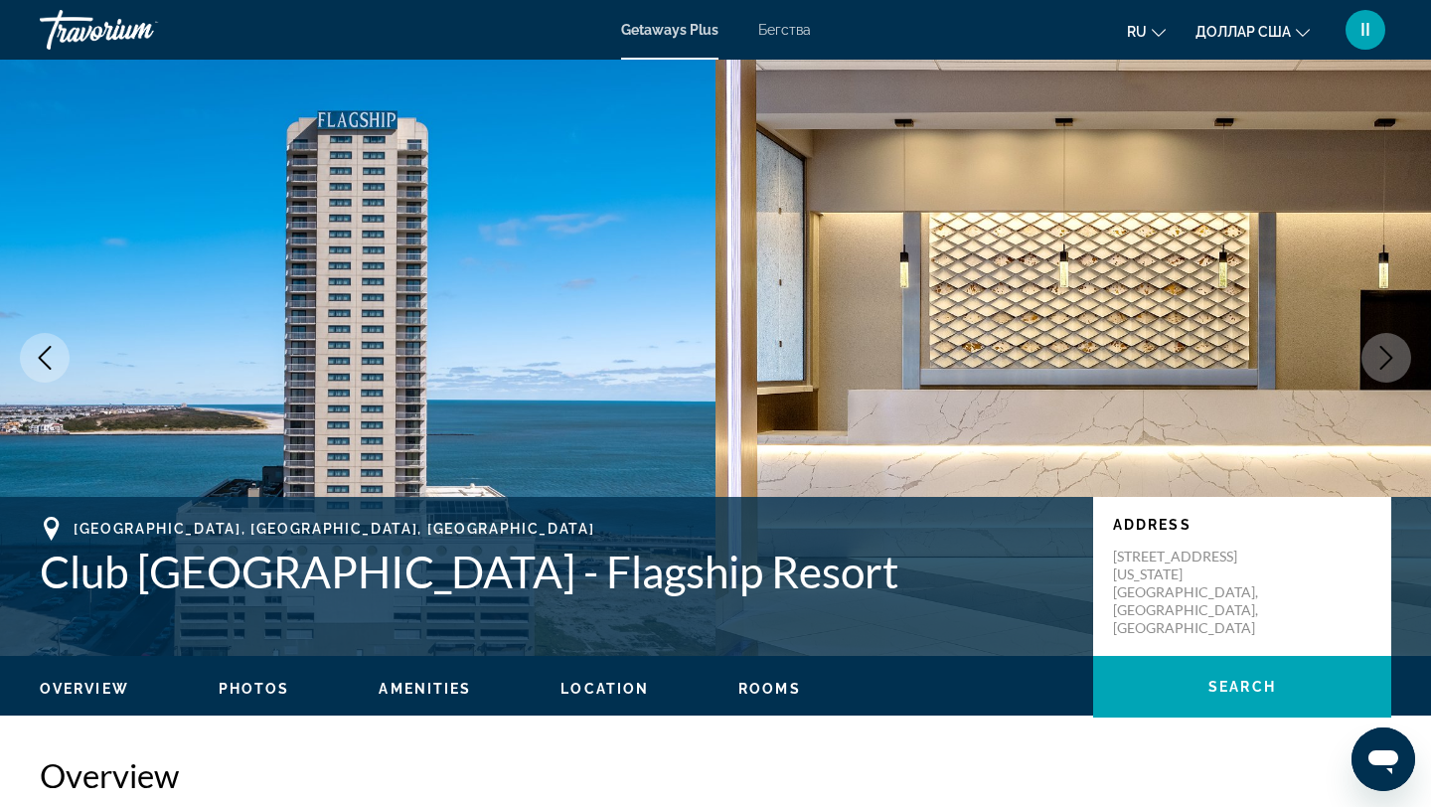
click at [1386, 356] on icon "Next image" at bounding box center [1386, 358] width 24 height 24
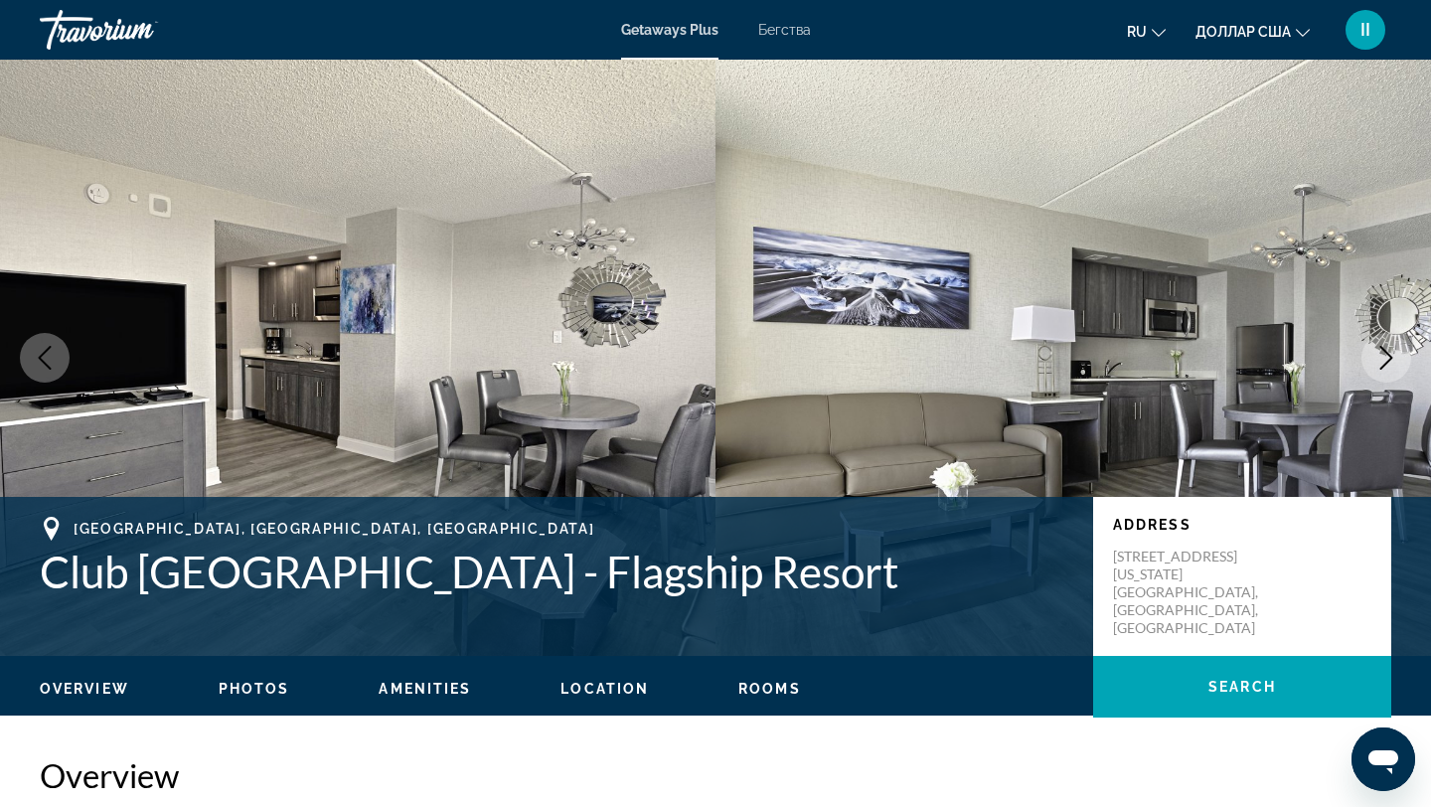
click at [1386, 356] on icon "Next image" at bounding box center [1386, 358] width 24 height 24
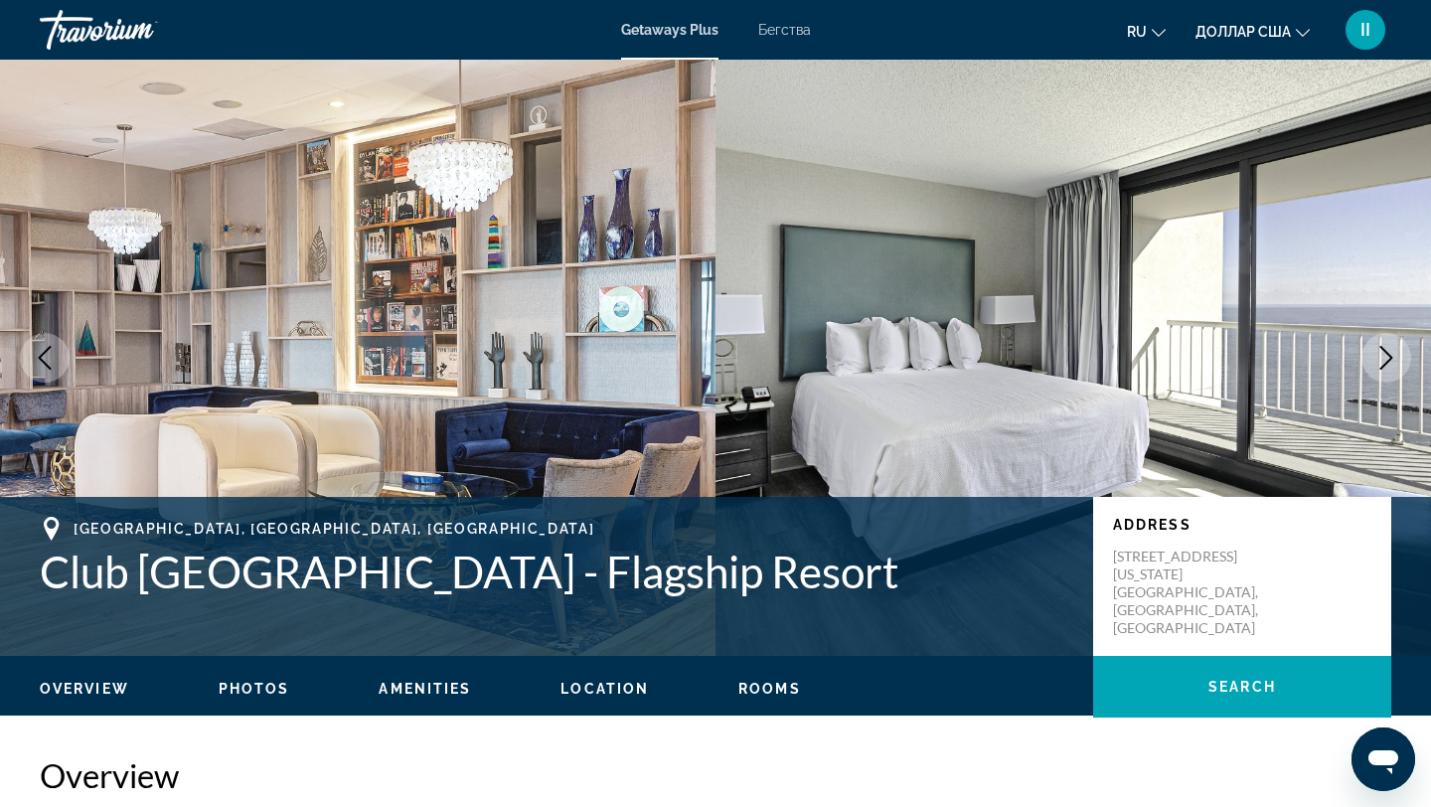
click at [1386, 356] on icon "Next image" at bounding box center [1386, 358] width 24 height 24
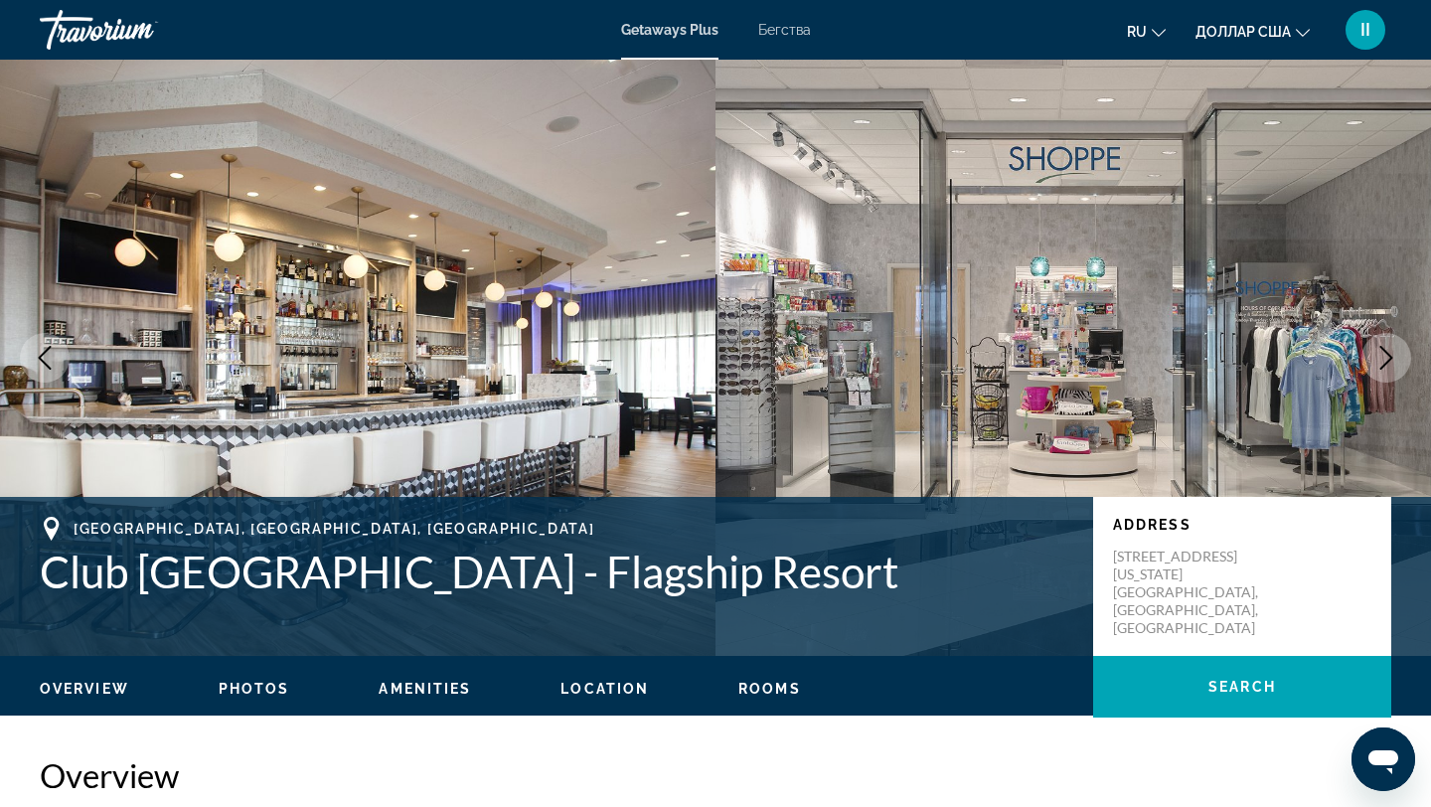
click at [1386, 356] on icon "Next image" at bounding box center [1386, 358] width 24 height 24
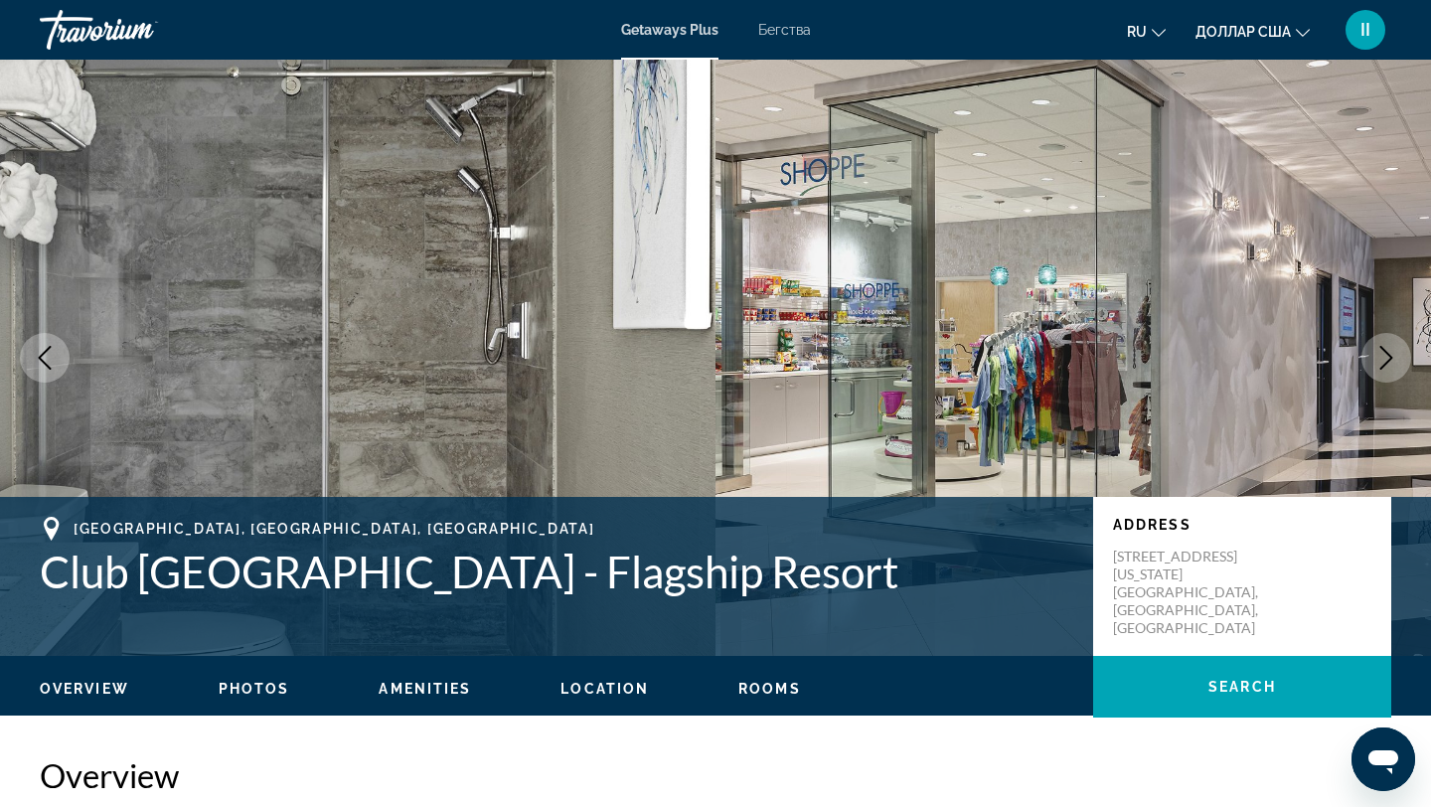
click at [1386, 356] on icon "Next image" at bounding box center [1386, 358] width 24 height 24
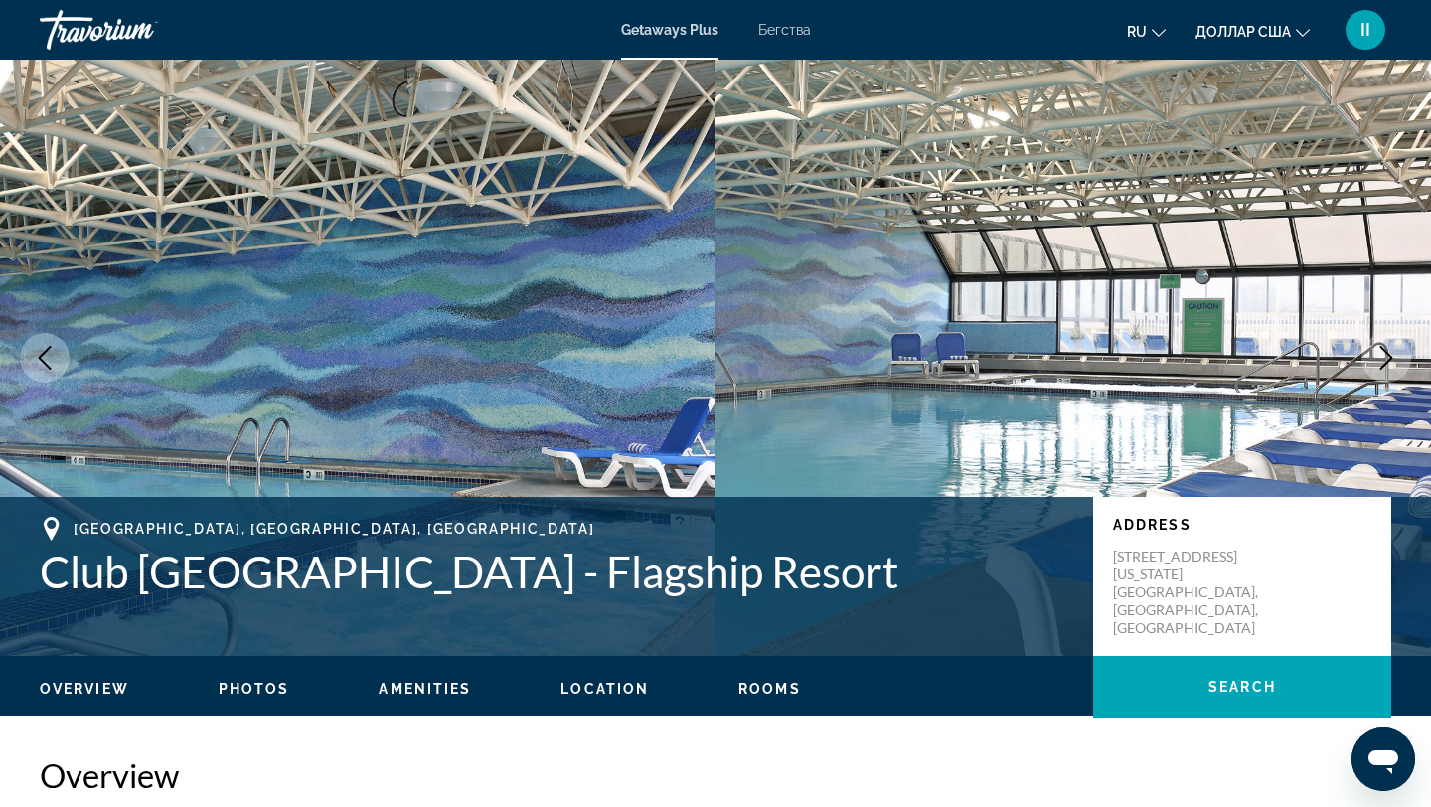
click at [1386, 356] on icon "Next image" at bounding box center [1386, 358] width 24 height 24
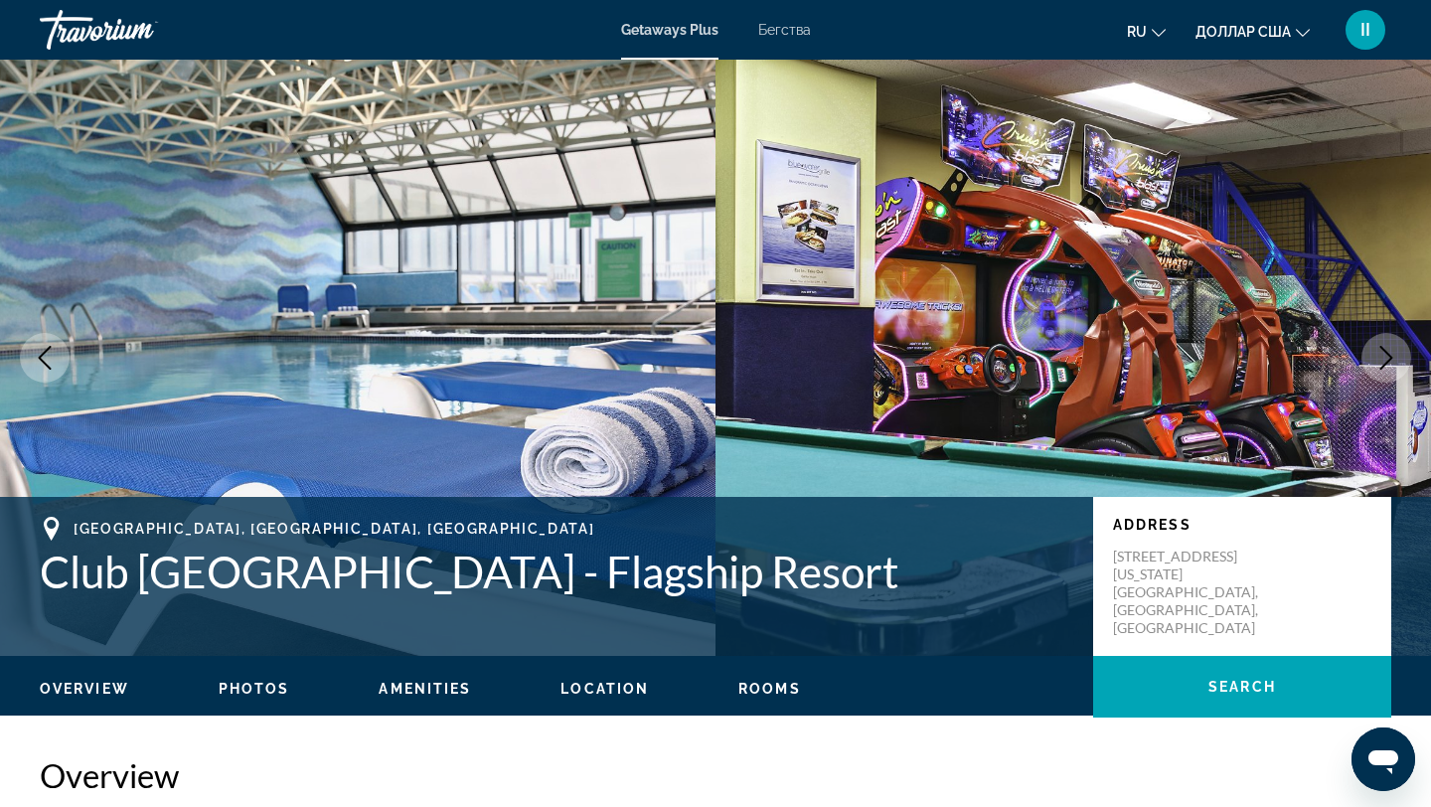
click at [1389, 356] on icon "Next image" at bounding box center [1386, 358] width 13 height 24
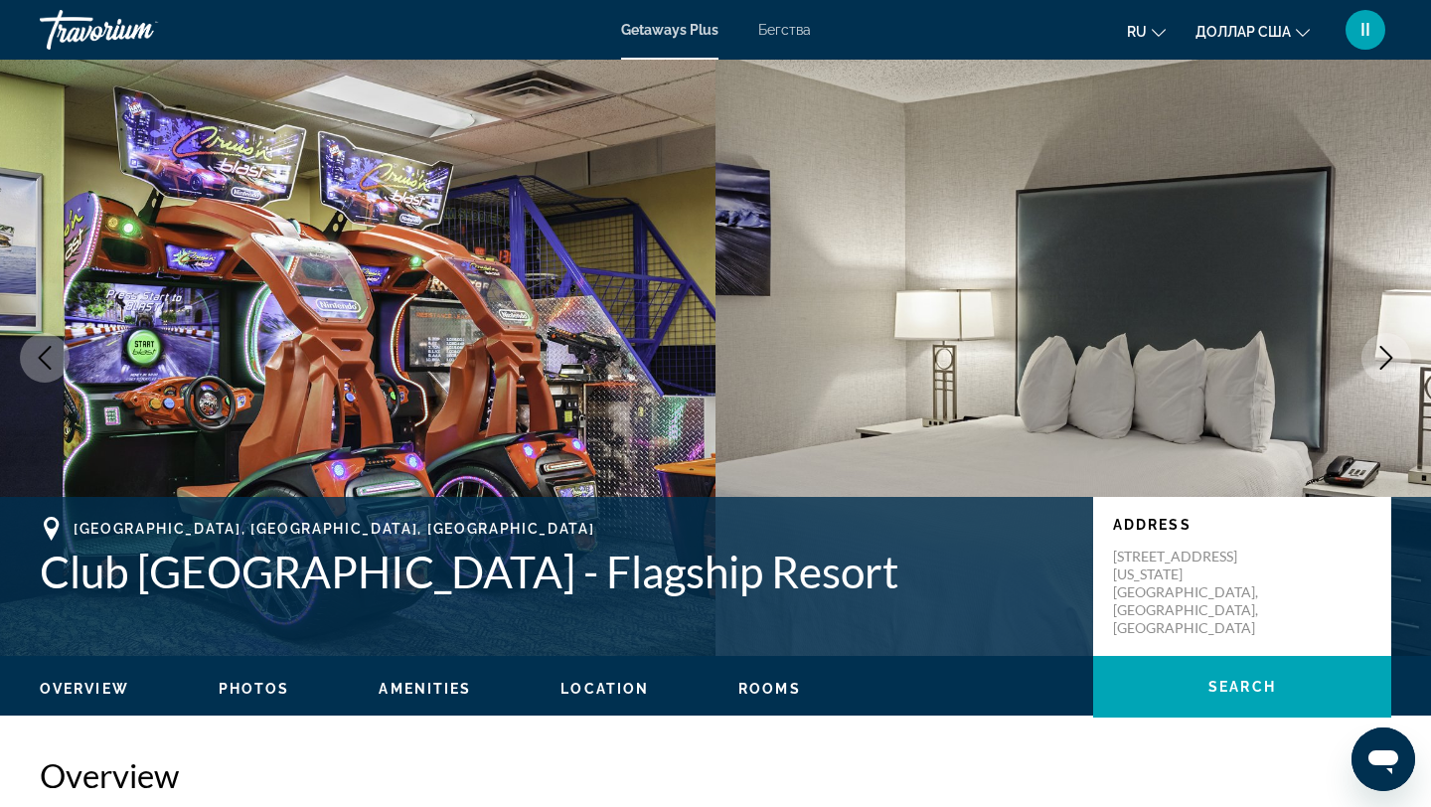
click at [1389, 356] on icon "Next image" at bounding box center [1386, 358] width 13 height 24
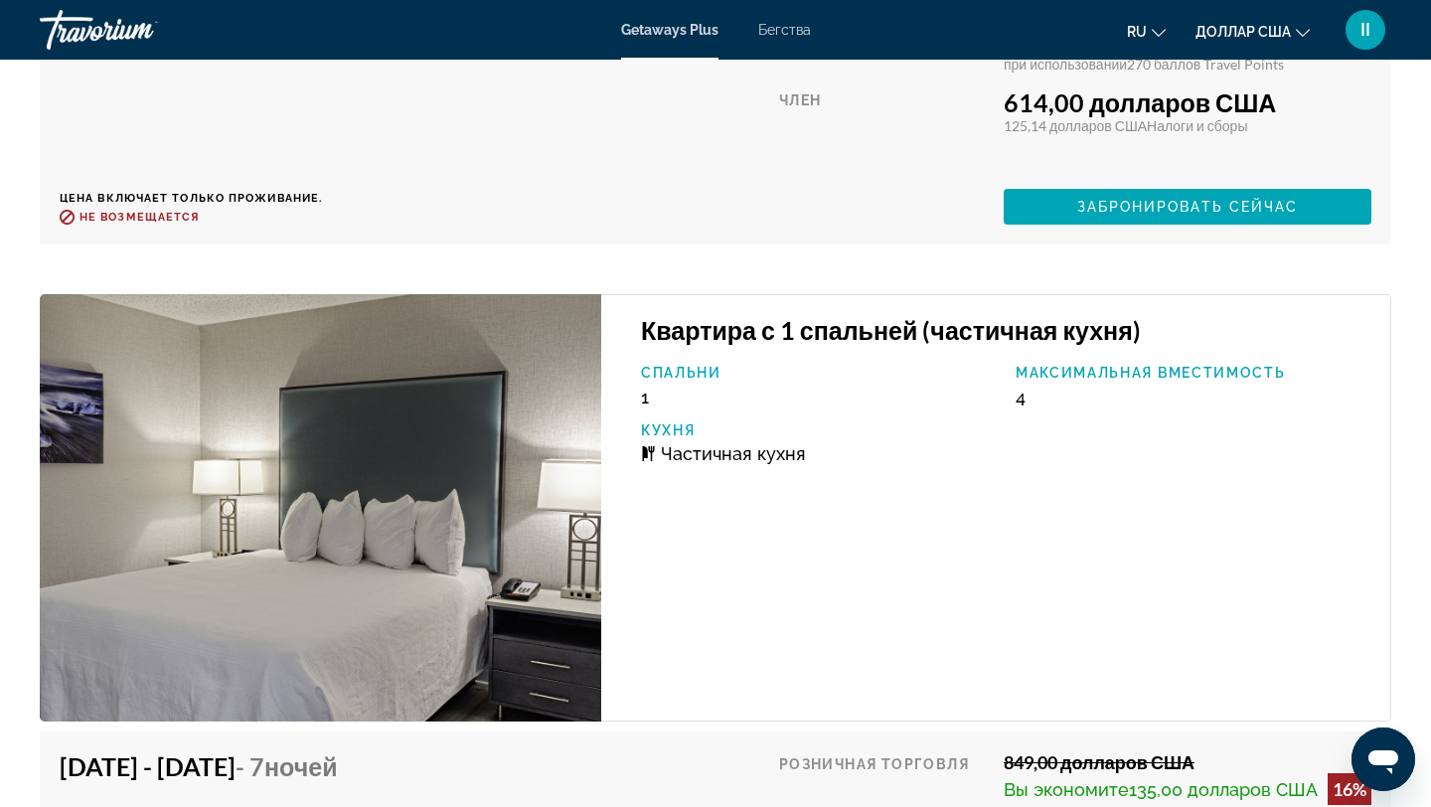
scroll to position [5220, 0]
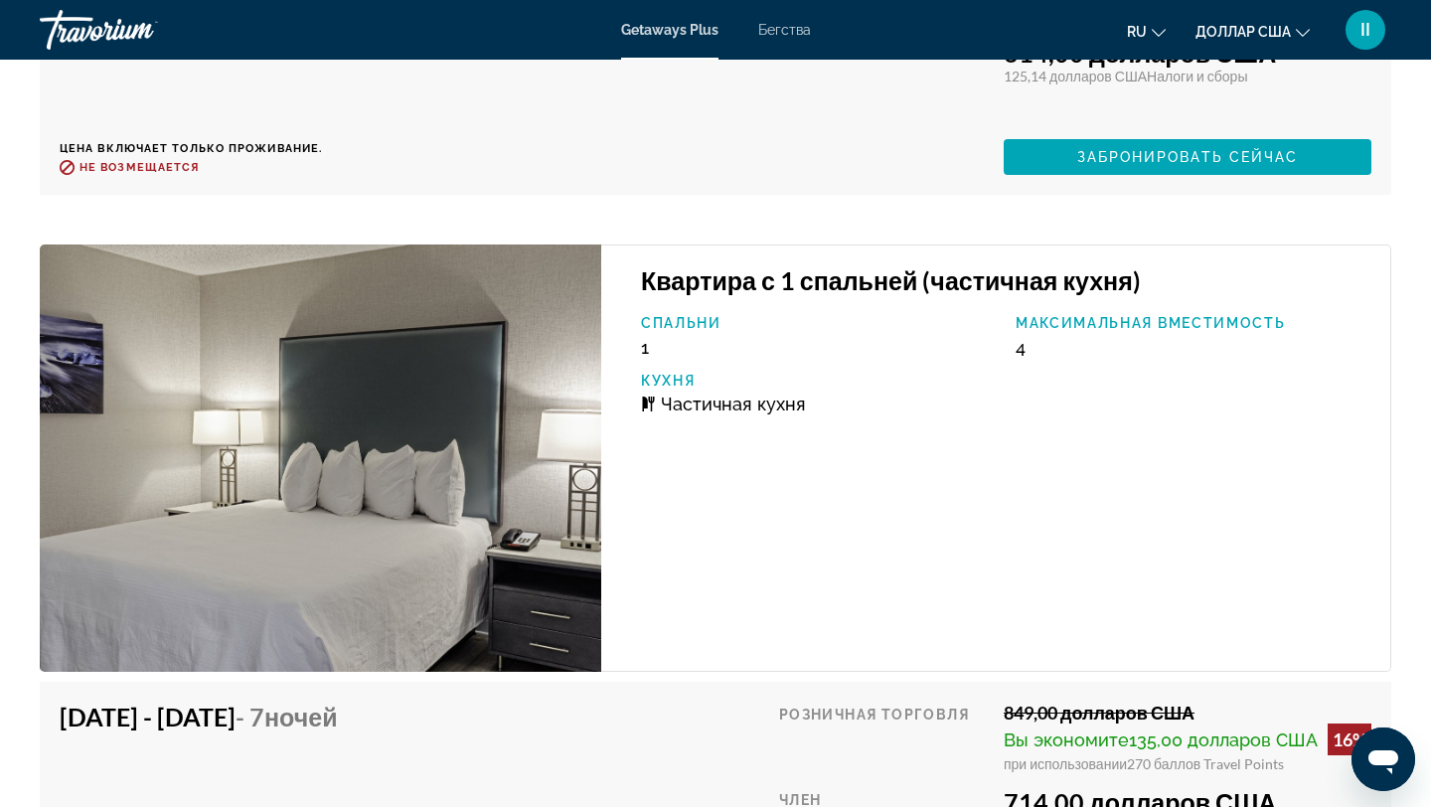
click at [378, 453] on img "Основное содержание" at bounding box center [320, 457] width 561 height 427
click at [474, 384] on img "Основное содержание" at bounding box center [320, 457] width 561 height 427
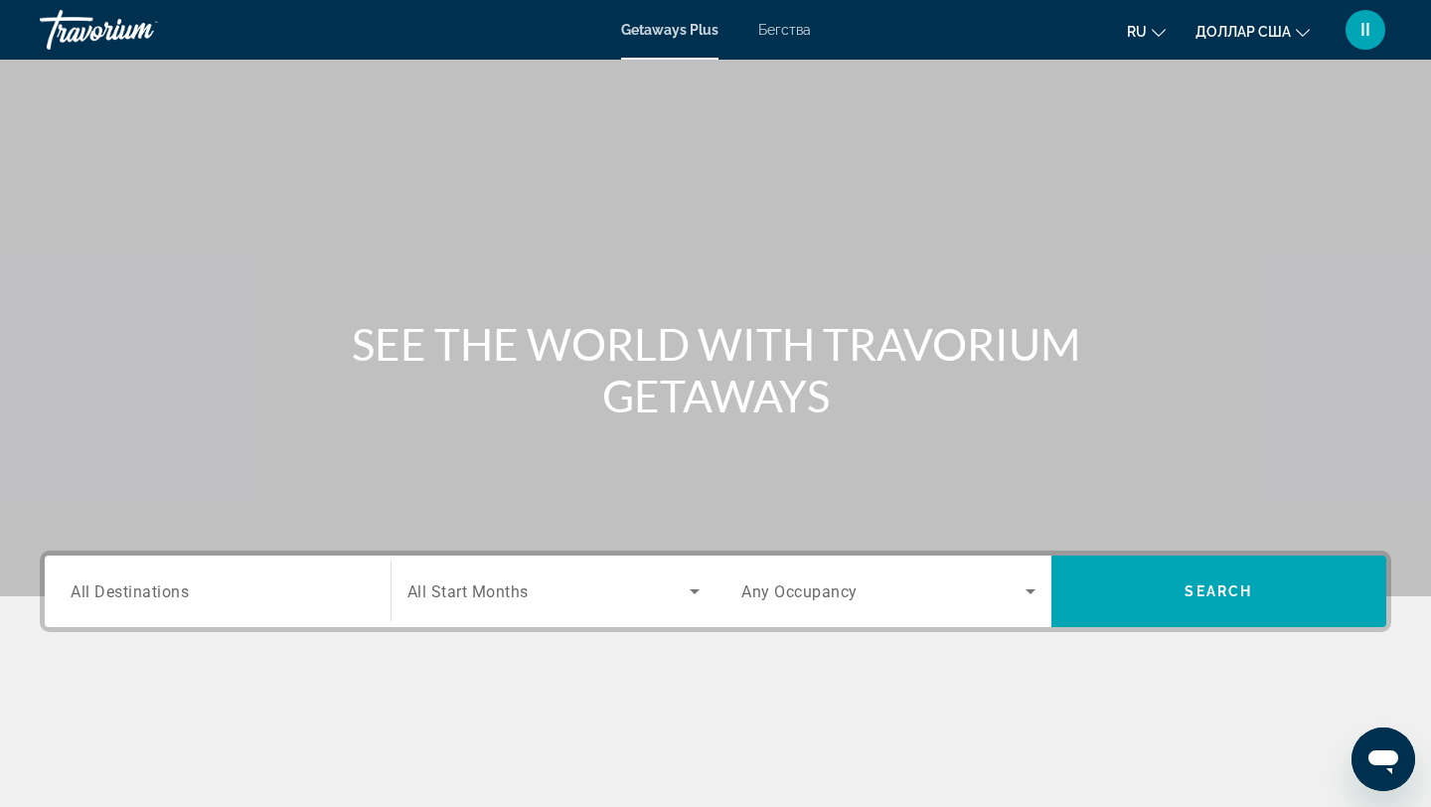
click at [178, 595] on span "All Destinations" at bounding box center [130, 590] width 118 height 19
click at [178, 595] on input "Destination All Destinations" at bounding box center [218, 592] width 294 height 24
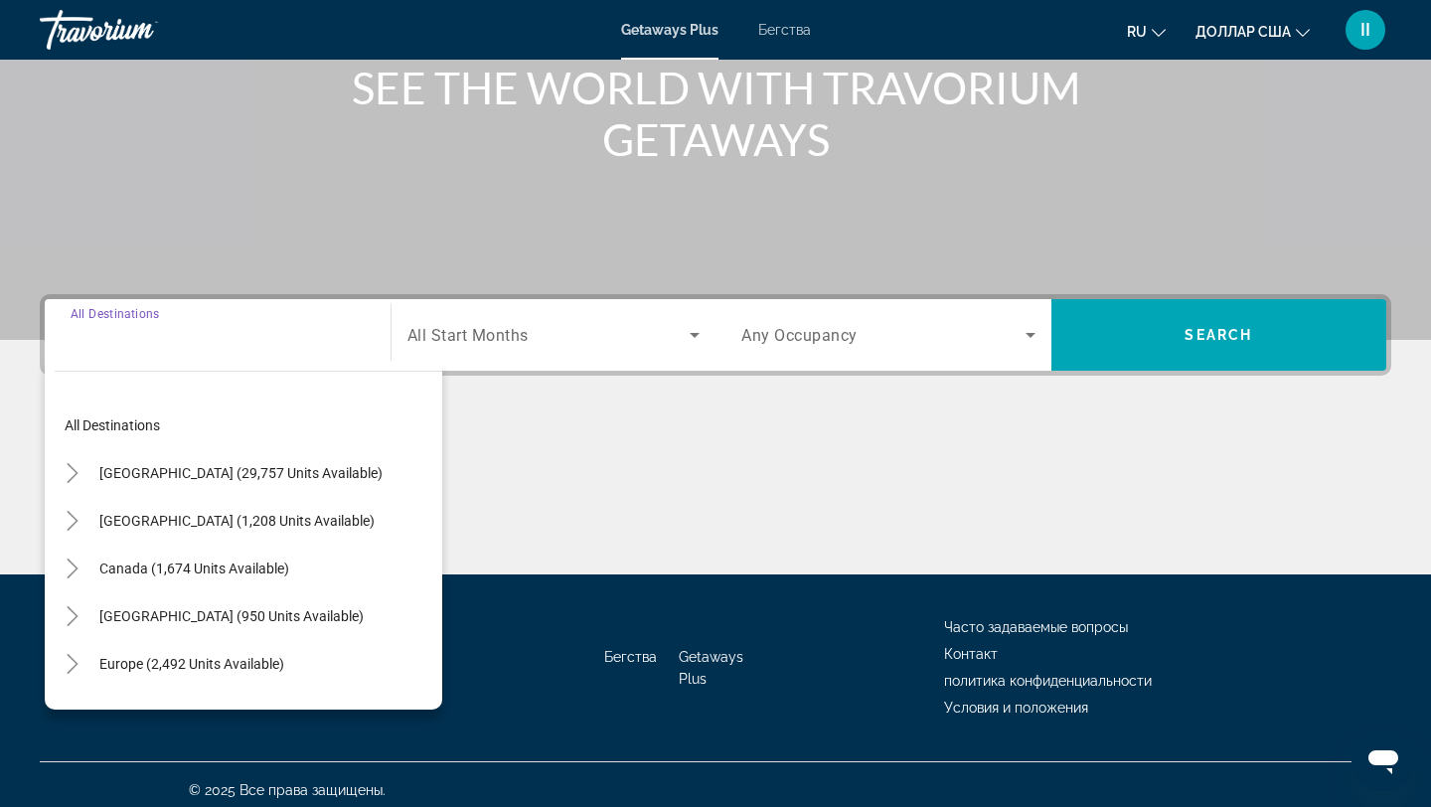
scroll to position [267, 0]
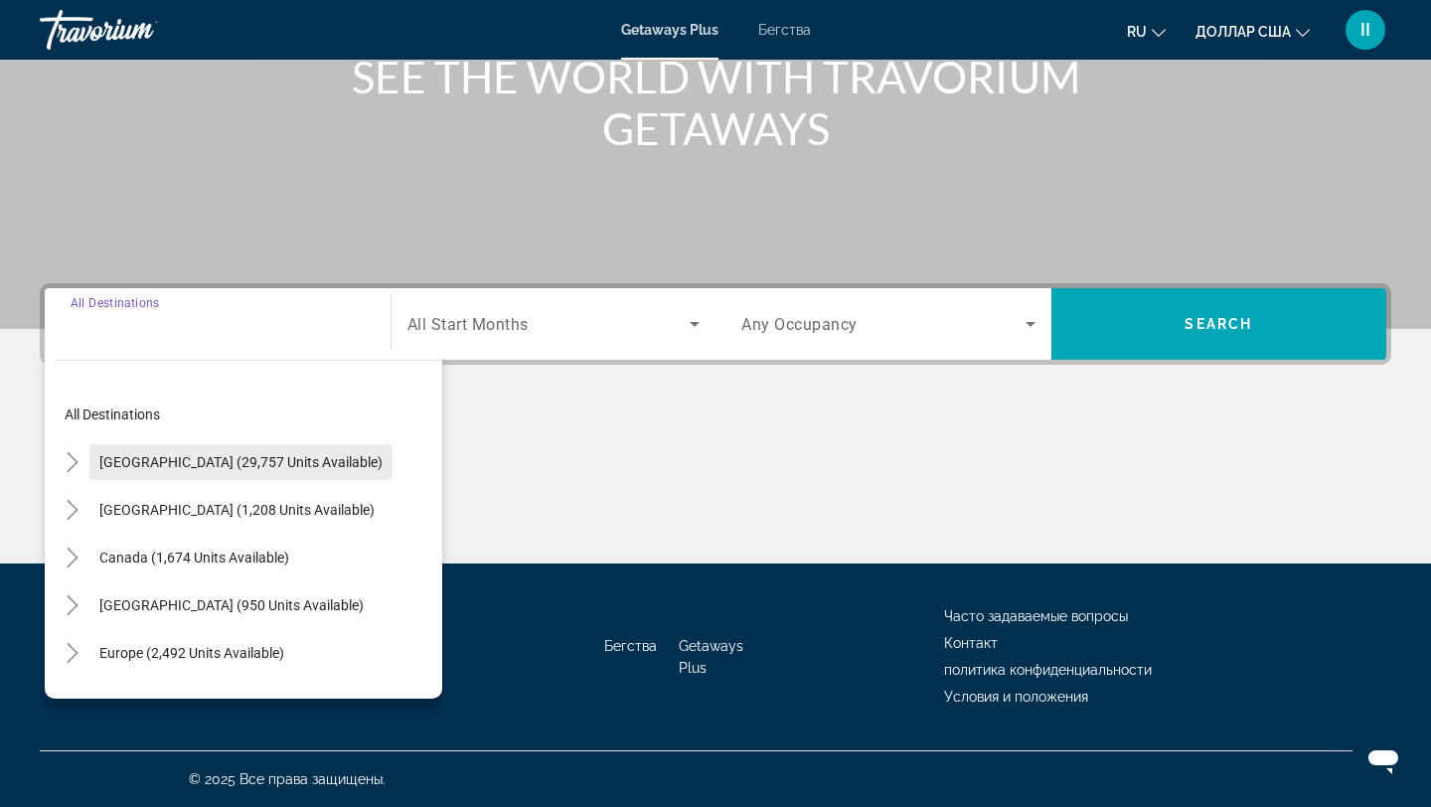
click at [212, 458] on span "[GEOGRAPHIC_DATA] (29,757 units available)" at bounding box center [240, 462] width 283 height 16
type input "**********"
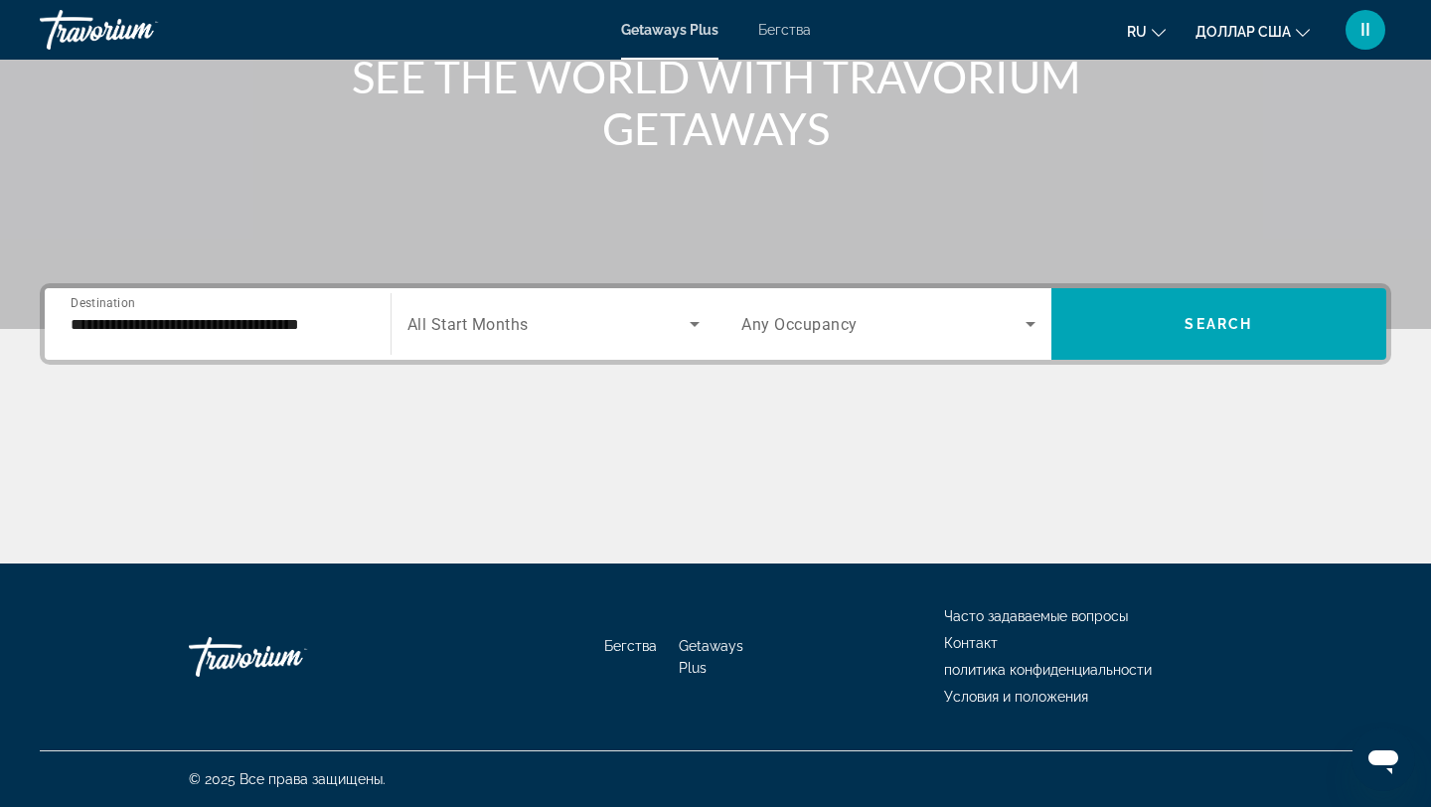
click at [498, 325] on span "All Start Months" at bounding box center [467, 324] width 121 height 19
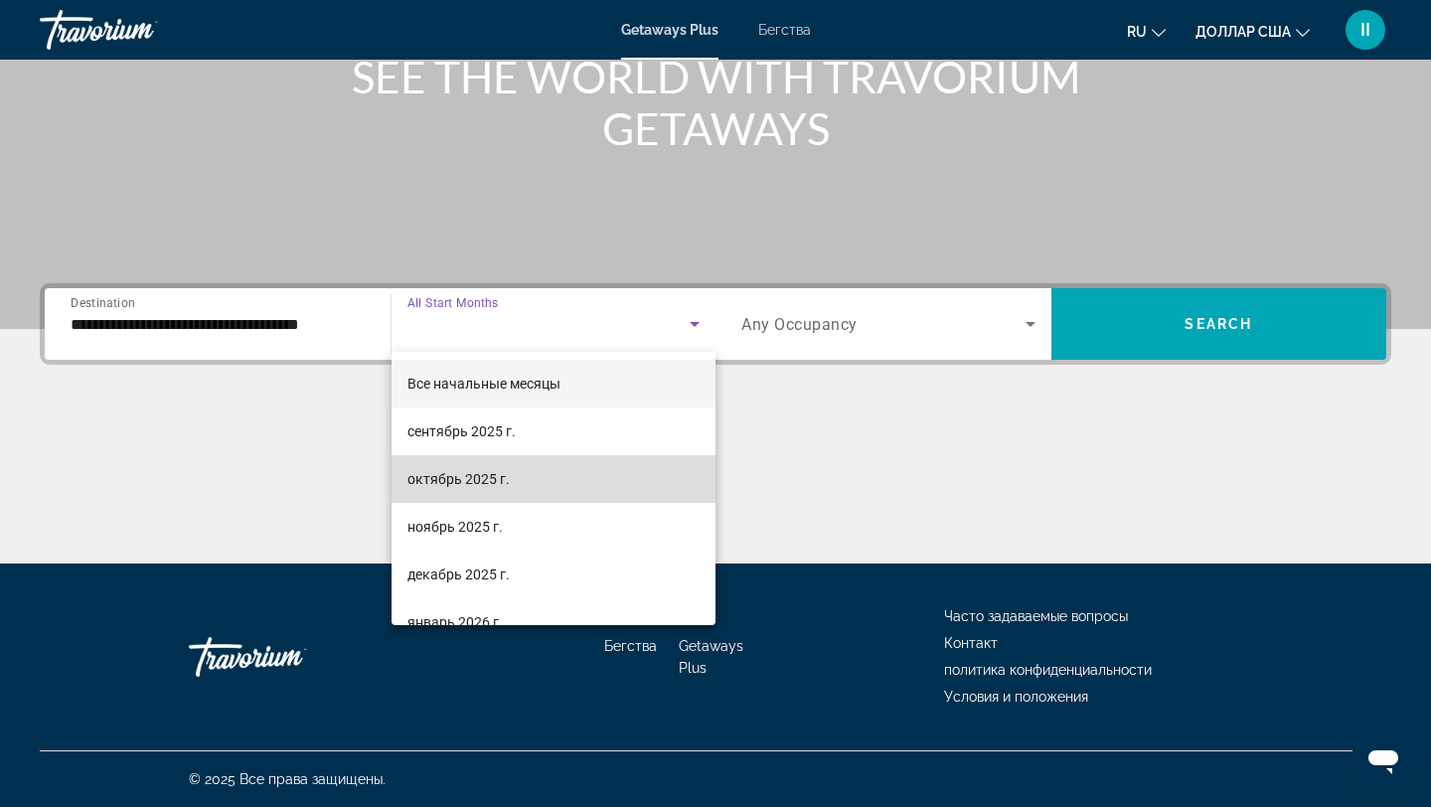
click at [502, 471] on font "октябрь 2025 г." at bounding box center [458, 479] width 102 height 16
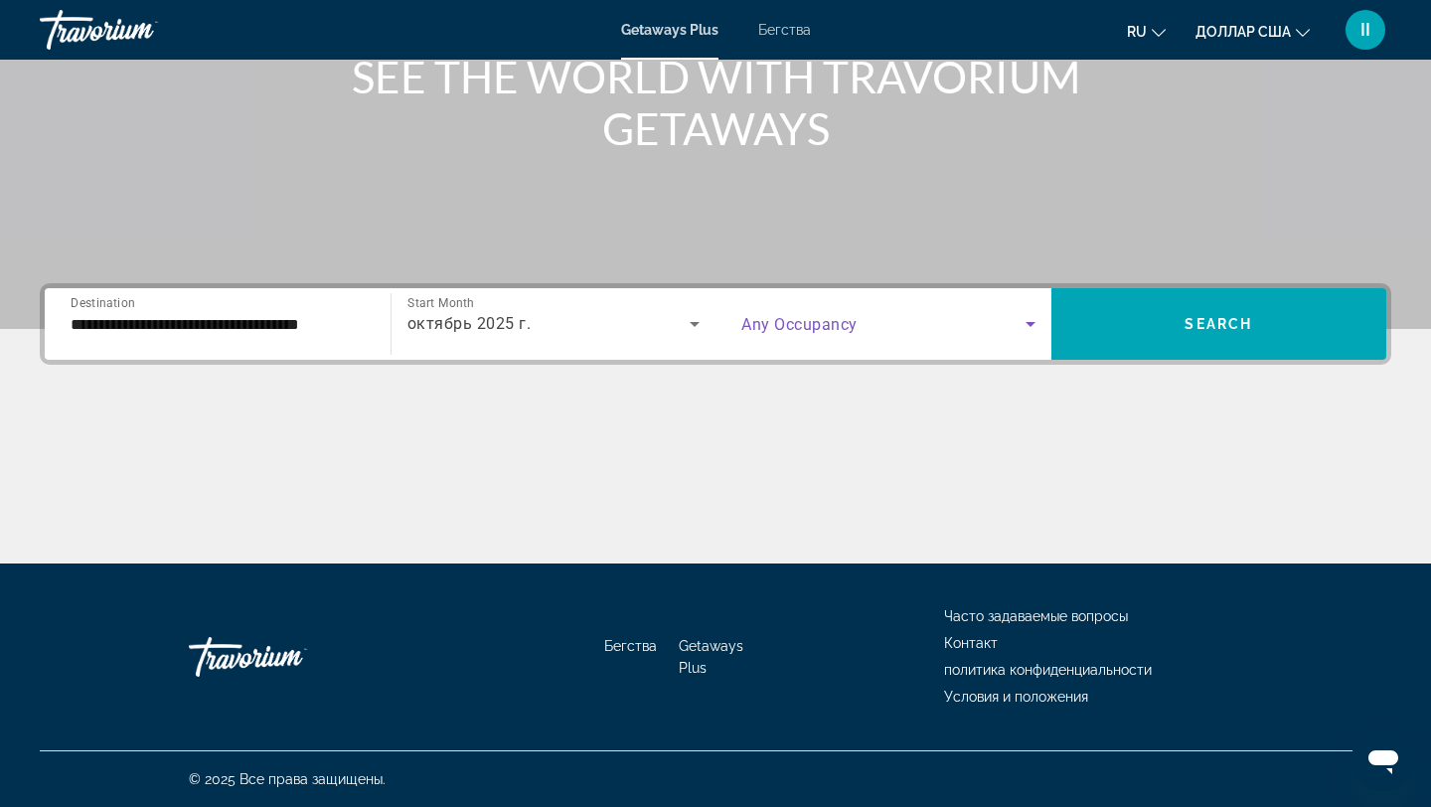
click at [1026, 320] on icon "Search widget" at bounding box center [1030, 324] width 24 height 24
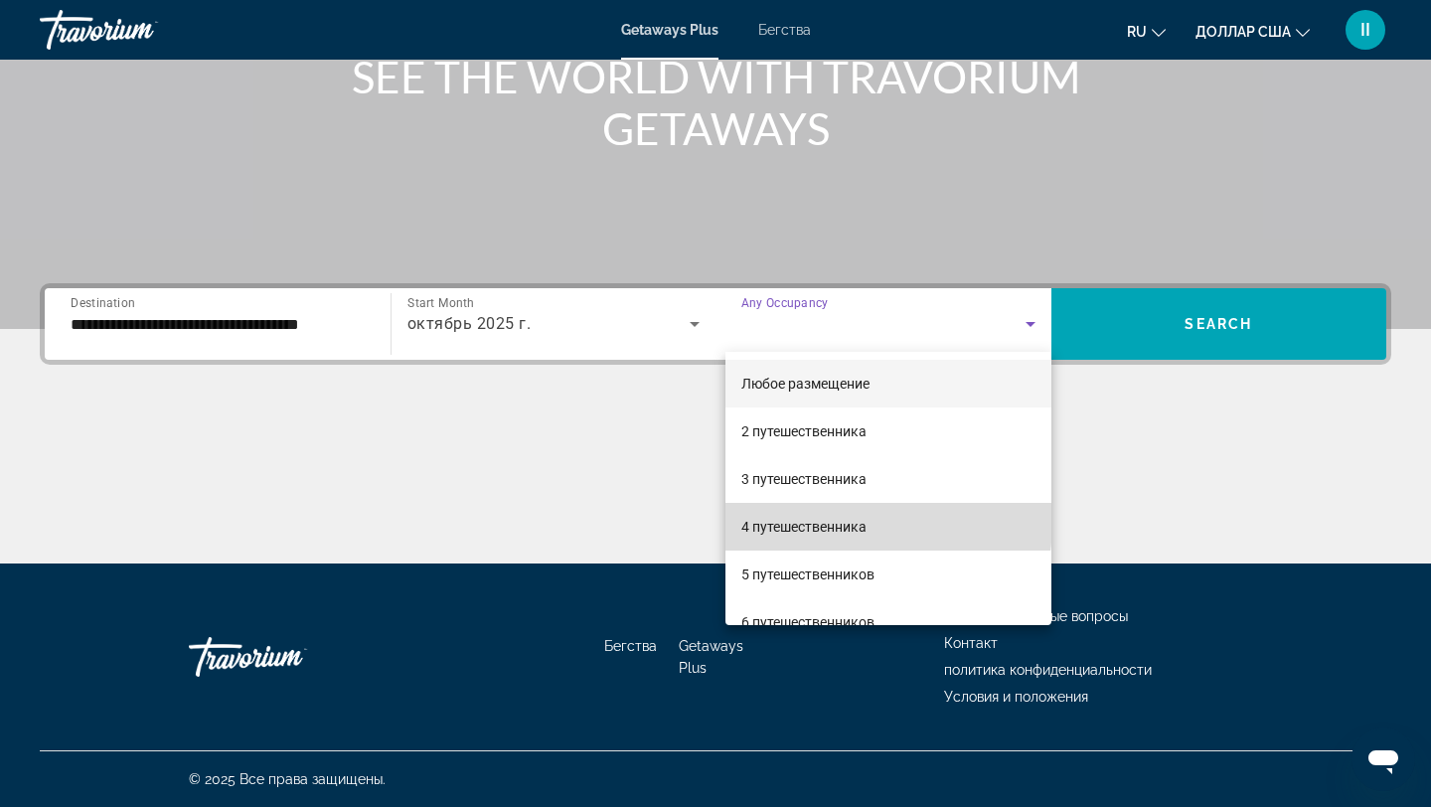
click at [833, 522] on font "4 путешественника" at bounding box center [803, 527] width 125 height 16
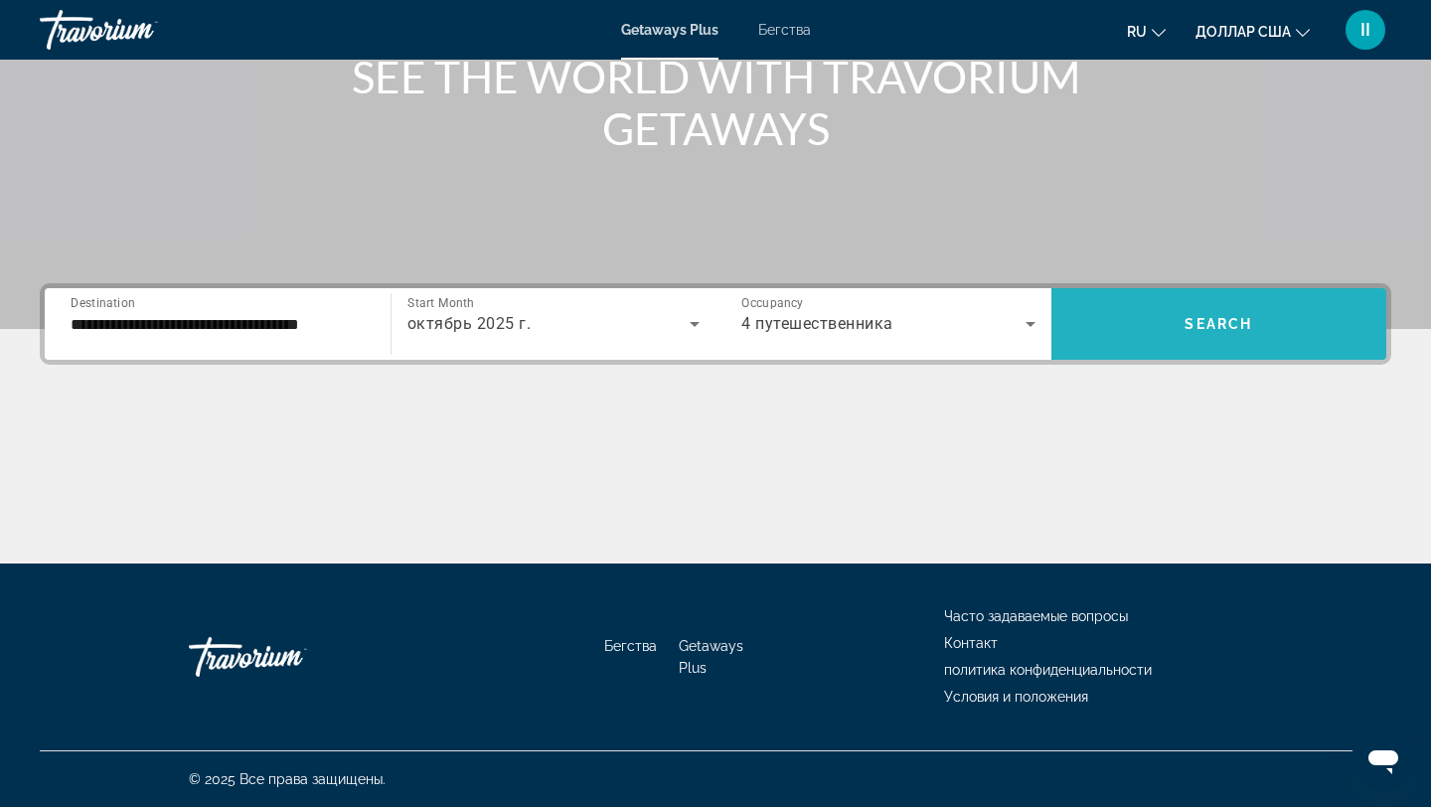
click at [1185, 327] on span "Search" at bounding box center [1218, 324] width 68 height 16
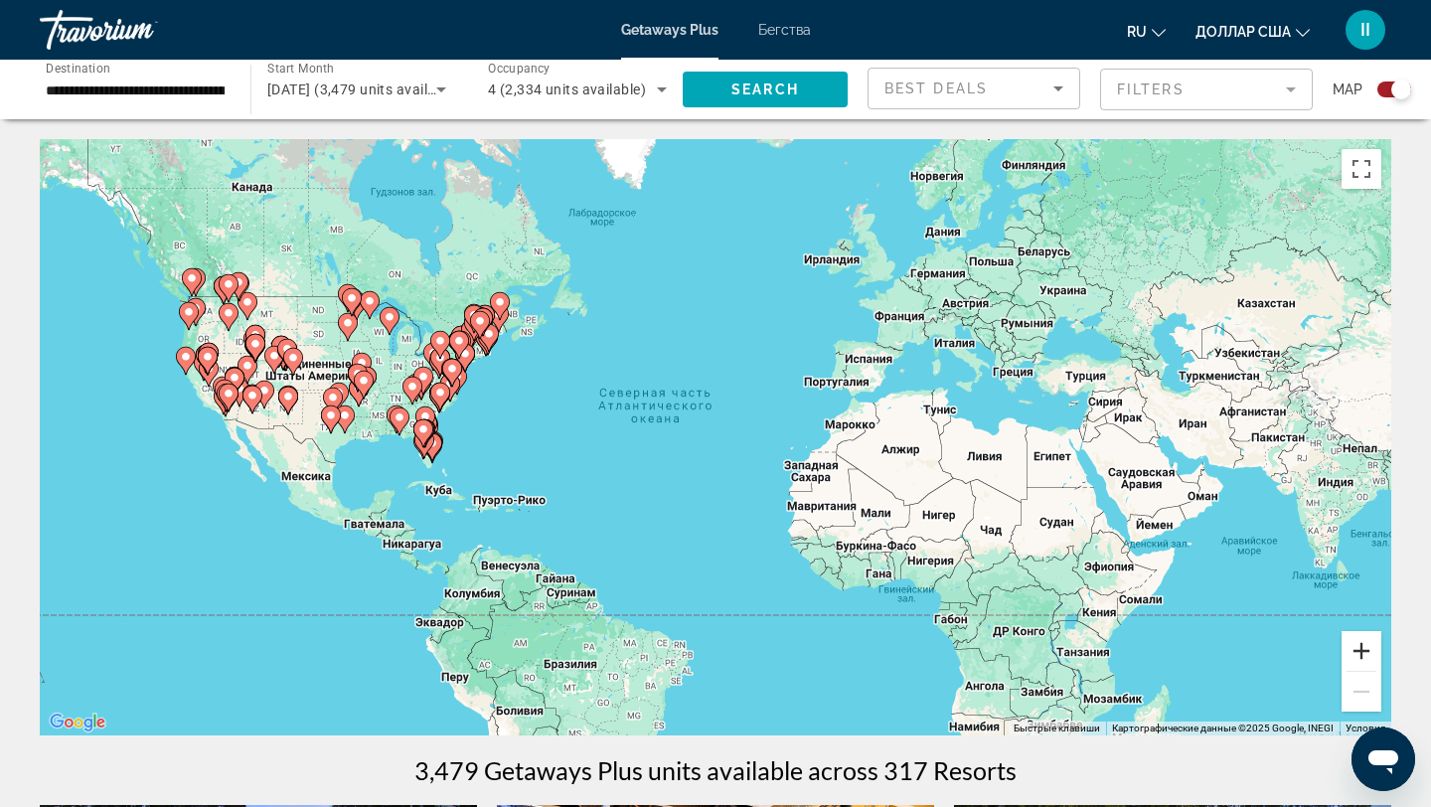
click at [1352, 653] on button "Увеличить" at bounding box center [1361, 651] width 40 height 40
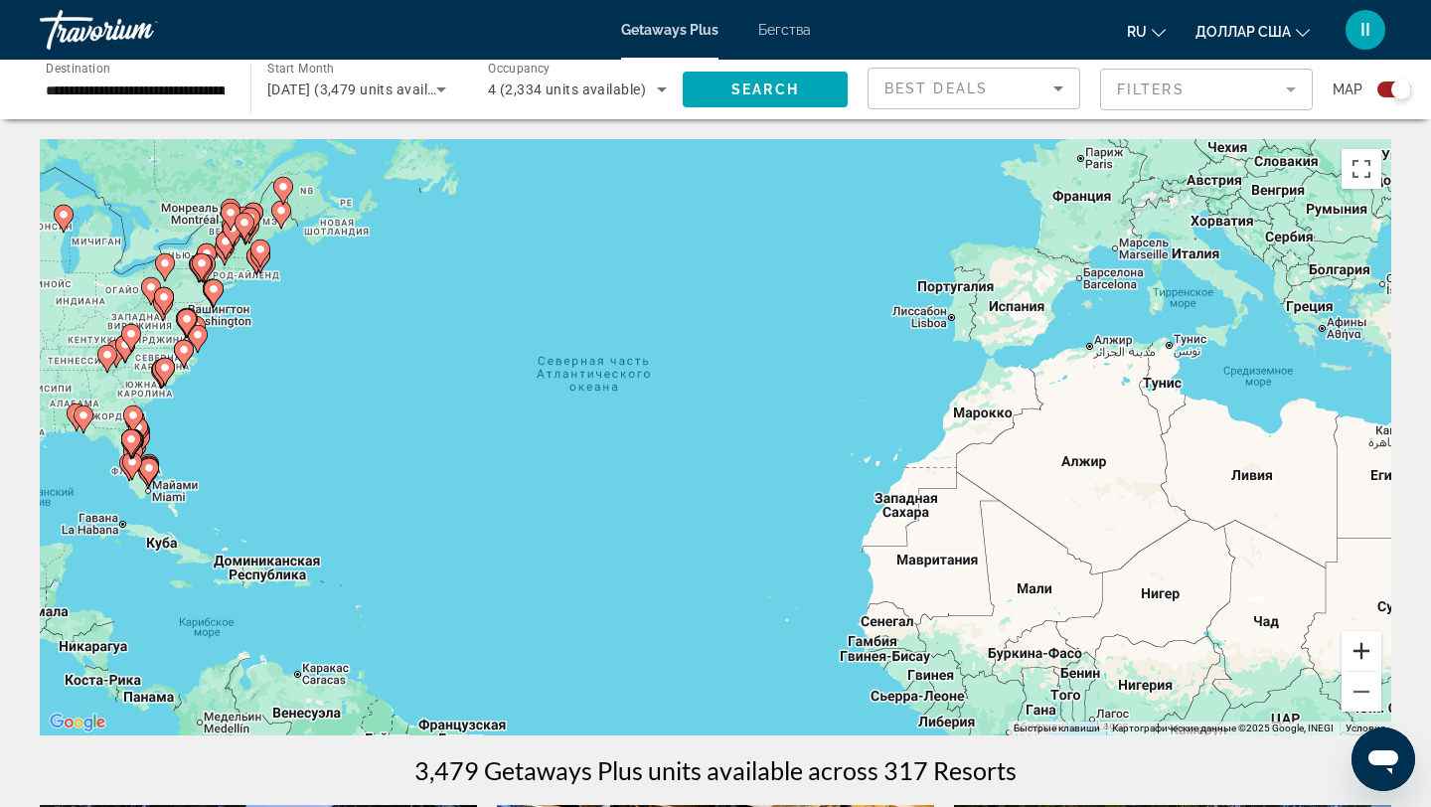
click at [1363, 649] on button "Увеличить" at bounding box center [1361, 651] width 40 height 40
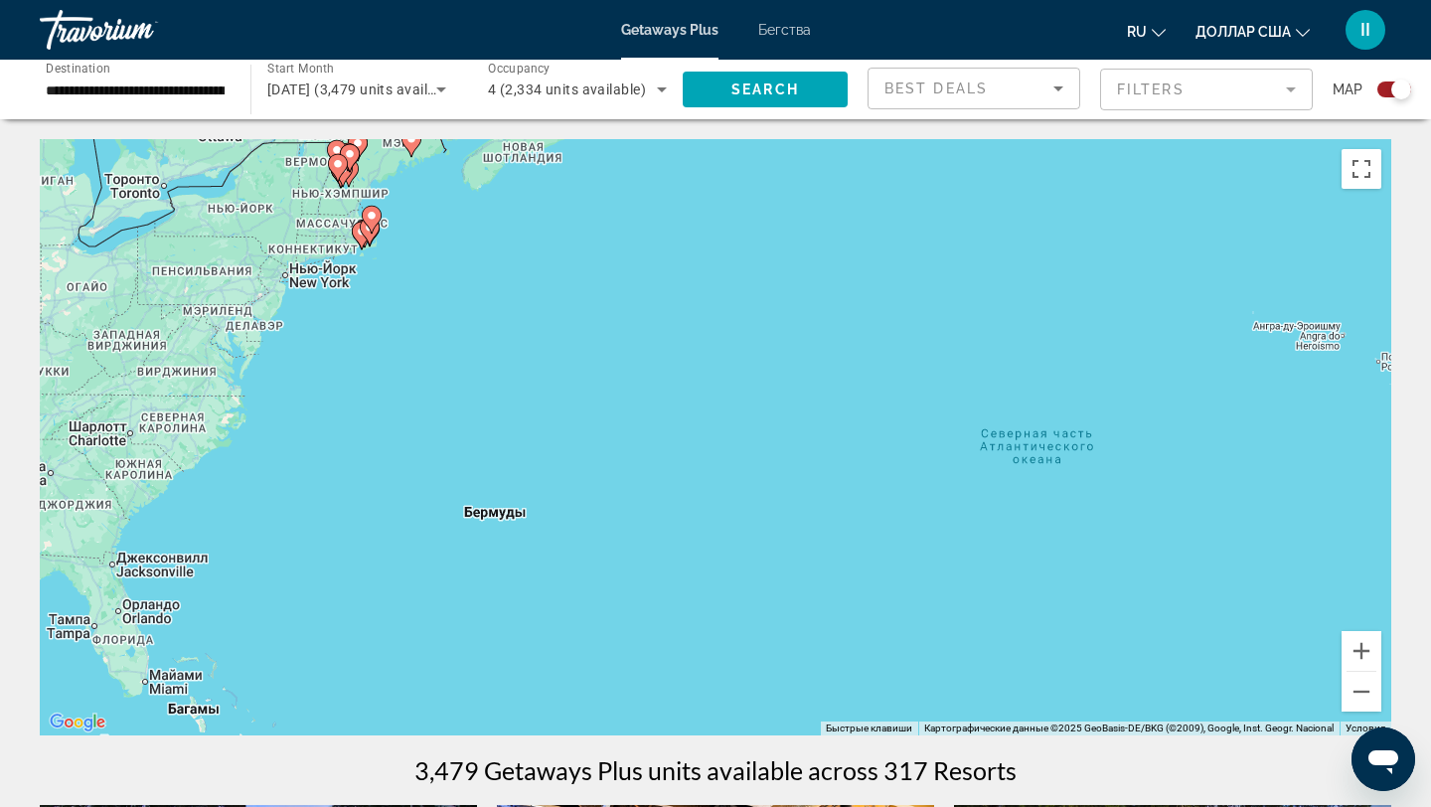
drag, startPoint x: 429, startPoint y: 449, endPoint x: 1018, endPoint y: 615, distance: 612.1
click at [1015, 611] on div "Чтобы активировать перетаскивание с помощью клавиатуры, нажмите Alt + Ввод. Пос…" at bounding box center [715, 437] width 1351 height 596
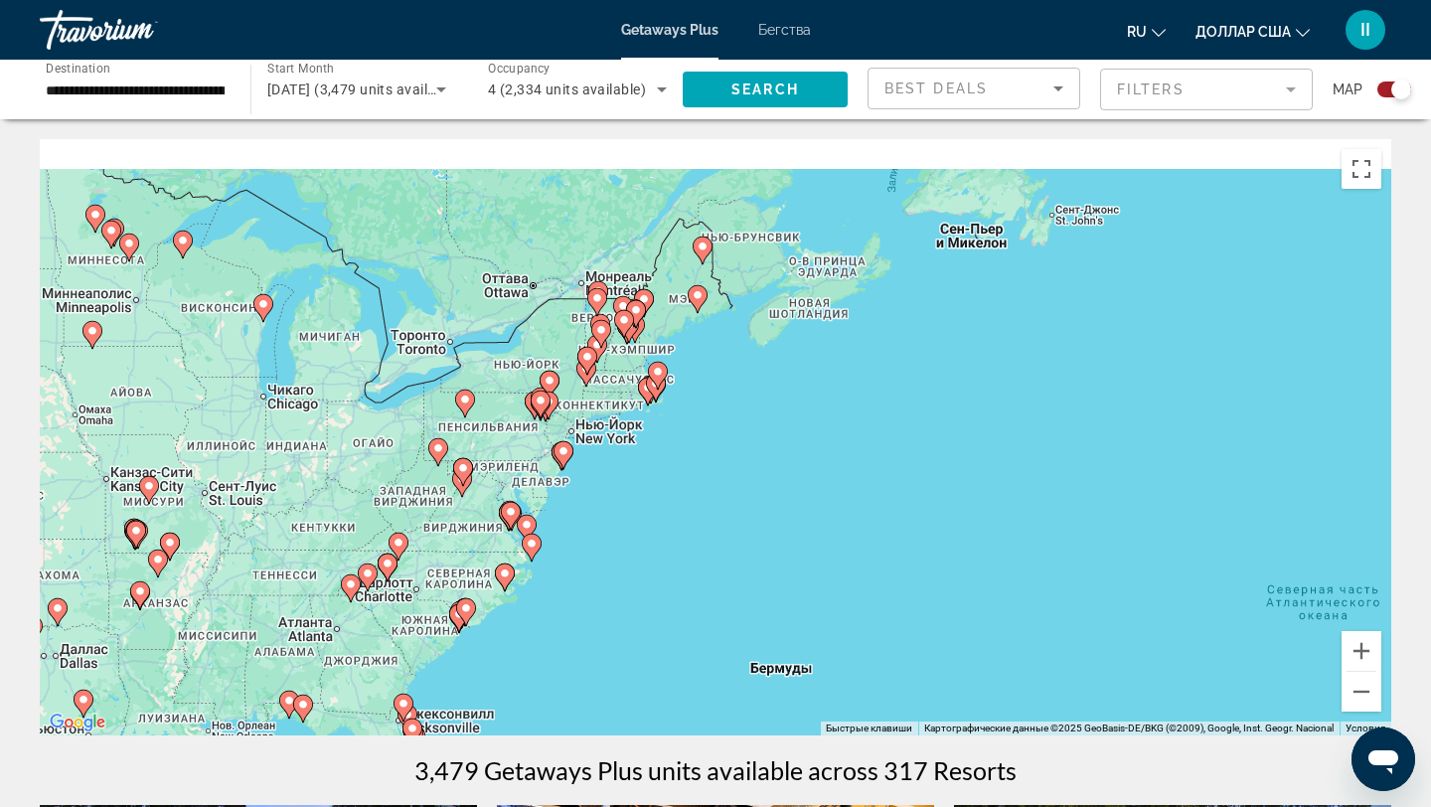
drag, startPoint x: 490, startPoint y: 406, endPoint x: 749, endPoint y: 533, distance: 288.4
click at [741, 516] on div "Чтобы активировать перетаскивание с помощью клавиатуры, нажмите Alt + Ввод. Пос…" at bounding box center [715, 437] width 1351 height 596
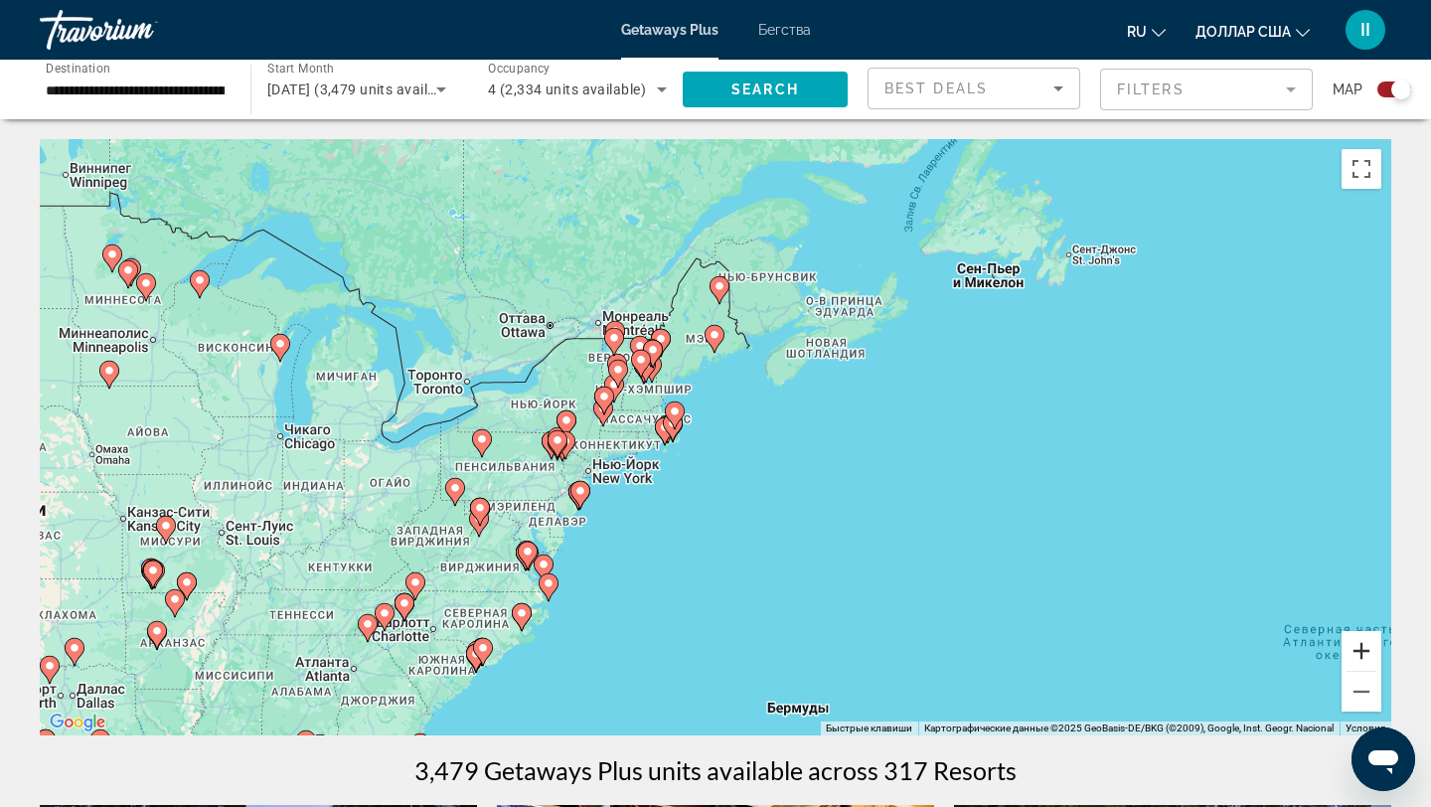
click at [1361, 647] on button "Увеличить" at bounding box center [1361, 651] width 40 height 40
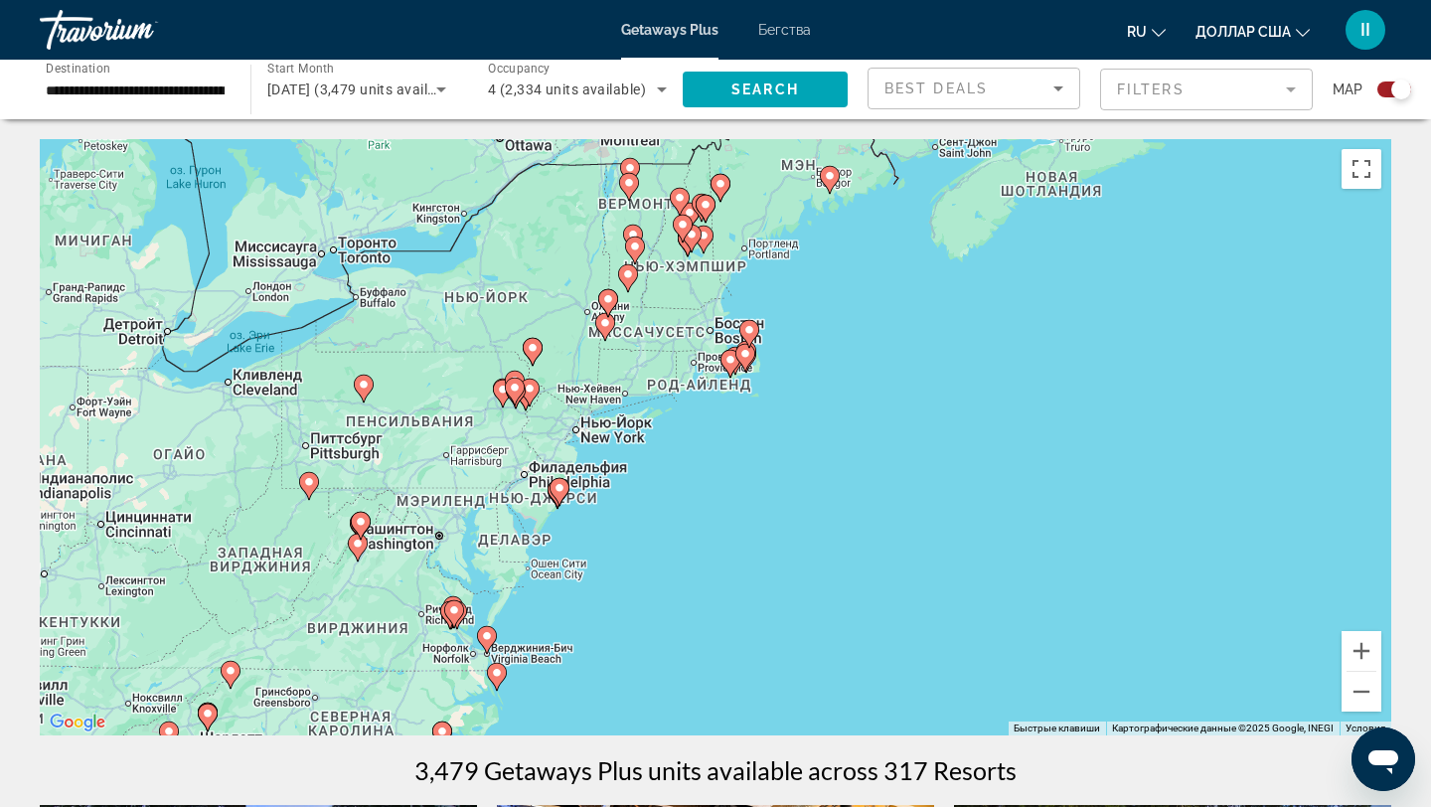
drag, startPoint x: 883, startPoint y: 610, endPoint x: 1016, endPoint y: 528, distance: 156.6
click at [1016, 528] on div "Чтобы активировать перетаскивание с помощью клавиатуры, нажмите Alt + Ввод. Пос…" at bounding box center [715, 437] width 1351 height 596
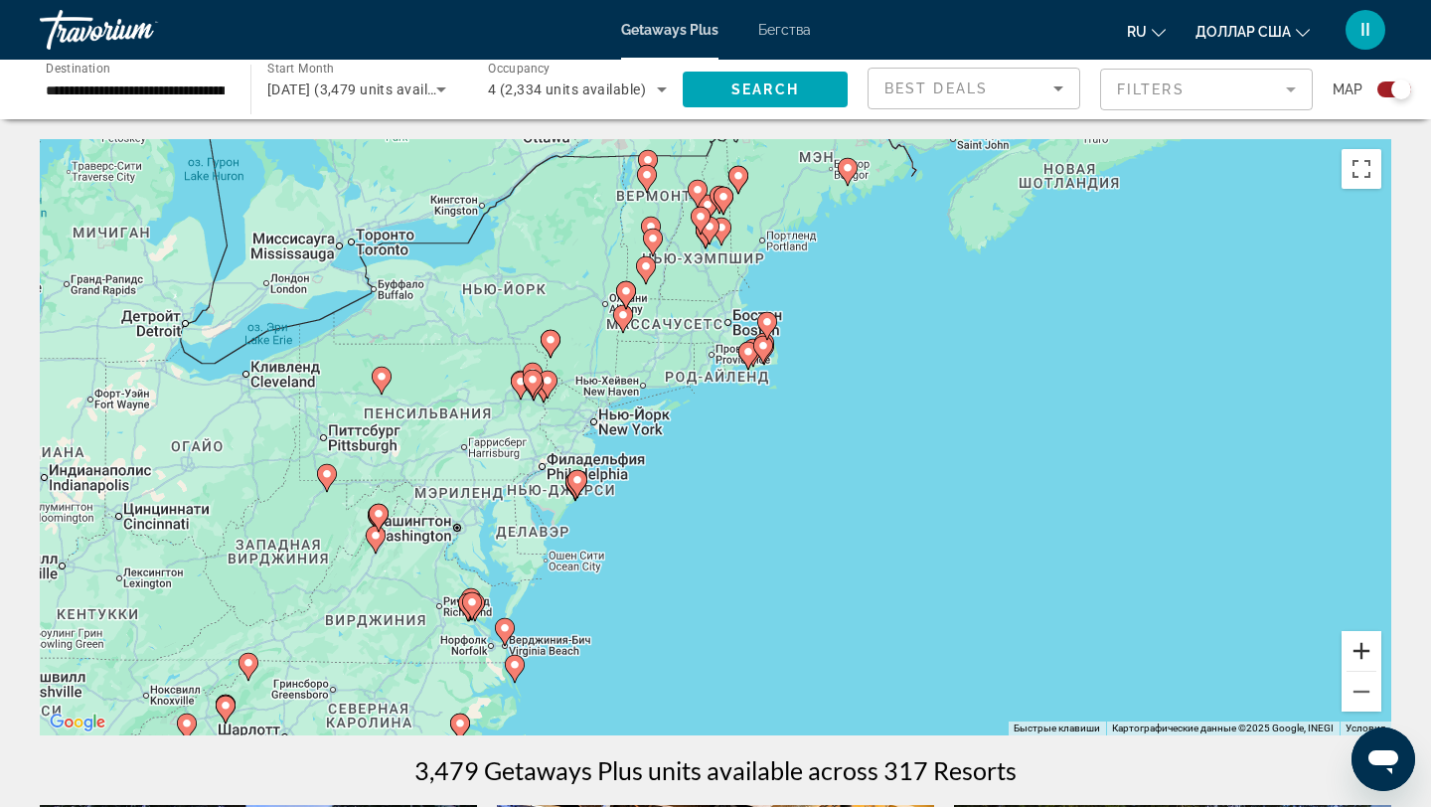
click at [1363, 652] on button "Увеличить" at bounding box center [1361, 651] width 40 height 40
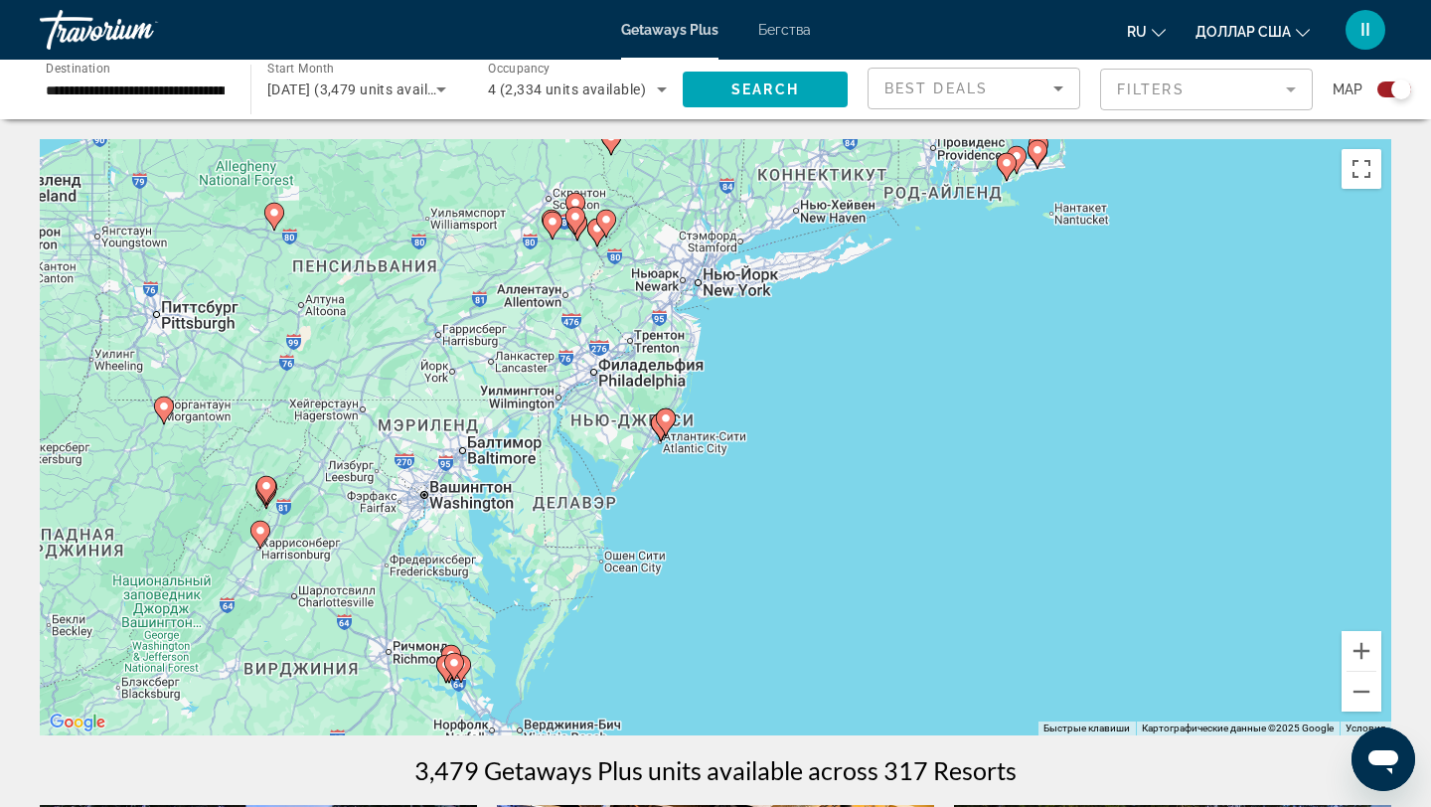
drag, startPoint x: 875, startPoint y: 572, endPoint x: 1103, endPoint y: 459, distance: 254.2
click at [1103, 452] on div "Чтобы активировать перетаскивание с помощью клавиатуры, нажмите Alt + Ввод. Пос…" at bounding box center [715, 437] width 1351 height 596
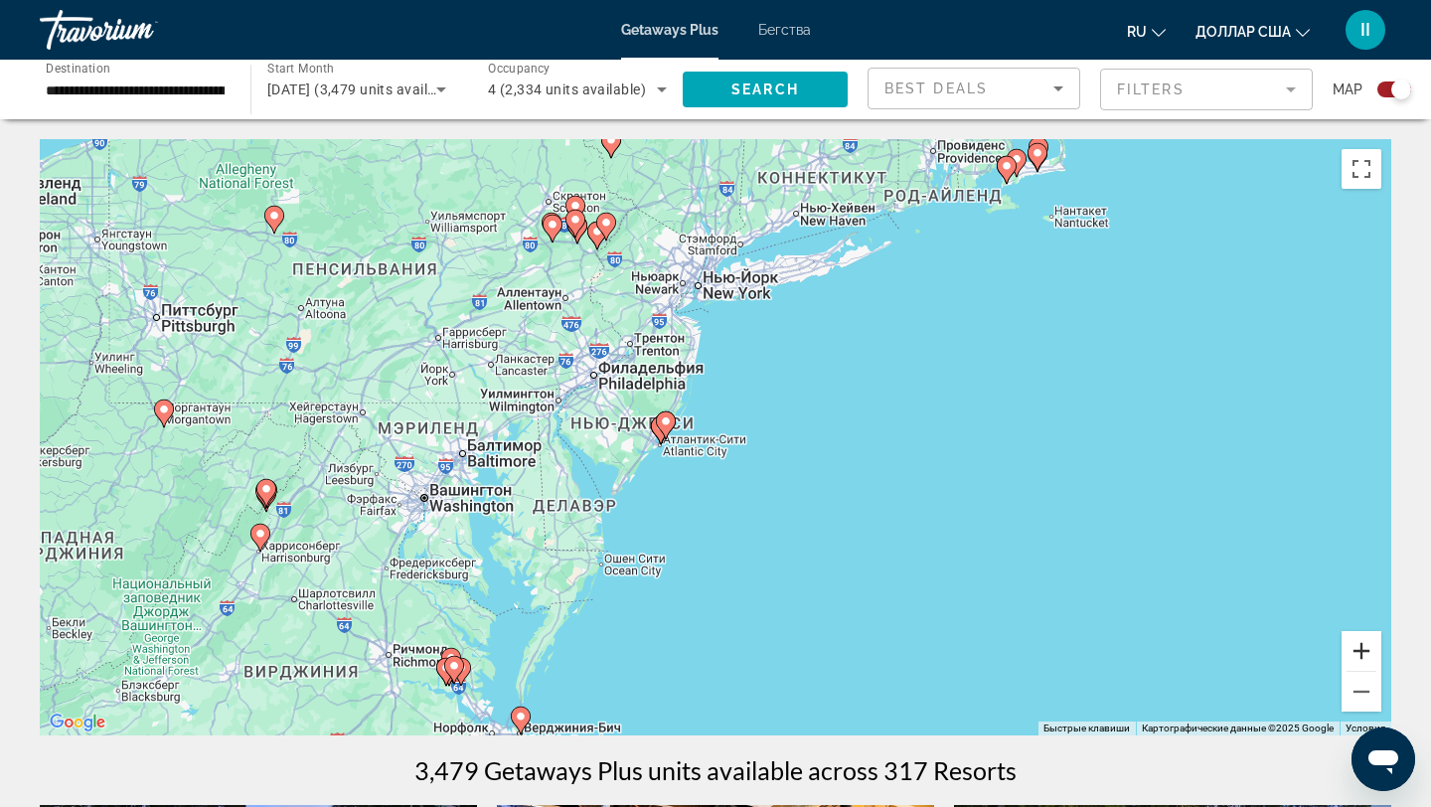
click at [1360, 648] on button "Увеличить" at bounding box center [1361, 651] width 40 height 40
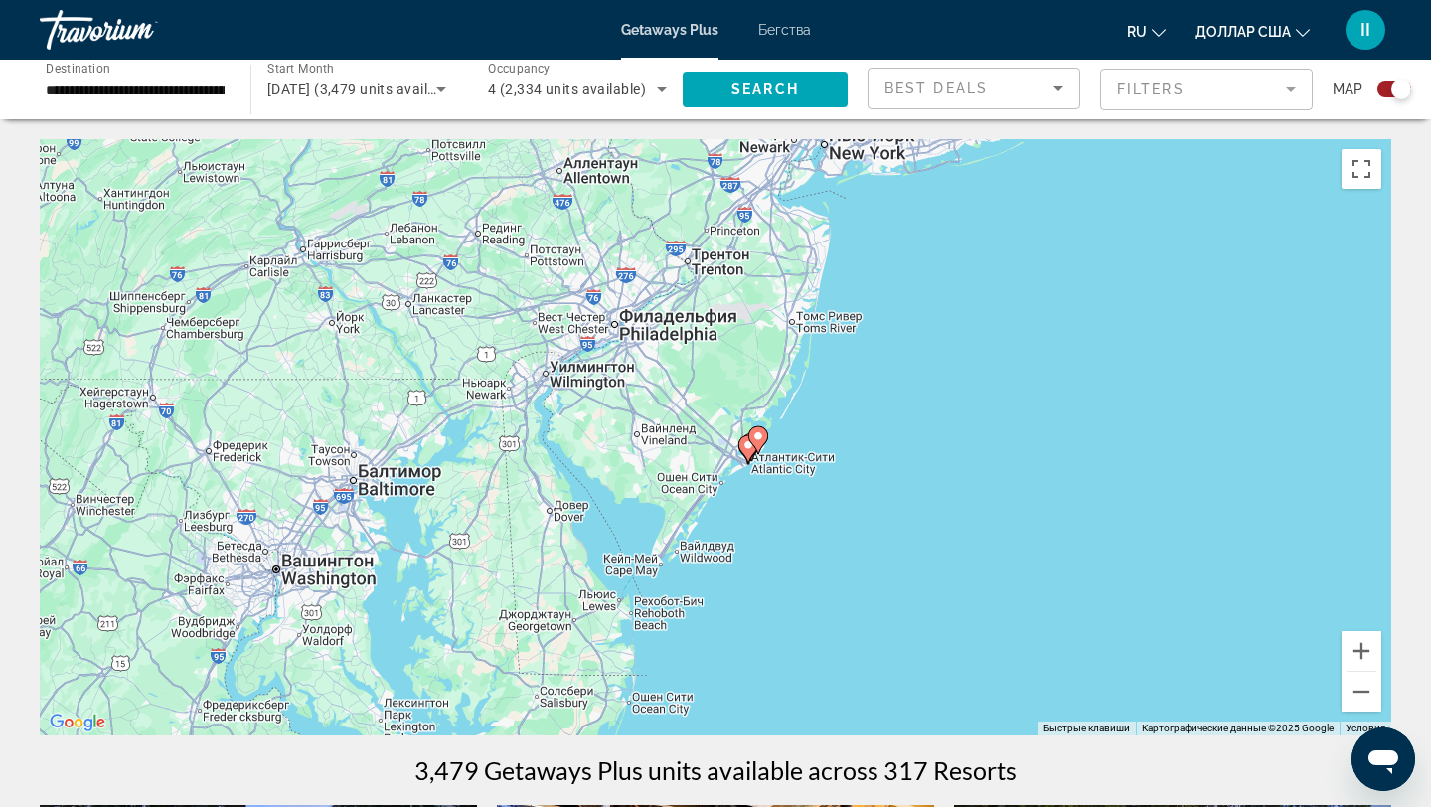
drag, startPoint x: 773, startPoint y: 523, endPoint x: 966, endPoint y: 551, distance: 194.9
click at [959, 546] on div "Чтобы активировать перетаскивание с помощью клавиатуры, нажмите Alt + Ввод. Пос…" at bounding box center [715, 437] width 1351 height 596
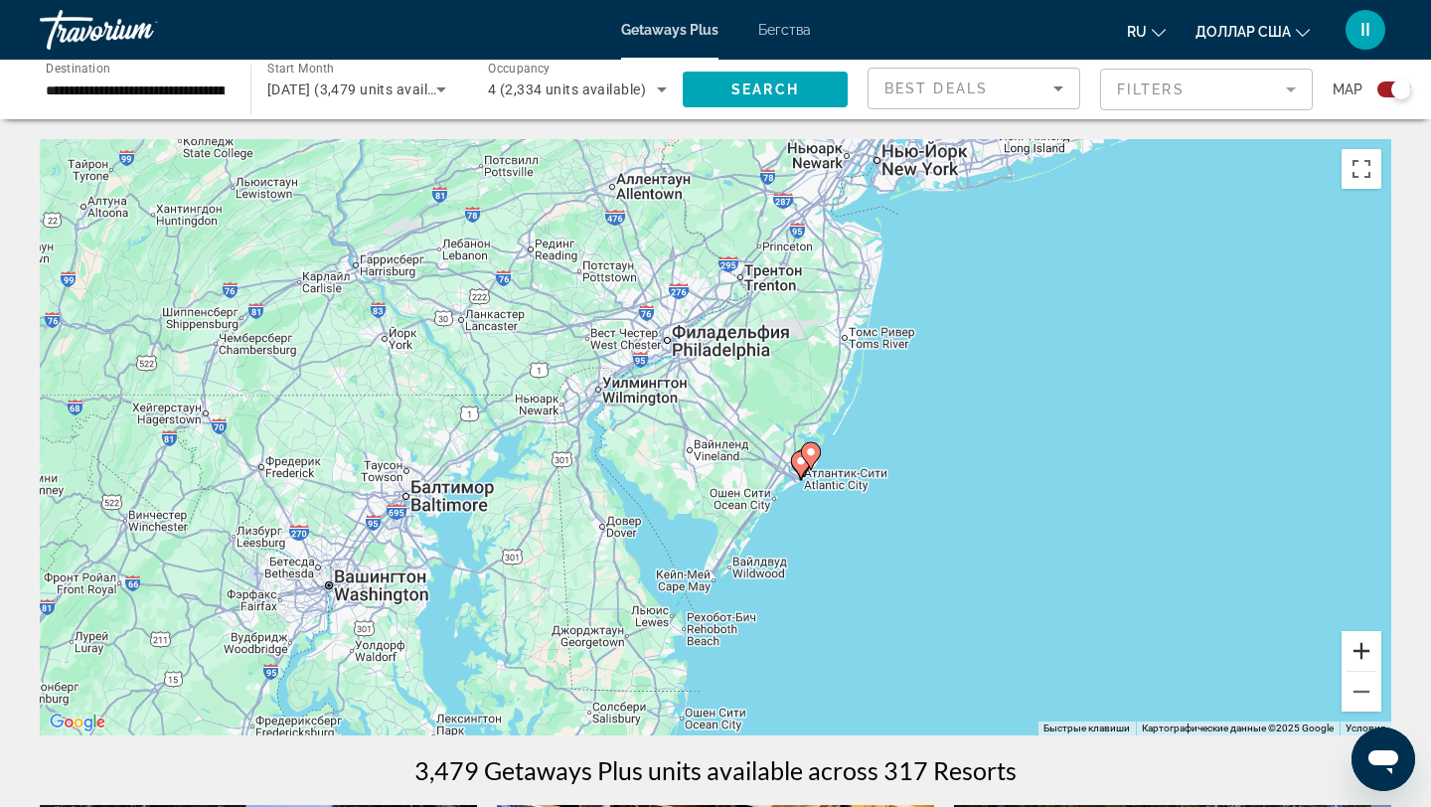
click at [1361, 650] on button "Увеличить" at bounding box center [1361, 651] width 40 height 40
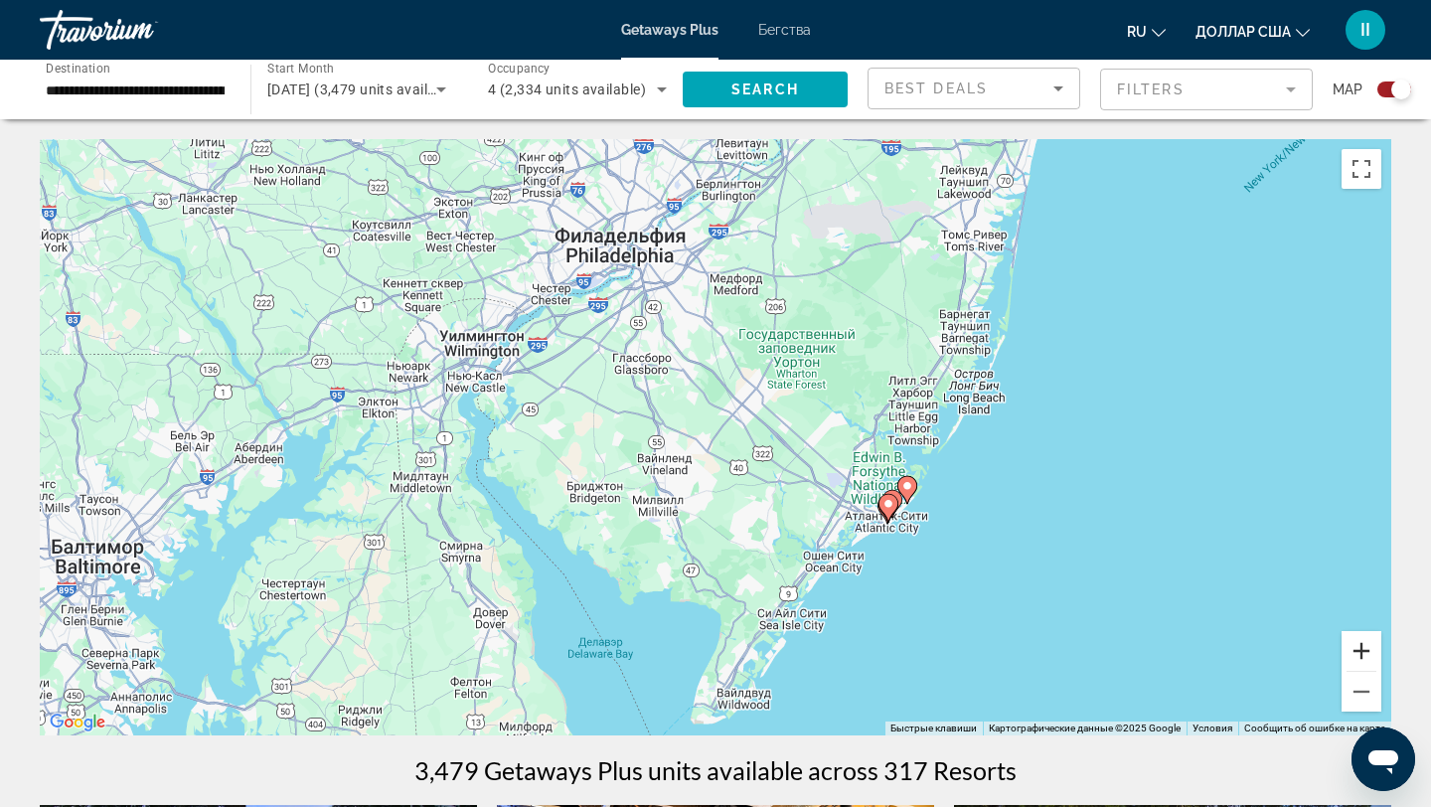
click at [1359, 646] on button "Увеличить" at bounding box center [1361, 651] width 40 height 40
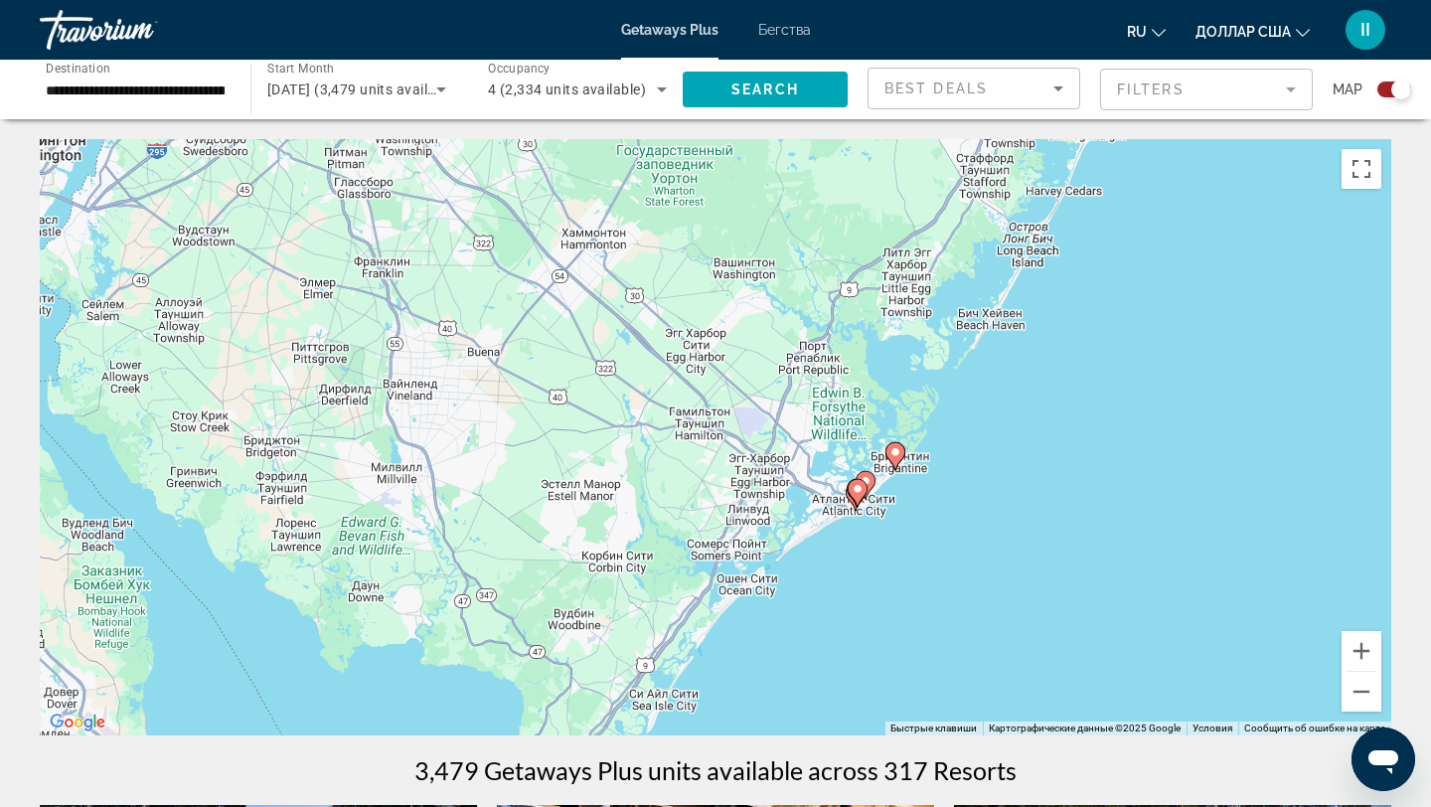
drag, startPoint x: 1141, startPoint y: 612, endPoint x: 896, endPoint y: 495, distance: 271.1
click at [896, 495] on div "Чтобы активировать перетаскивание с помощью клавиатуры, нажмите Alt + Ввод. Пос…" at bounding box center [715, 437] width 1351 height 596
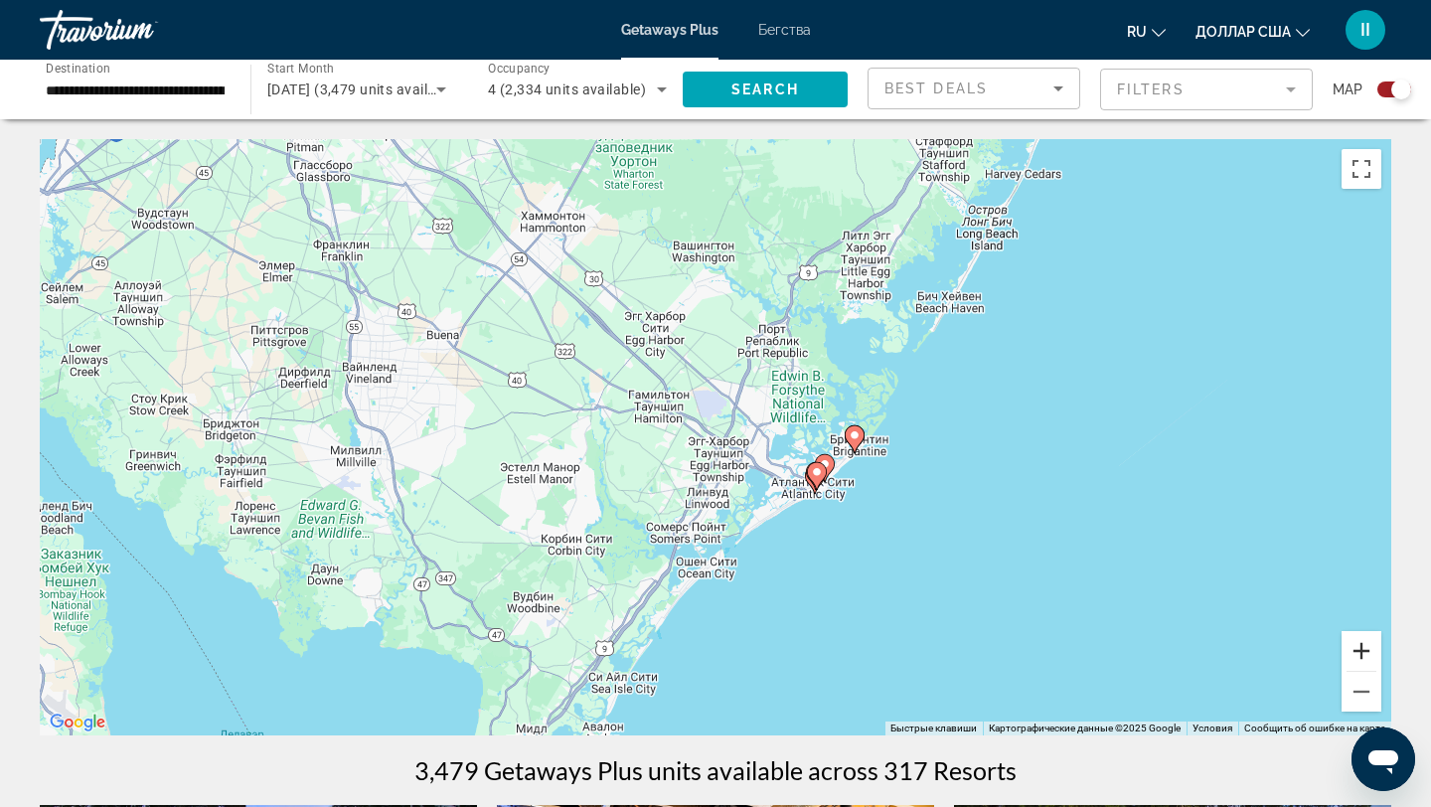
click at [1365, 655] on button "Увеличить" at bounding box center [1361, 651] width 40 height 40
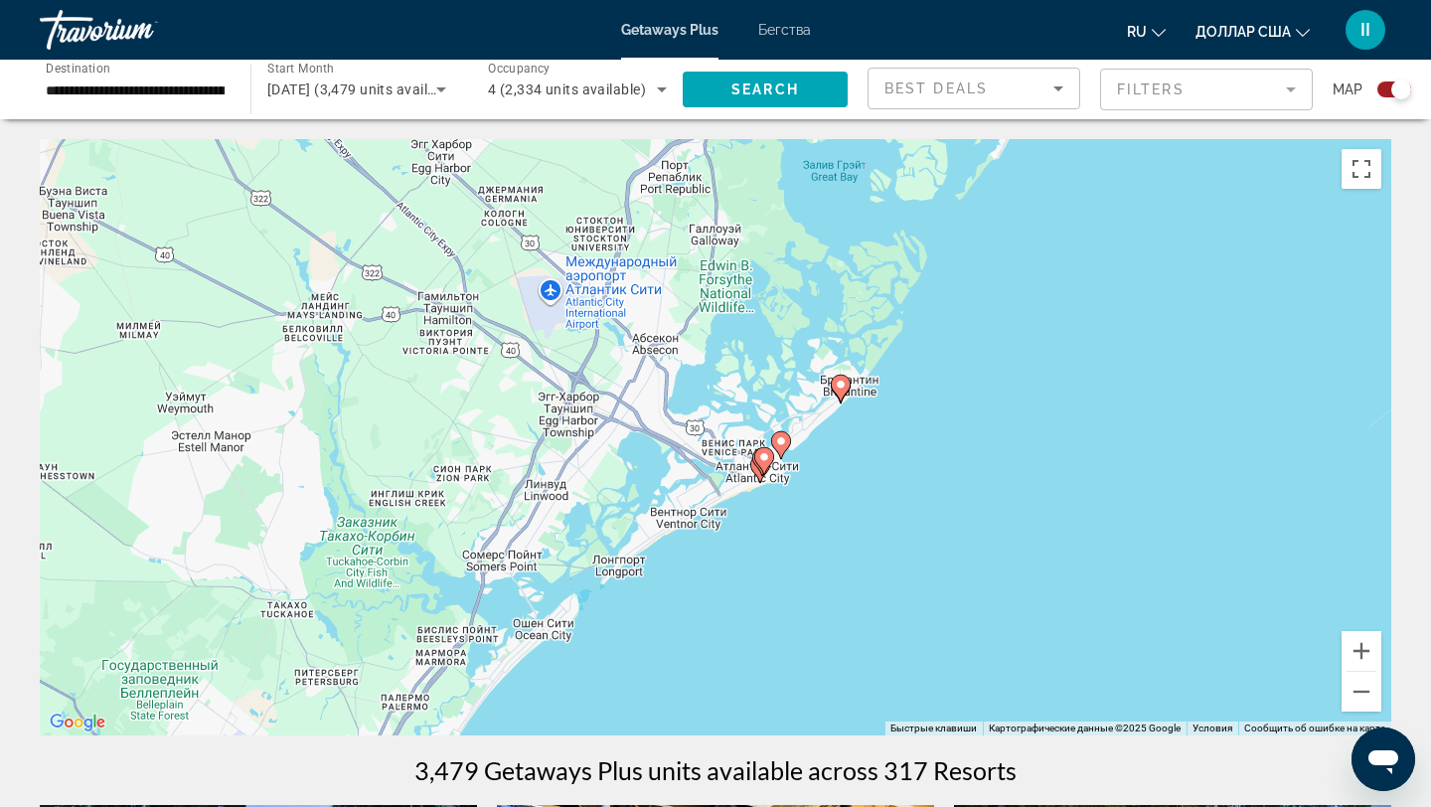
drag, startPoint x: 1136, startPoint y: 542, endPoint x: 962, endPoint y: 476, distance: 186.2
click at [962, 476] on div "Чтобы активировать перетаскивание с помощью клавиатуры, нажмите Alt + Ввод. Пос…" at bounding box center [715, 437] width 1351 height 596
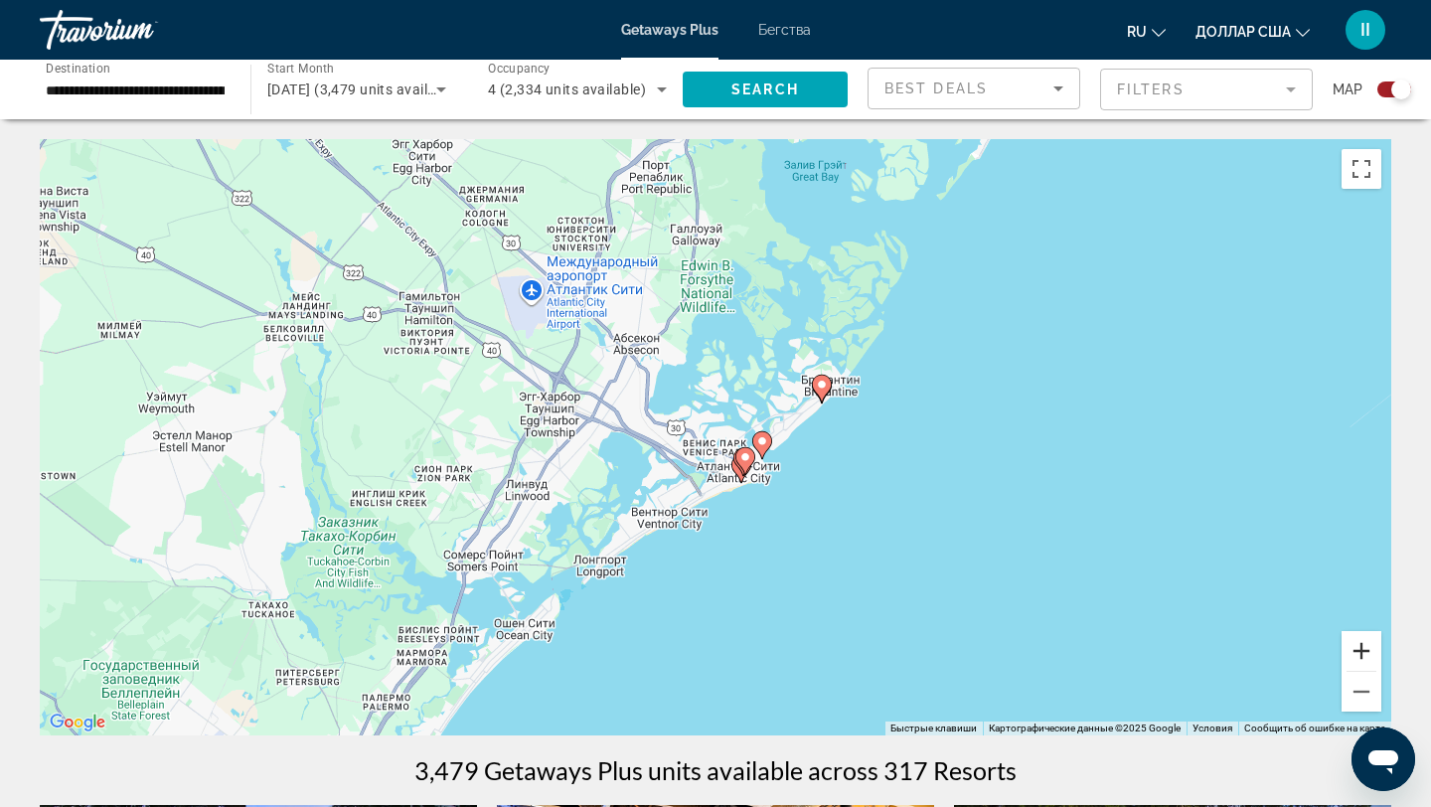
click at [1363, 645] on button "Увеличить" at bounding box center [1361, 651] width 40 height 40
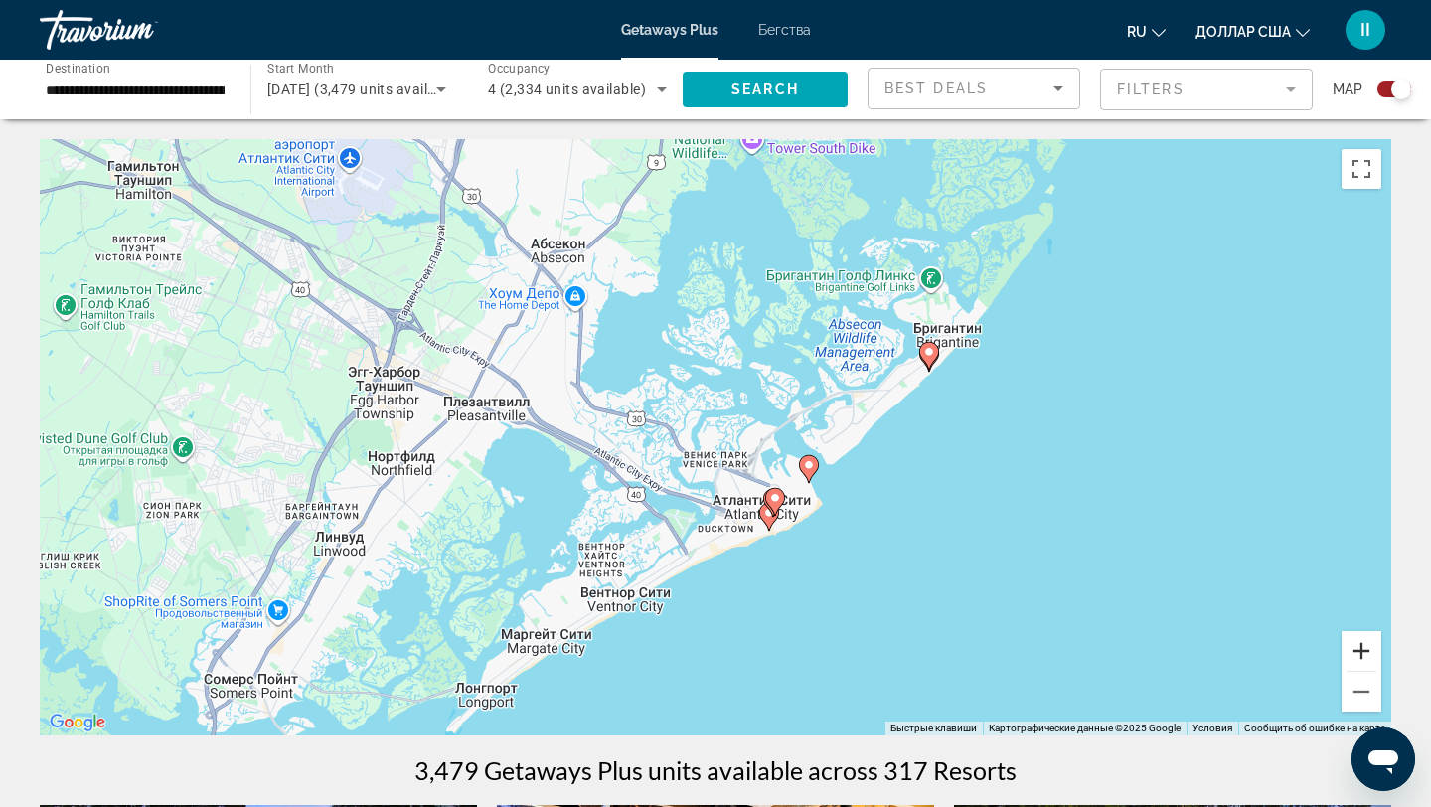
click at [1362, 647] on button "Увеличить" at bounding box center [1361, 651] width 40 height 40
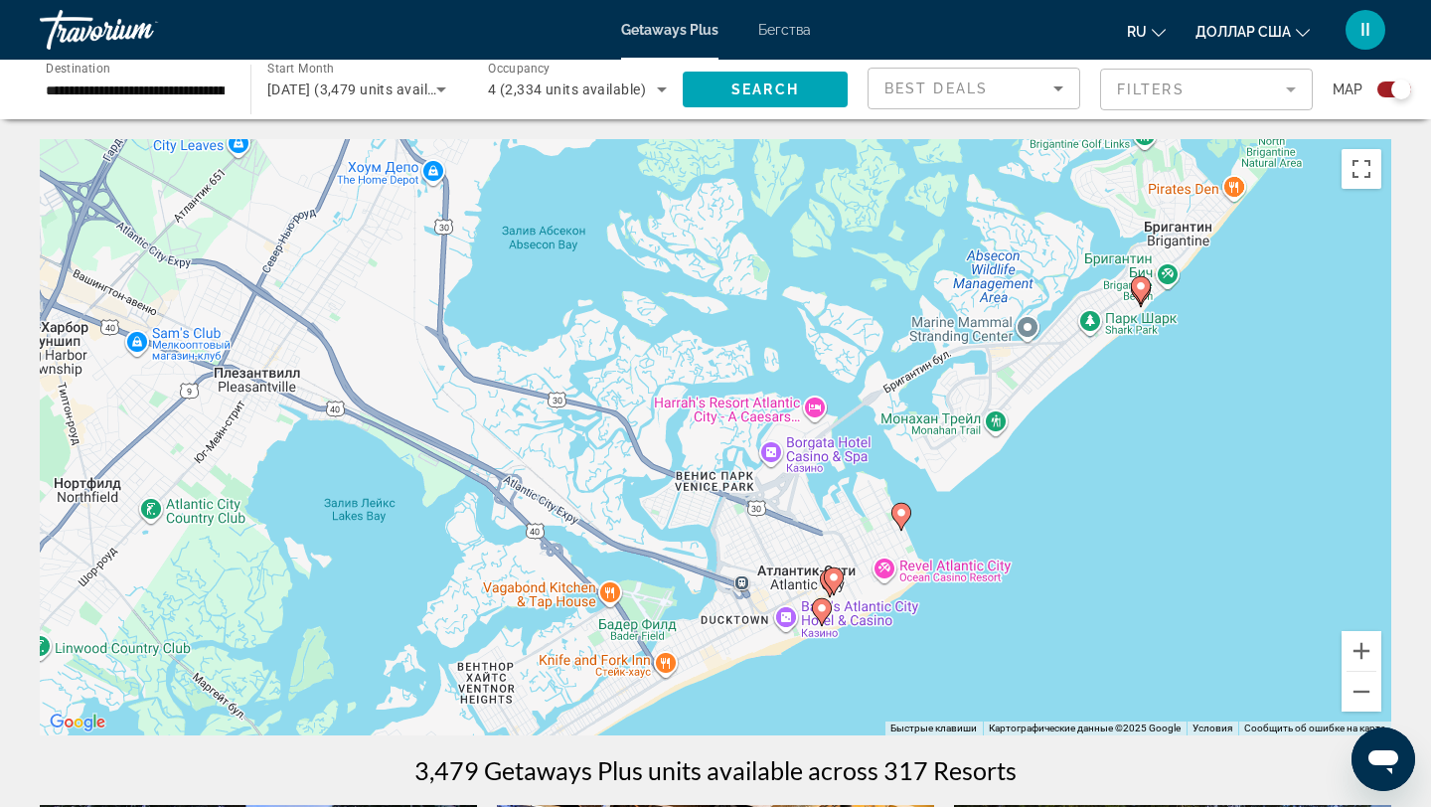
scroll to position [4, 0]
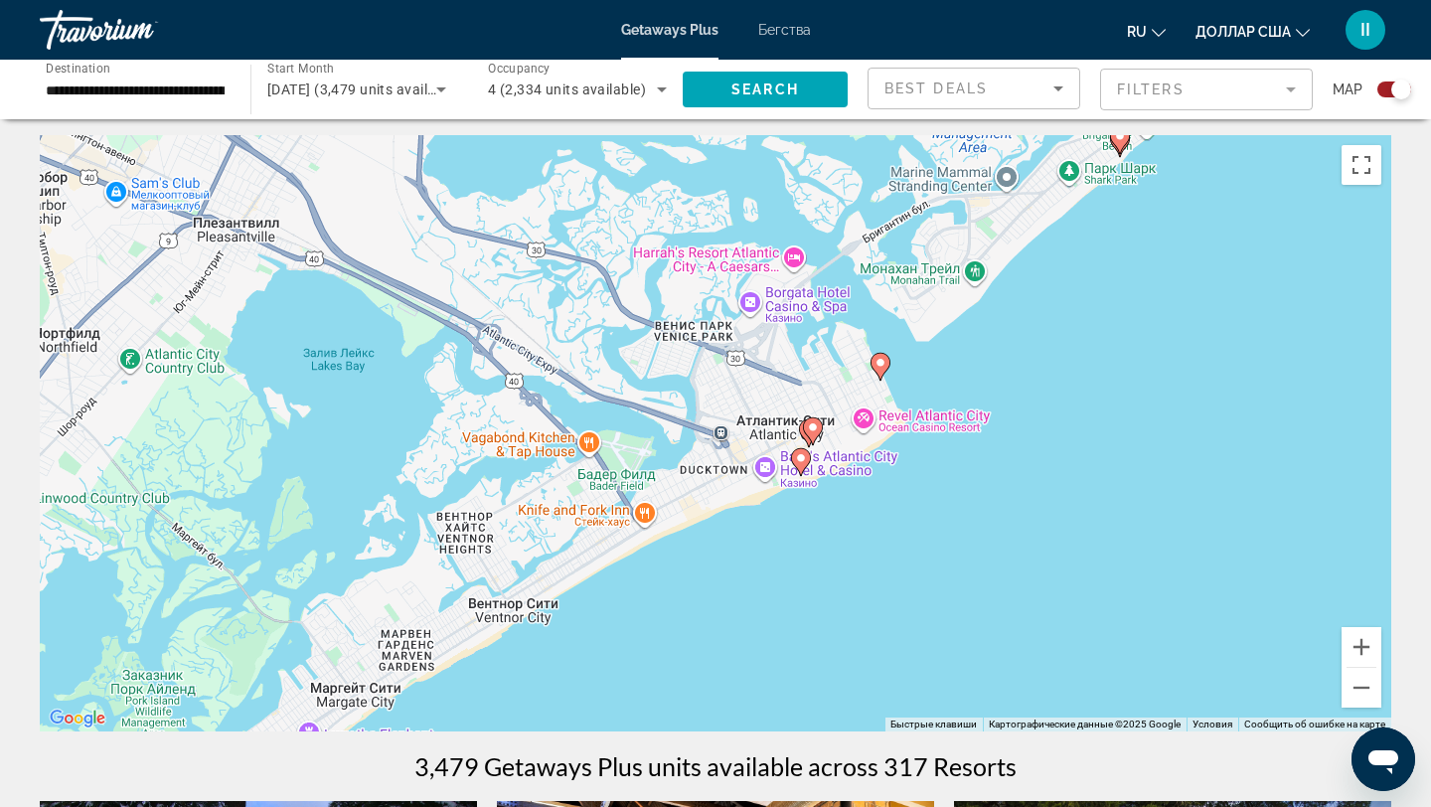
drag, startPoint x: 1063, startPoint y: 634, endPoint x: 1044, endPoint y: 471, distance: 164.0
click at [1044, 471] on div "Чтобы активировать перетаскивание с помощью клавиатуры, нажмите Alt + Ввод. Пос…" at bounding box center [715, 433] width 1351 height 596
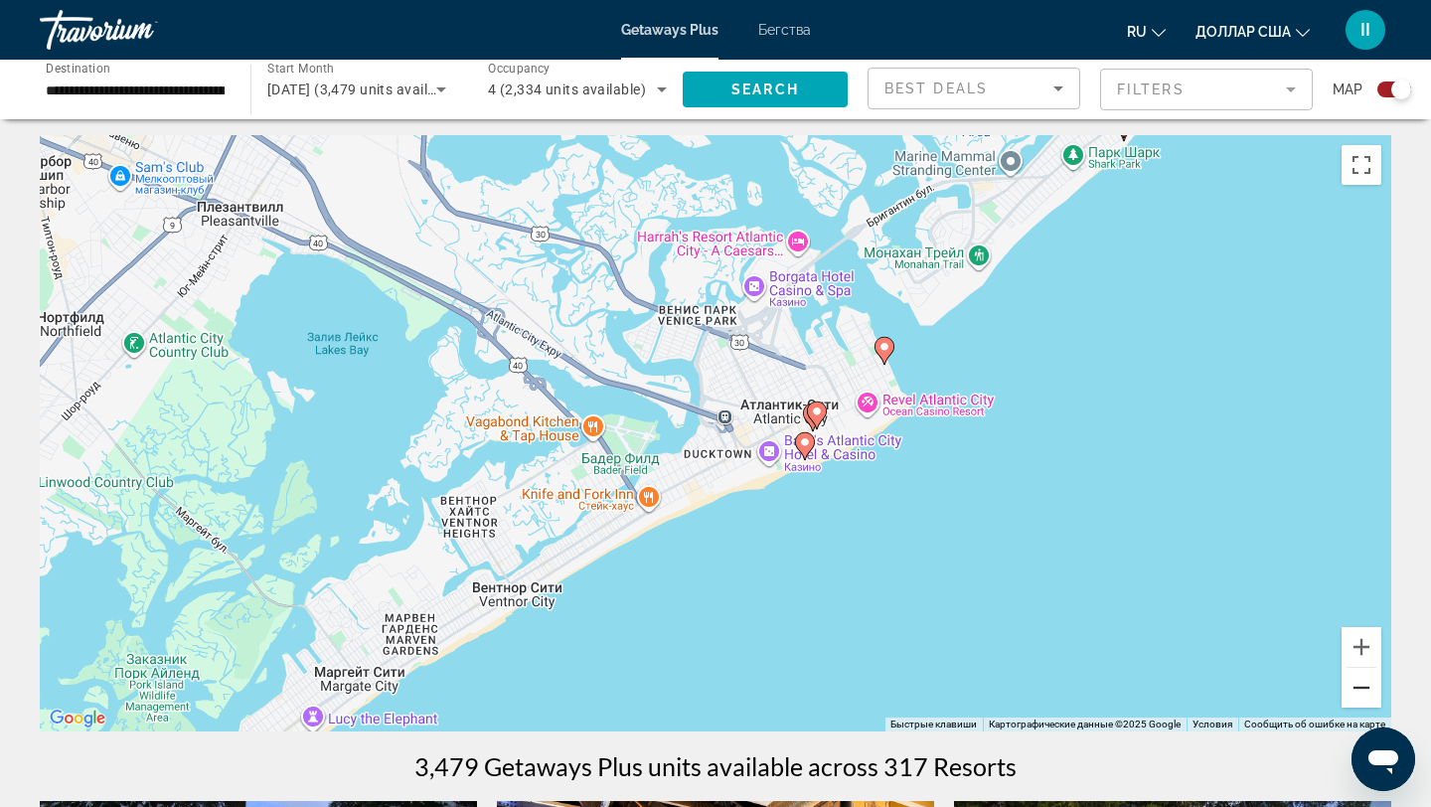
click at [1360, 695] on button "Уменьшить" at bounding box center [1361, 688] width 40 height 40
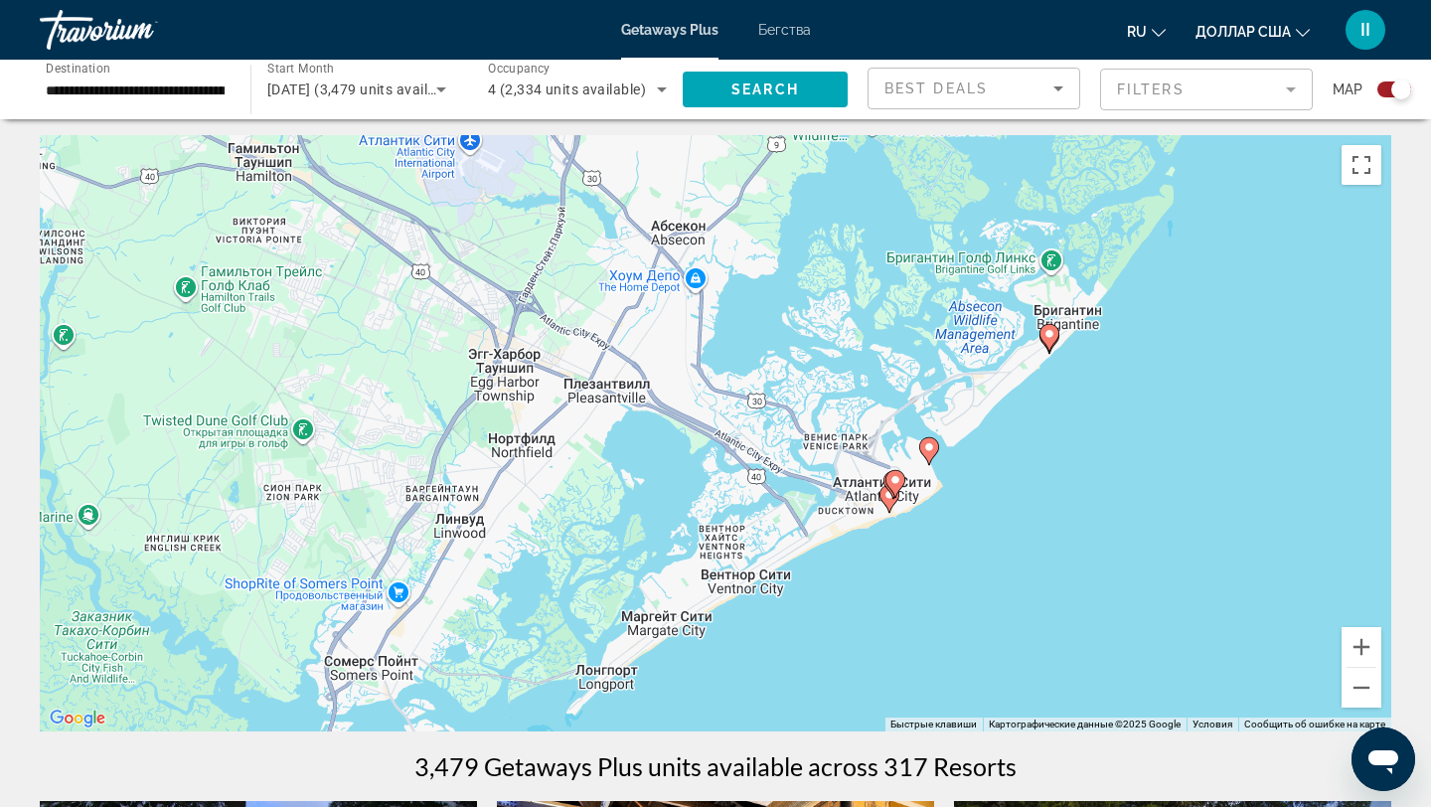
drag, startPoint x: 1002, startPoint y: 541, endPoint x: 1134, endPoint y: 607, distance: 148.0
click at [1134, 607] on div "Чтобы активировать перетаскивание с помощью клавиатуры, нажмите Alt + Ввод. Пос…" at bounding box center [715, 433] width 1351 height 596
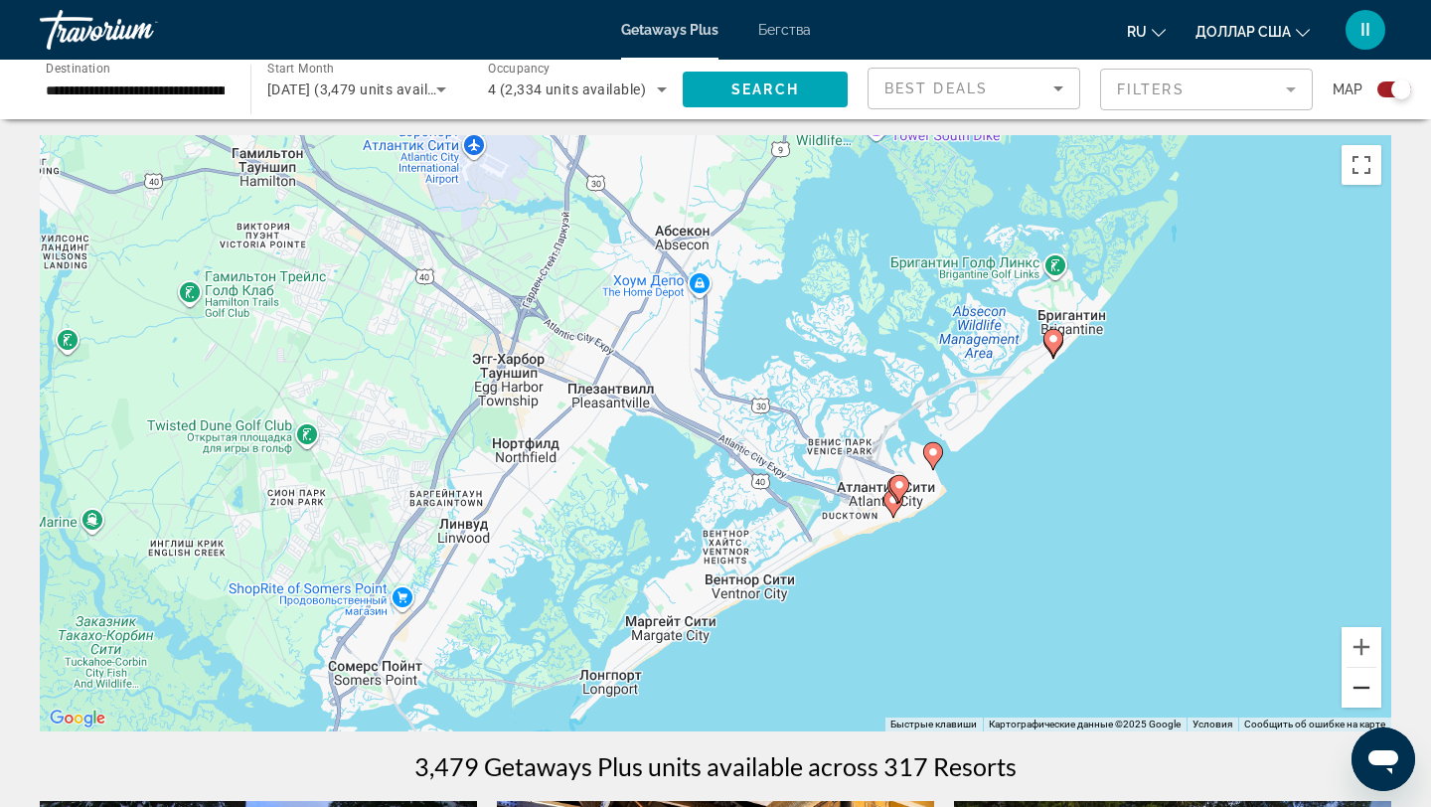
click at [1361, 686] on button "Уменьшить" at bounding box center [1361, 688] width 40 height 40
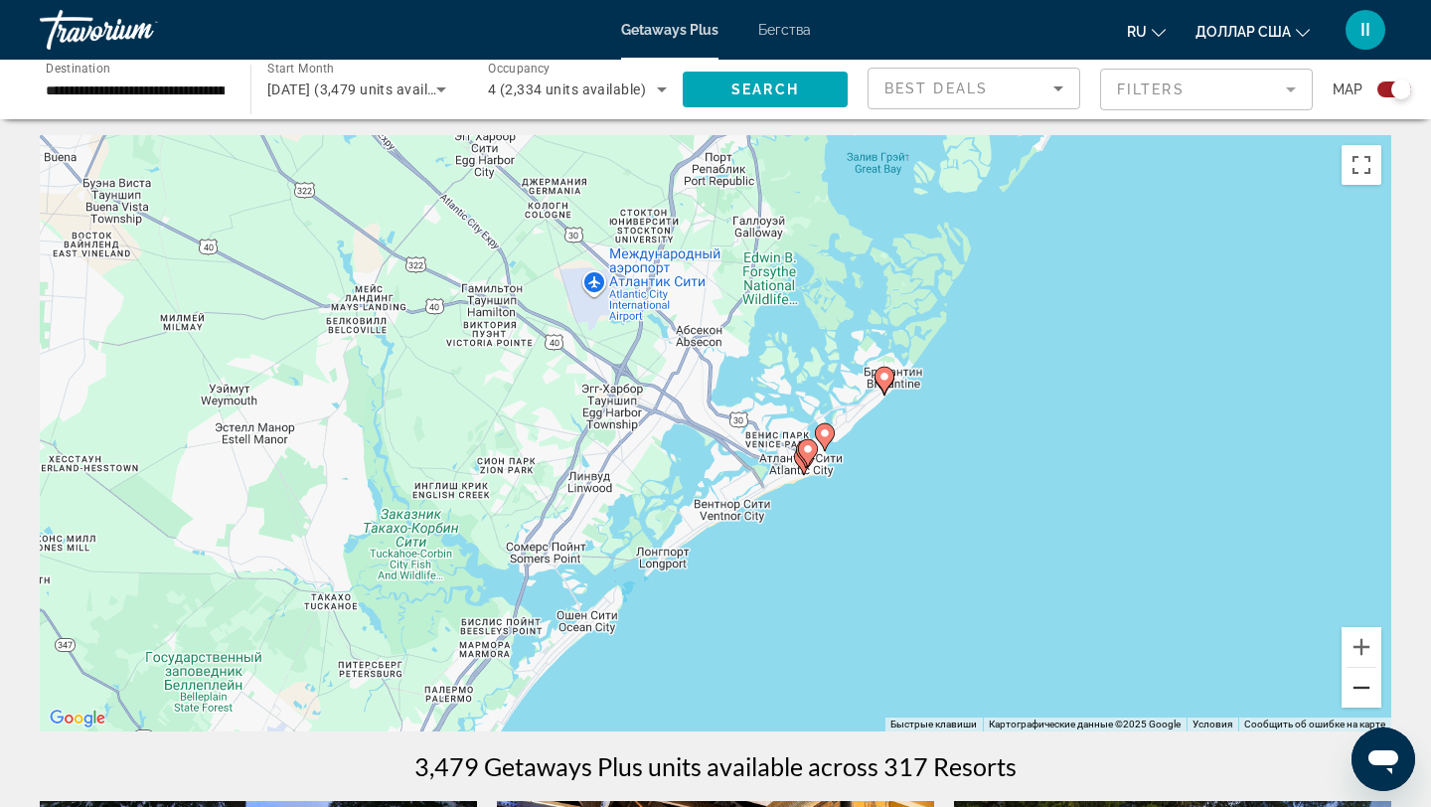
click at [1361, 686] on button "Уменьшить" at bounding box center [1361, 688] width 40 height 40
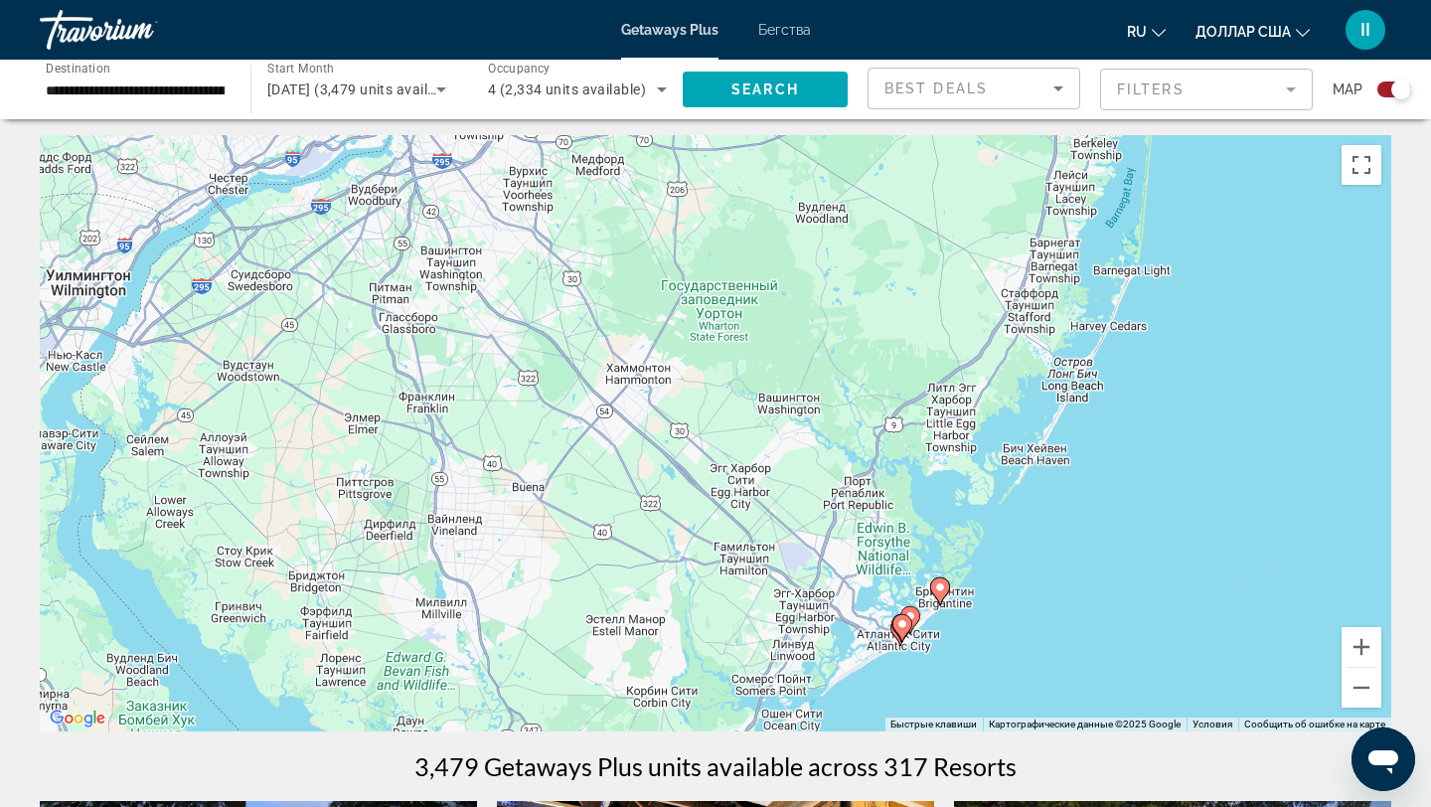
drag, startPoint x: 510, startPoint y: 391, endPoint x: 660, endPoint y: 633, distance: 284.3
click at [659, 613] on div "Чтобы активировать перетаскивание с помощью клавиатуры, нажмите Alt + Ввод. Пос…" at bounding box center [715, 433] width 1351 height 596
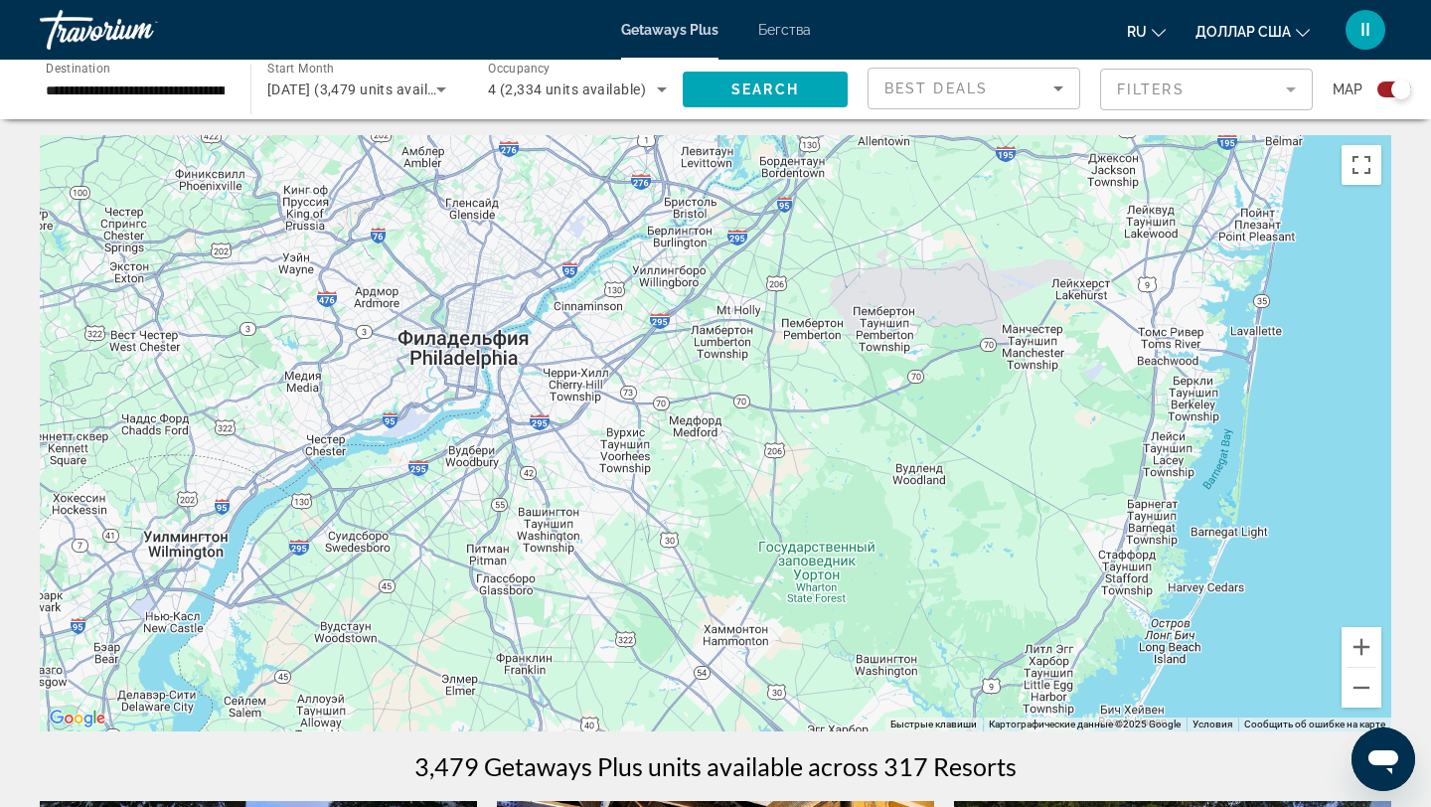
drag, startPoint x: 636, startPoint y: 457, endPoint x: 714, endPoint y: 648, distance: 206.3
click at [714, 648] on div "Чтобы активировать перетаскивание с помощью клавиатуры, нажмите Alt + Ввод. Пос…" at bounding box center [715, 433] width 1351 height 596
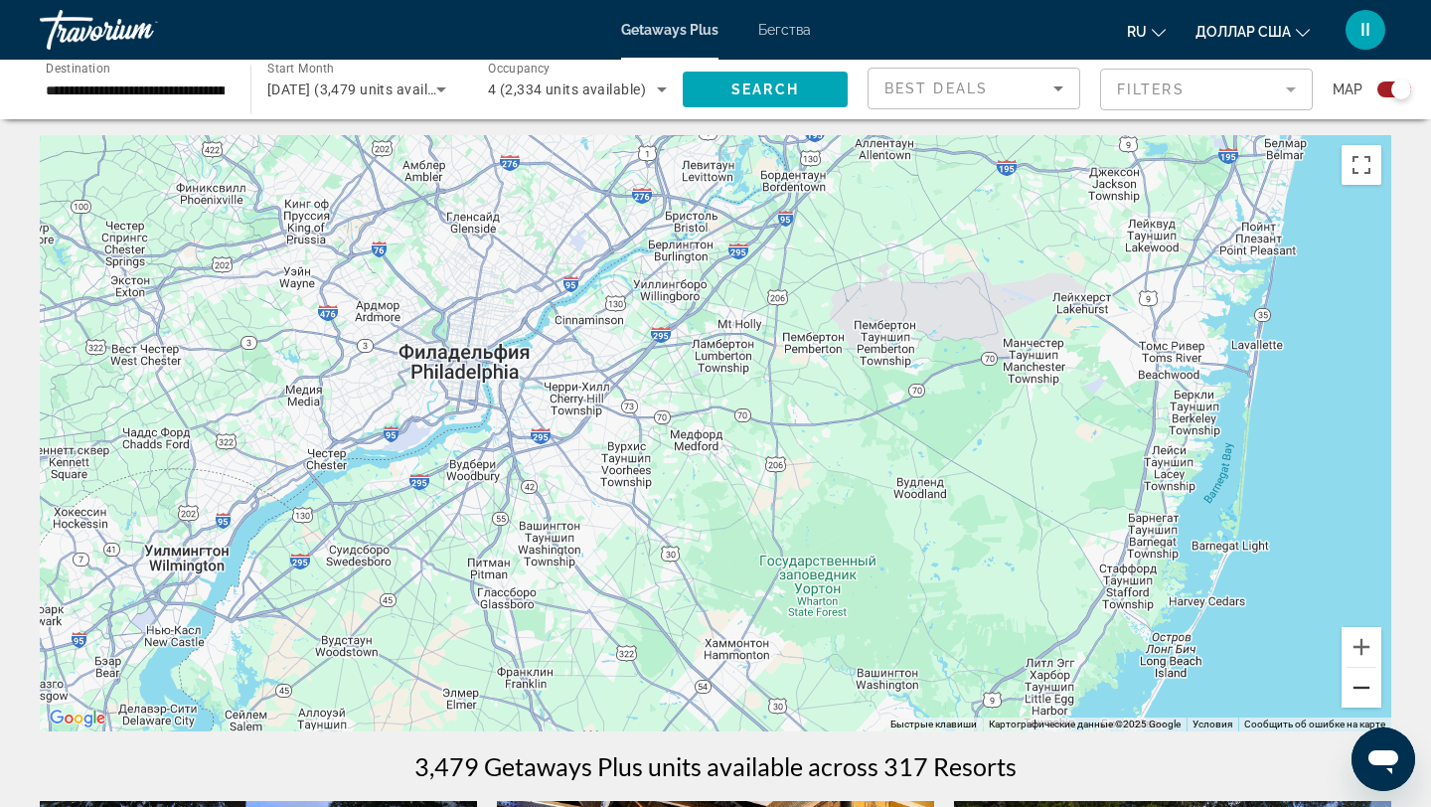
click at [1358, 692] on button "Уменьшить" at bounding box center [1361, 688] width 40 height 40
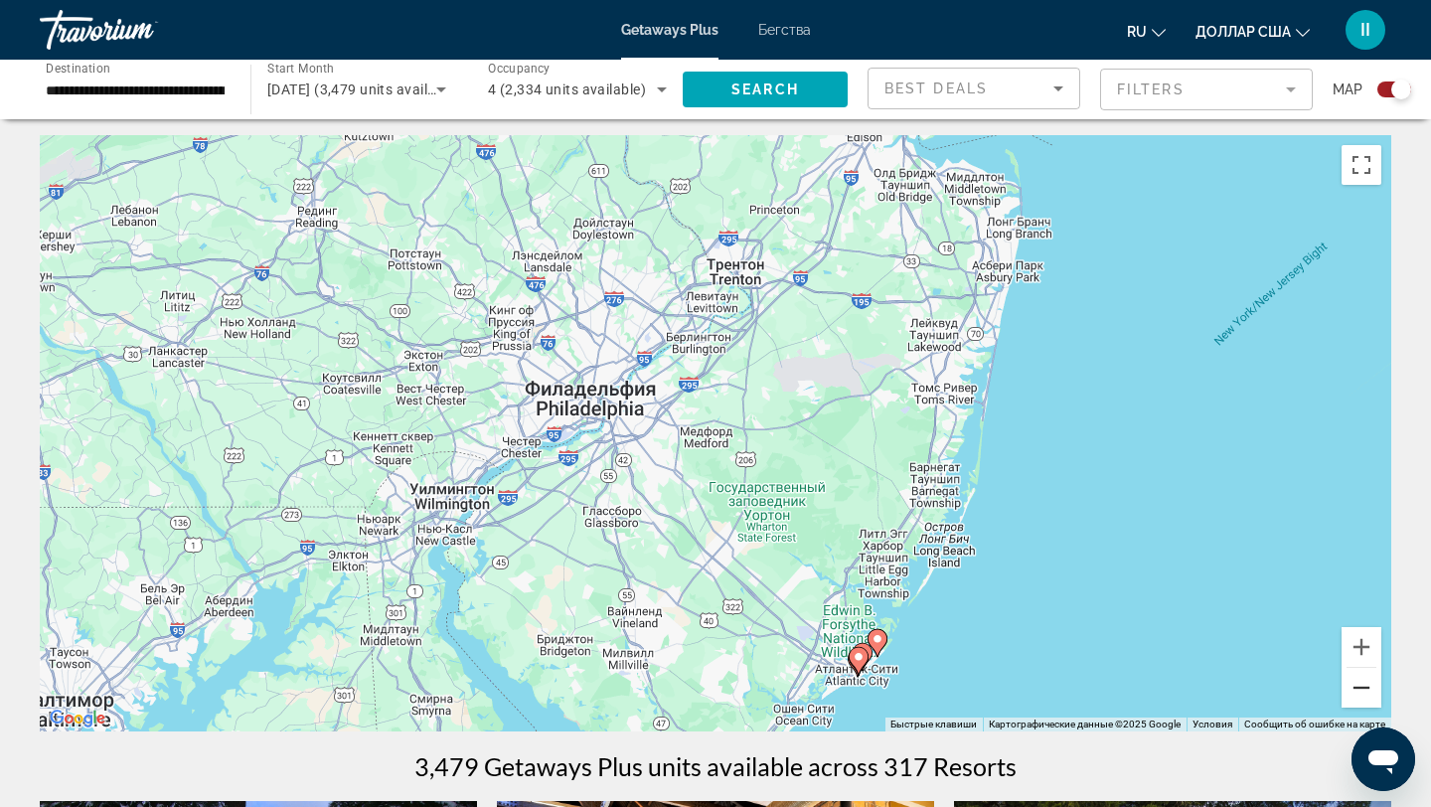
click at [1358, 684] on button "Уменьшить" at bounding box center [1361, 688] width 40 height 40
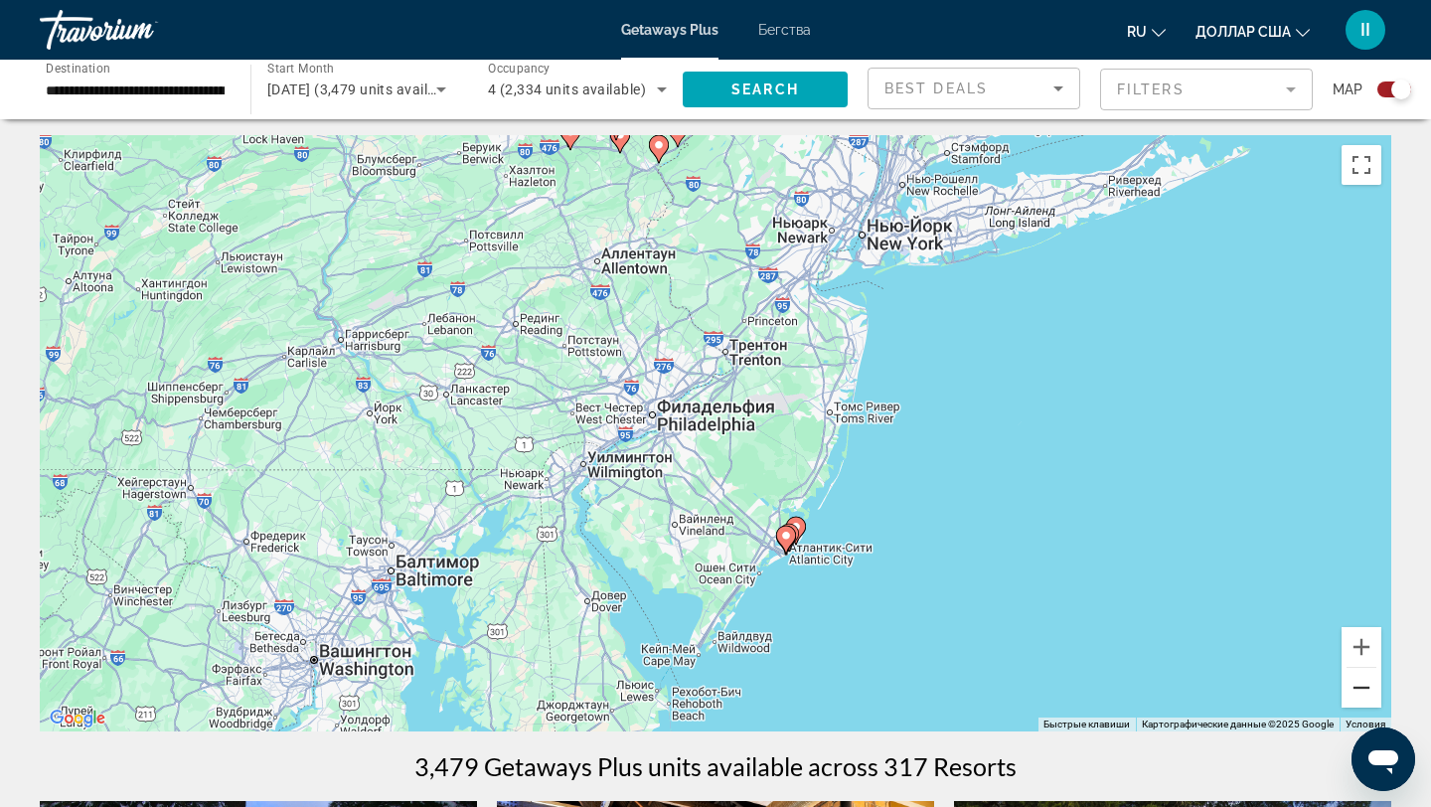
click at [1358, 684] on button "Уменьшить" at bounding box center [1361, 688] width 40 height 40
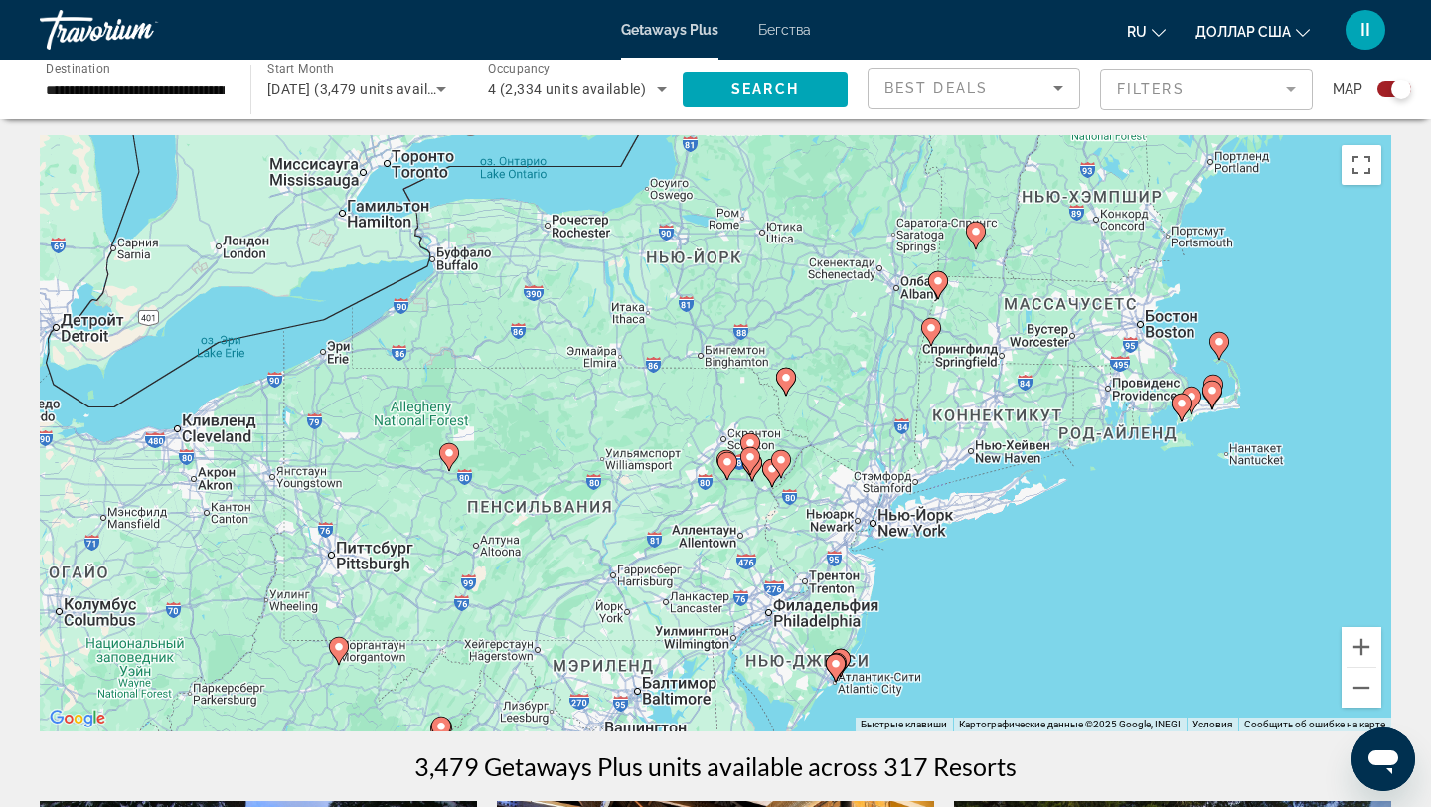
drag, startPoint x: 907, startPoint y: 393, endPoint x: 994, endPoint y: 582, distance: 207.6
click at [994, 582] on div "Чтобы активировать перетаскивание с помощью клавиатуры, нажмите Alt + Ввод. Пос…" at bounding box center [715, 433] width 1351 height 596
click at [1360, 684] on button "Уменьшить" at bounding box center [1361, 688] width 40 height 40
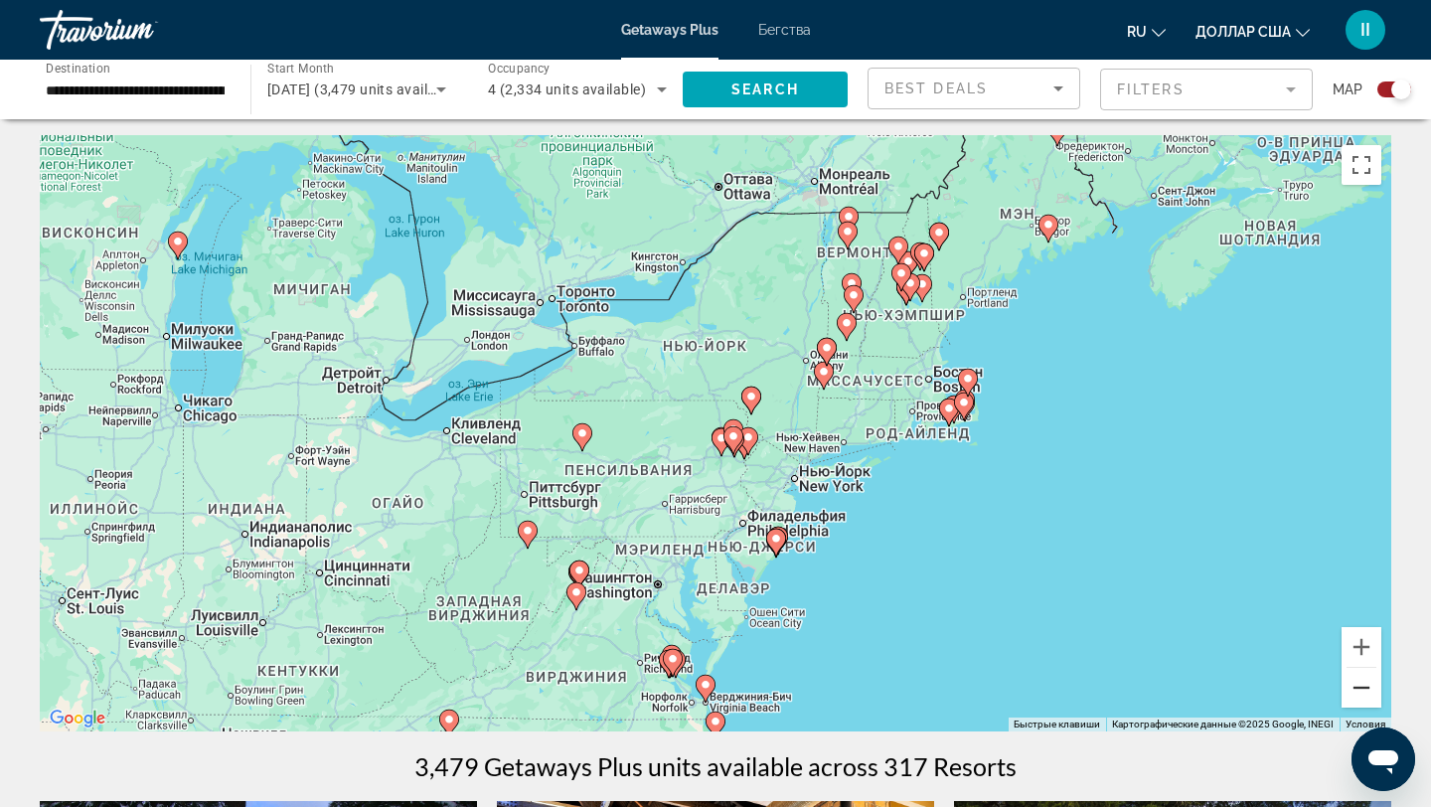
click at [1361, 684] on button "Уменьшить" at bounding box center [1361, 688] width 40 height 40
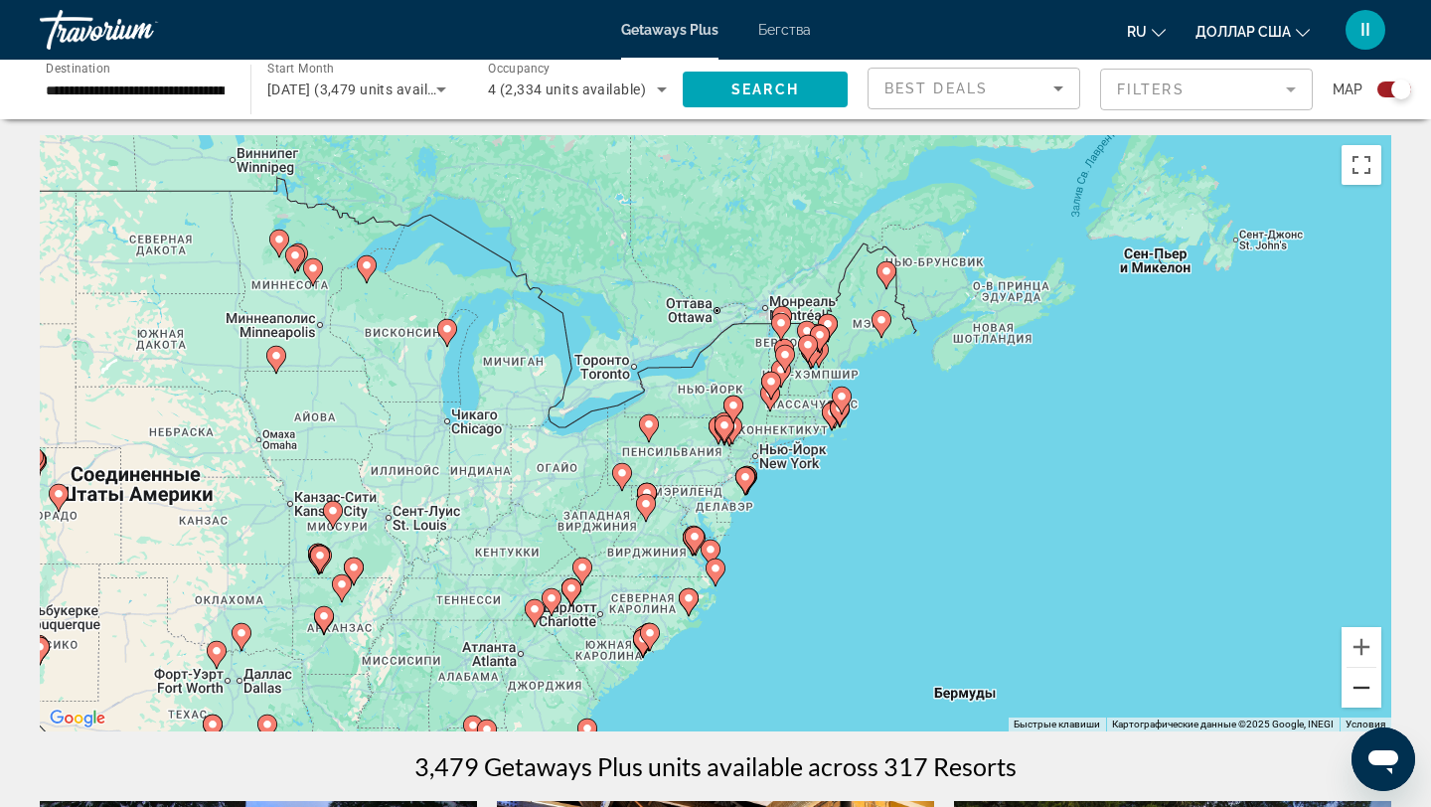
click at [1361, 684] on button "Уменьшить" at bounding box center [1361, 688] width 40 height 40
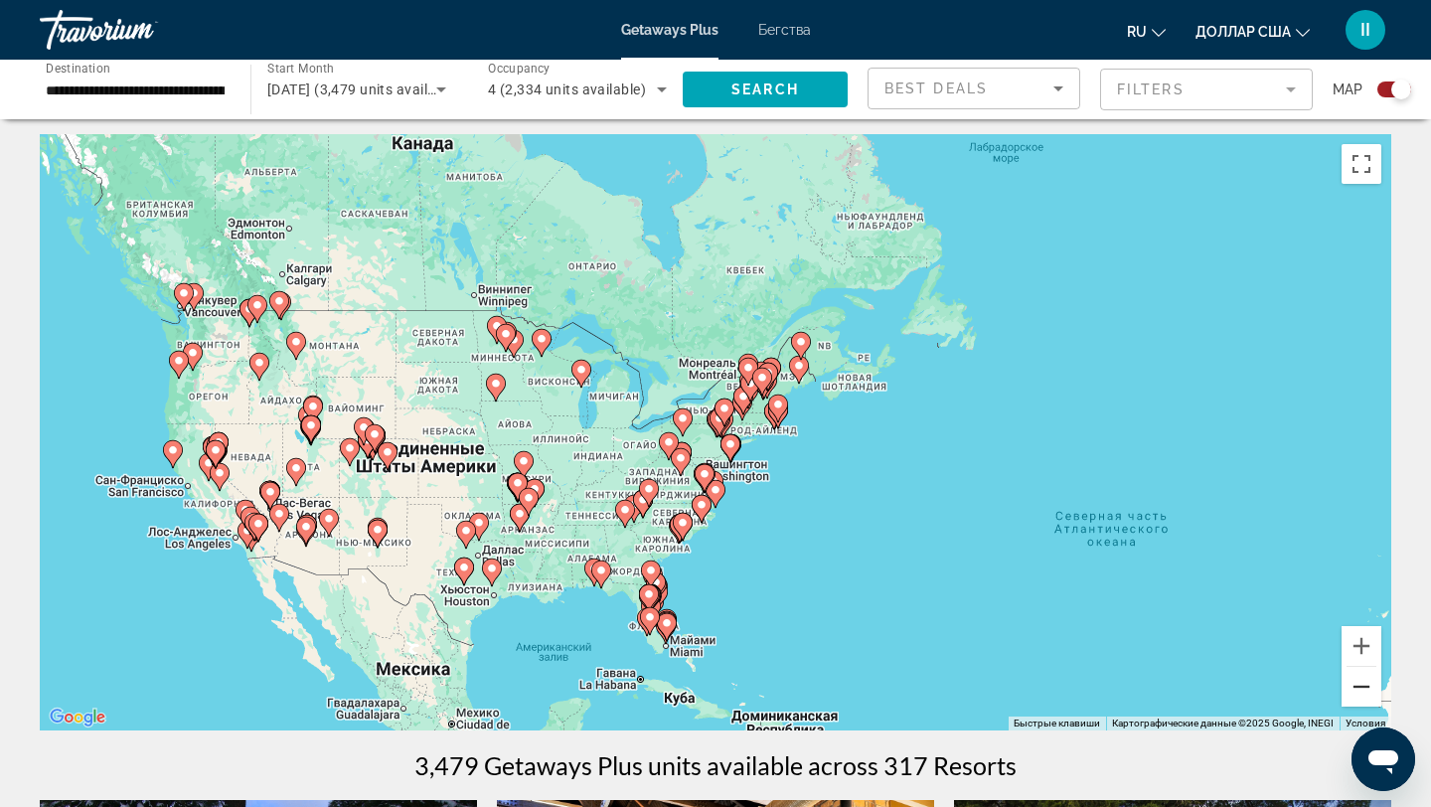
scroll to position [0, 0]
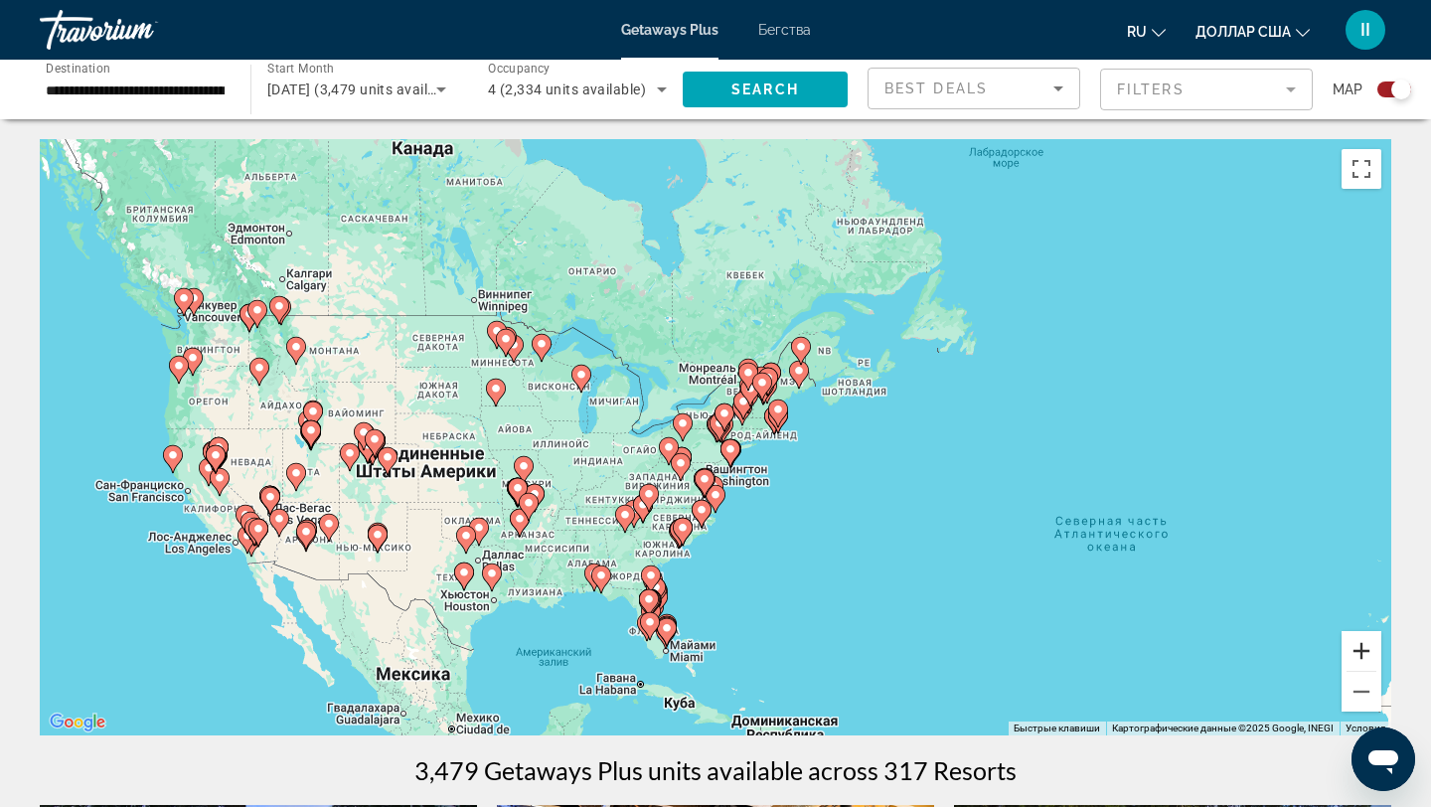
click at [1366, 647] on button "Увеличить" at bounding box center [1361, 651] width 40 height 40
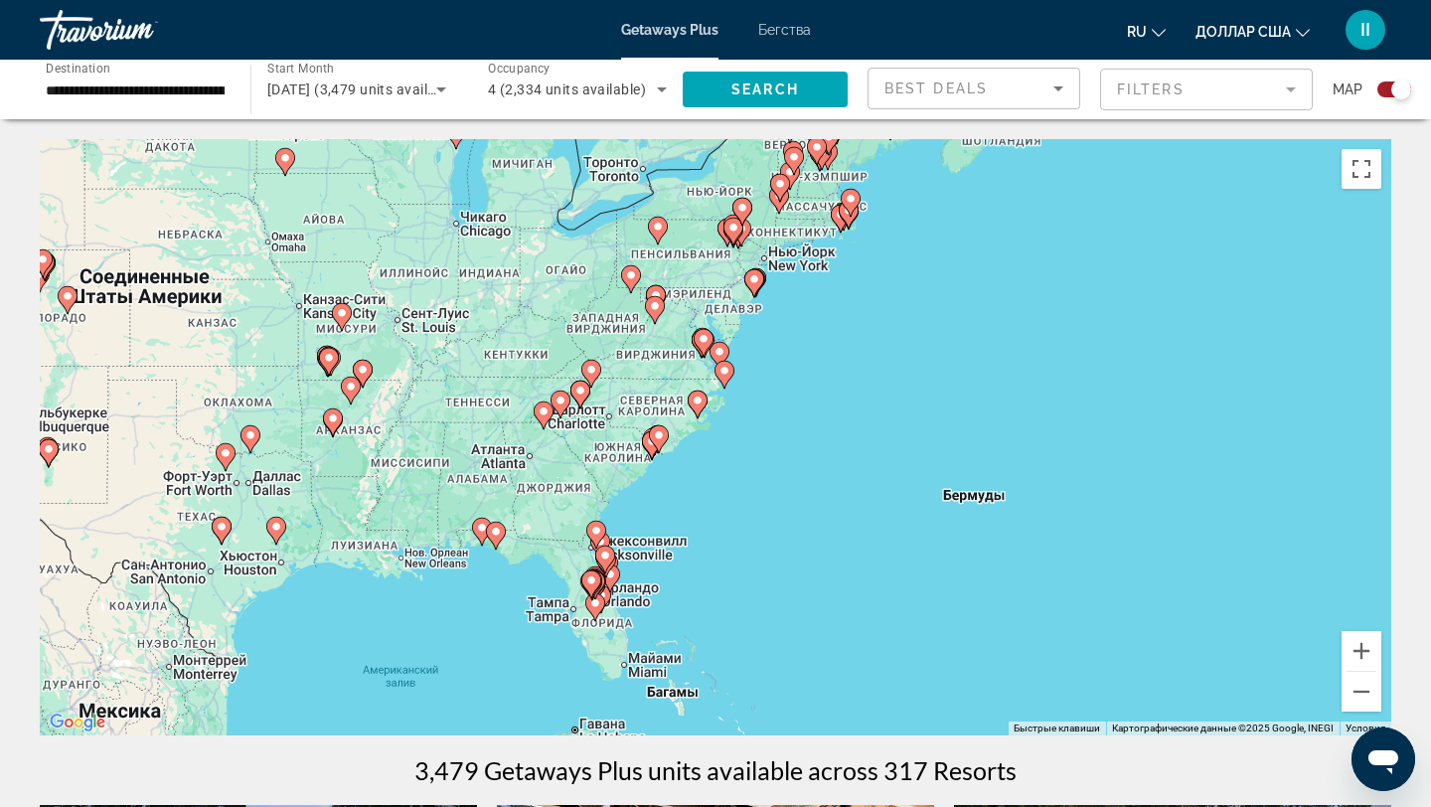
drag, startPoint x: 997, startPoint y: 681, endPoint x: 1023, endPoint y: 411, distance: 270.6
click at [1019, 418] on div "Чтобы активировать перетаскивание с помощью клавиатуры, нажмите Alt + Ввод. Пос…" at bounding box center [715, 437] width 1351 height 596
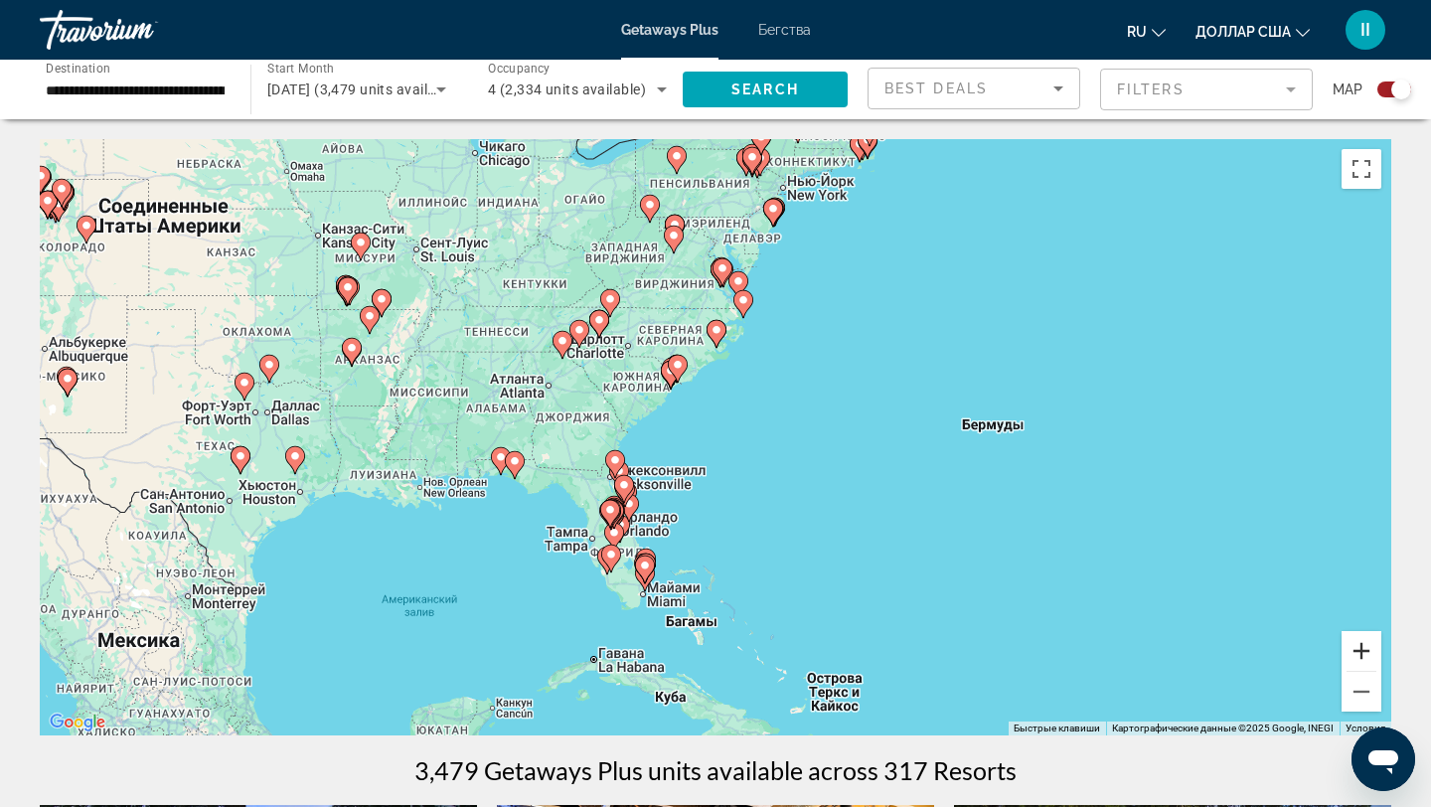
click at [1361, 642] on button "Увеличить" at bounding box center [1361, 651] width 40 height 40
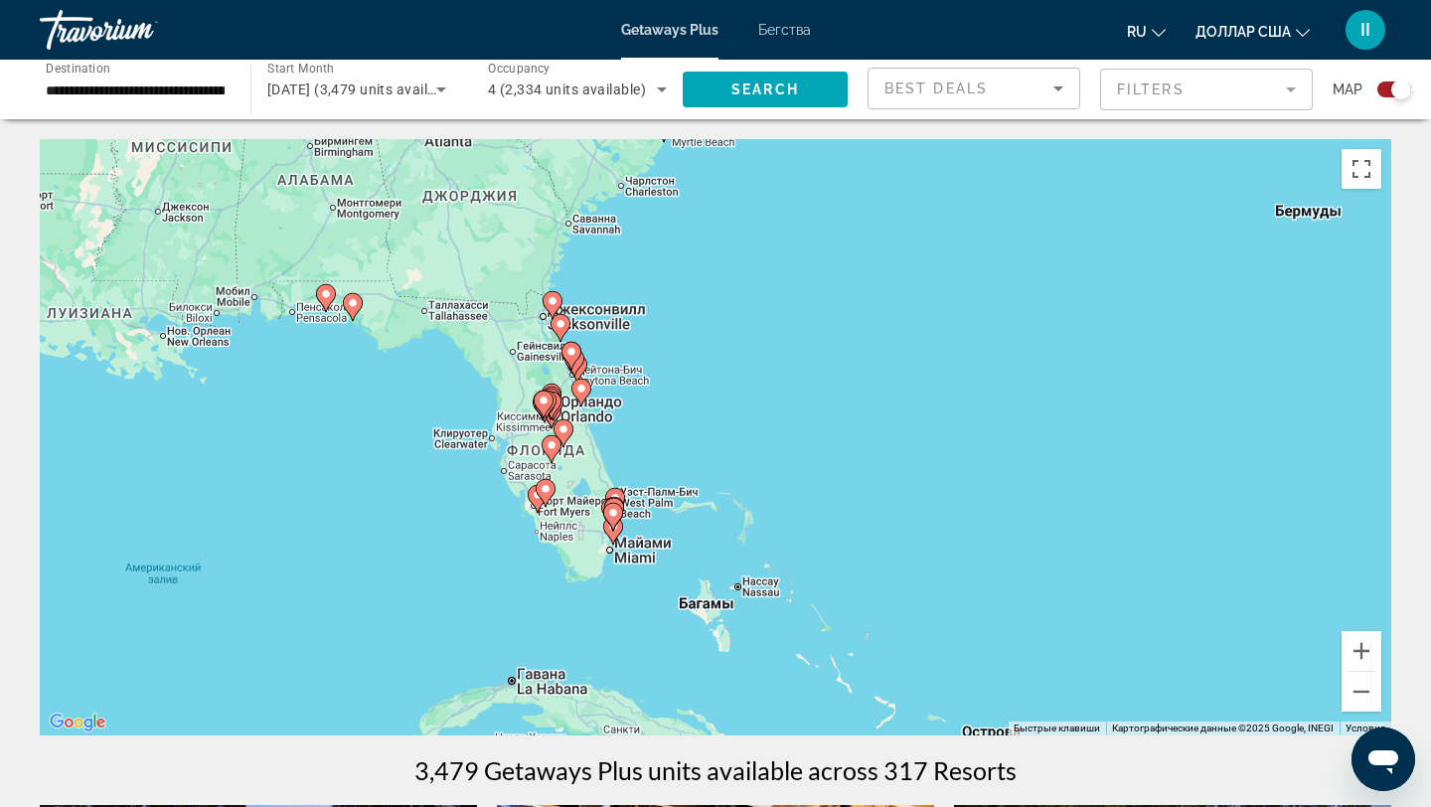
drag, startPoint x: 929, startPoint y: 611, endPoint x: 969, endPoint y: 406, distance: 208.5
click at [969, 406] on div "Чтобы активировать перетаскивание с помощью клавиатуры, нажмите Alt + Ввод. Пос…" at bounding box center [715, 437] width 1351 height 596
click at [1366, 650] on button "Увеличить" at bounding box center [1361, 651] width 40 height 40
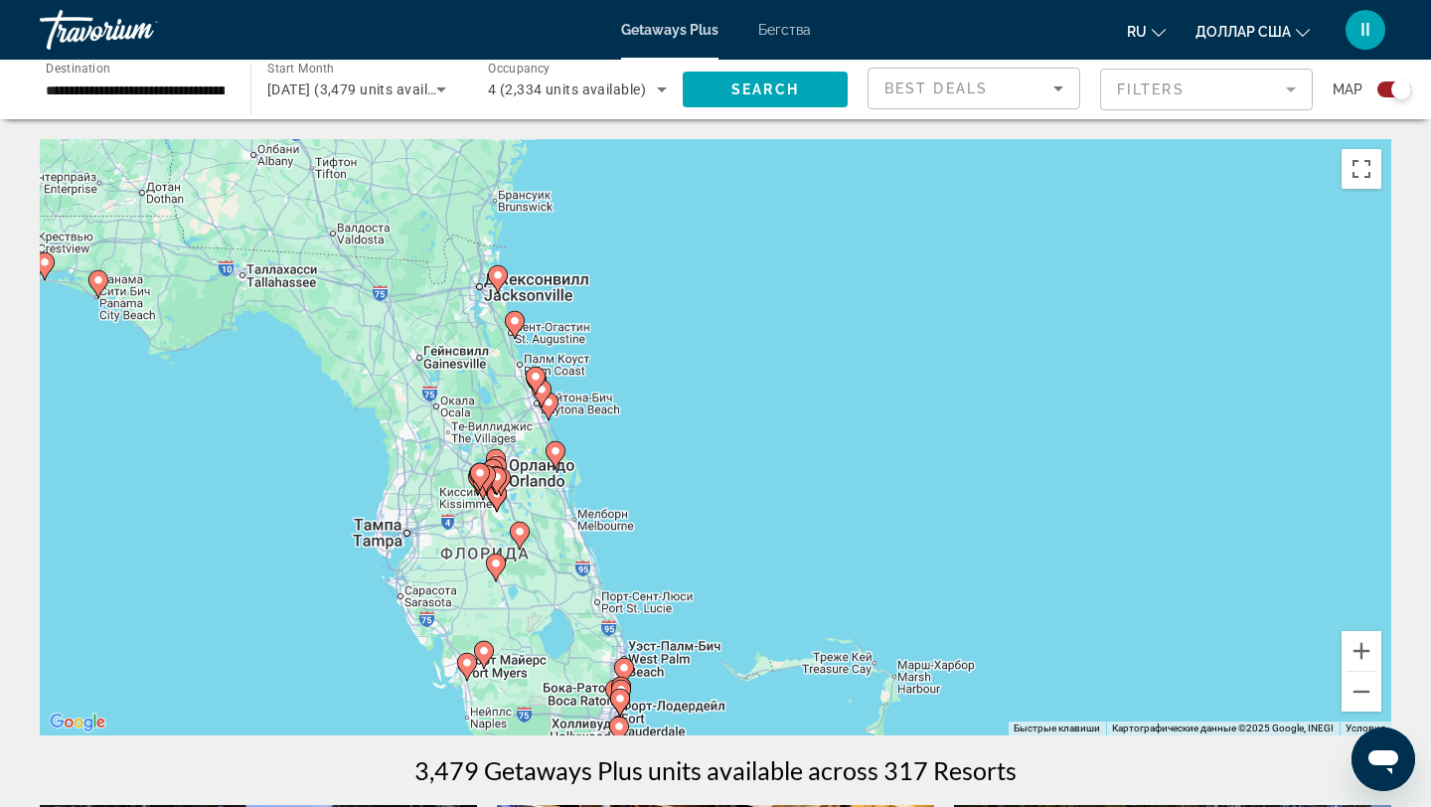
drag, startPoint x: 805, startPoint y: 518, endPoint x: 914, endPoint y: 608, distance: 141.8
click at [914, 608] on div "Чтобы активировать перетаскивание с помощью клавиатуры, нажмите Alt + Ввод. Пос…" at bounding box center [715, 437] width 1351 height 596
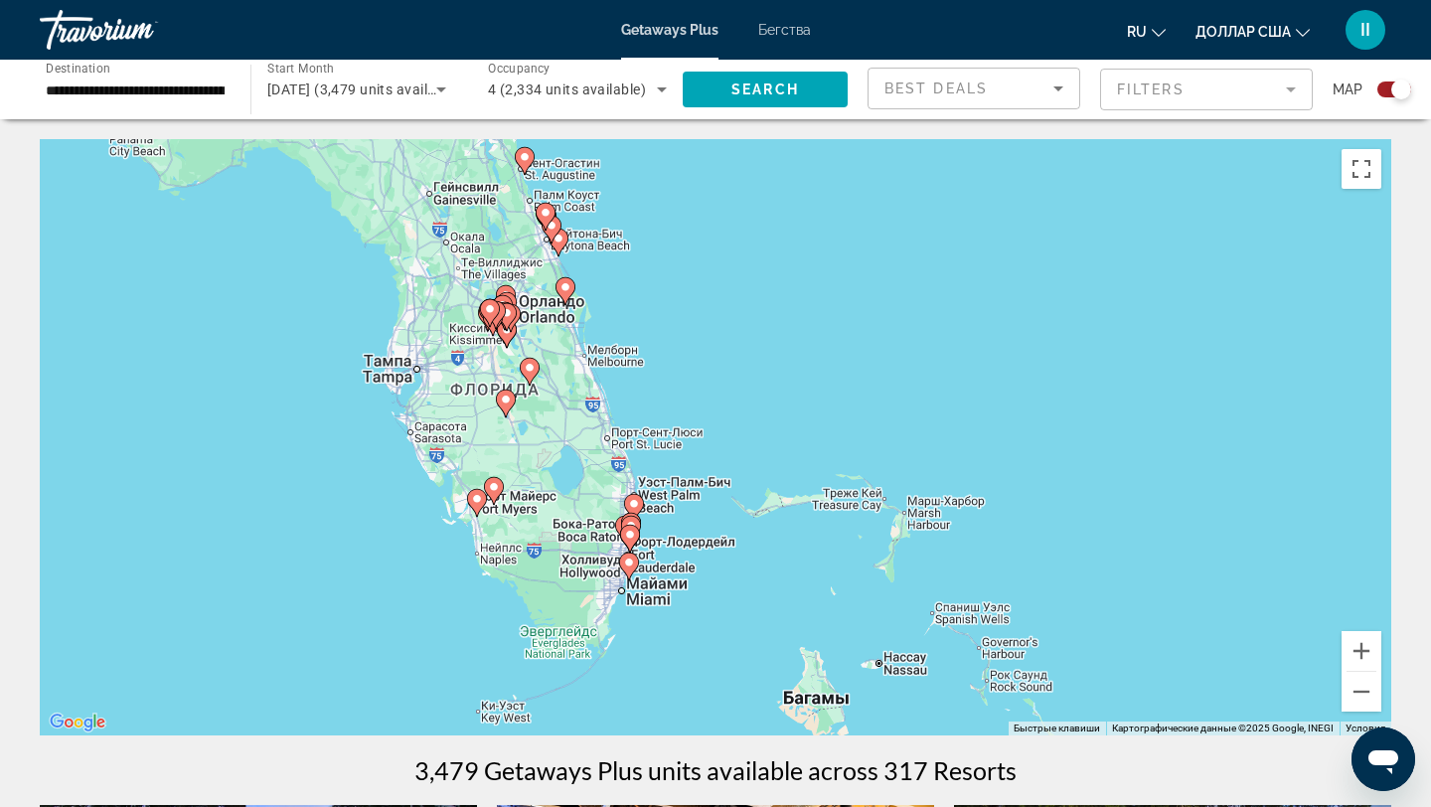
drag, startPoint x: 739, startPoint y: 499, endPoint x: 749, endPoint y: 332, distance: 167.2
click at [749, 332] on div "Чтобы активировать перетаскивание с помощью клавиатуры, нажмите Alt + Ввод. Пос…" at bounding box center [715, 437] width 1351 height 596
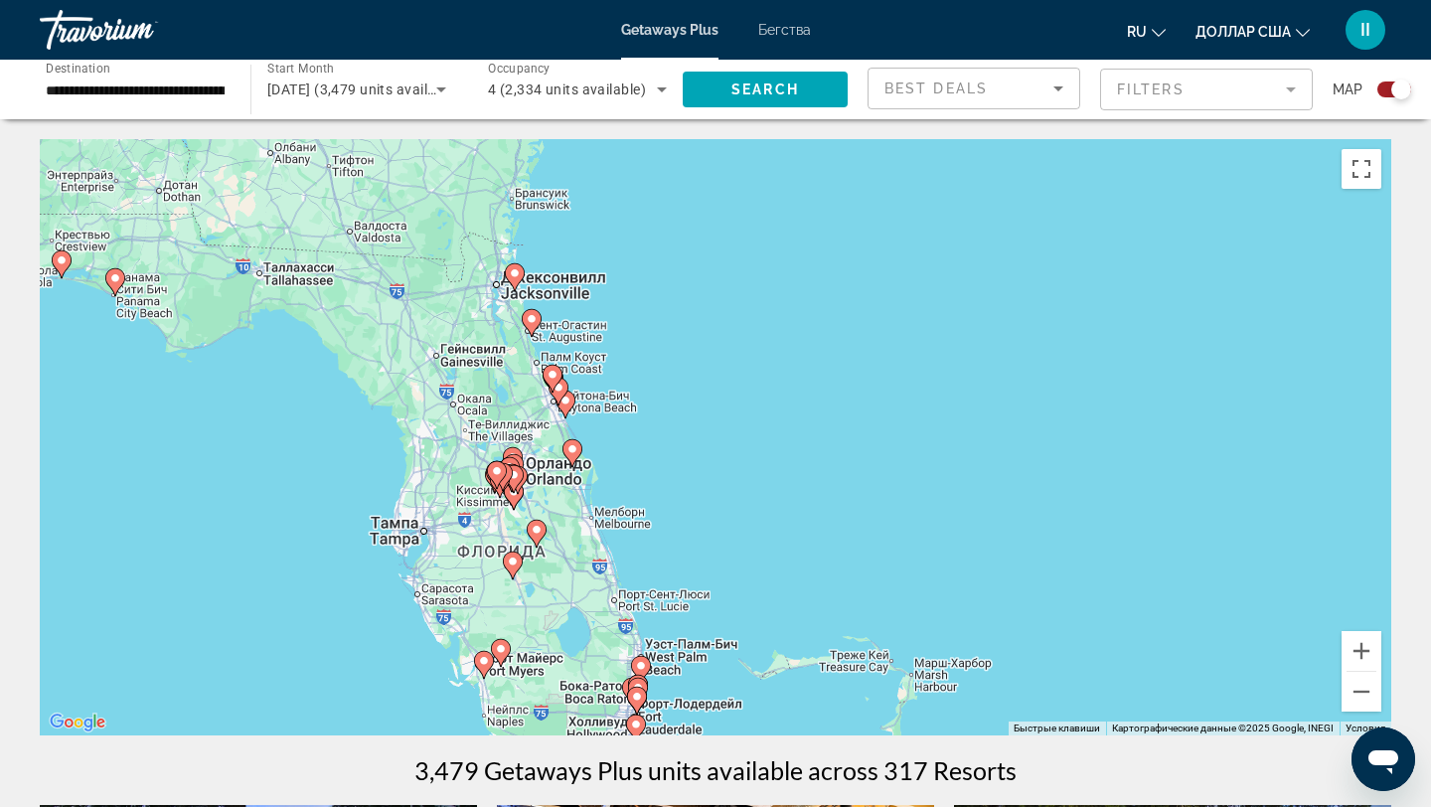
drag, startPoint x: 760, startPoint y: 401, endPoint x: 767, endPoint y: 566, distance: 165.1
click at [767, 566] on div "Чтобы активировать перетаскивание с помощью клавиатуры, нажмите Alt + Ввод. Пос…" at bounding box center [715, 437] width 1351 height 596
click at [518, 280] on image "Основное содержание" at bounding box center [515, 276] width 12 height 12
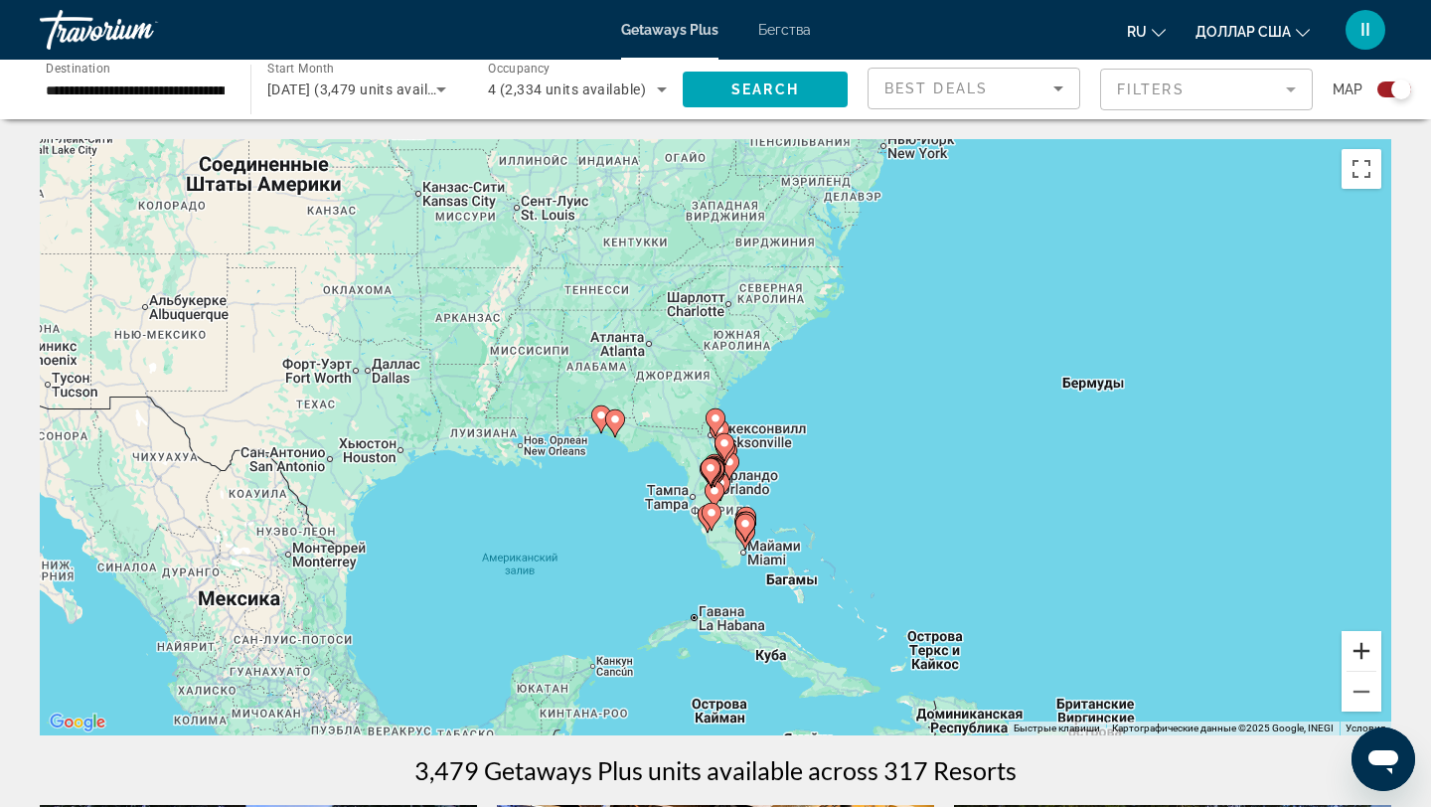
click at [1367, 654] on button "Увеличить" at bounding box center [1361, 651] width 40 height 40
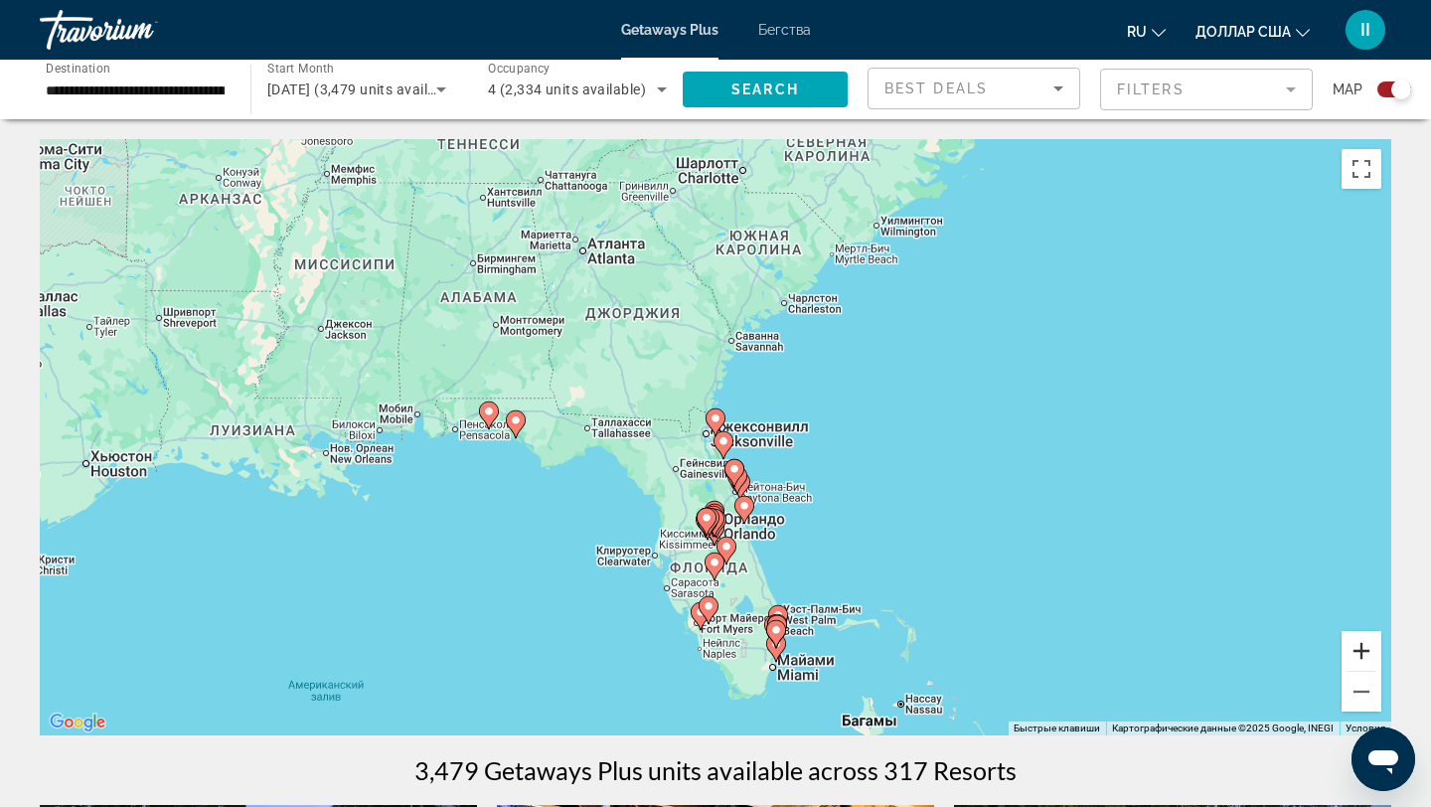
click at [1364, 648] on button "Увеличить" at bounding box center [1361, 651] width 40 height 40
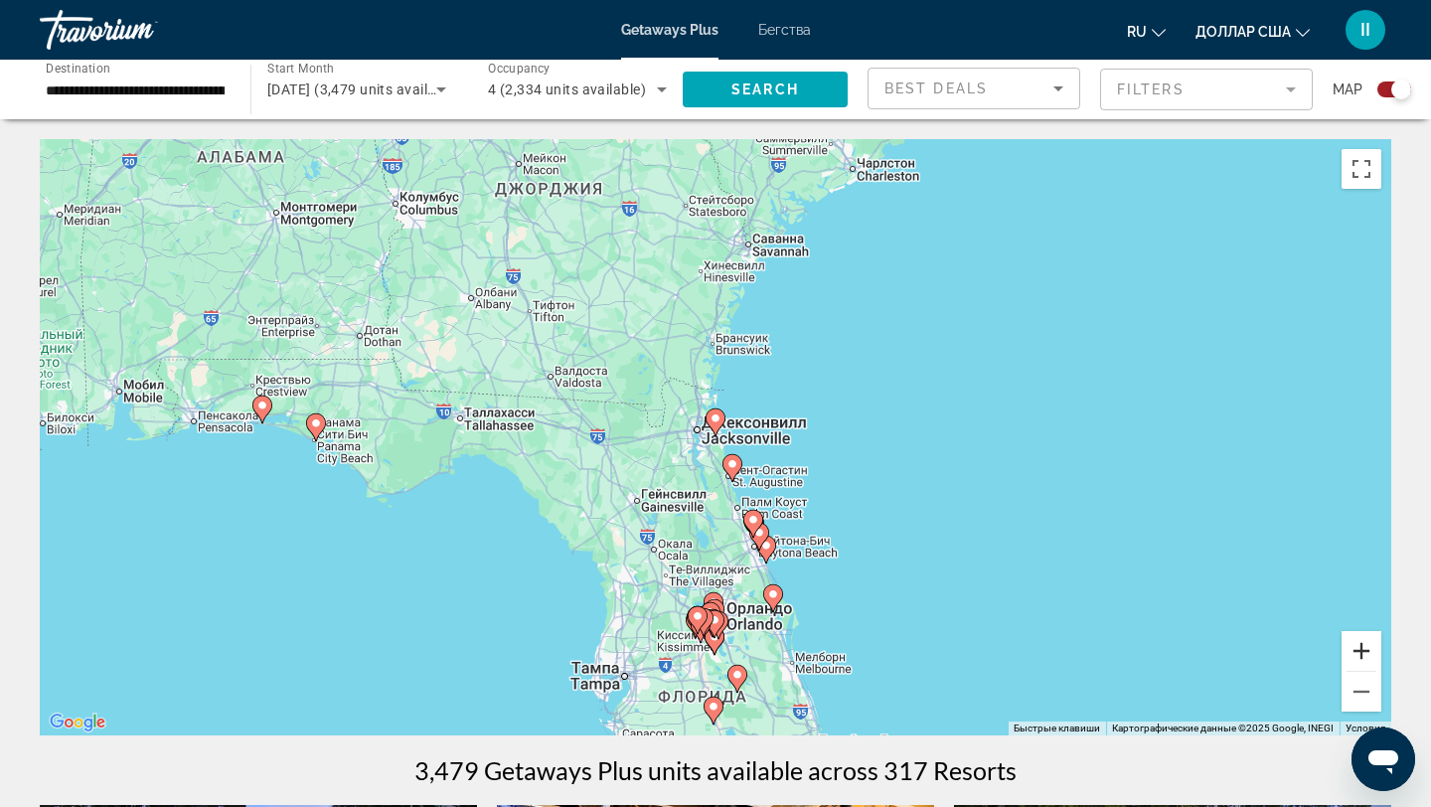
click at [1363, 645] on button "Увеличить" at bounding box center [1361, 651] width 40 height 40
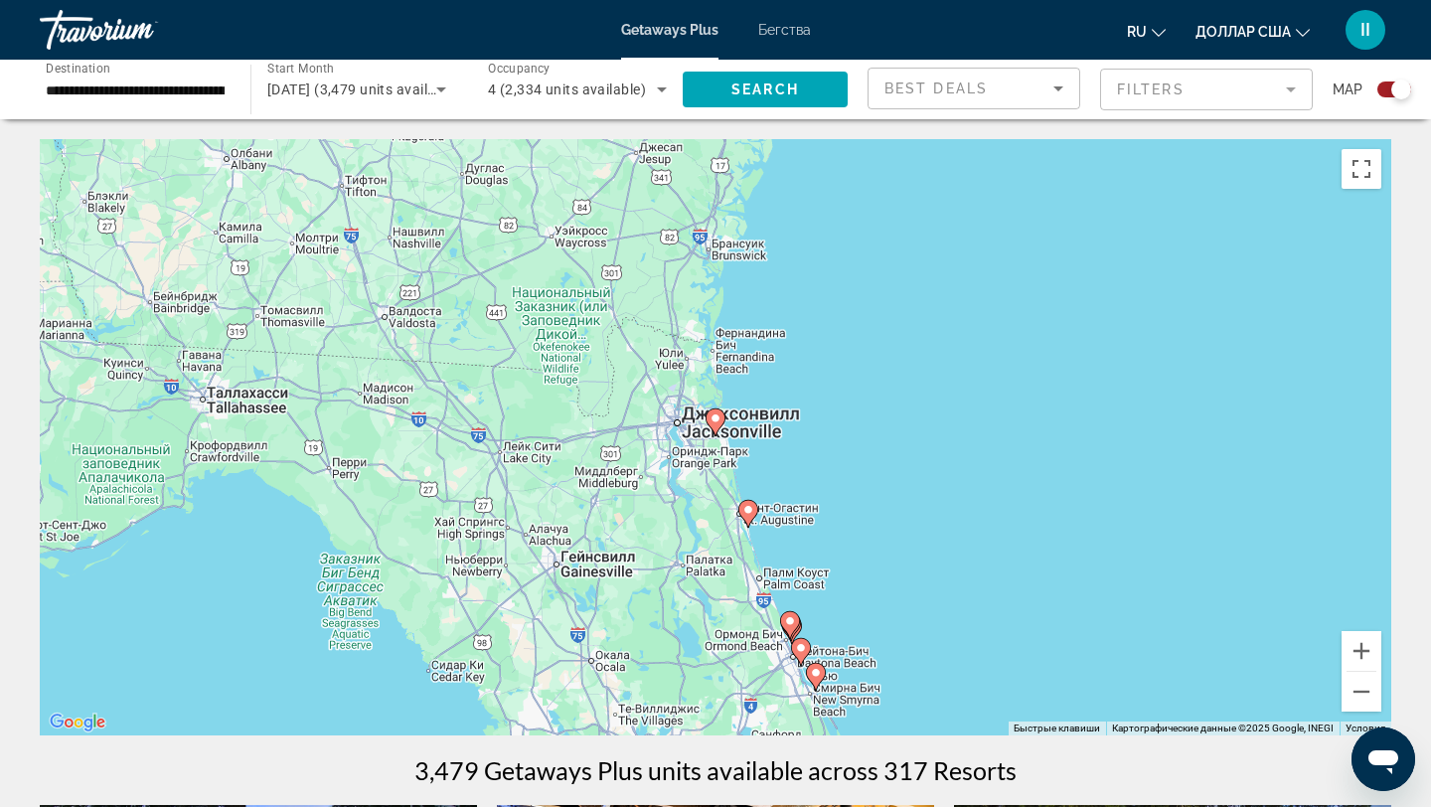
click at [714, 417] on image "Основное содержание" at bounding box center [715, 418] width 12 height 12
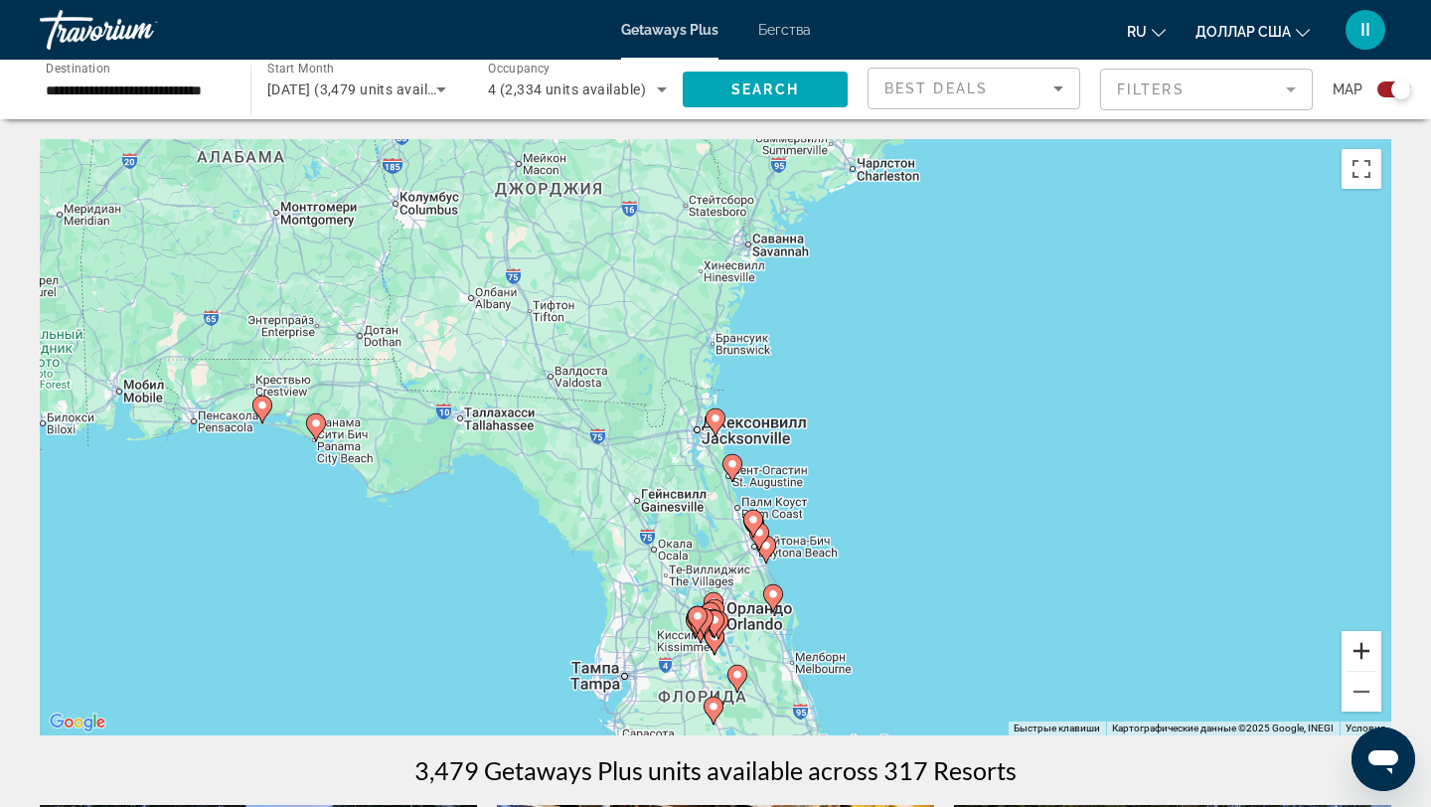
click at [1369, 649] on button "Увеличить" at bounding box center [1361, 651] width 40 height 40
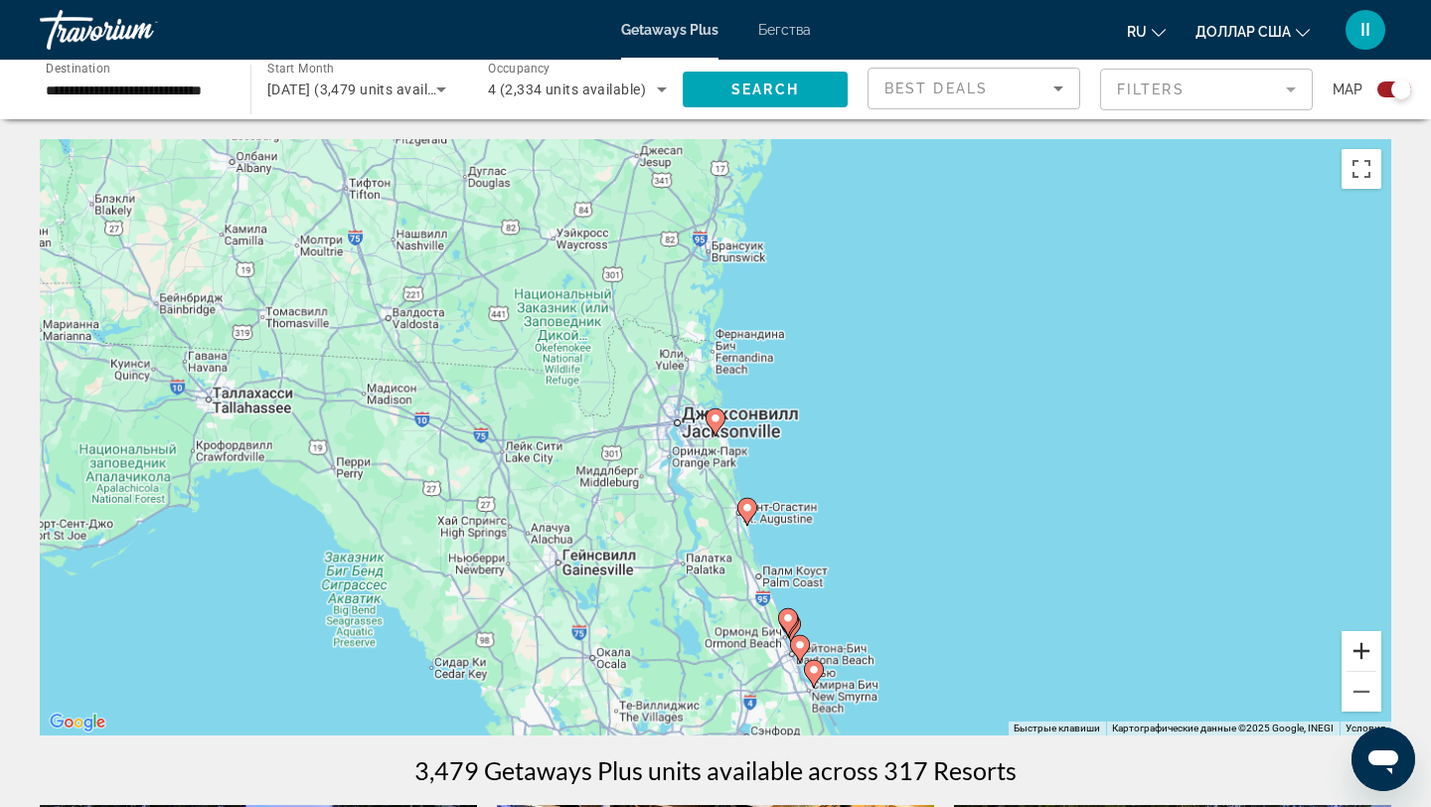
click at [1369, 649] on button "Увеличить" at bounding box center [1361, 651] width 40 height 40
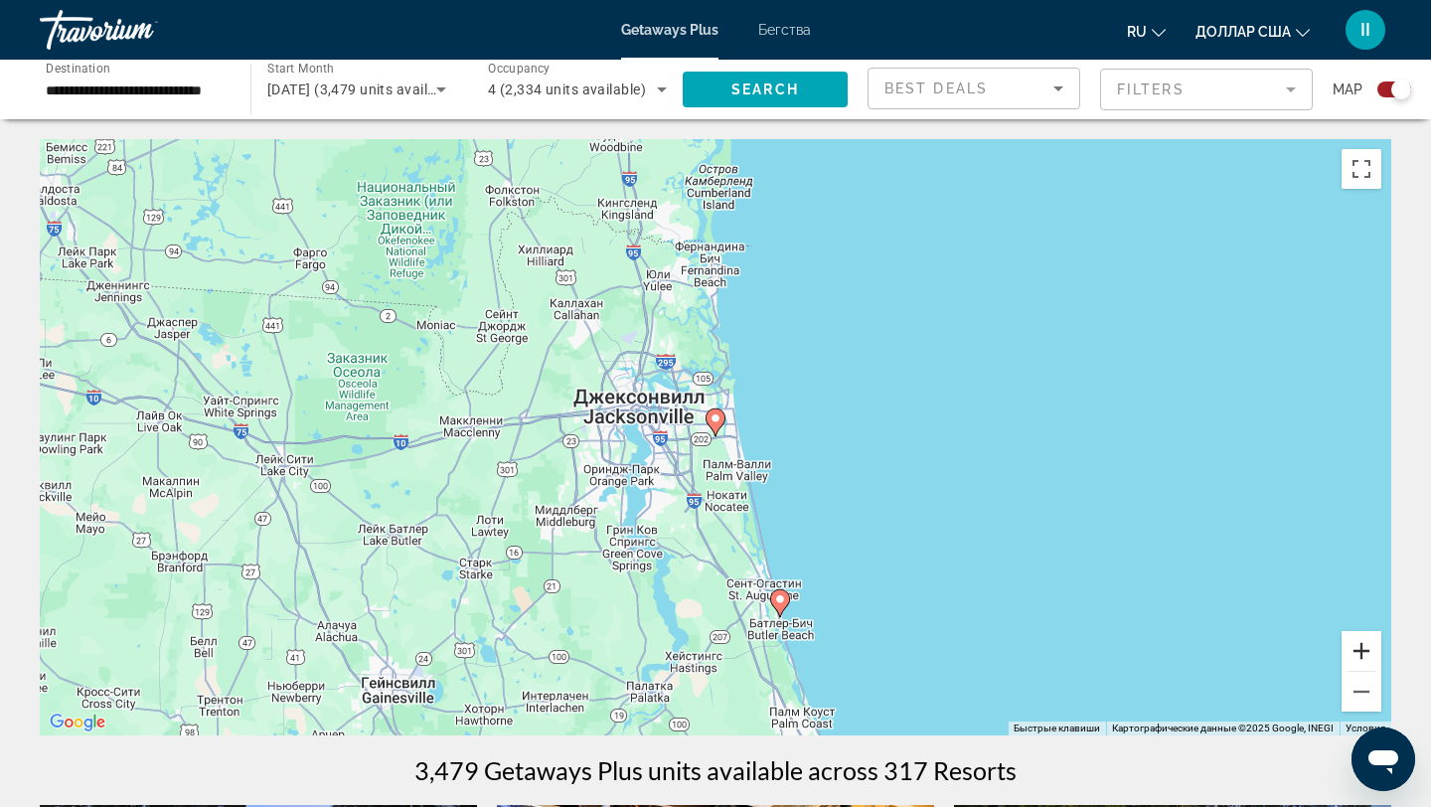
click at [1369, 648] on button "Увеличить" at bounding box center [1361, 651] width 40 height 40
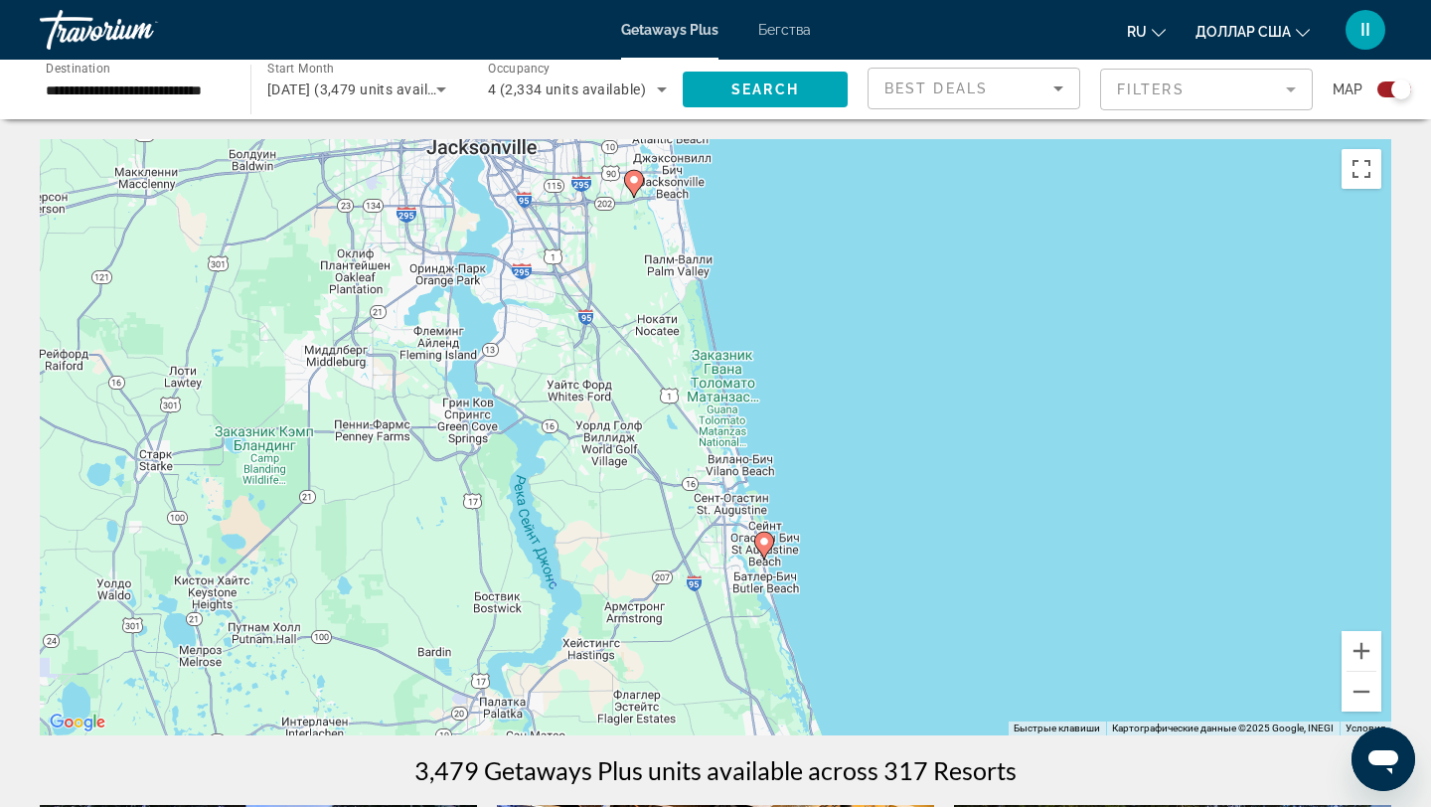
drag, startPoint x: 1038, startPoint y: 562, endPoint x: 954, endPoint y: 320, distance: 256.7
click at [955, 320] on div "Чтобы активировать перетаскивание с помощью клавиатуры, нажмите Alt + Ввод. Пос…" at bounding box center [715, 437] width 1351 height 596
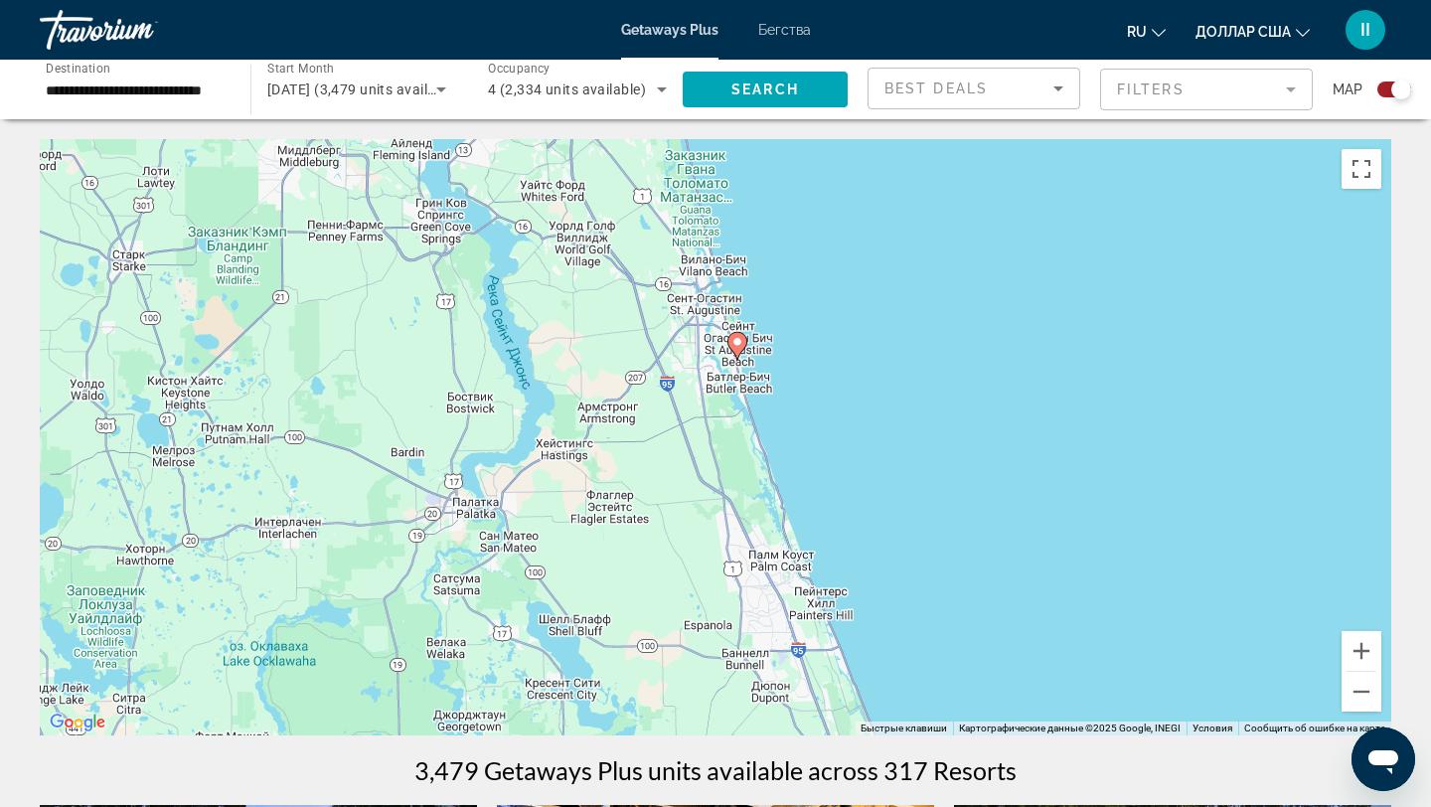
drag, startPoint x: 924, startPoint y: 501, endPoint x: 899, endPoint y: 307, distance: 195.3
click at [899, 307] on div "Чтобы активировать перетаскивание с помощью клавиатуры, нажмите Alt + Ввод. Пос…" at bounding box center [715, 437] width 1351 height 596
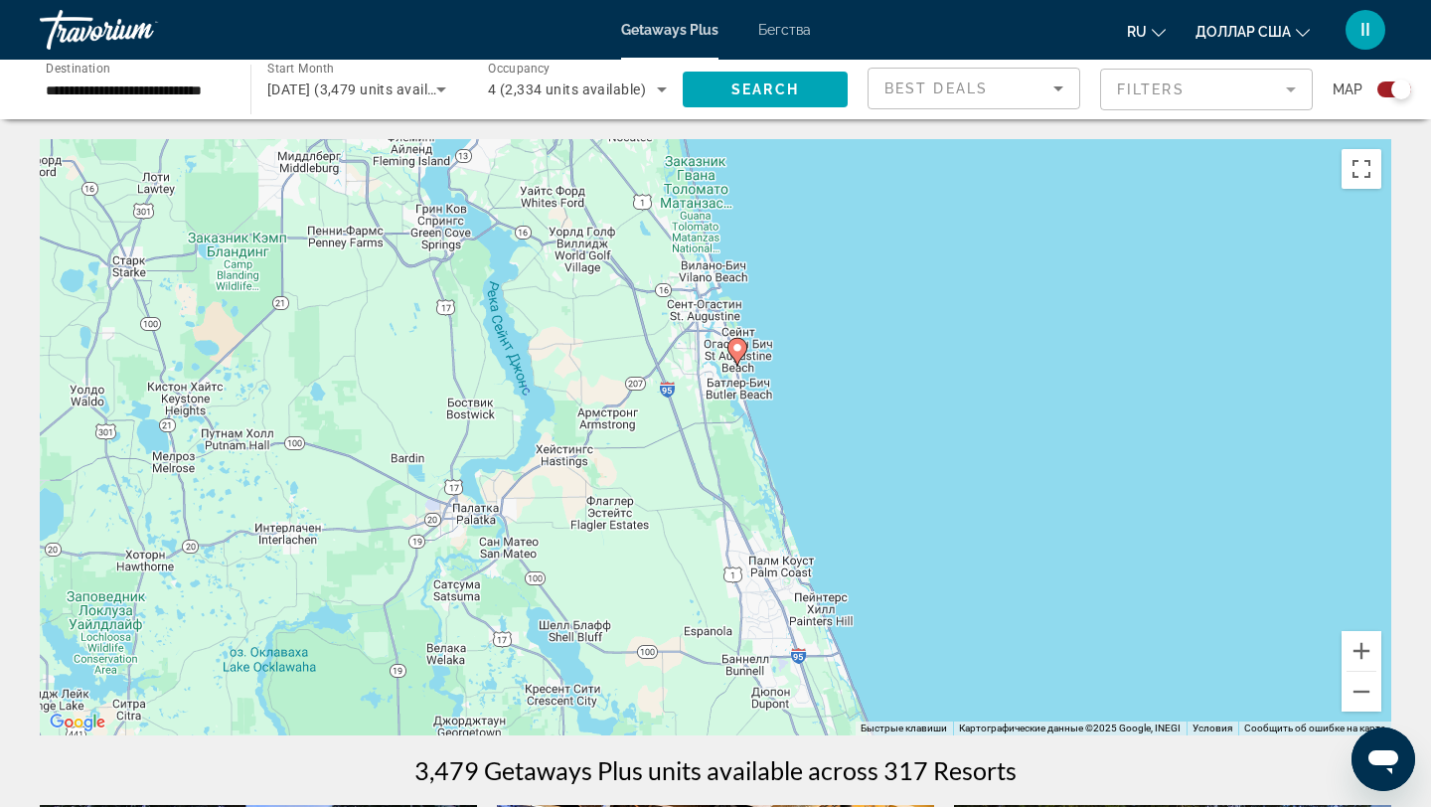
click at [738, 347] on image "Основное содержание" at bounding box center [737, 348] width 12 height 12
type input "**********"
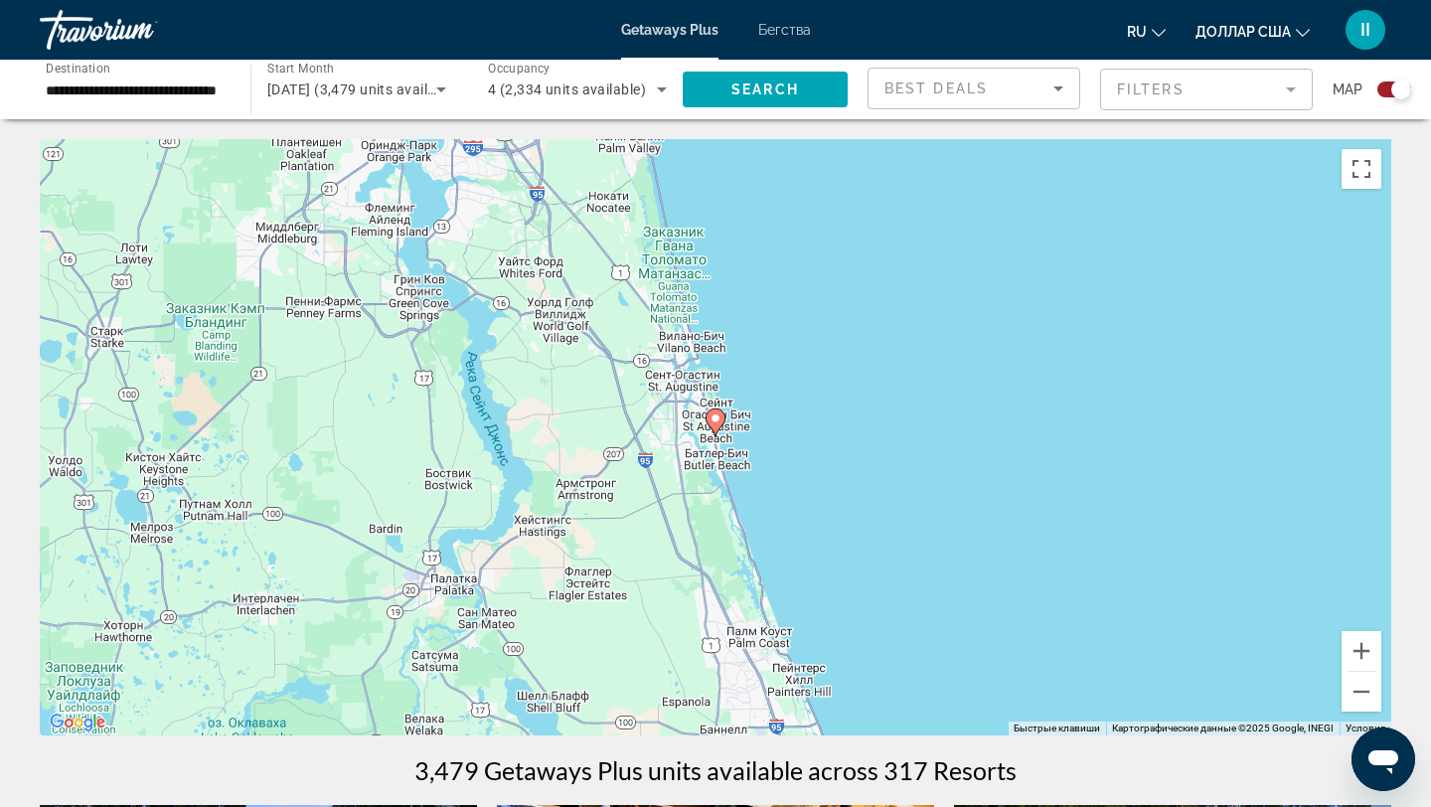
click at [738, 347] on div "Чтобы активировать перетаскивание с помощью клавиатуры, нажмите Alt + Ввод. Пос…" at bounding box center [715, 437] width 1351 height 596
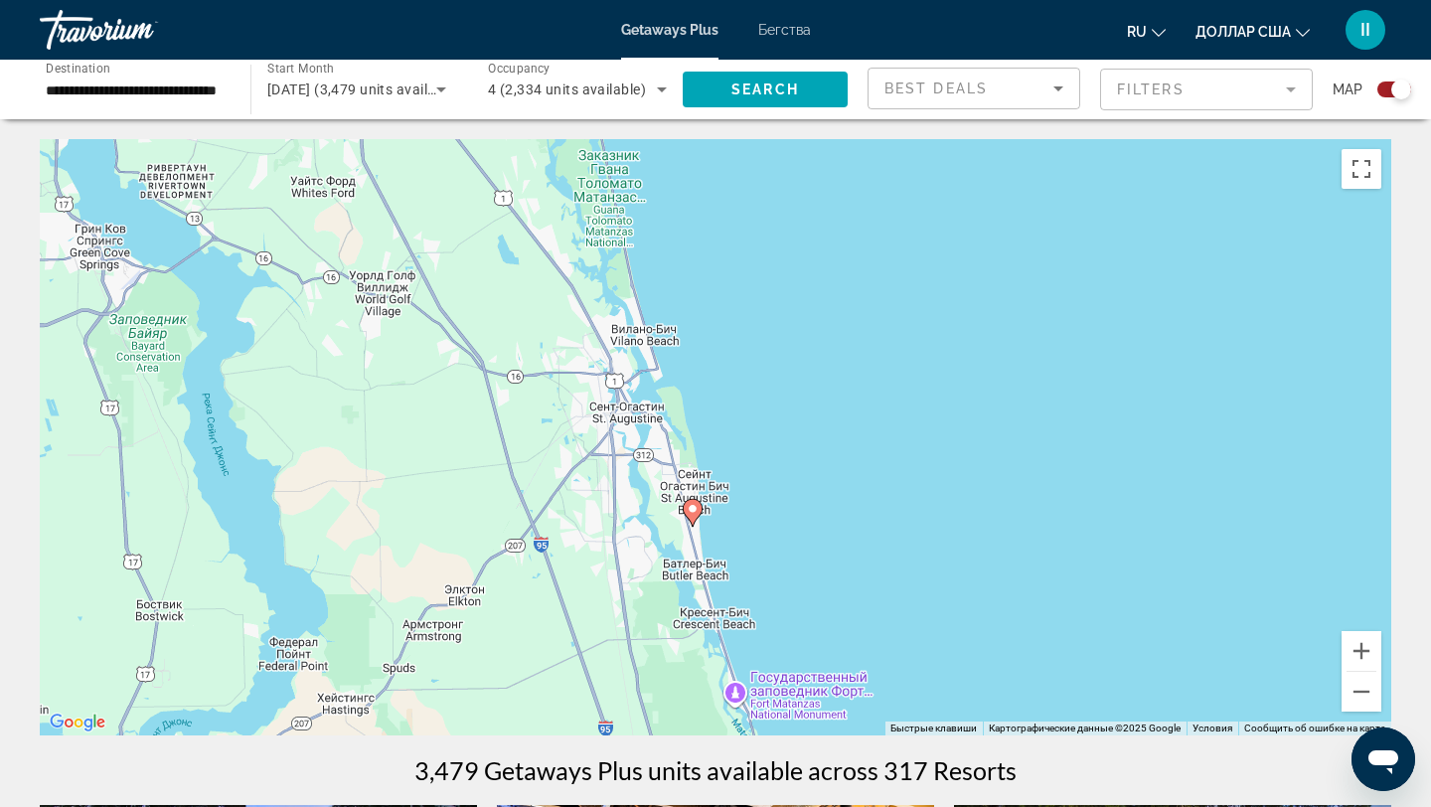
click at [694, 508] on image "Основное содержание" at bounding box center [693, 509] width 12 height 12
click at [694, 508] on g "Основное содержание" at bounding box center [693, 513] width 20 height 28
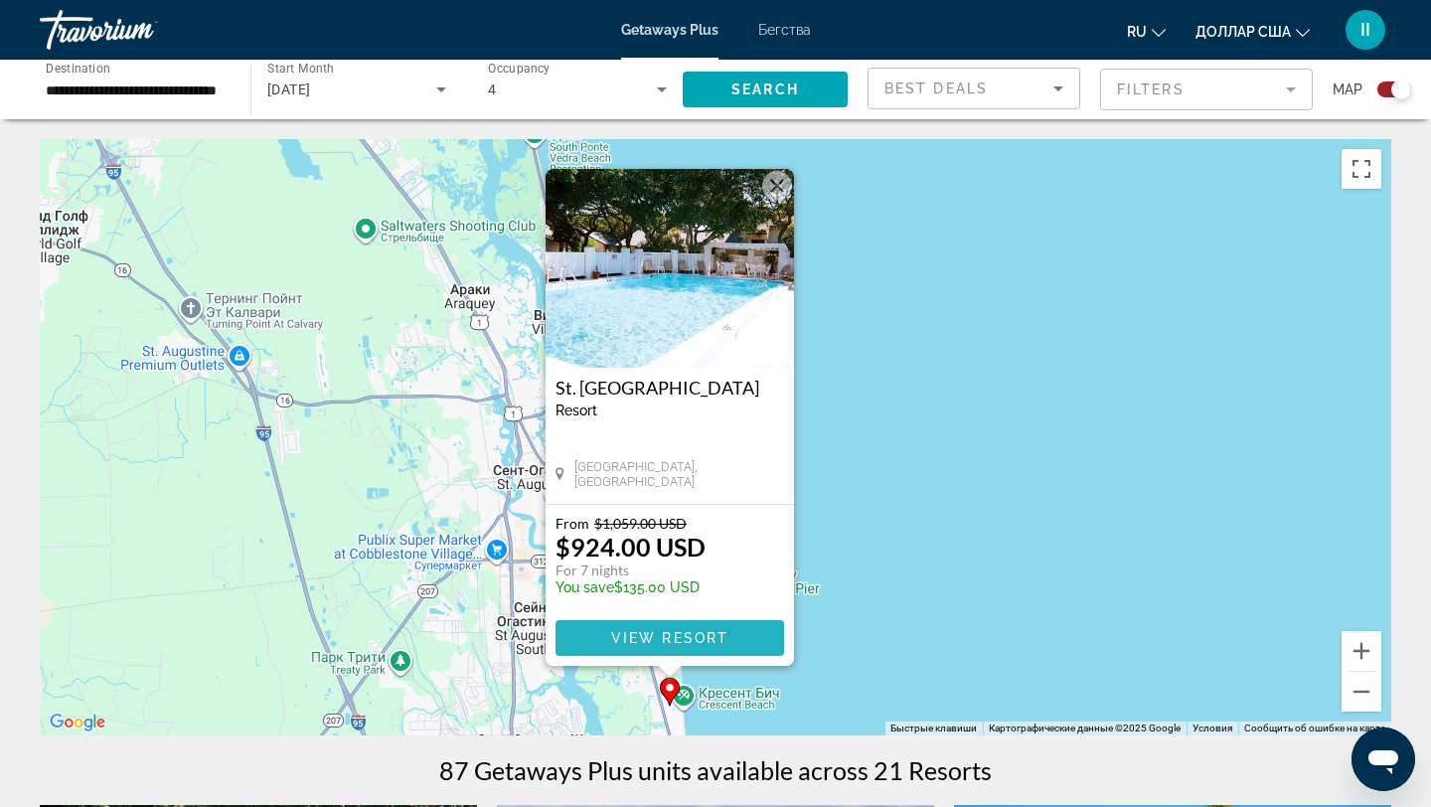
click at [717, 630] on span "View Resort" at bounding box center [669, 638] width 117 height 16
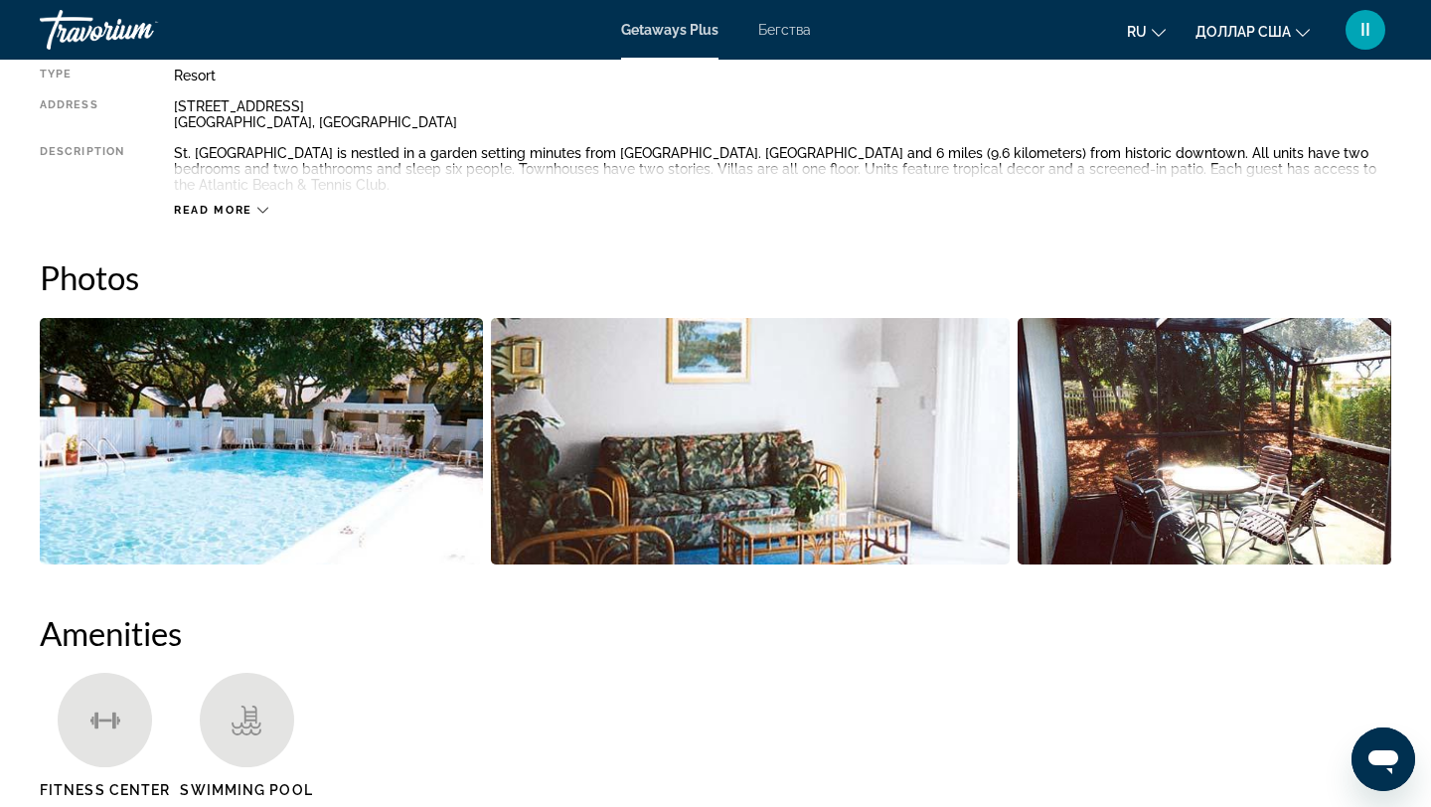
scroll to position [748, 0]
click at [268, 445] on img "Open full-screen image slider" at bounding box center [261, 440] width 443 height 246
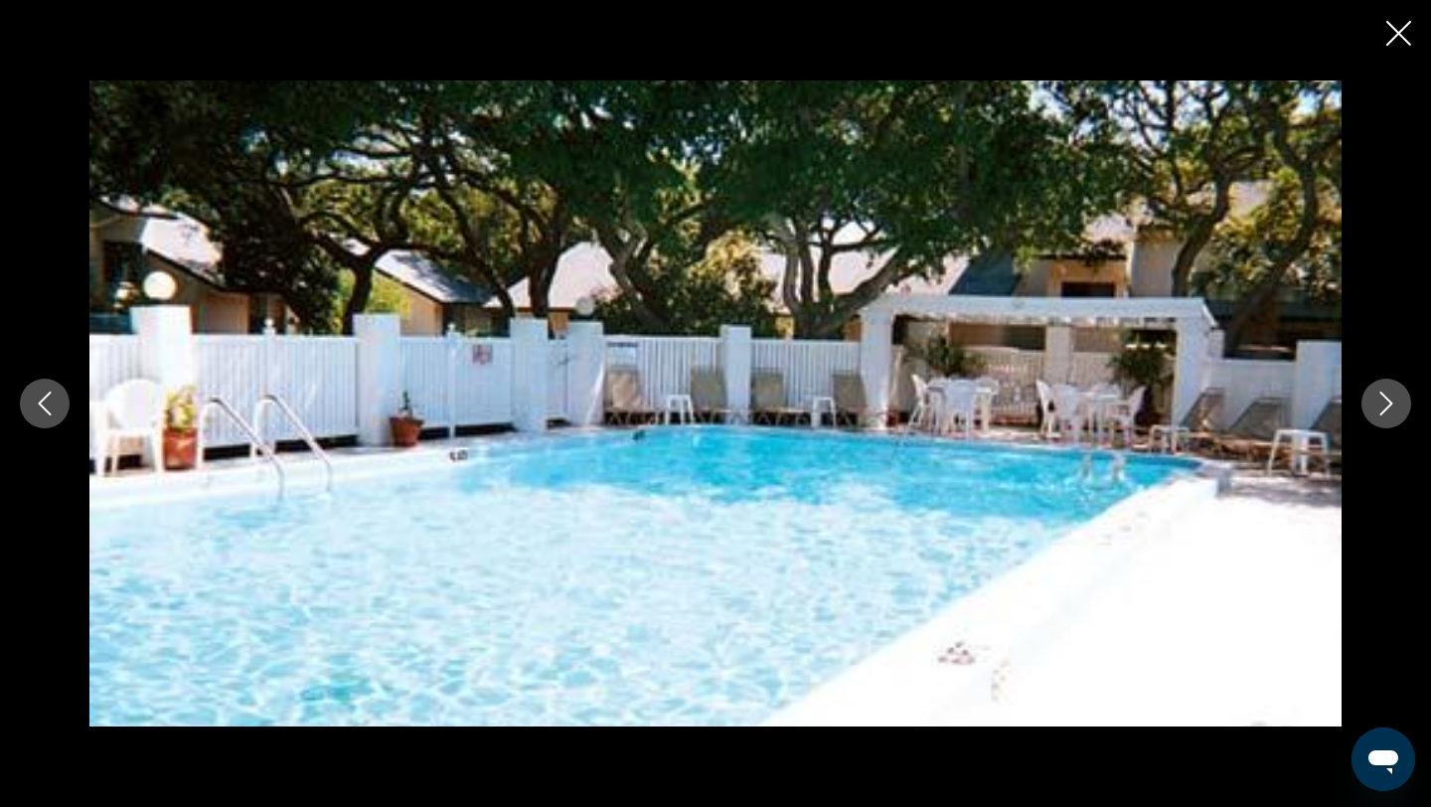
click at [1384, 403] on icon "Next image" at bounding box center [1386, 403] width 24 height 24
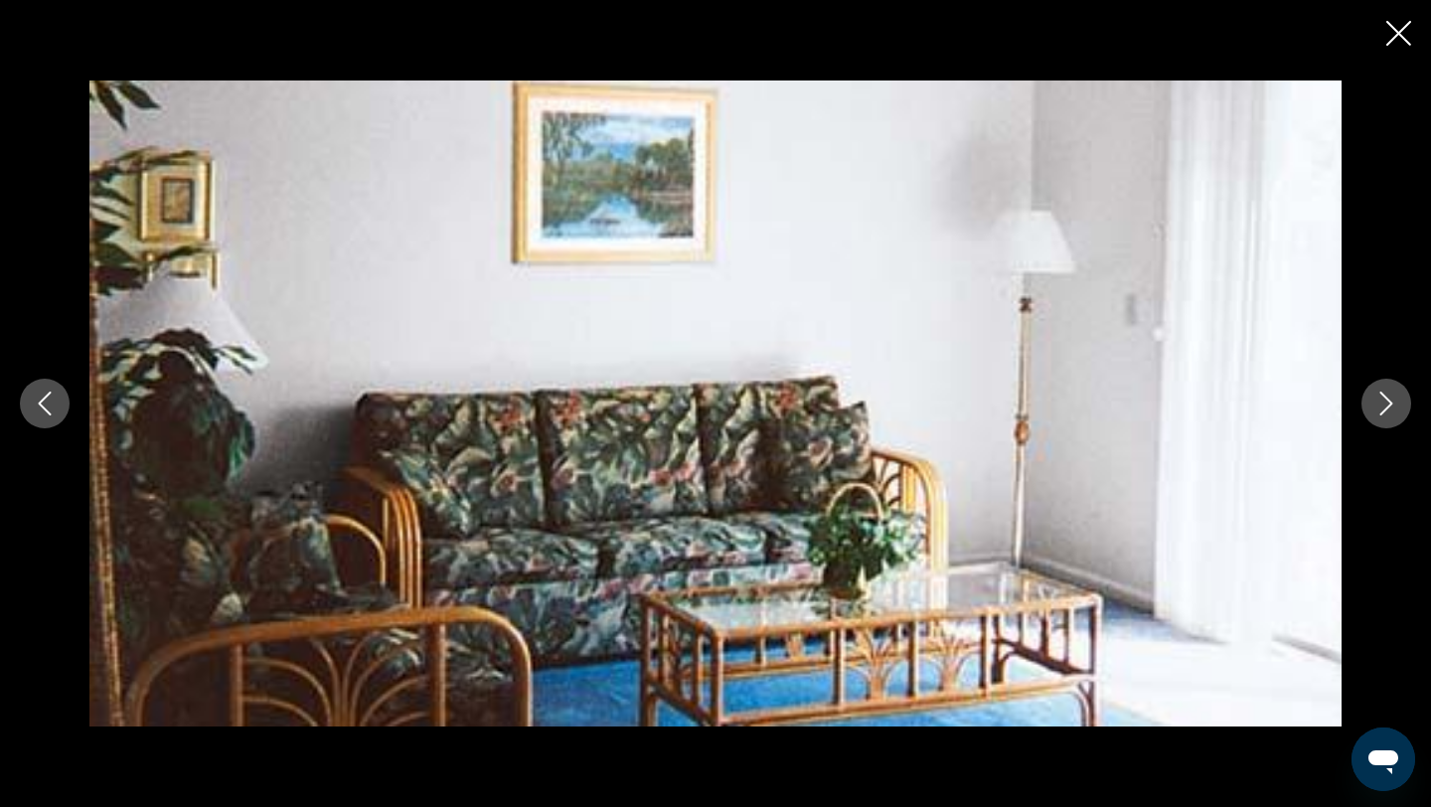
click at [41, 410] on icon "Previous image" at bounding box center [45, 403] width 24 height 24
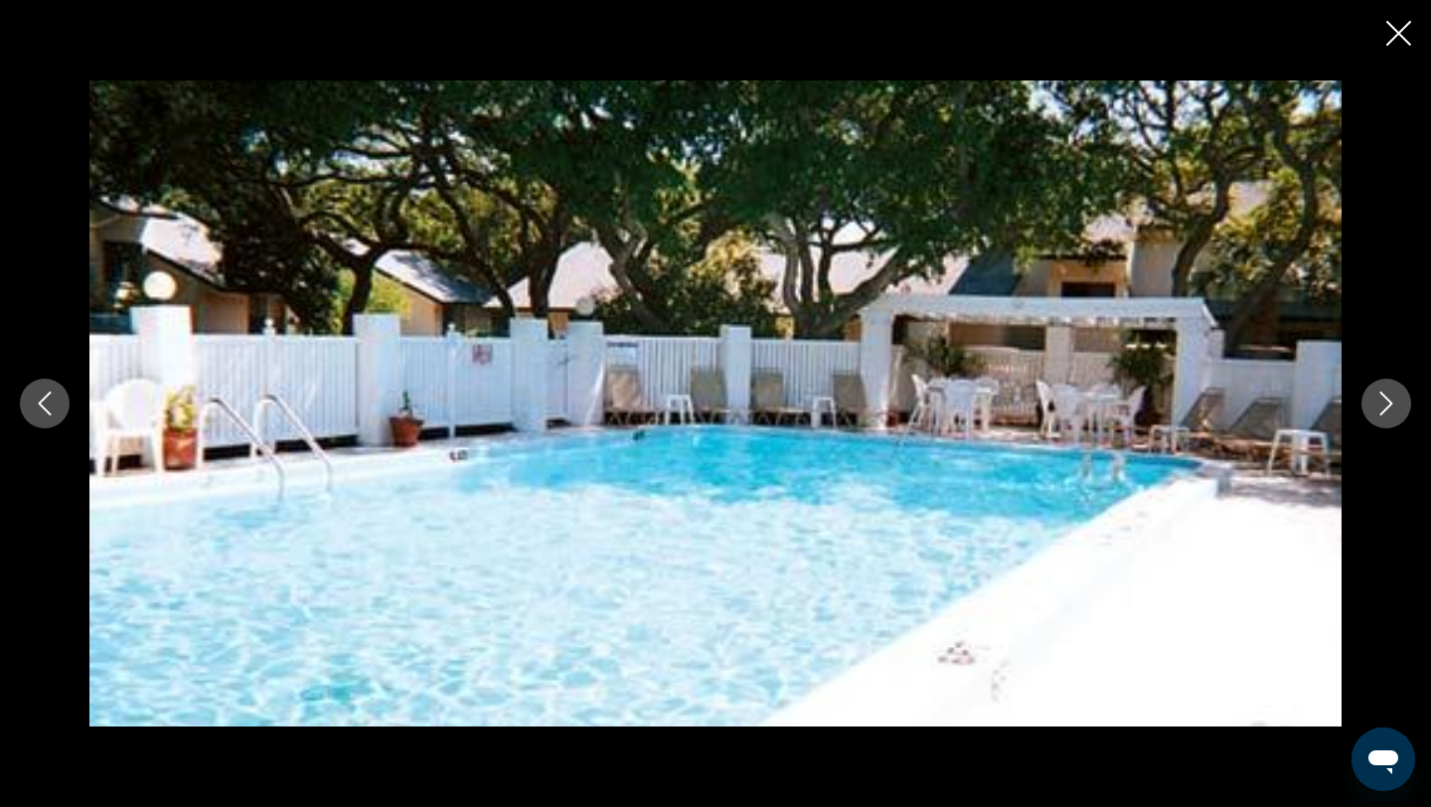
click at [1385, 408] on icon "Next image" at bounding box center [1386, 403] width 13 height 24
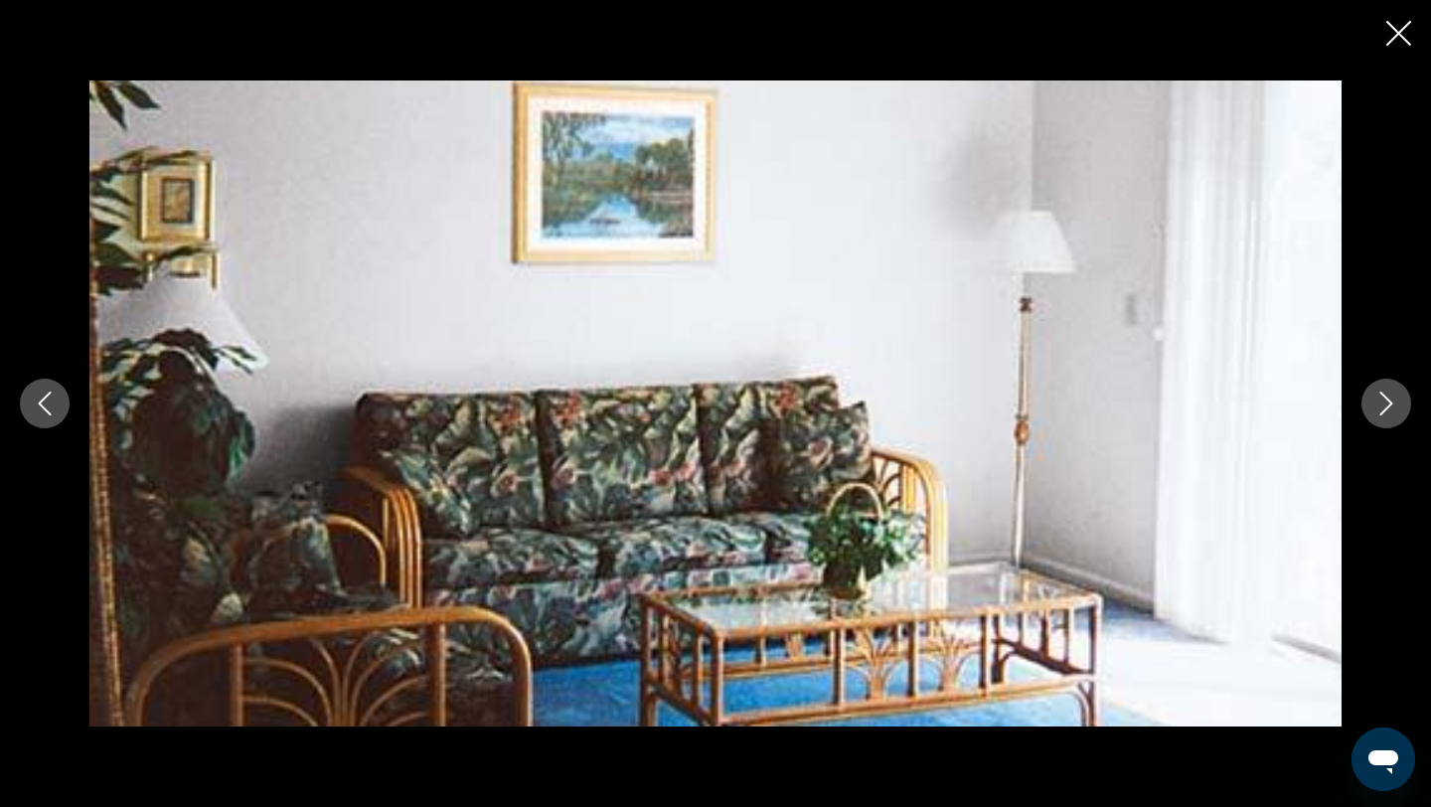
click at [1385, 408] on icon "Next image" at bounding box center [1386, 403] width 13 height 24
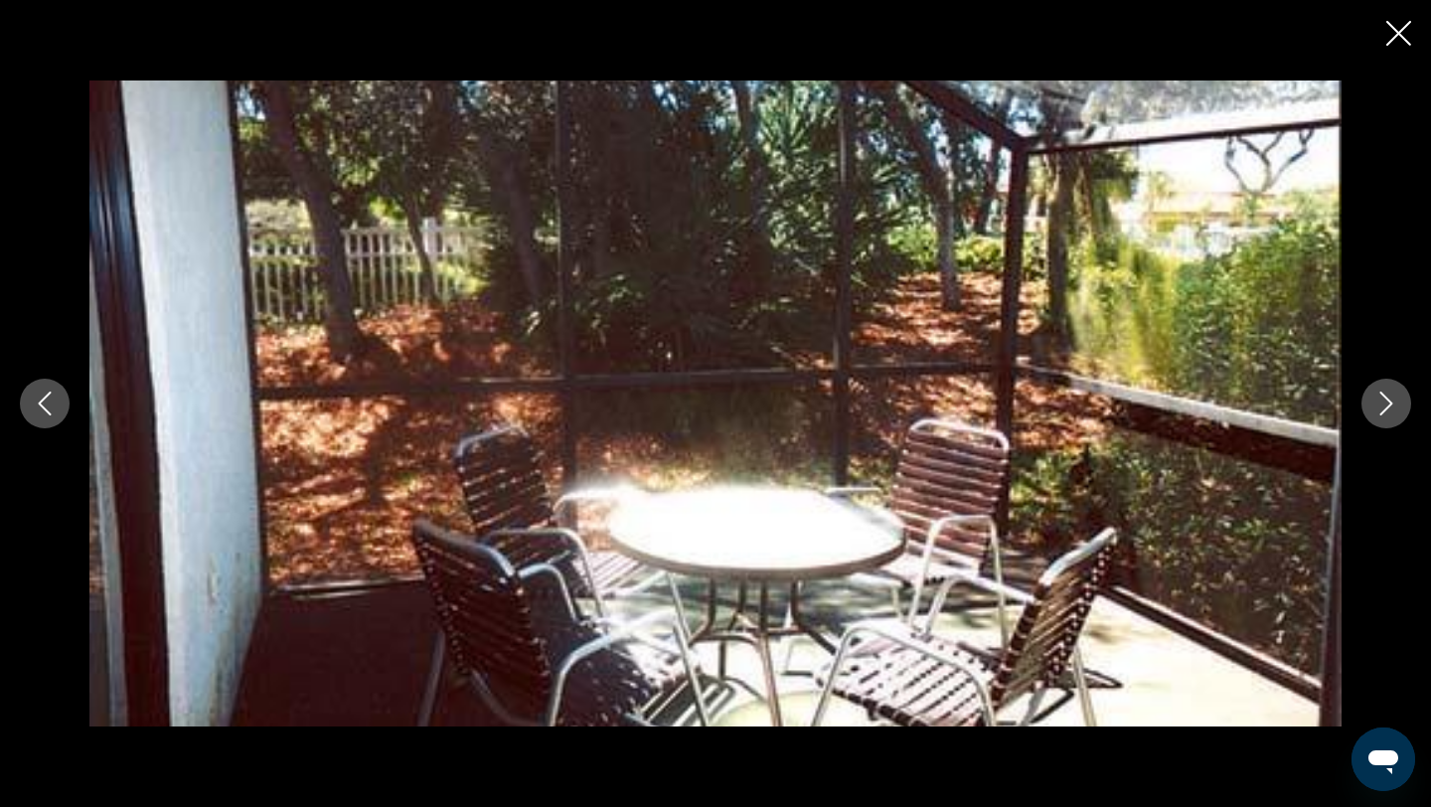
click at [1388, 404] on icon "Next image" at bounding box center [1386, 403] width 24 height 24
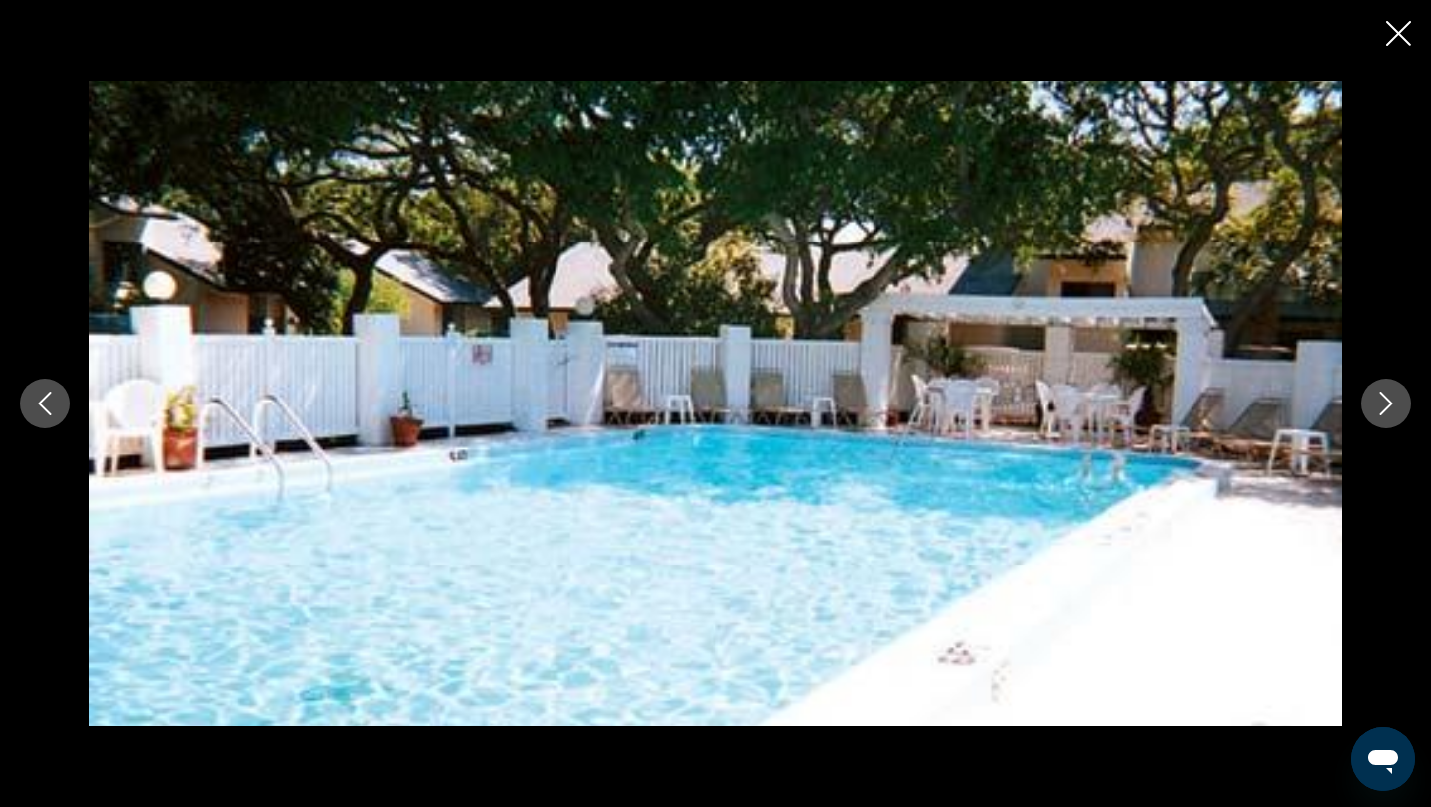
click at [1388, 404] on icon "Next image" at bounding box center [1386, 403] width 24 height 24
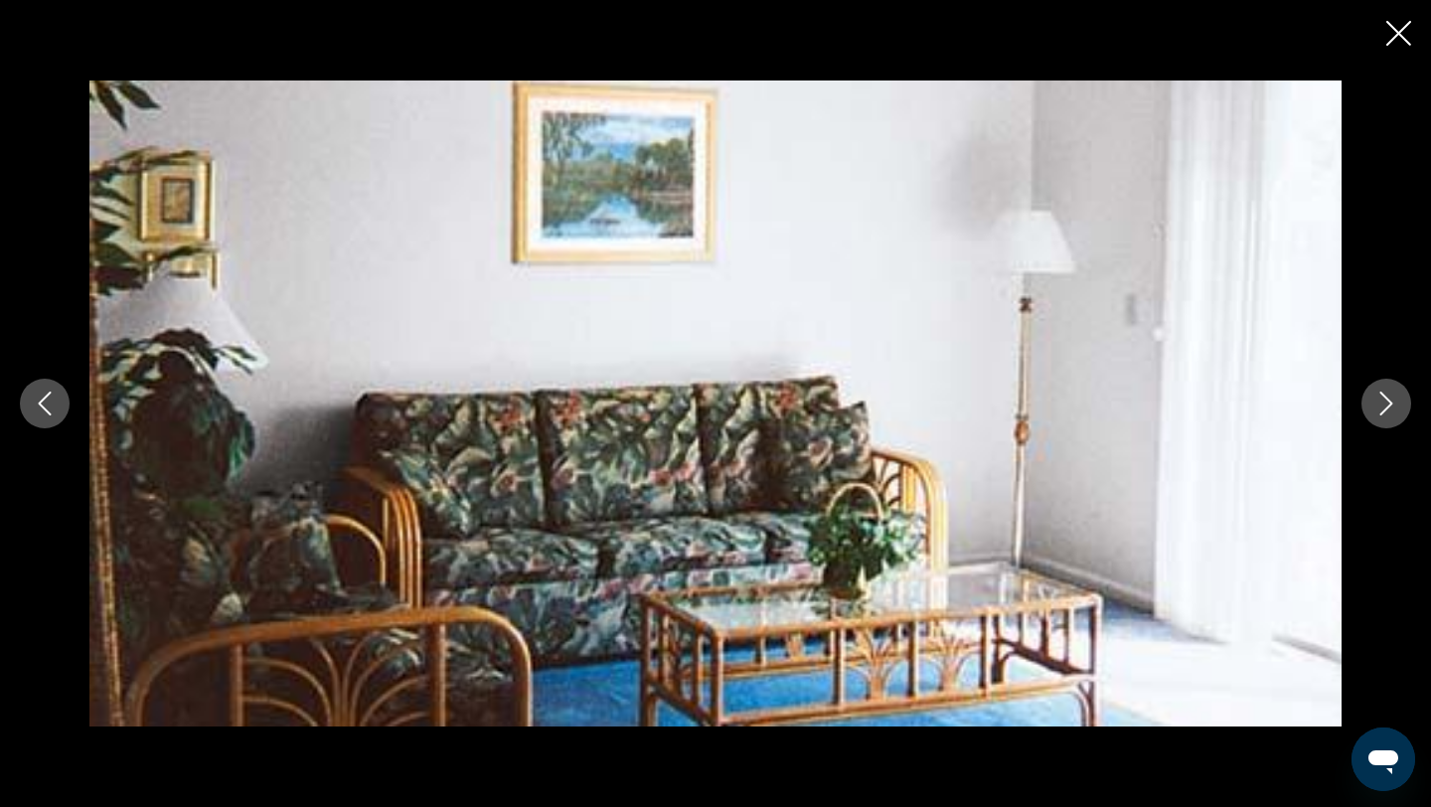
click at [1388, 404] on icon "Next image" at bounding box center [1386, 403] width 24 height 24
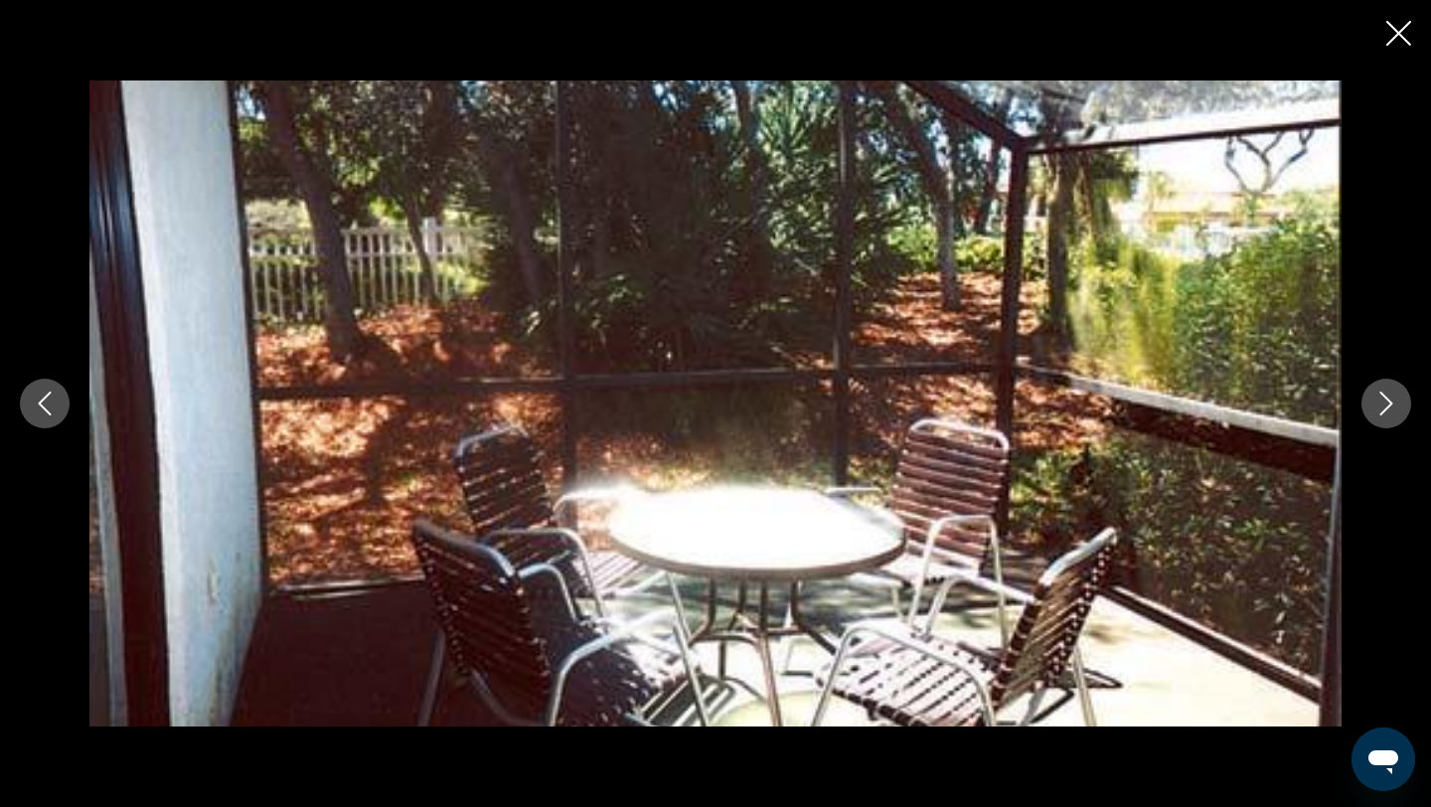
click at [1388, 404] on icon "Next image" at bounding box center [1386, 403] width 24 height 24
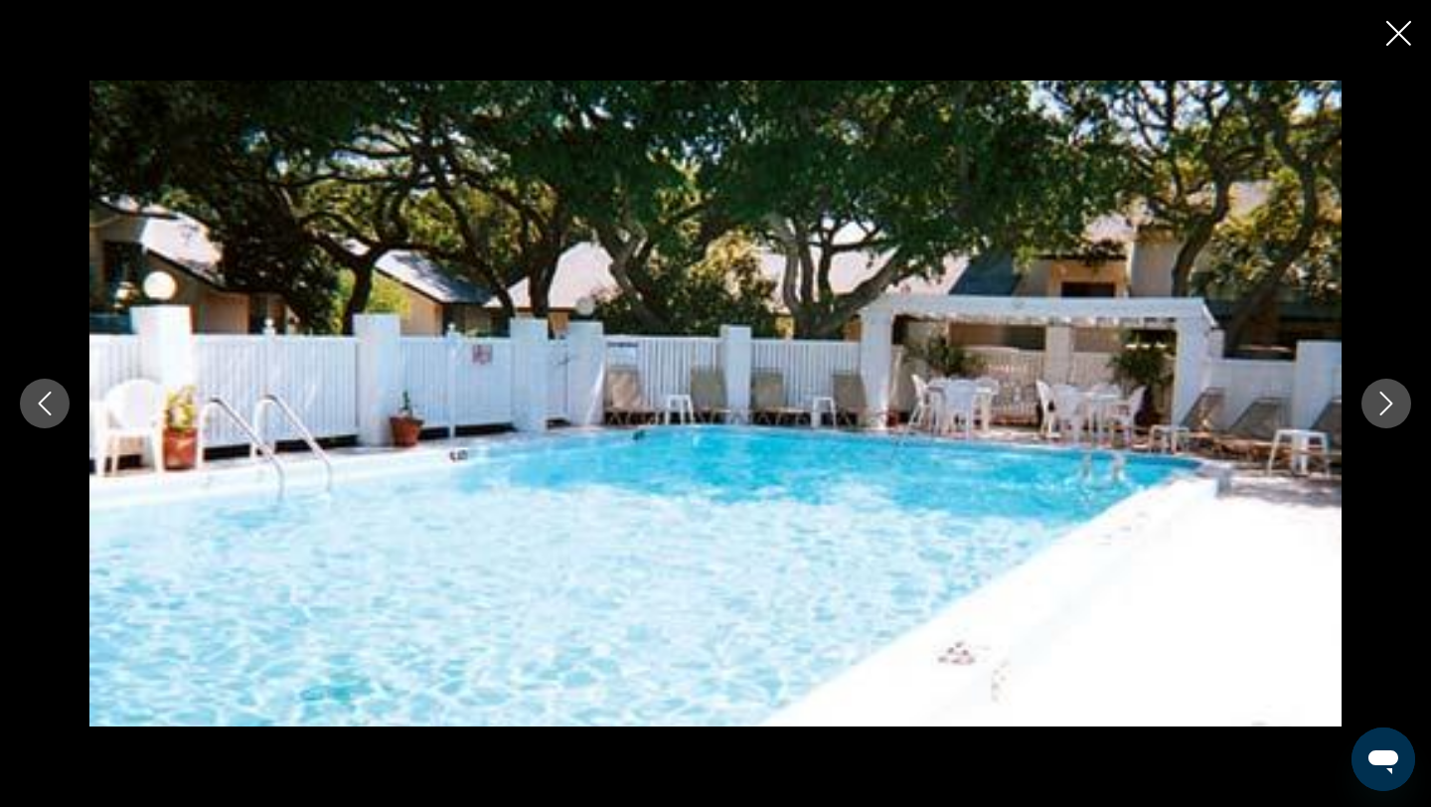
click at [1401, 44] on icon "Close slideshow" at bounding box center [1398, 33] width 25 height 25
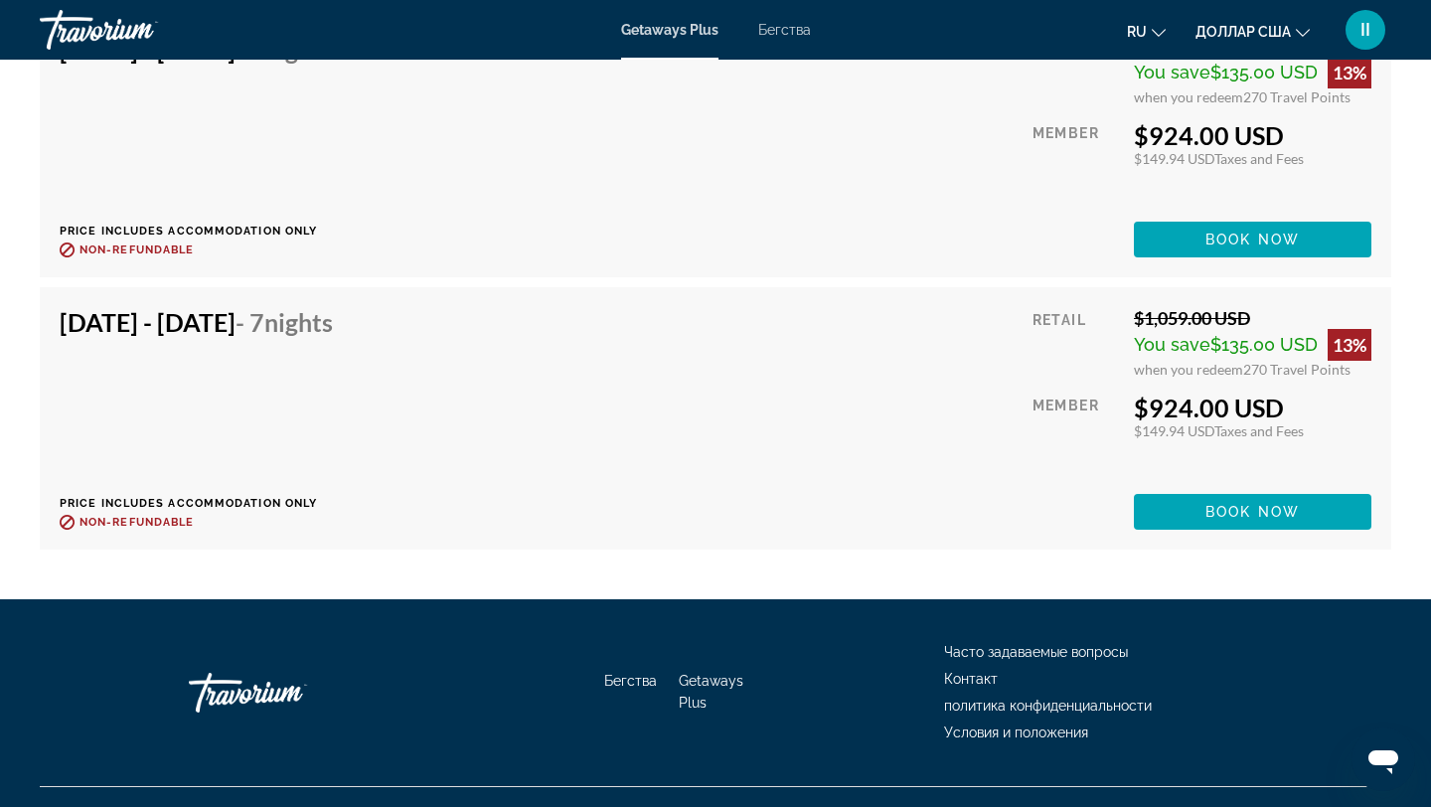
scroll to position [4647, 0]
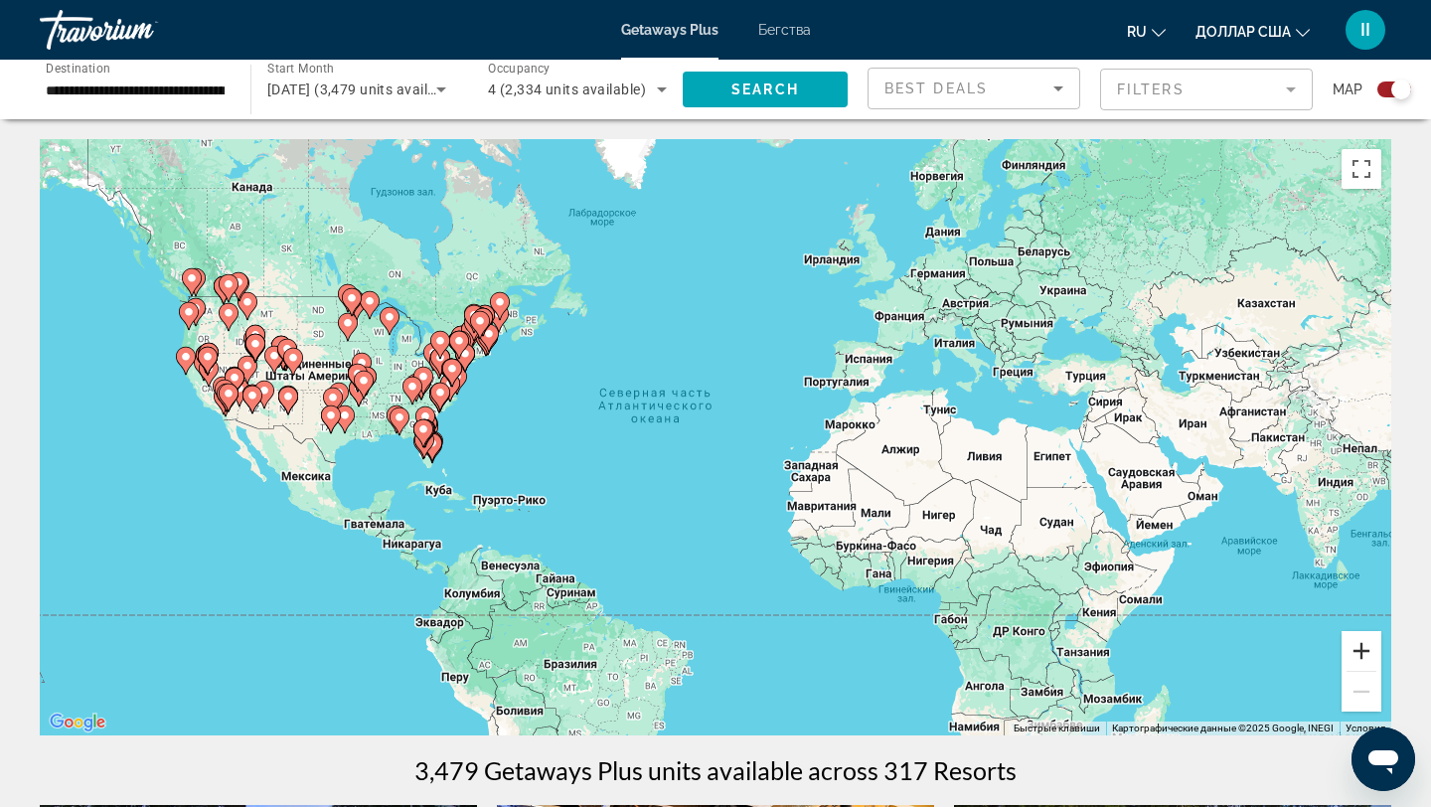
click at [1362, 652] on button "Увеличить" at bounding box center [1361, 651] width 40 height 40
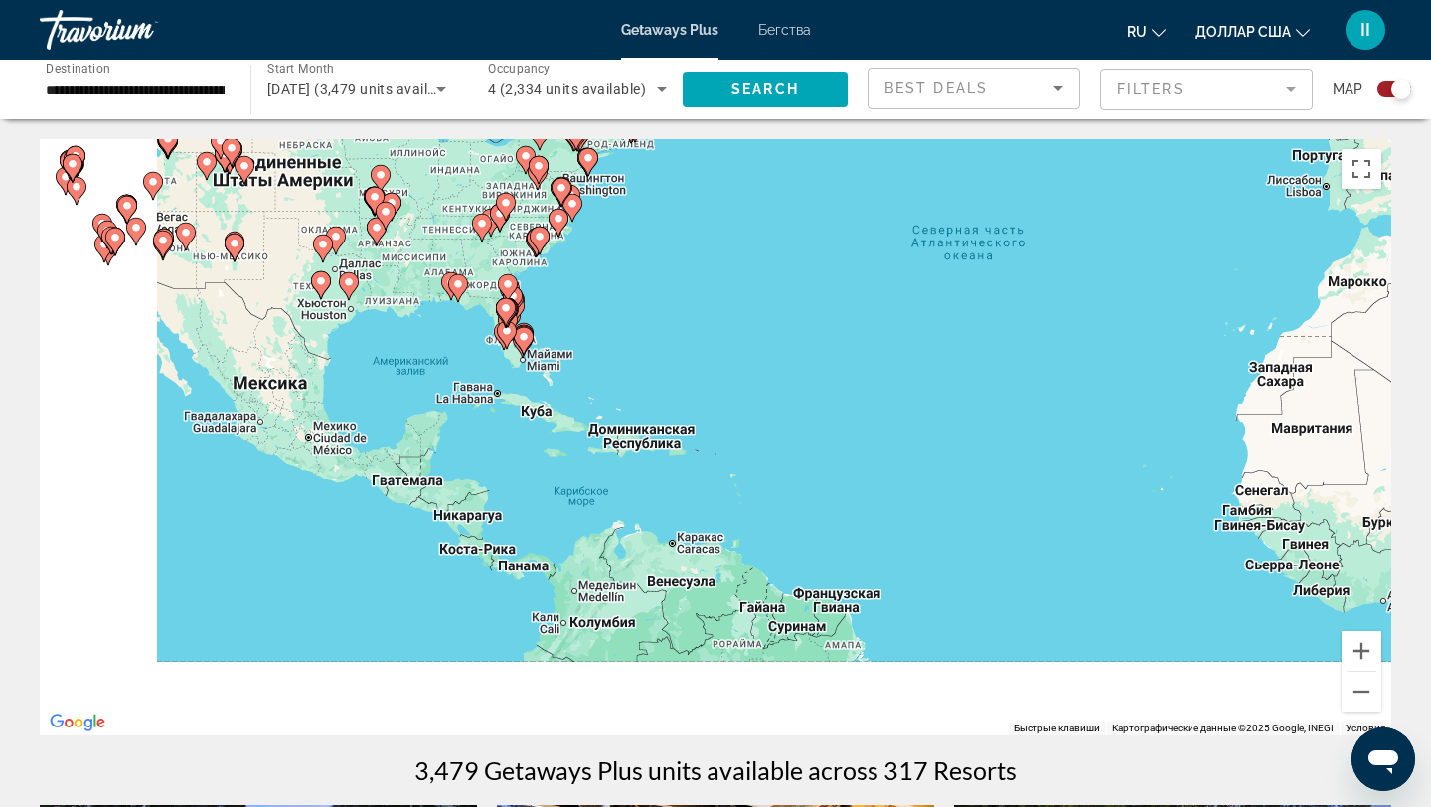
drag, startPoint x: 289, startPoint y: 507, endPoint x: 670, endPoint y: 382, distance: 400.6
click at [670, 380] on div "Чтобы активировать перетаскивание с помощью клавиатуры, нажмите Alt + Ввод. Пос…" at bounding box center [715, 437] width 1351 height 596
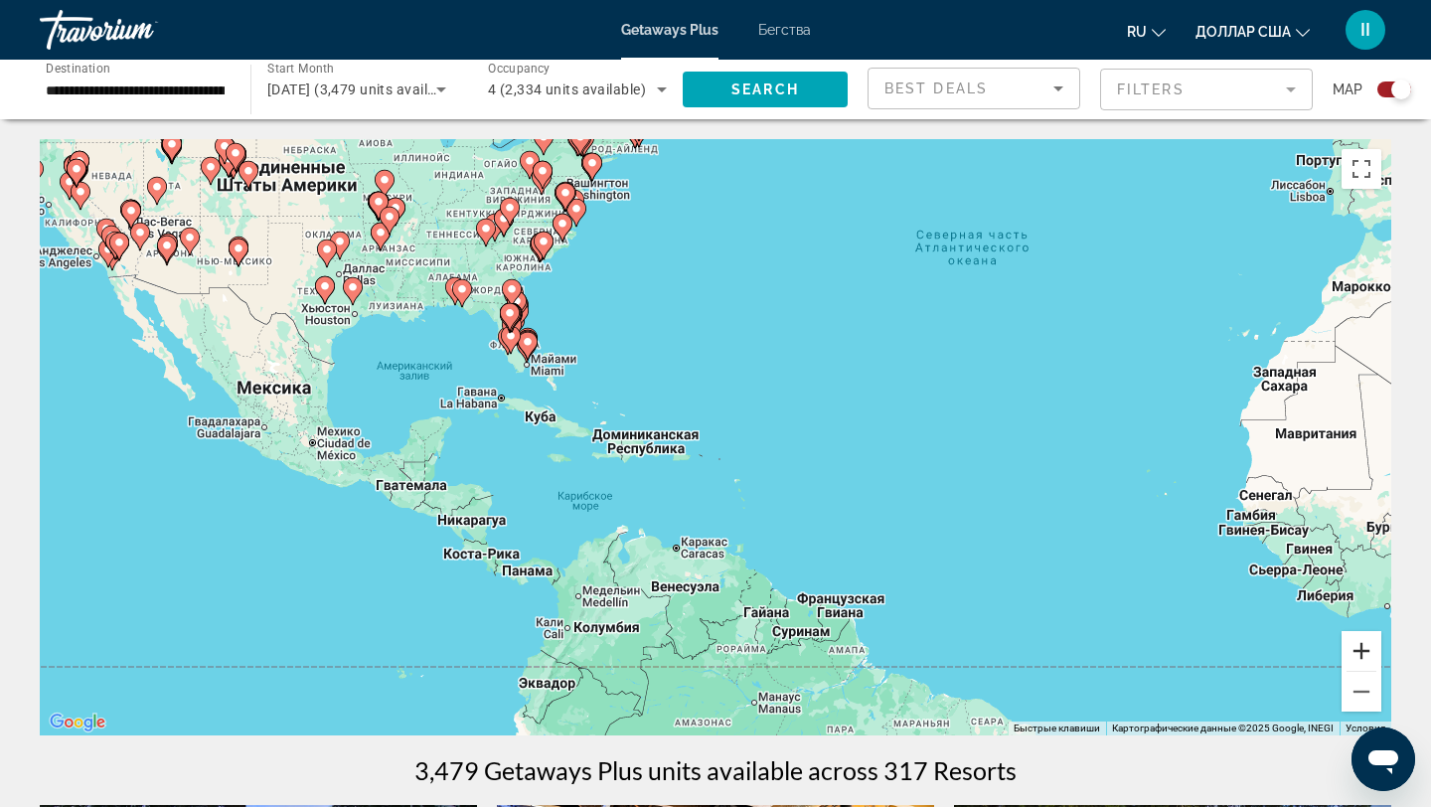
click at [1365, 652] on button "Увеличить" at bounding box center [1361, 651] width 40 height 40
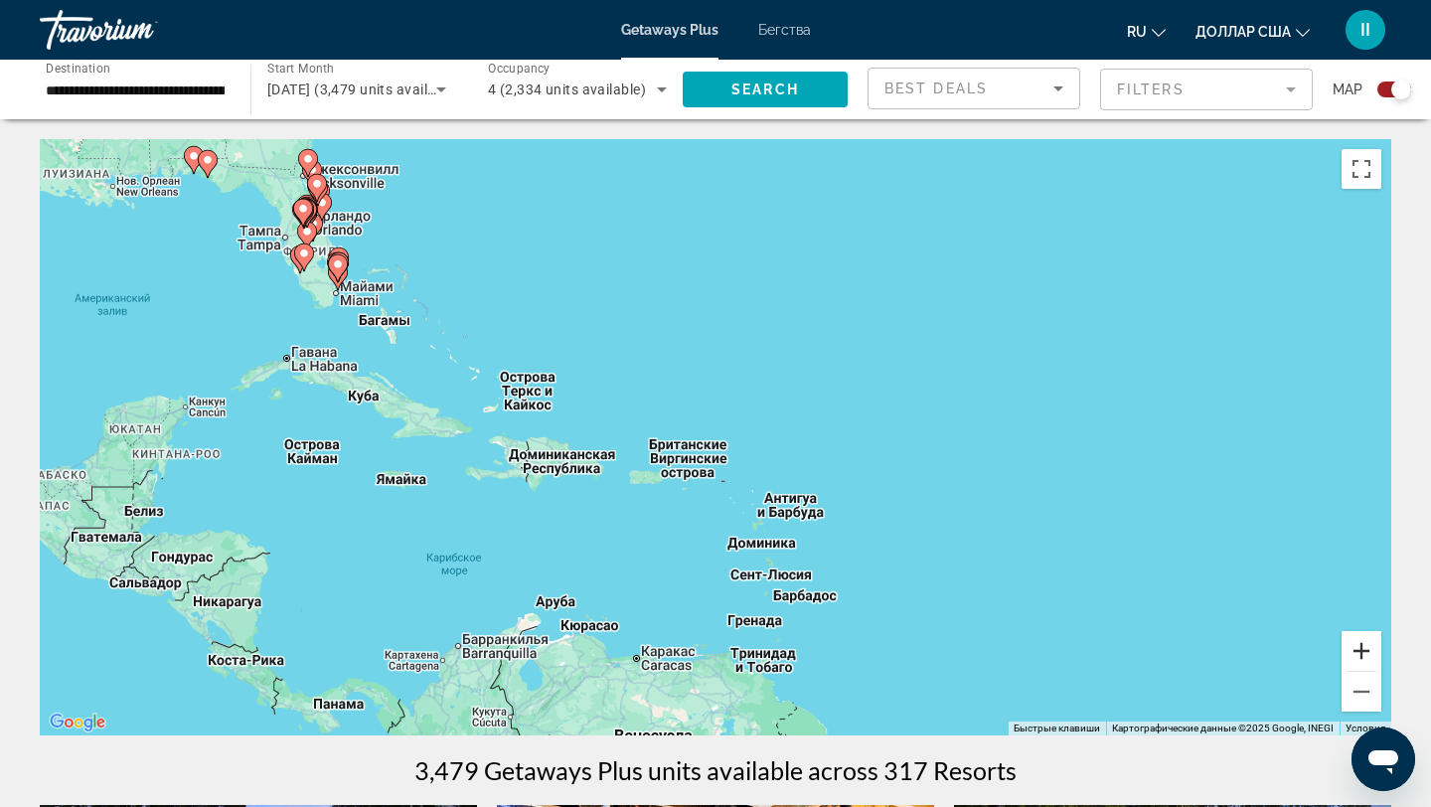
click at [1365, 652] on button "Увеличить" at bounding box center [1361, 651] width 40 height 40
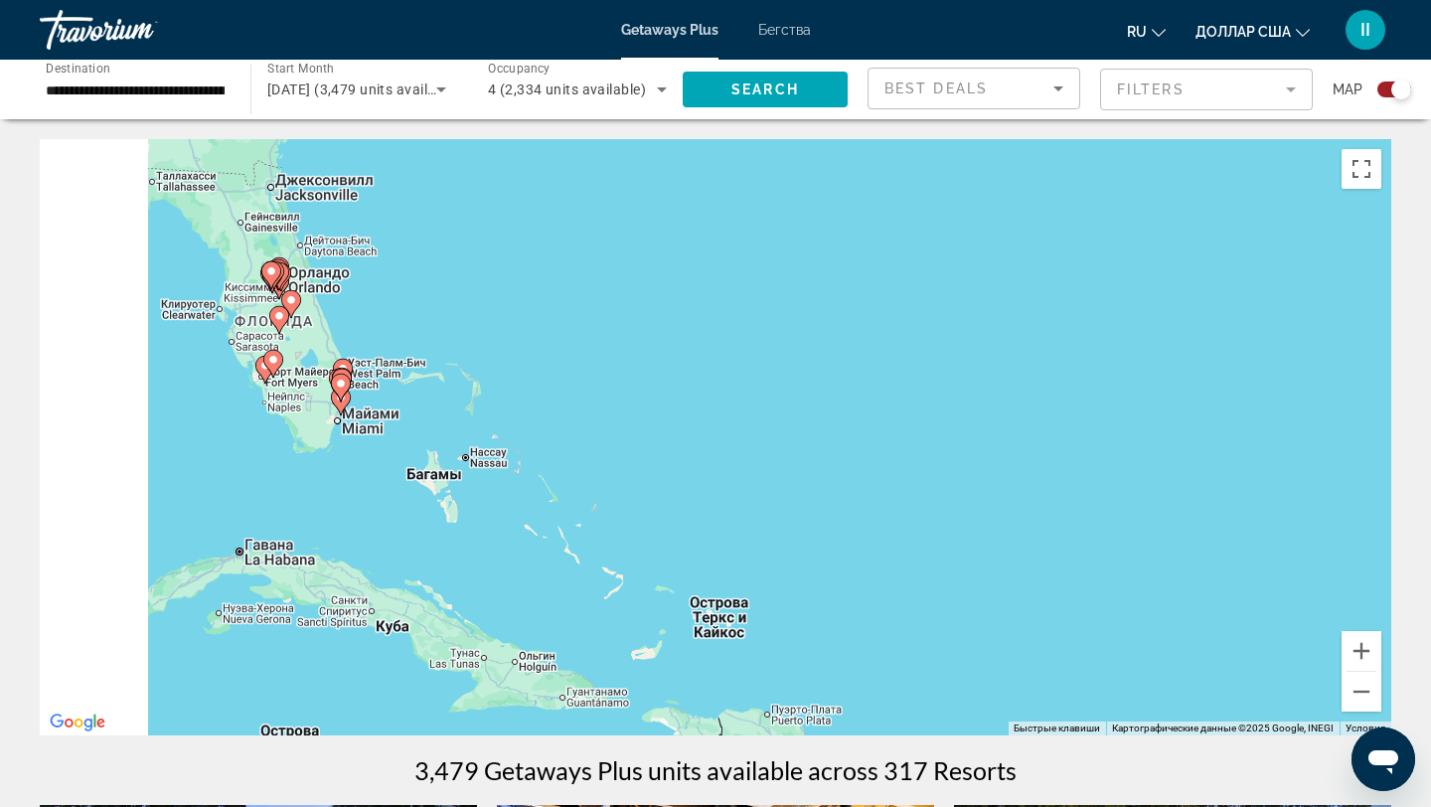
drag, startPoint x: 564, startPoint y: 431, endPoint x: 954, endPoint y: 708, distance: 478.1
click at [954, 708] on div "Чтобы активировать перетаскивание с помощью клавиатуры, нажмите Alt + Ввод. Пос…" at bounding box center [715, 437] width 1351 height 596
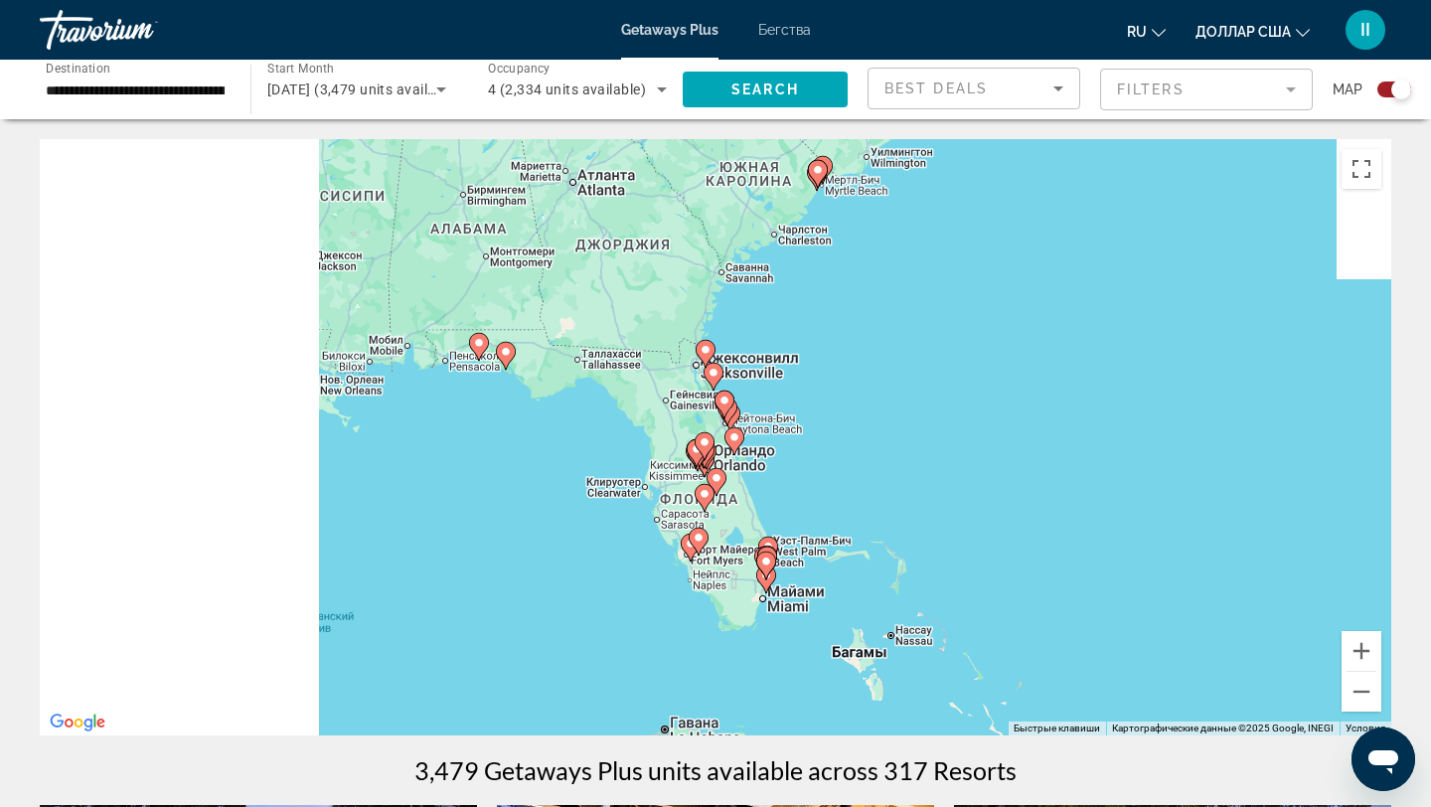
drag, startPoint x: 643, startPoint y: 579, endPoint x: 1068, endPoint y: 762, distance: 462.9
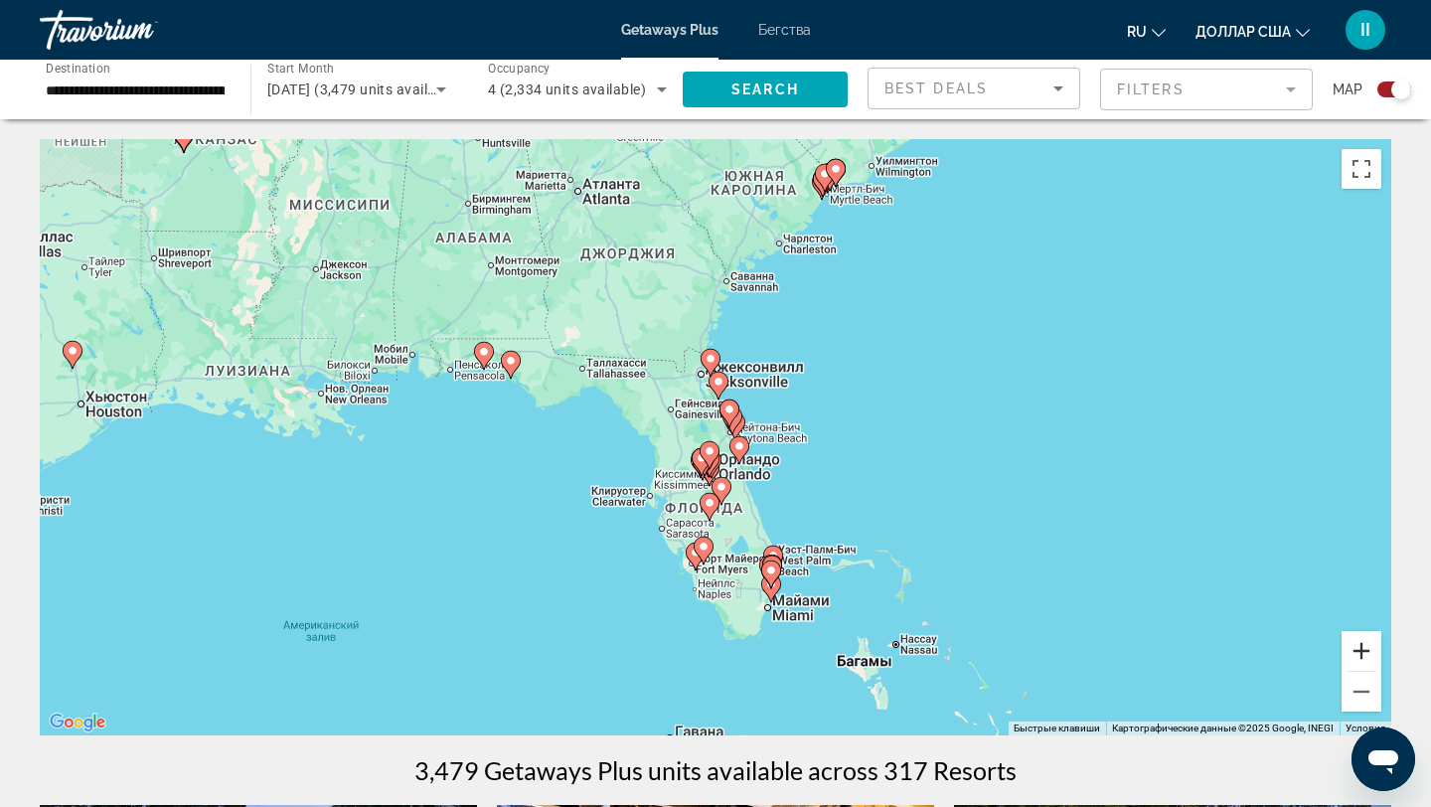
click at [1364, 643] on button "Увеличить" at bounding box center [1361, 651] width 40 height 40
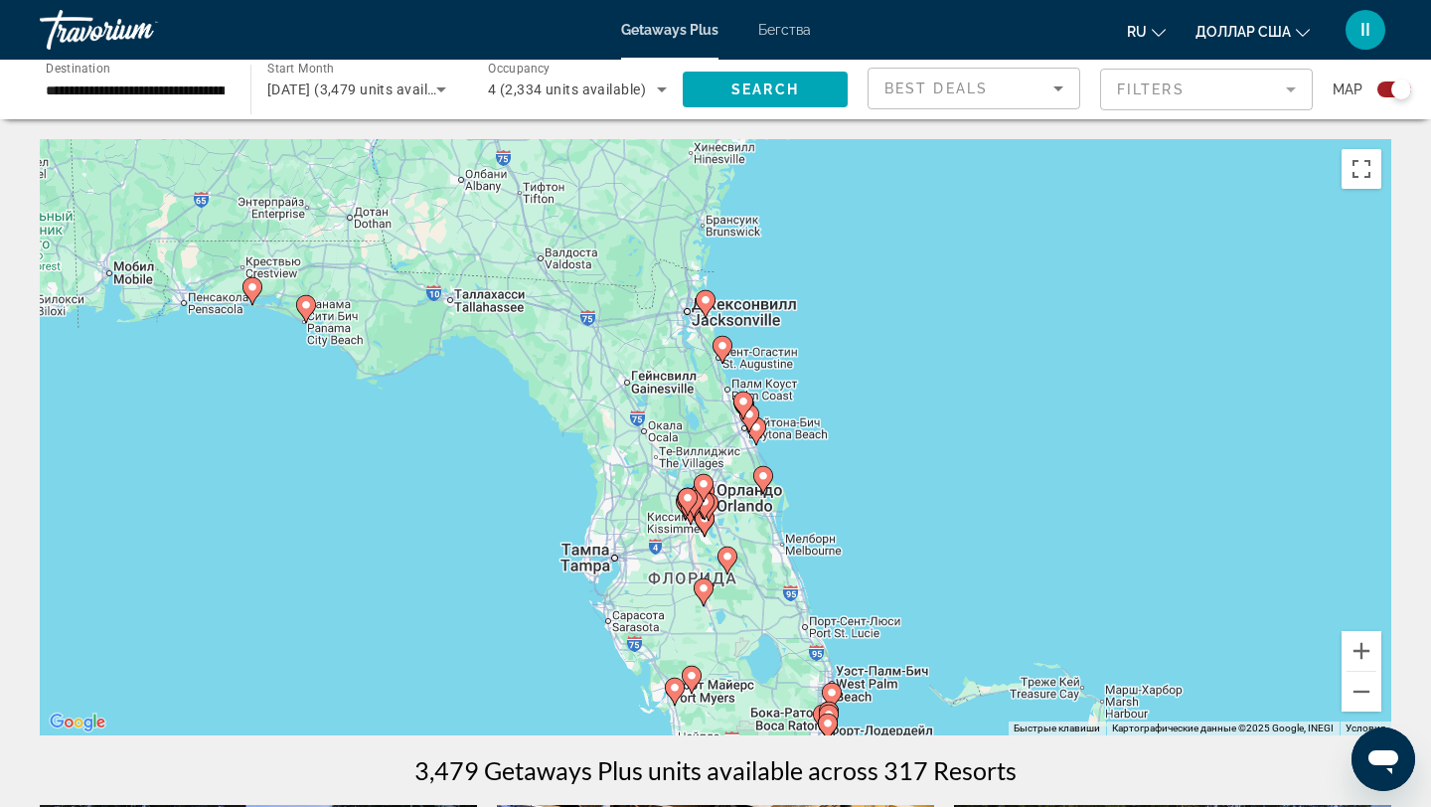
drag, startPoint x: 1071, startPoint y: 575, endPoint x: 963, endPoint y: 254, distance: 338.7
click at [970, 273] on div "Чтобы активировать перетаскивание с помощью клавиатуры, нажмите Alt + Ввод. Пос…" at bounding box center [715, 437] width 1351 height 596
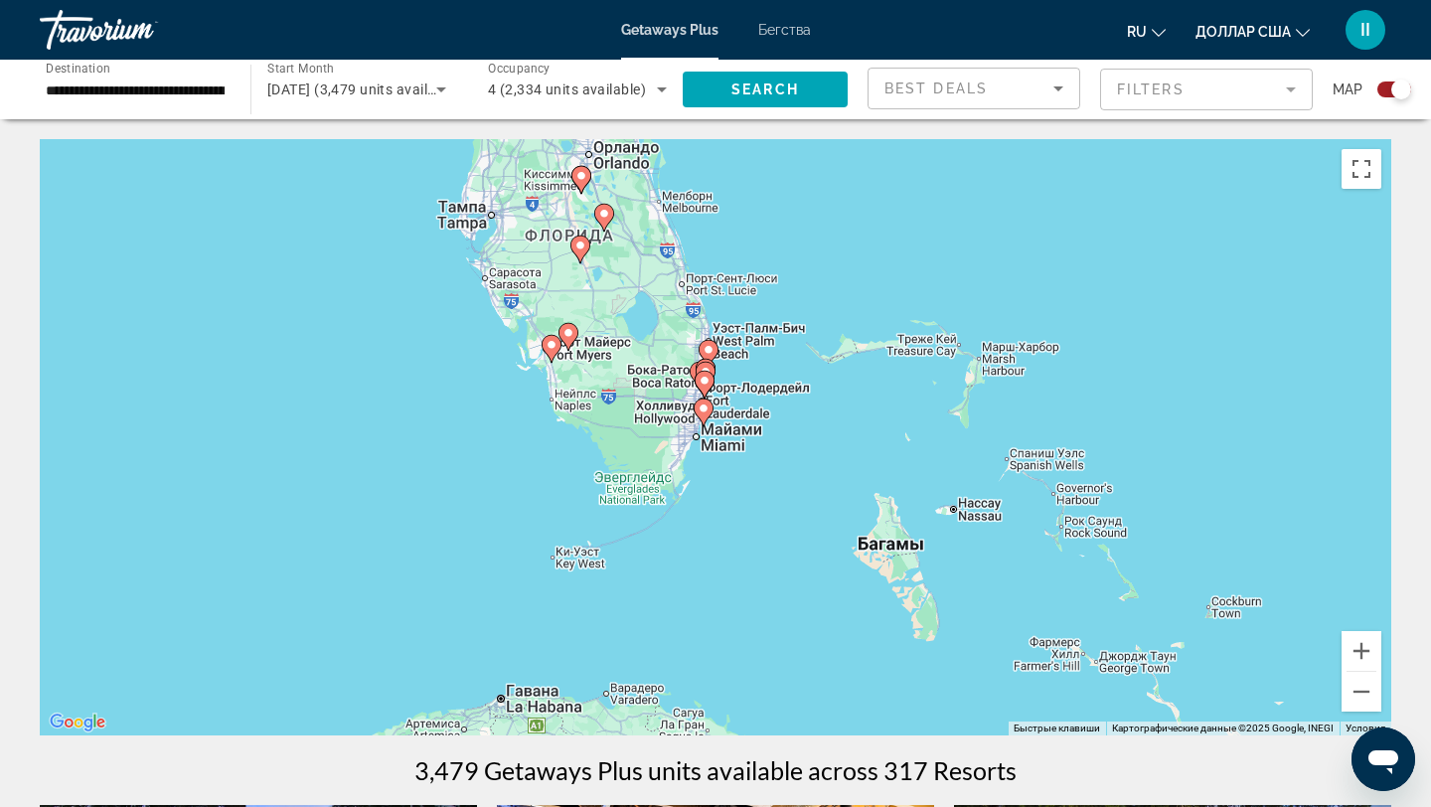
drag, startPoint x: 938, startPoint y: 386, endPoint x: 985, endPoint y: 572, distance: 192.5
click at [985, 568] on div "Чтобы активировать перетаскивание с помощью клавиатуры, нажмите Alt + Ввод. Пос…" at bounding box center [715, 437] width 1351 height 596
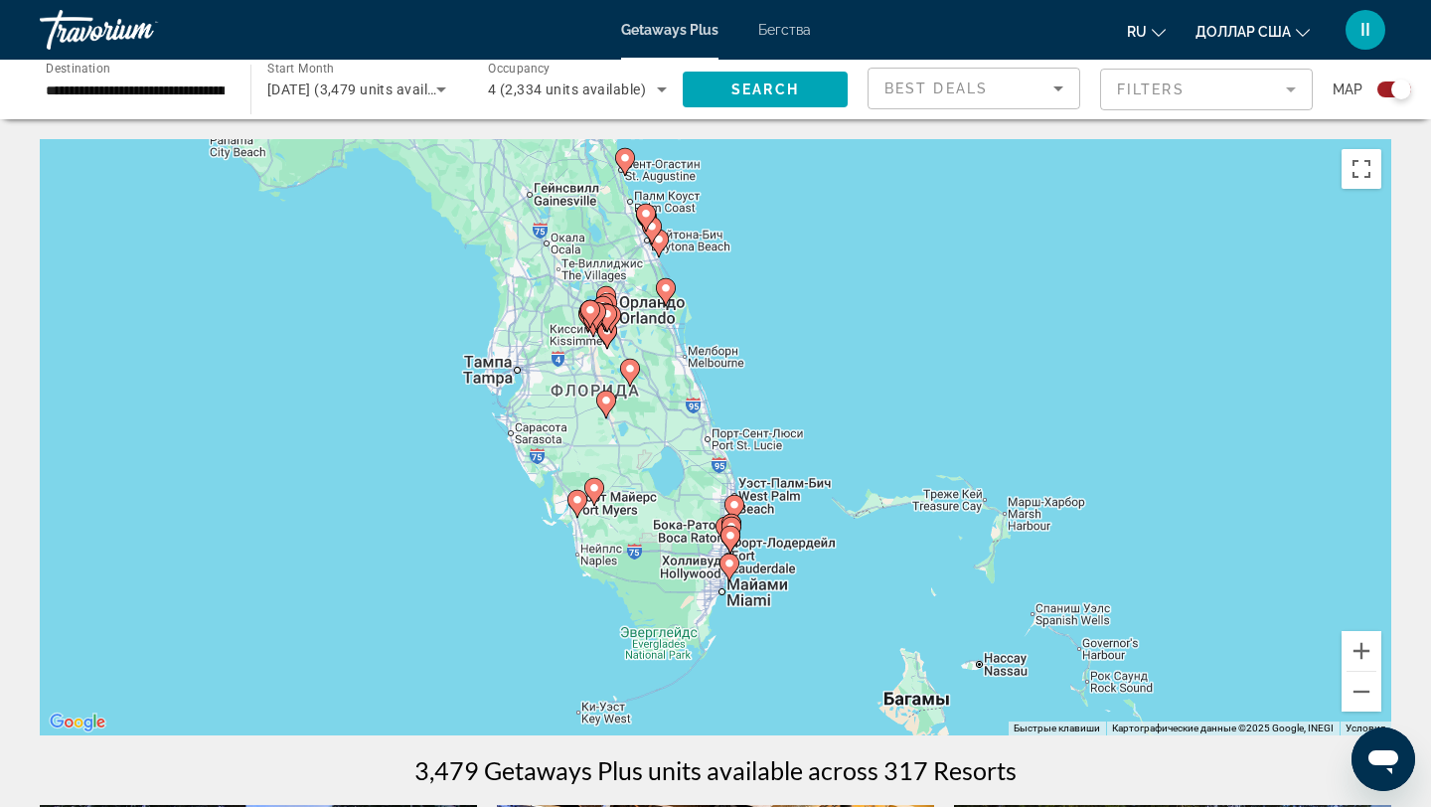
drag, startPoint x: 915, startPoint y: 301, endPoint x: 947, endPoint y: 515, distance: 216.0
click at [945, 506] on div "Чтобы активировать перетаскивание с помощью клавиатуры, нажмите Alt + Ввод. Пос…" at bounding box center [715, 437] width 1351 height 596
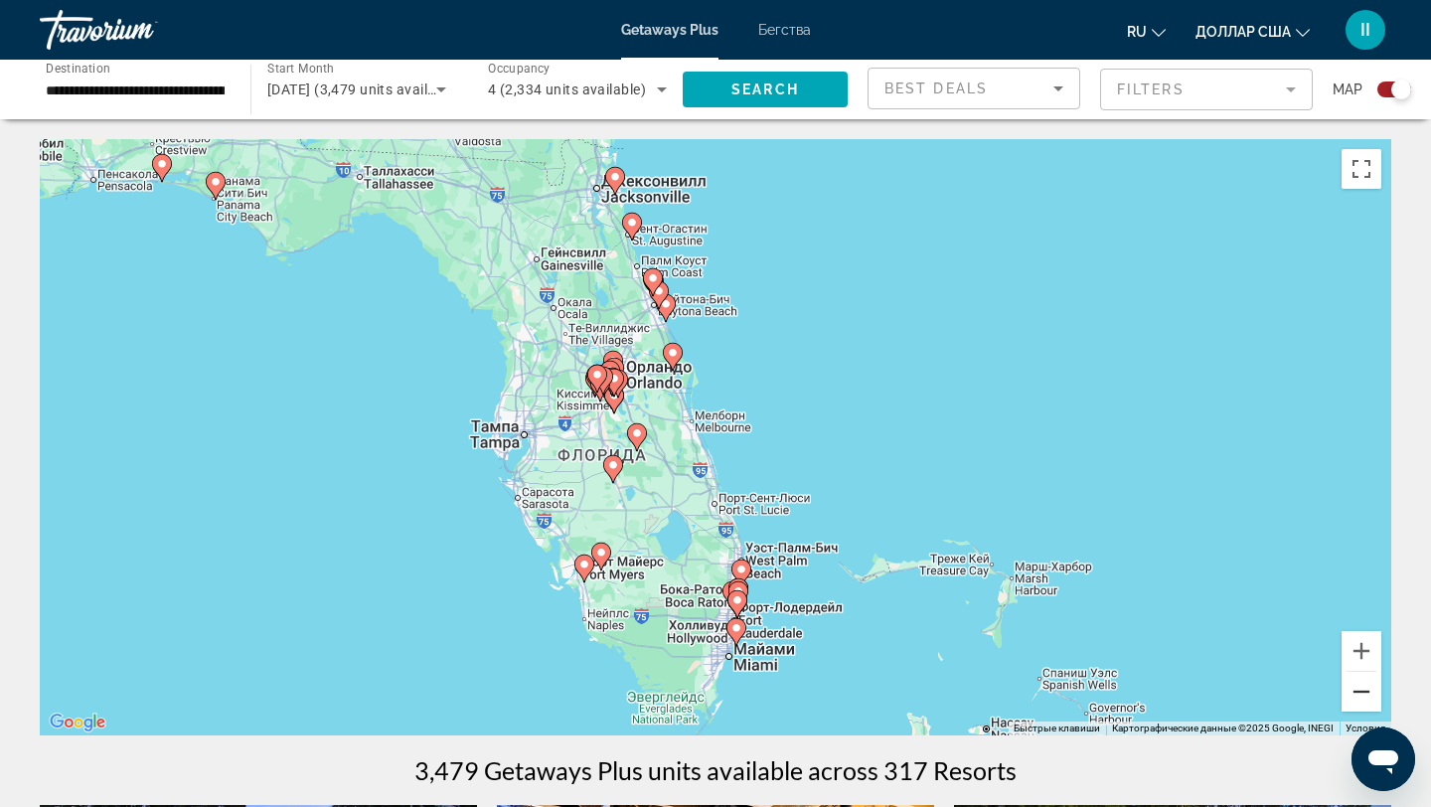
click at [1363, 692] on button "Уменьшить" at bounding box center [1361, 692] width 40 height 40
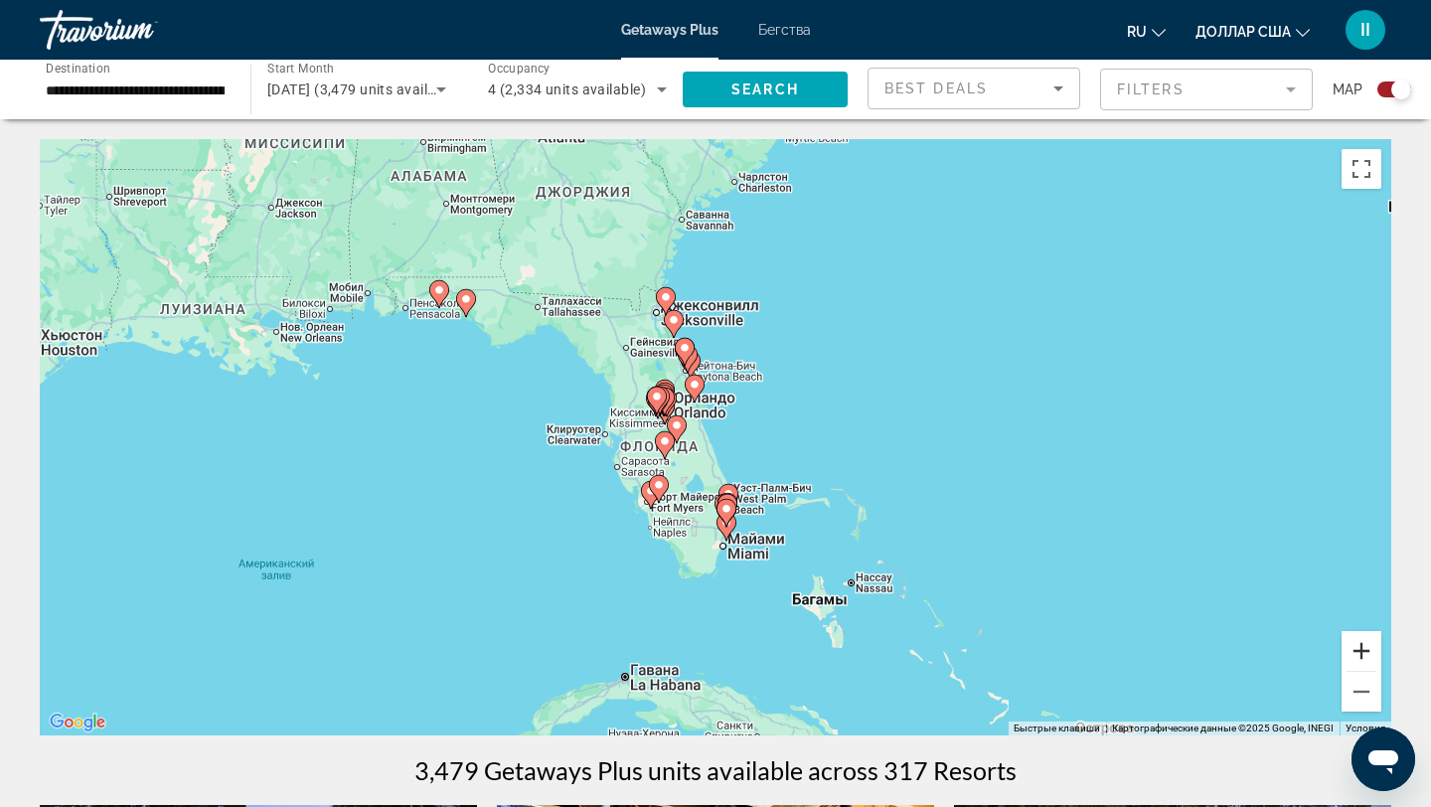
click at [1359, 650] on button "Увеличить" at bounding box center [1361, 651] width 40 height 40
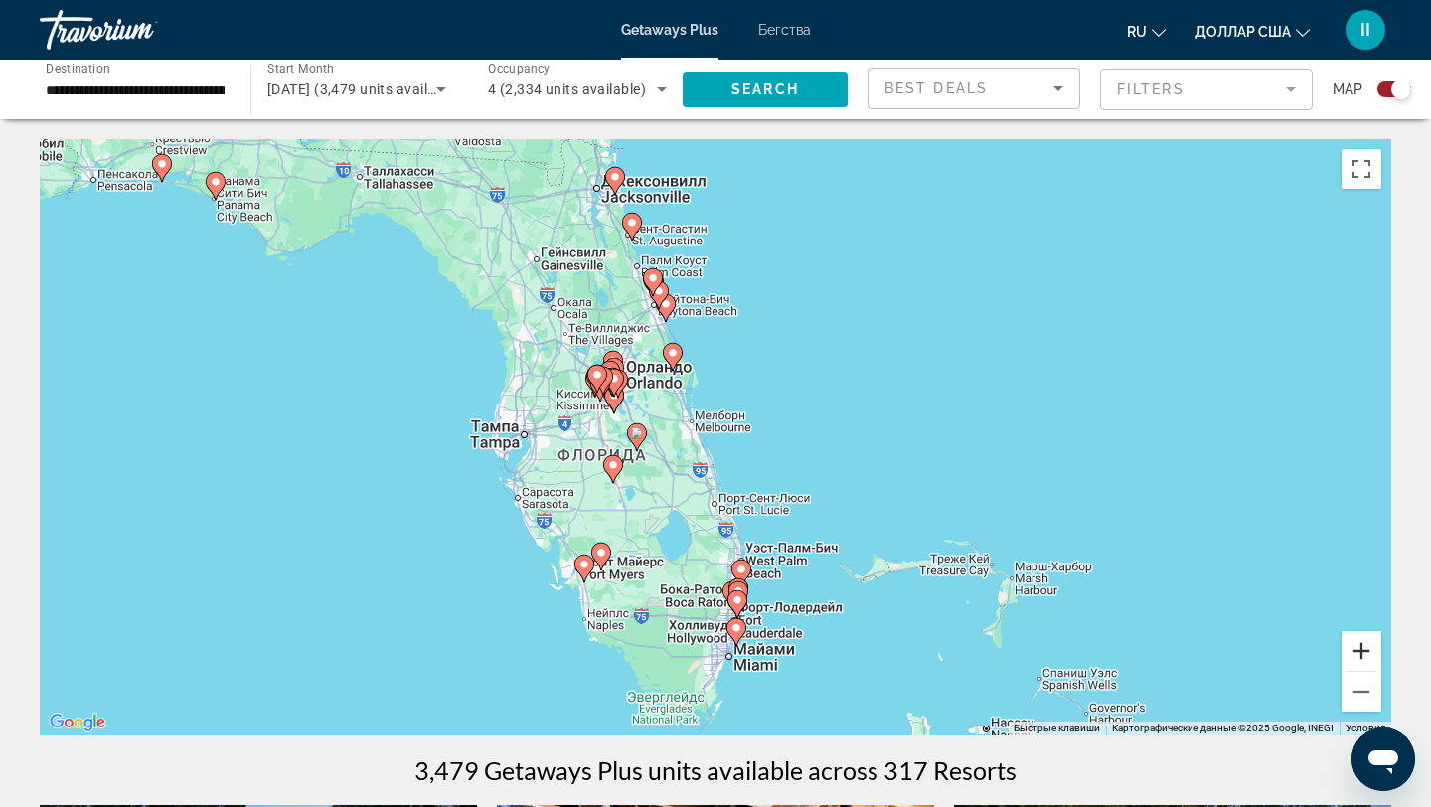
click at [1359, 650] on button "Увеличить" at bounding box center [1361, 651] width 40 height 40
